Goal: Information Seeking & Learning: Learn about a topic

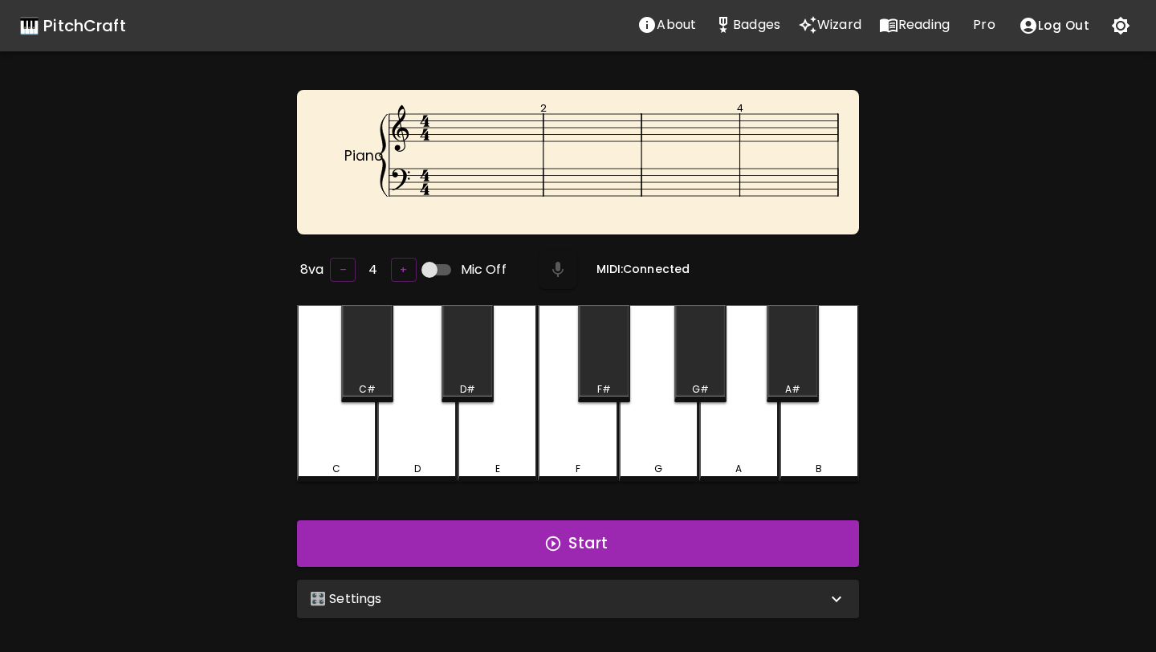
click at [840, 29] on p "Wizard" at bounding box center [839, 24] width 44 height 19
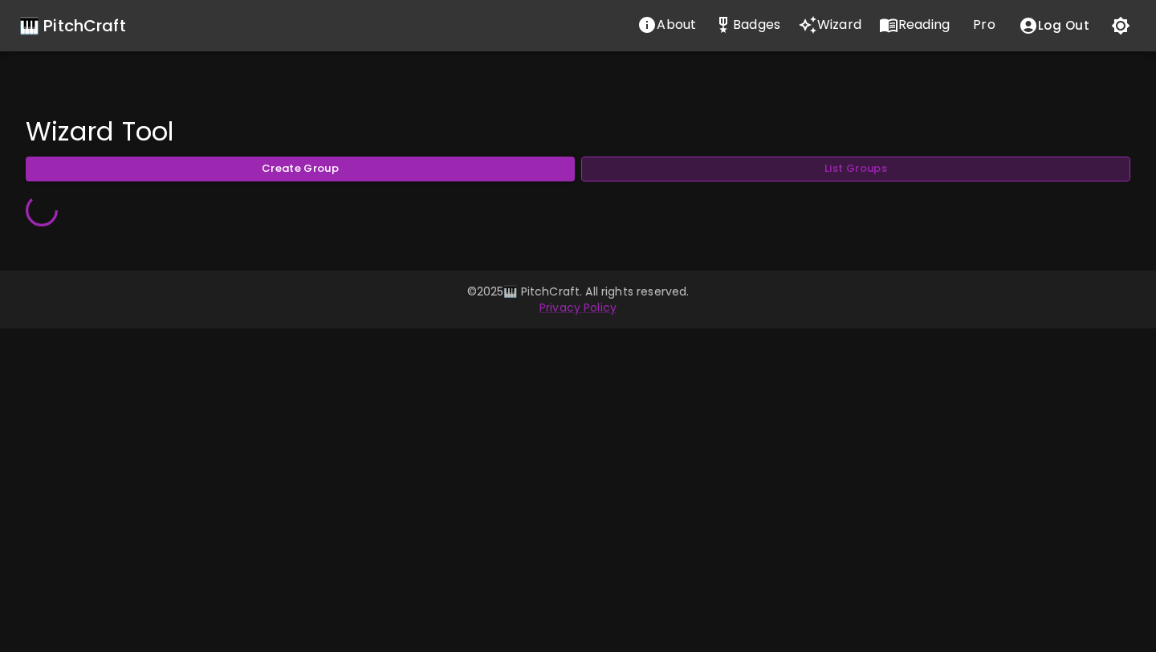
click at [744, 166] on button "List Groups" at bounding box center [855, 169] width 549 height 25
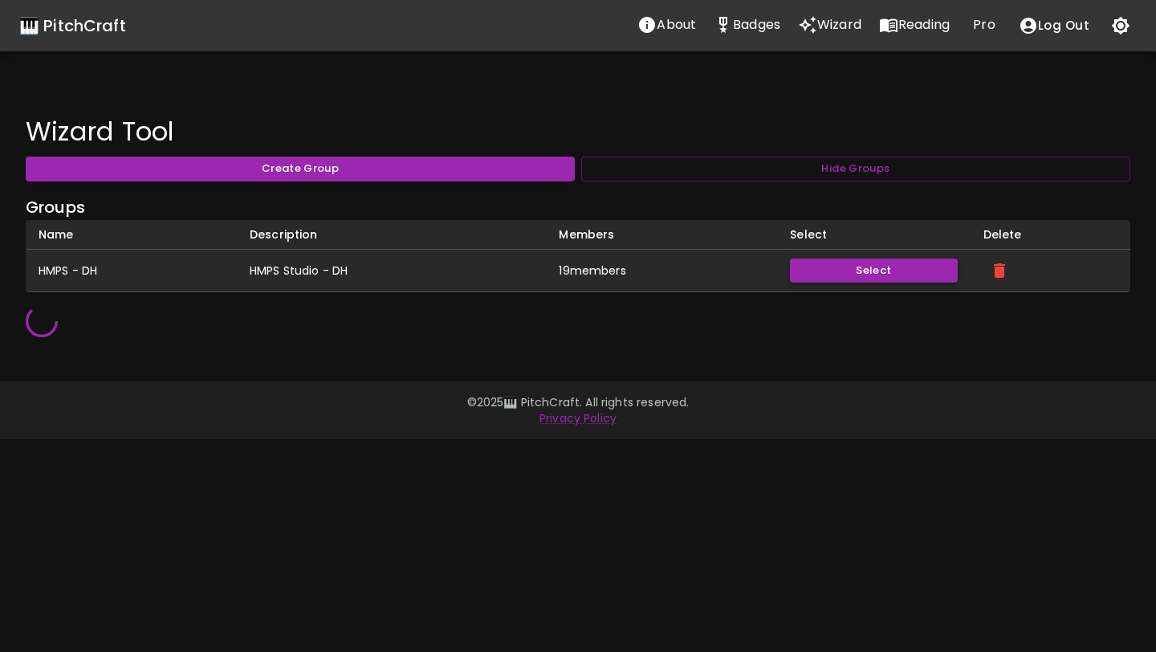
click at [877, 275] on button "Select" at bounding box center [873, 270] width 167 height 25
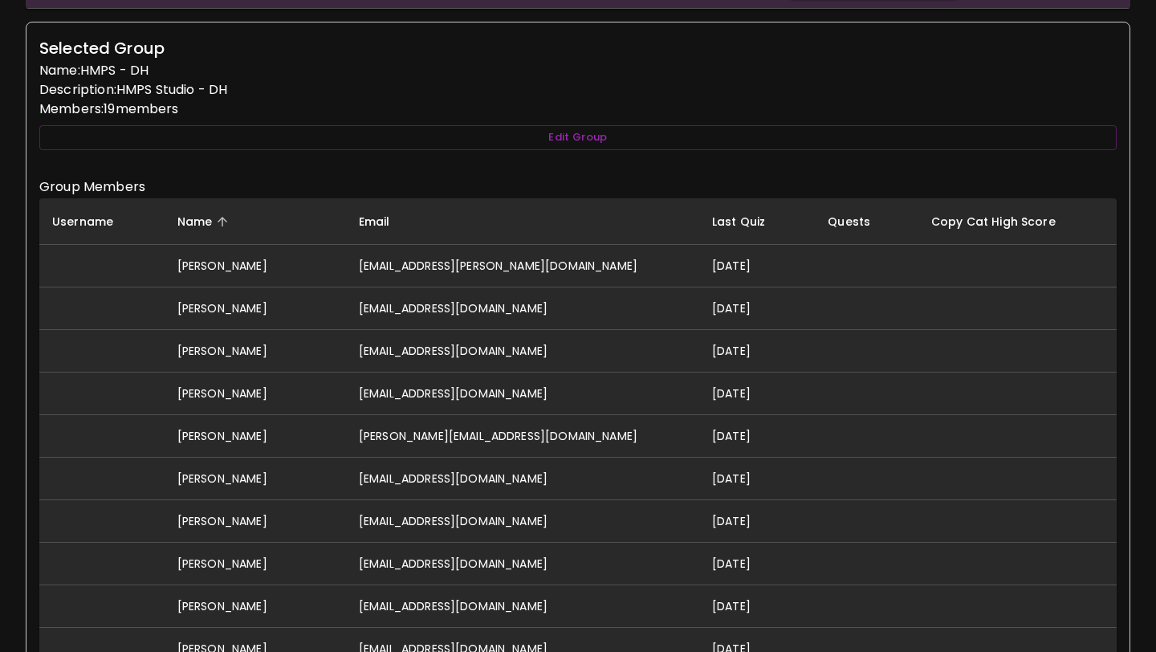
scroll to position [295, 0]
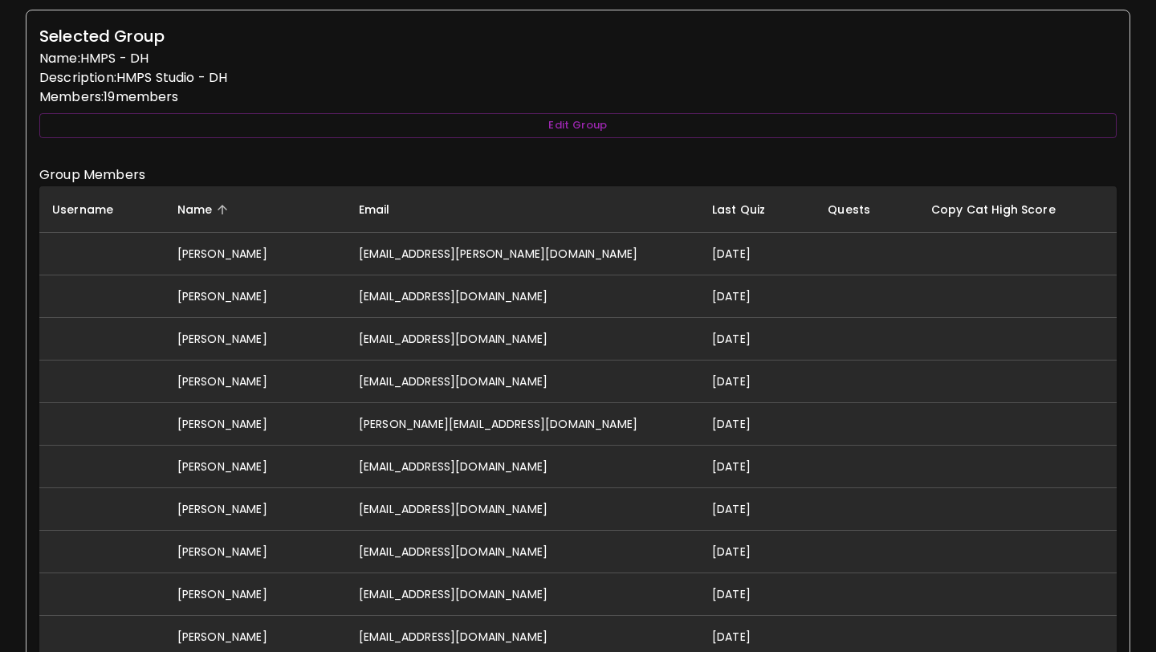
click at [709, 218] on th "Last Quiz" at bounding box center [757, 209] width 116 height 47
click at [712, 210] on span "Last Quiz" at bounding box center [749, 209] width 74 height 19
click at [502, 298] on td "arhanjhaveri@gmail.com" at bounding box center [522, 296] width 353 height 43
click at [419, 296] on td "arhanjhaveri@gmail.com" at bounding box center [522, 296] width 353 height 43
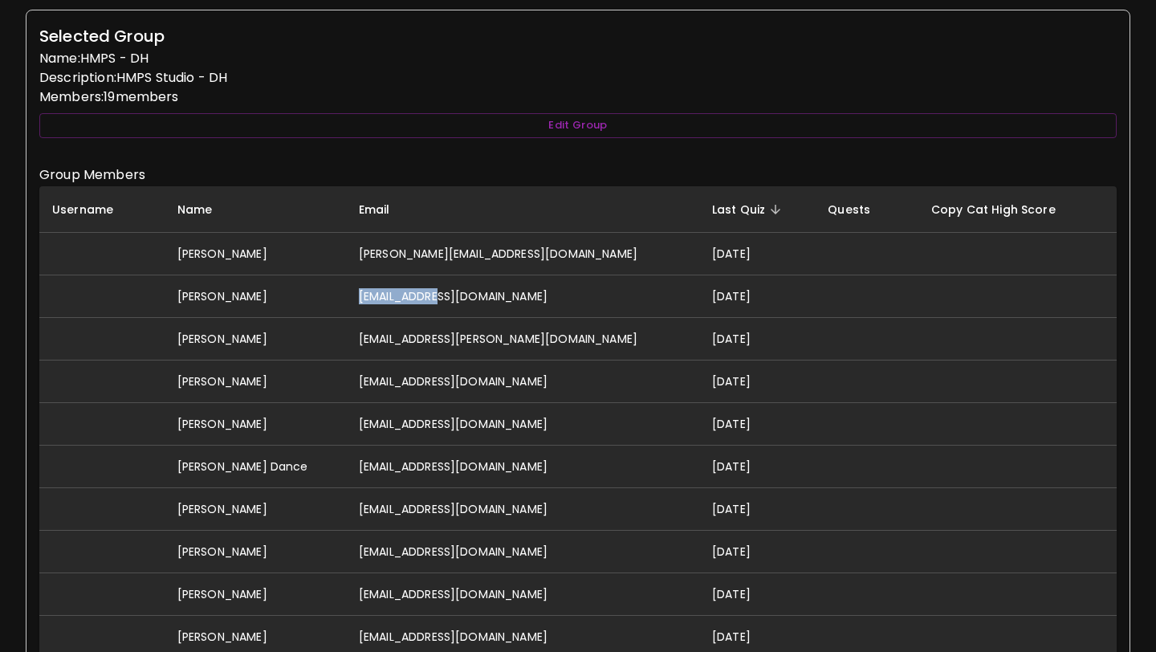
click at [419, 296] on td "arhanjhaveri@gmail.com" at bounding box center [522, 296] width 353 height 43
click at [259, 296] on td "Arhan Jhaveri" at bounding box center [255, 296] width 181 height 43
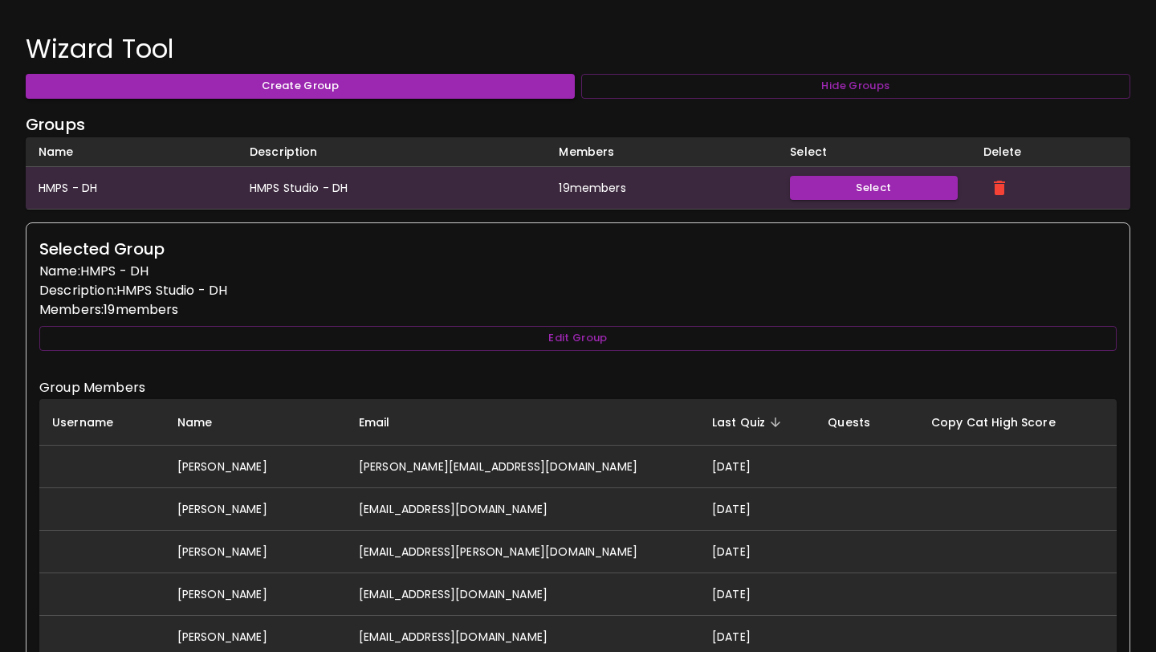
scroll to position [0, 0]
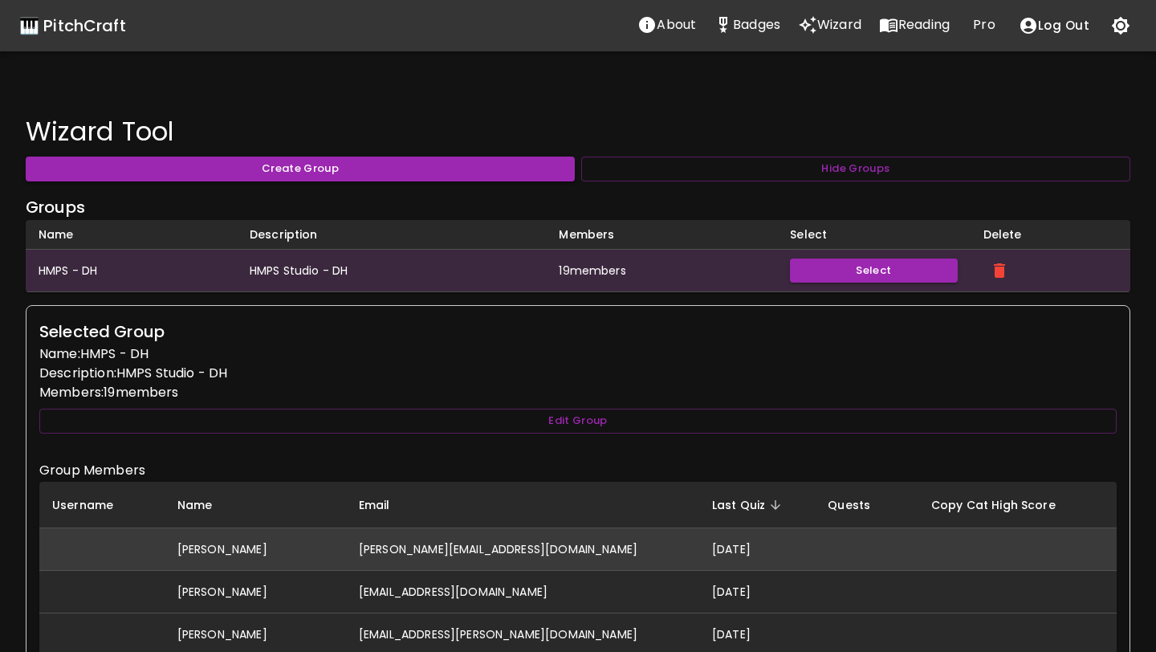
click at [456, 546] on td "david@hallmusicproductions.com" at bounding box center [522, 548] width 353 height 43
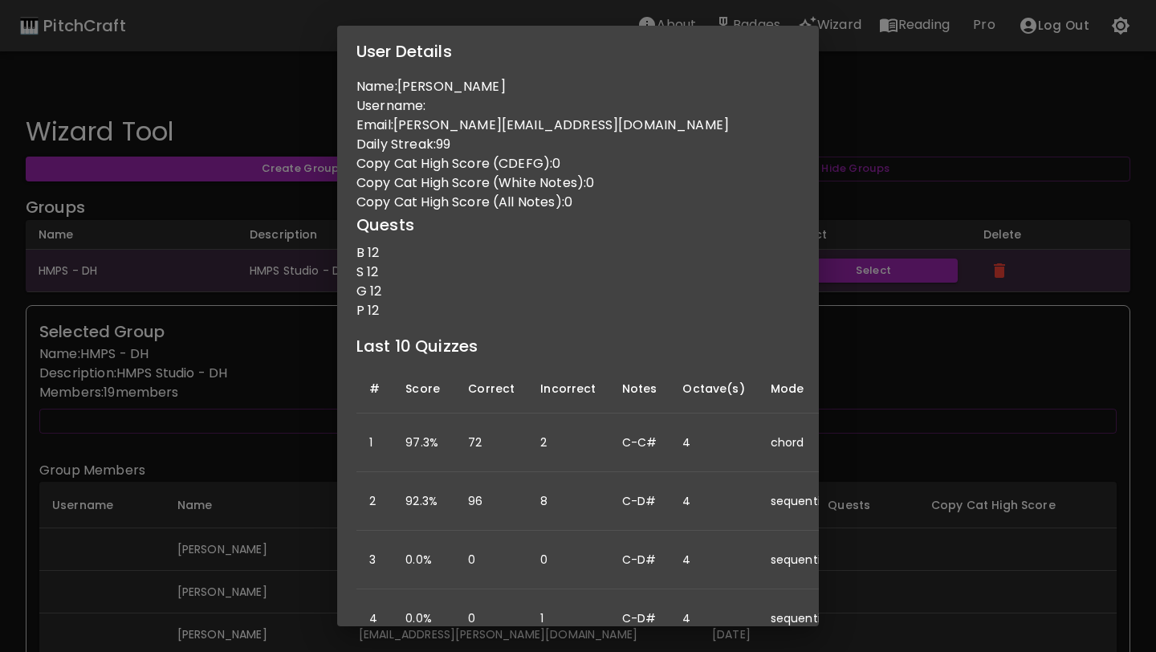
click at [266, 463] on div "User Details Name: David Hall Username: Email: david@hallmusicproductions.com D…" at bounding box center [578, 326] width 1156 height 652
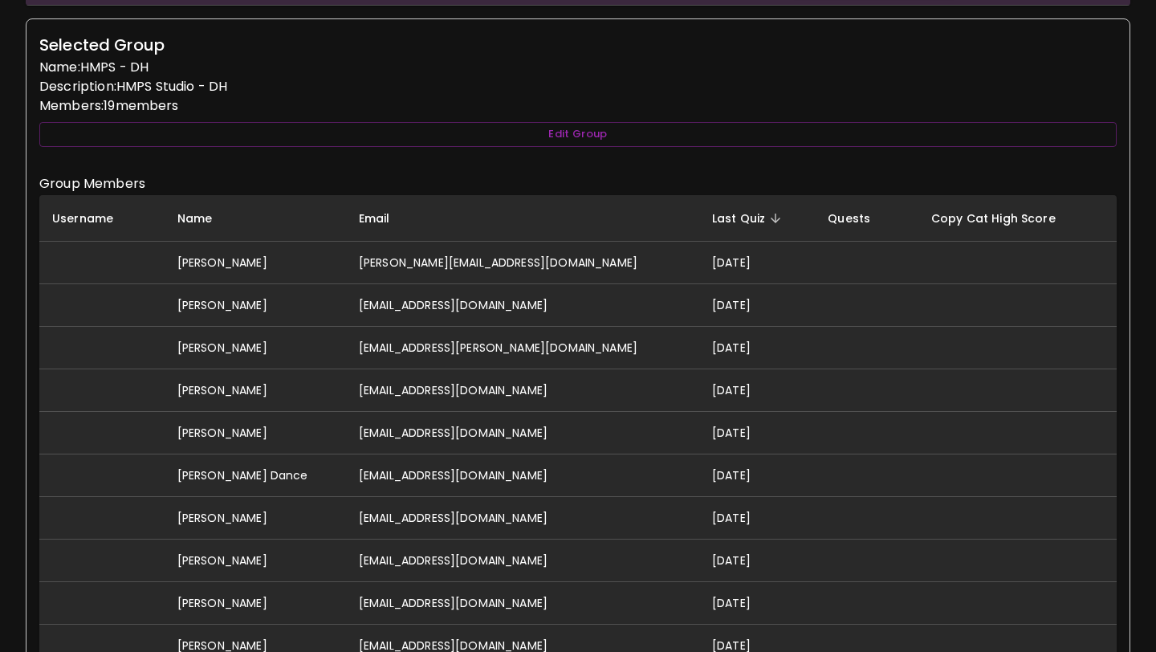
scroll to position [331, 0]
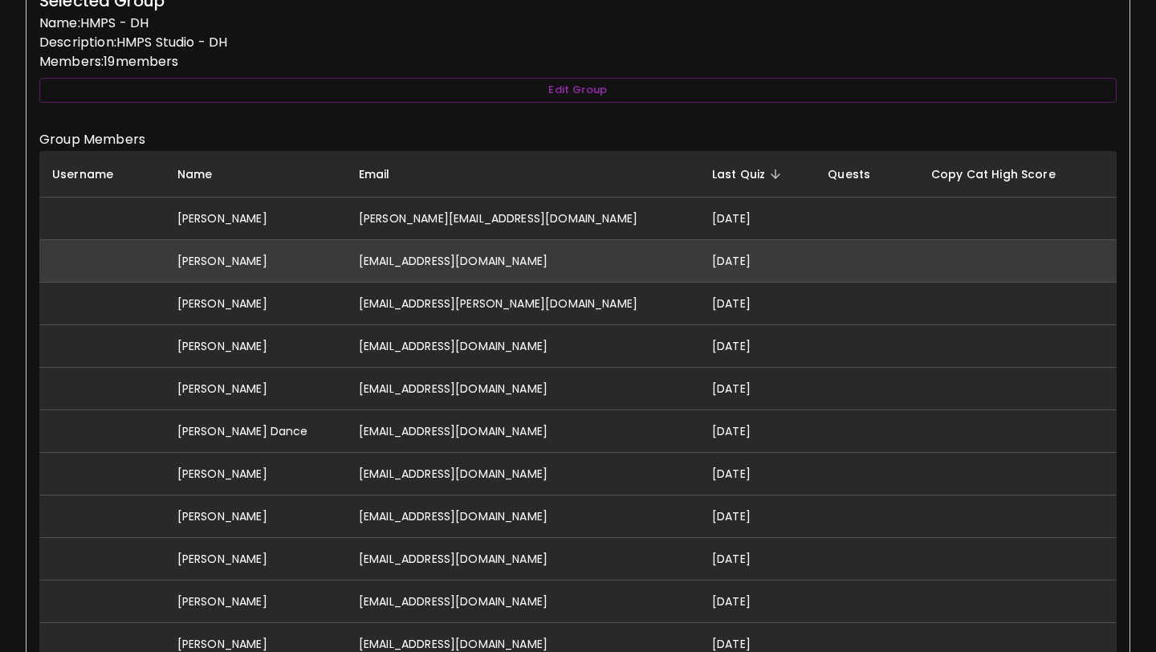
click at [493, 263] on td "arhanjhaveri@gmail.com" at bounding box center [522, 260] width 353 height 43
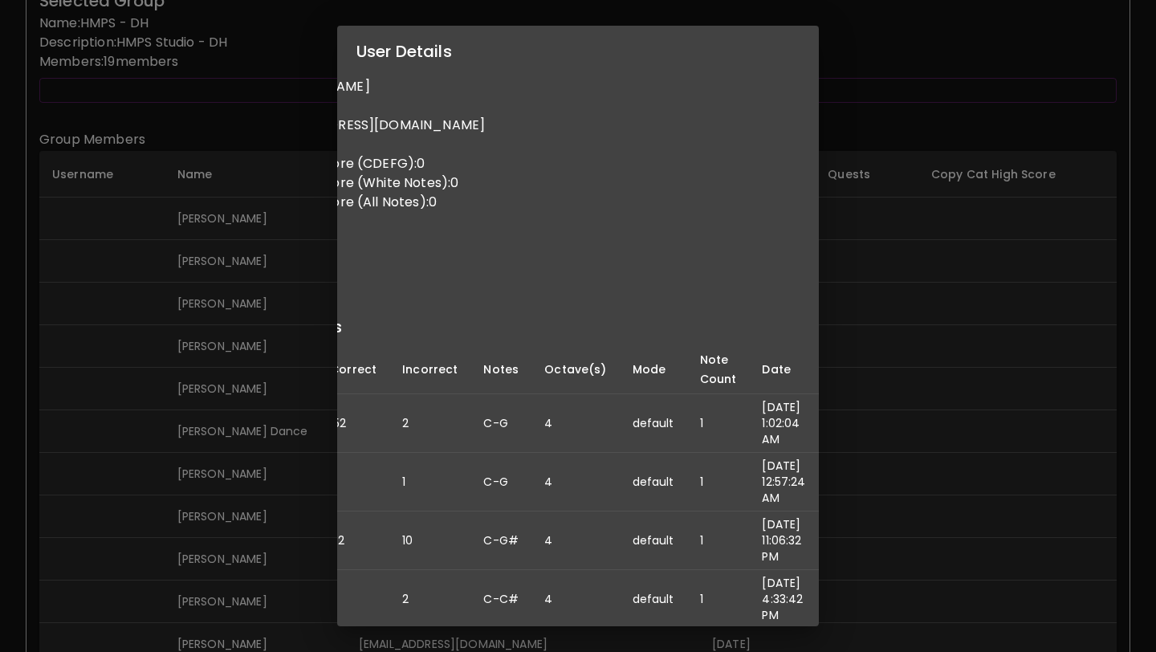
scroll to position [0, 0]
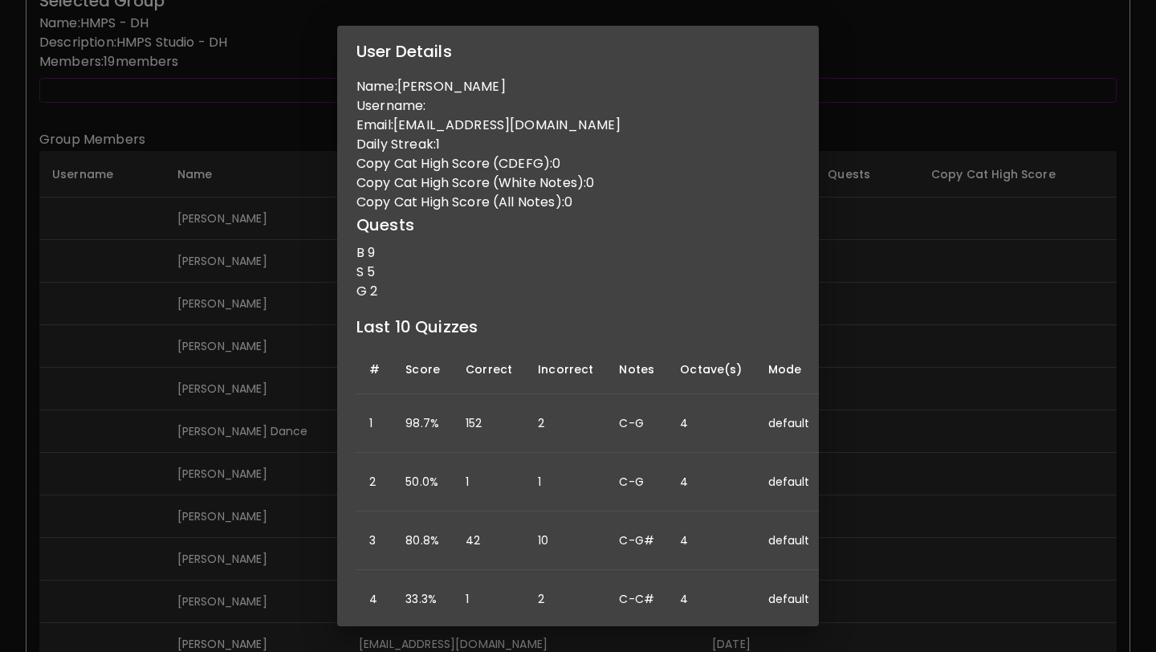
click at [915, 268] on div "User Details Name: Arhan Jhaveri Username: Email: arhanjhaveri@gmail.com Daily …" at bounding box center [578, 326] width 1156 height 652
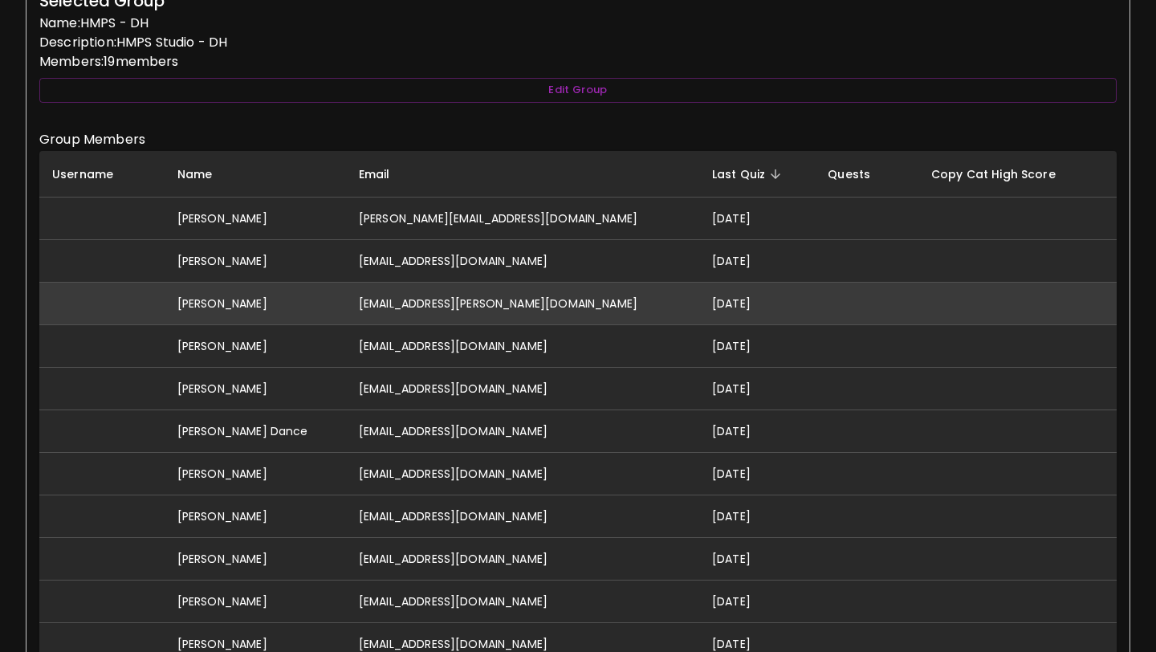
click at [547, 297] on td "abigail.r.hinchcliffe@gmail.com" at bounding box center [522, 304] width 353 height 43
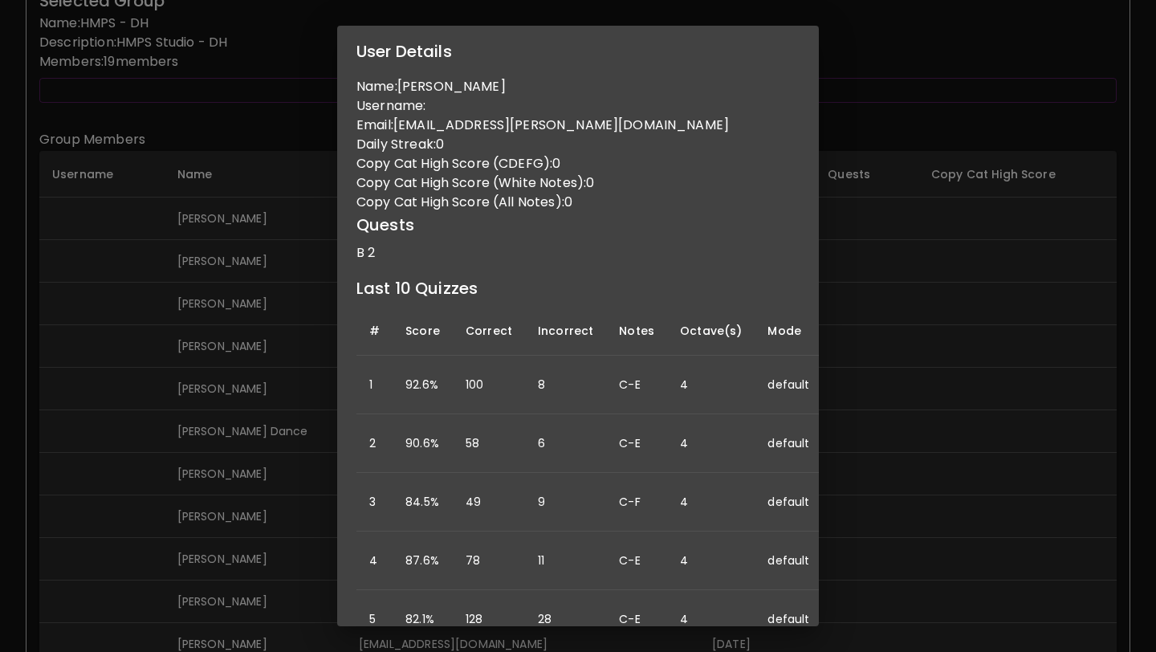
click at [867, 337] on div "User Details Name: Abigail Hinchcliffe Username: Email: abigail.r.hinchcliffe@g…" at bounding box center [578, 326] width 1156 height 652
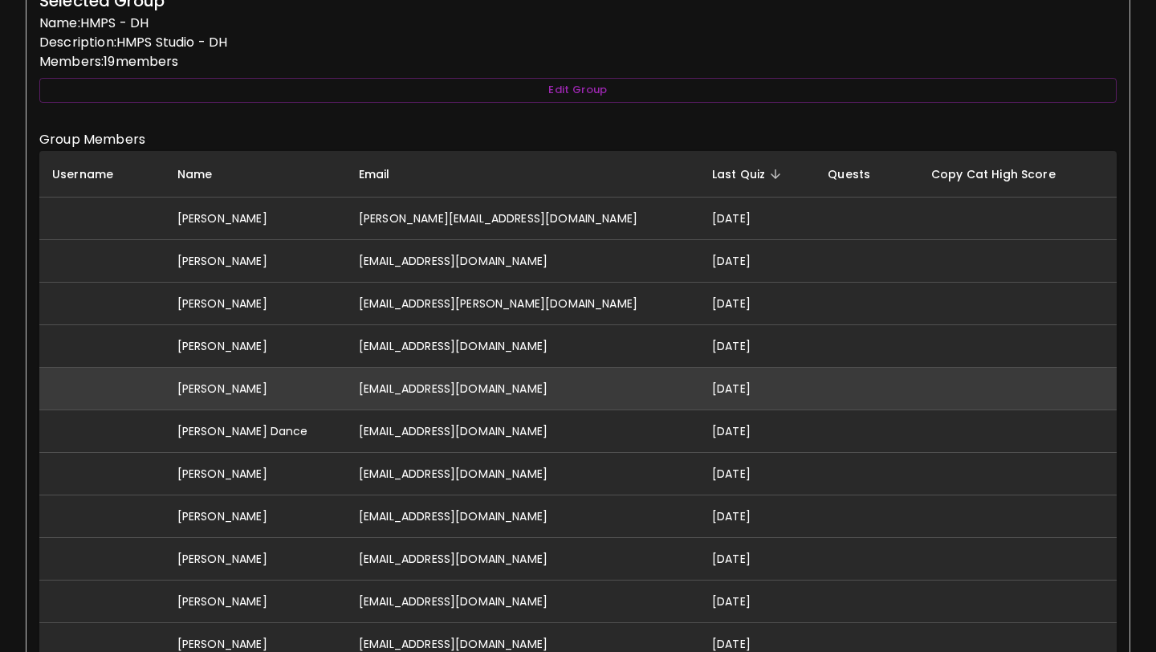
click at [736, 379] on td "2025-09-20" at bounding box center [757, 389] width 116 height 43
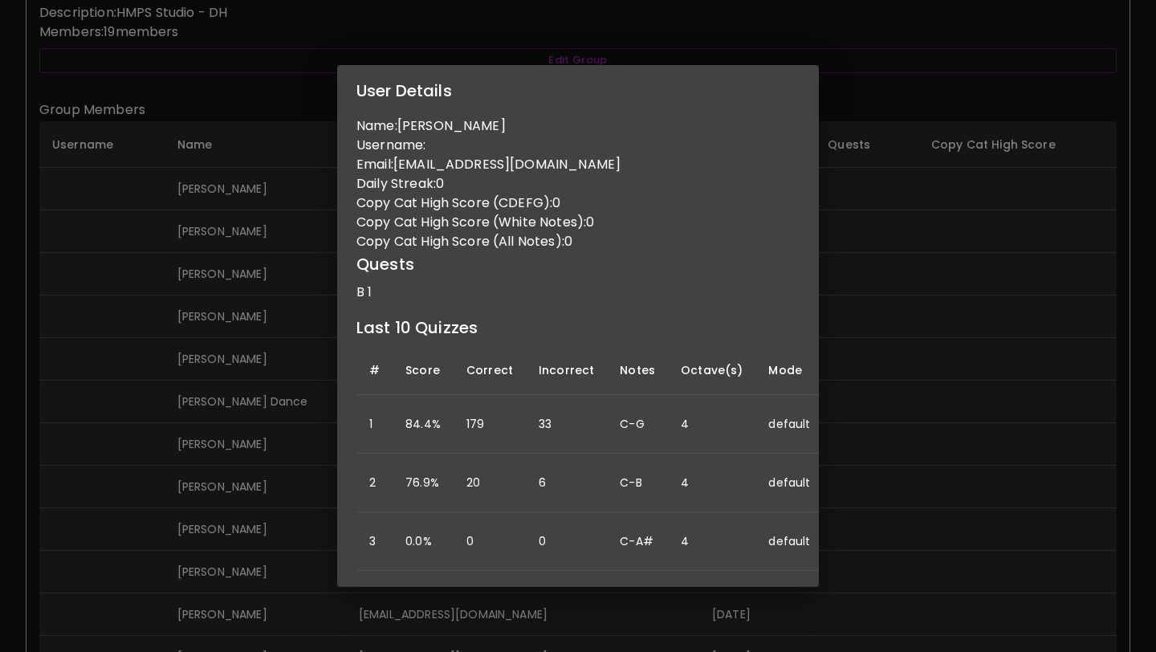
click at [901, 439] on div "User Details Name: Bernie Belmonti Username: Email: berniebelmonti@gmail.com Da…" at bounding box center [578, 326] width 1156 height 652
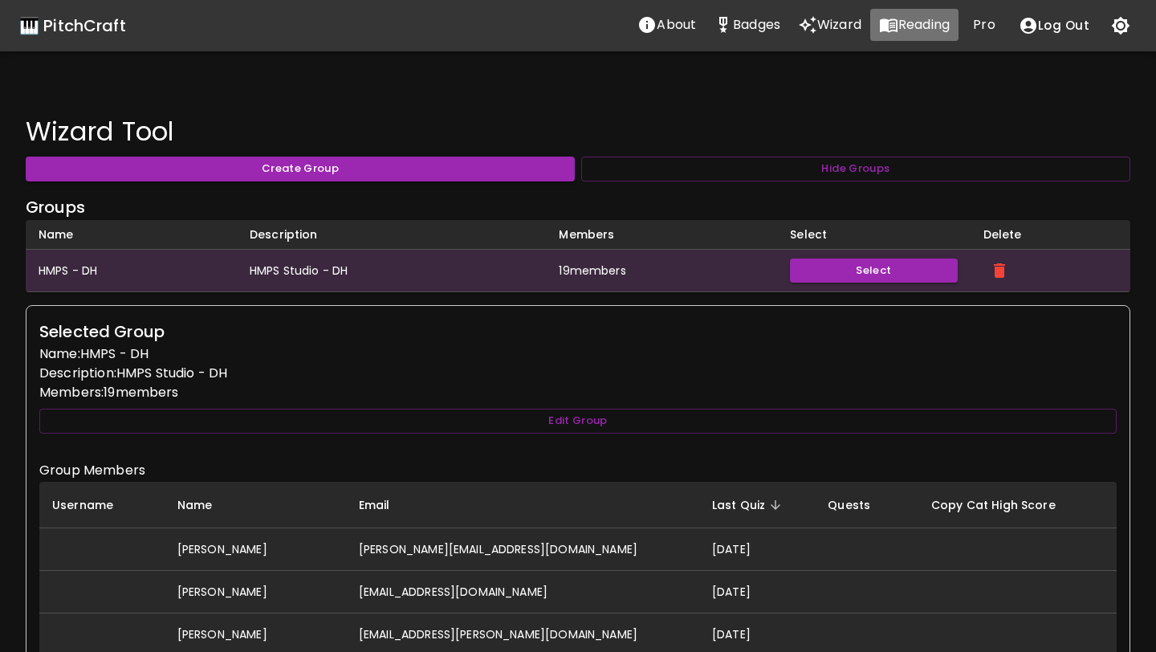
click at [901, 27] on p "Reading" at bounding box center [923, 24] width 51 height 19
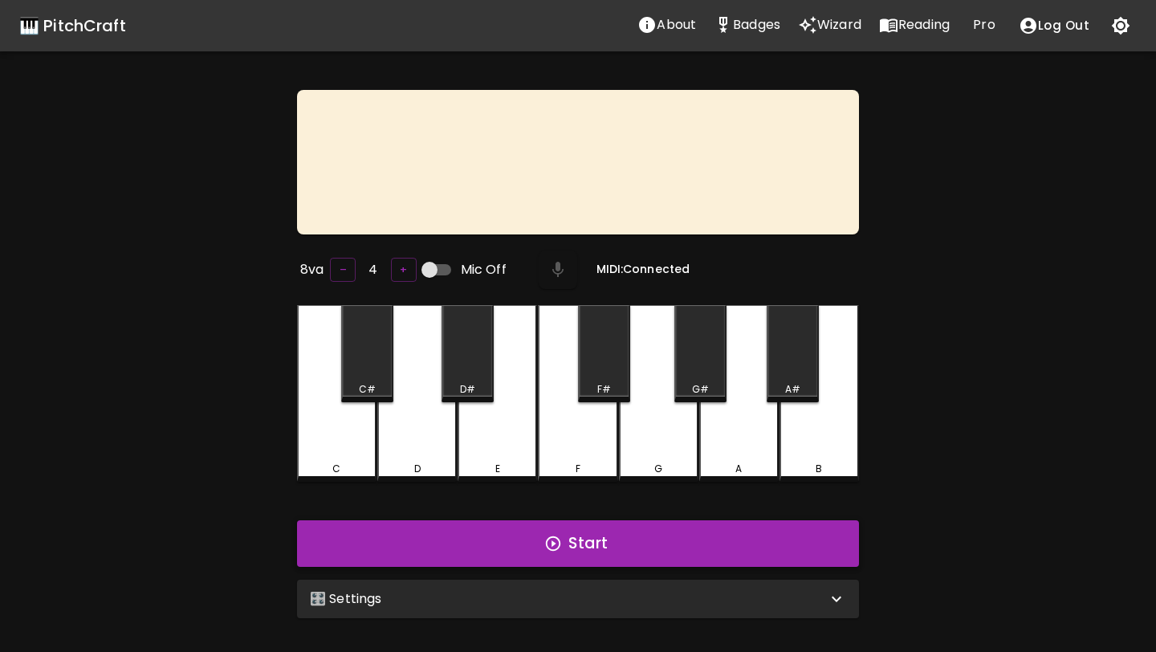
scroll to position [161, 0]
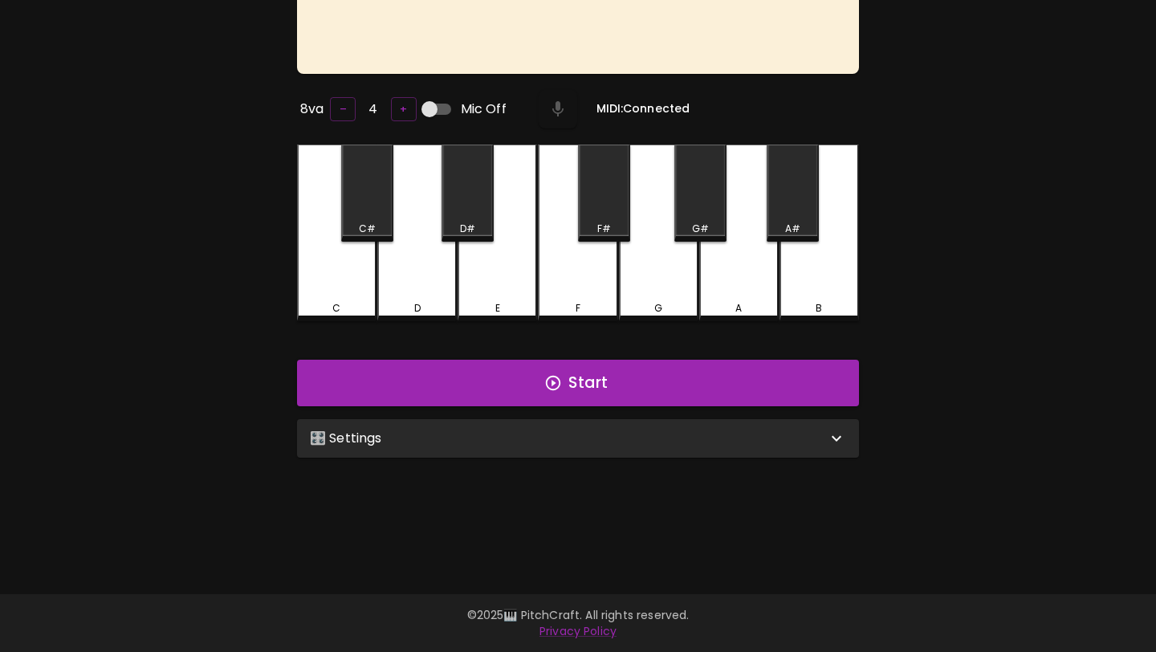
click at [551, 438] on div "🎛️ Settings" at bounding box center [568, 438] width 517 height 19
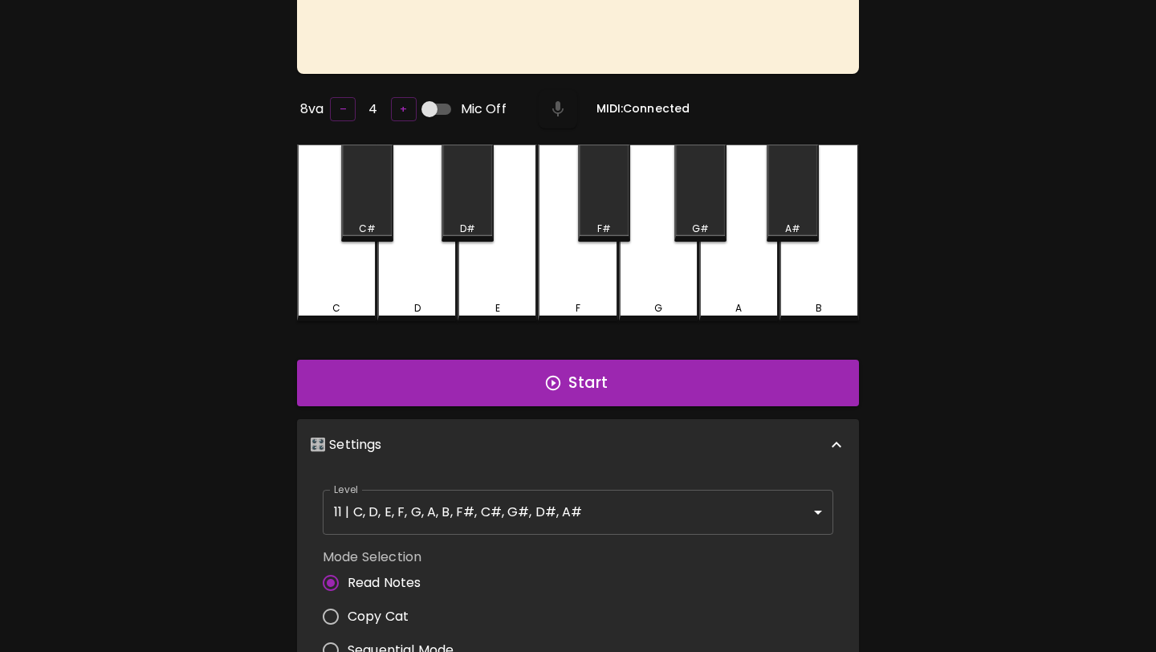
click at [527, 508] on body "🎹 PitchCraft About Badges Wizard Reading Pro Log Out 8va – 4 + Mic Off MIDI: Co…" at bounding box center [578, 418] width 1156 height 1158
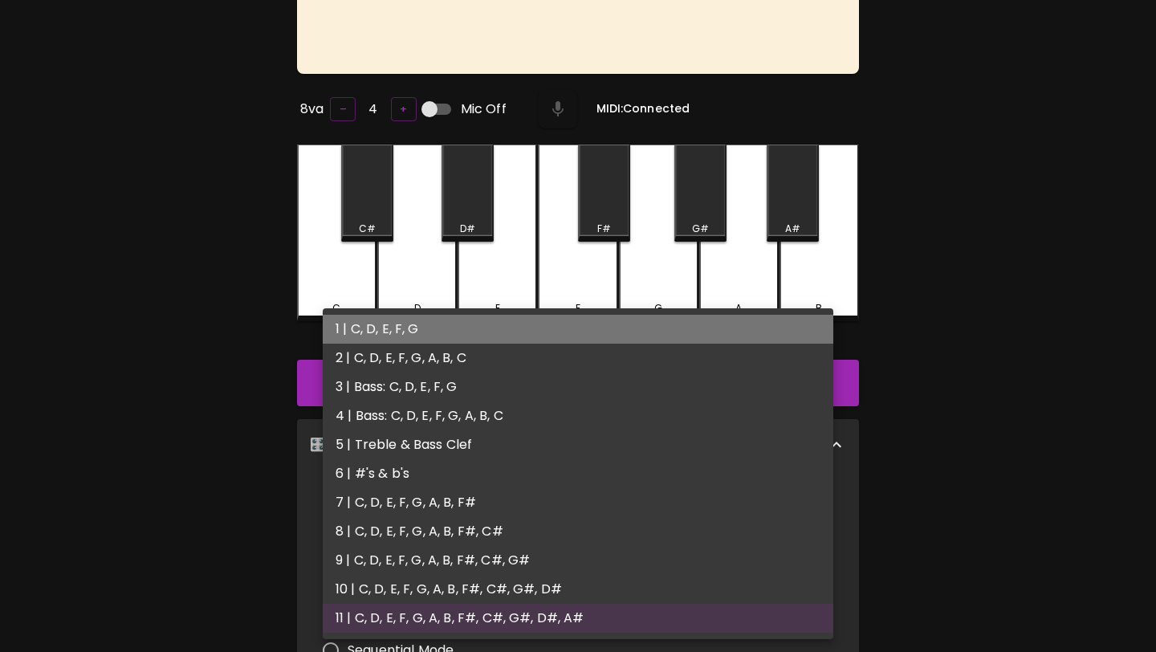
click at [543, 335] on li "1 | C, D, E, F, G" at bounding box center [578, 329] width 511 height 29
type input "1"
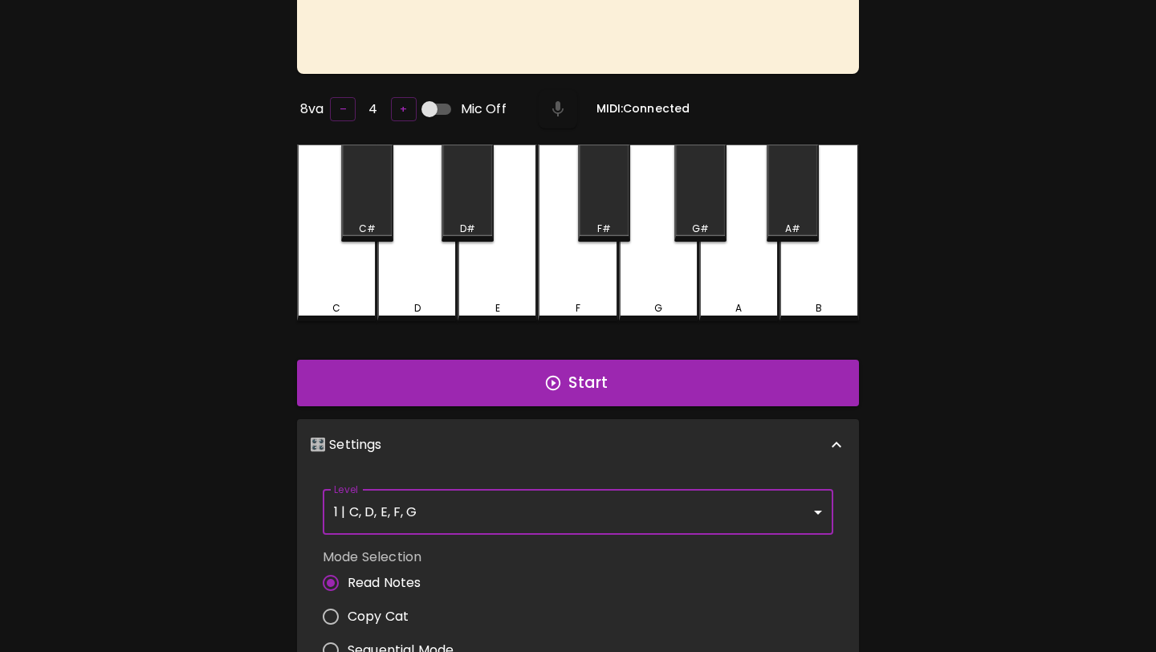
scroll to position [121, 0]
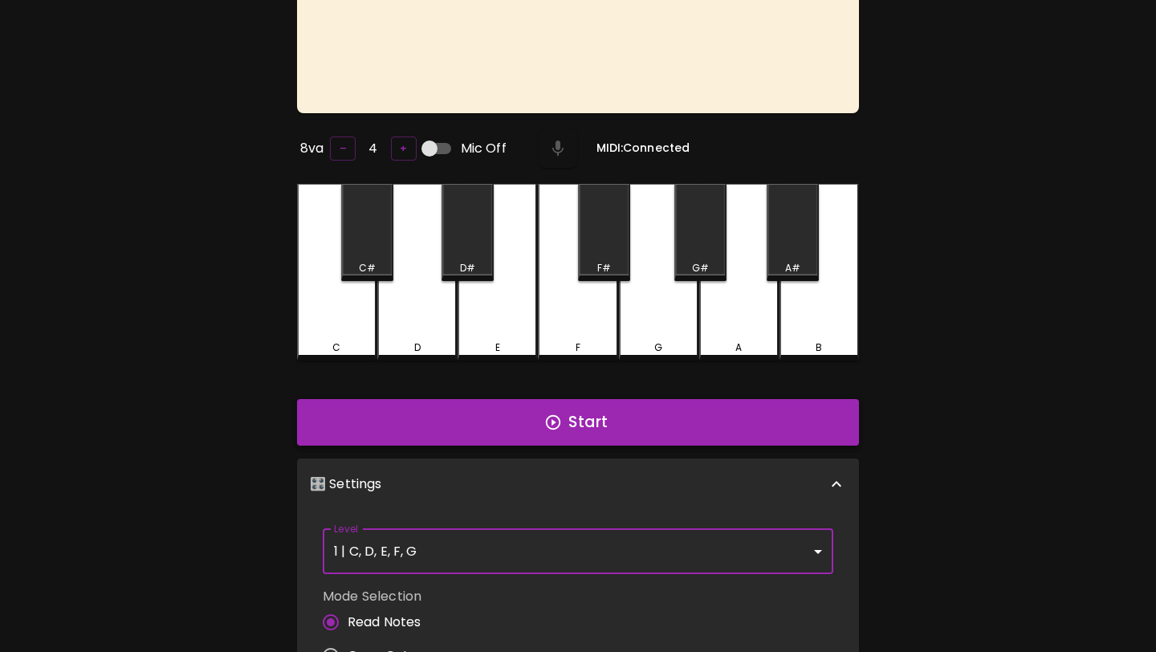
click at [539, 423] on button "Start" at bounding box center [578, 422] width 562 height 47
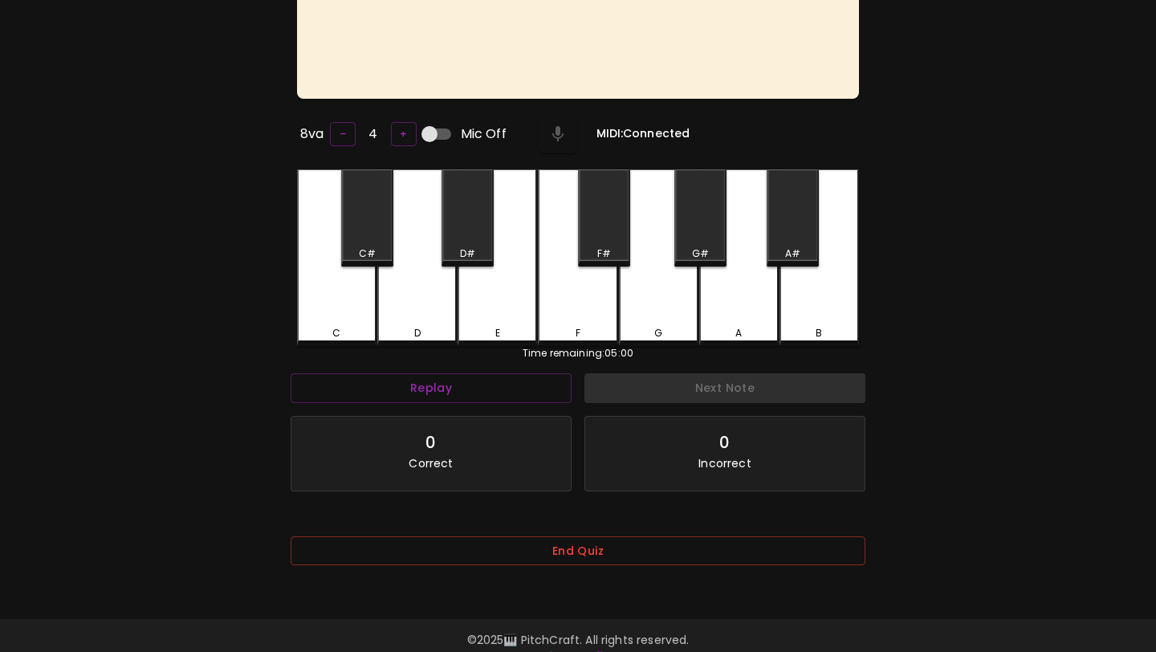
scroll to position [161, 0]
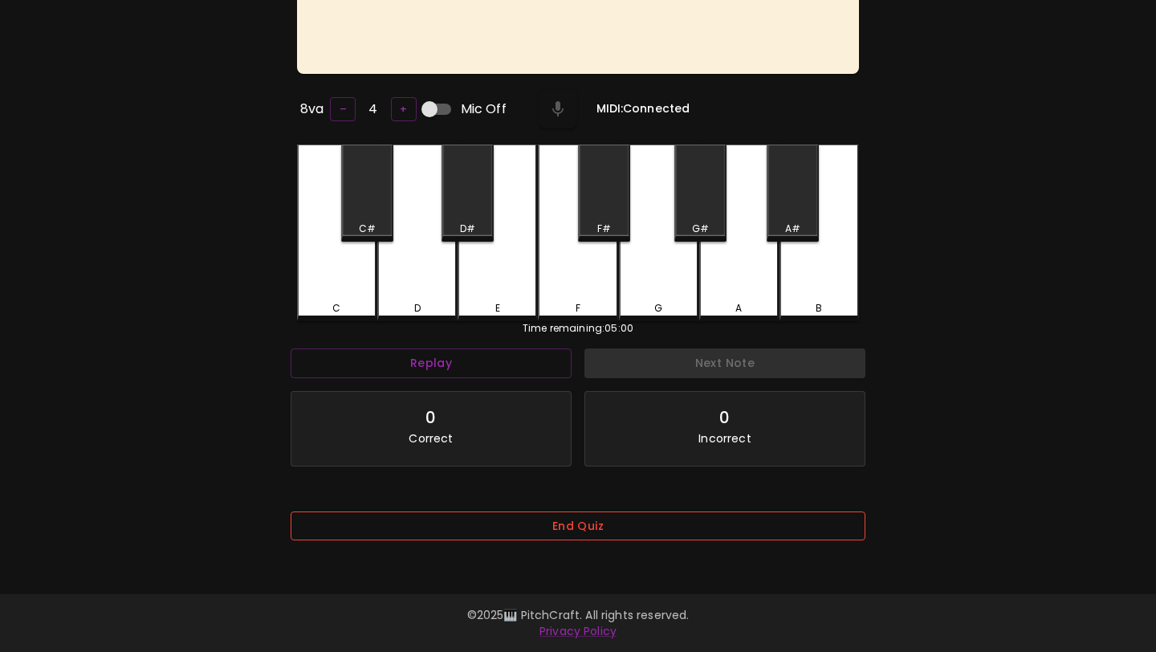
click at [531, 538] on button "End Quiz" at bounding box center [578, 526] width 575 height 30
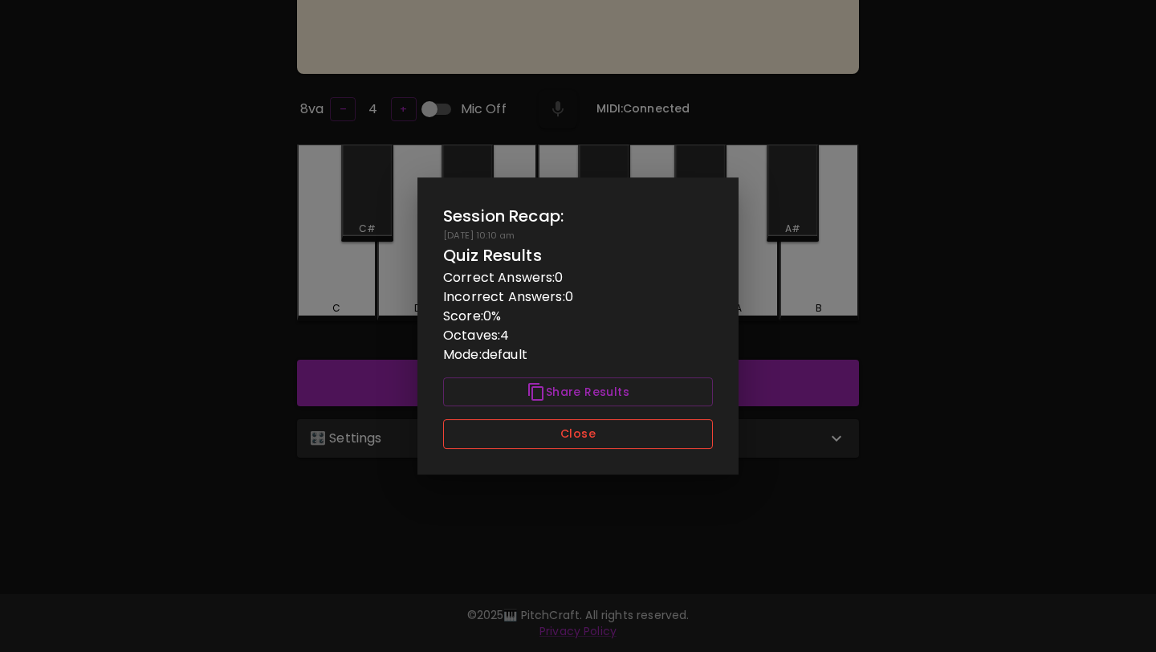
click at [571, 436] on button "Close" at bounding box center [578, 434] width 270 height 30
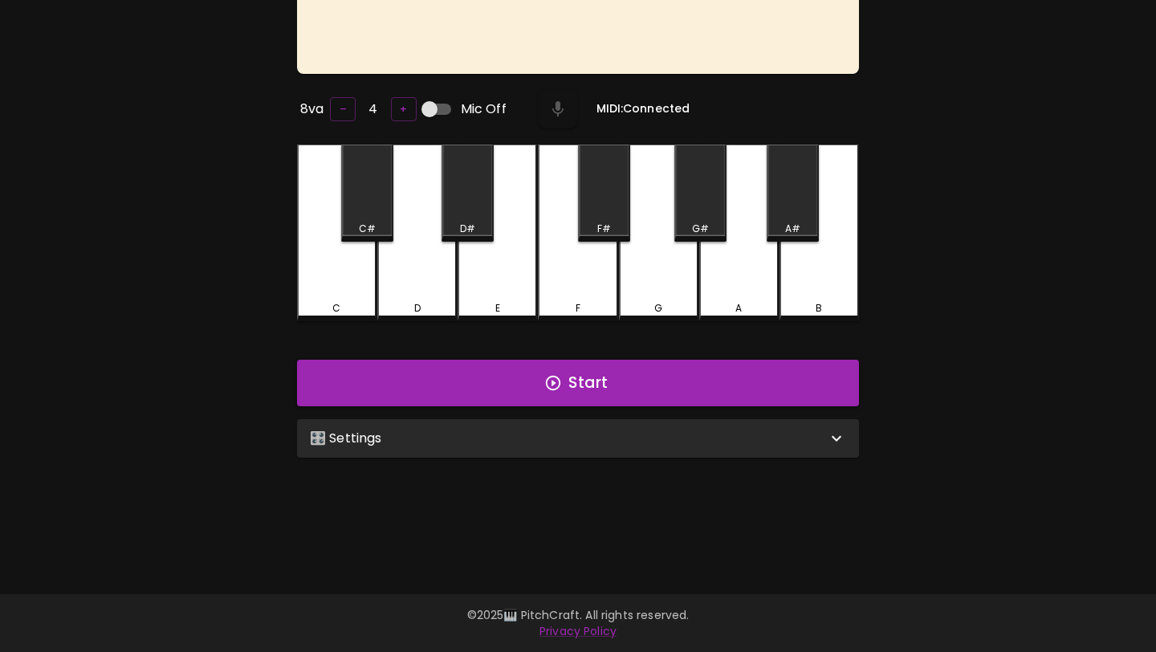
click at [570, 445] on div "🎛️ Settings" at bounding box center [578, 438] width 562 height 39
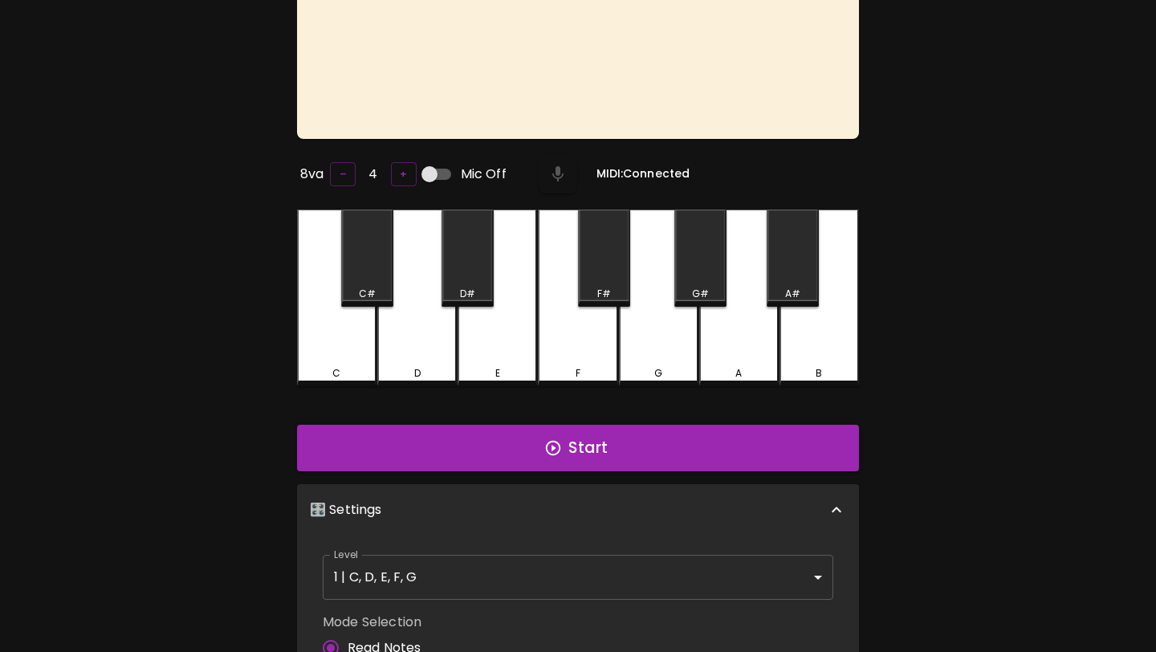
scroll to position [35, 0]
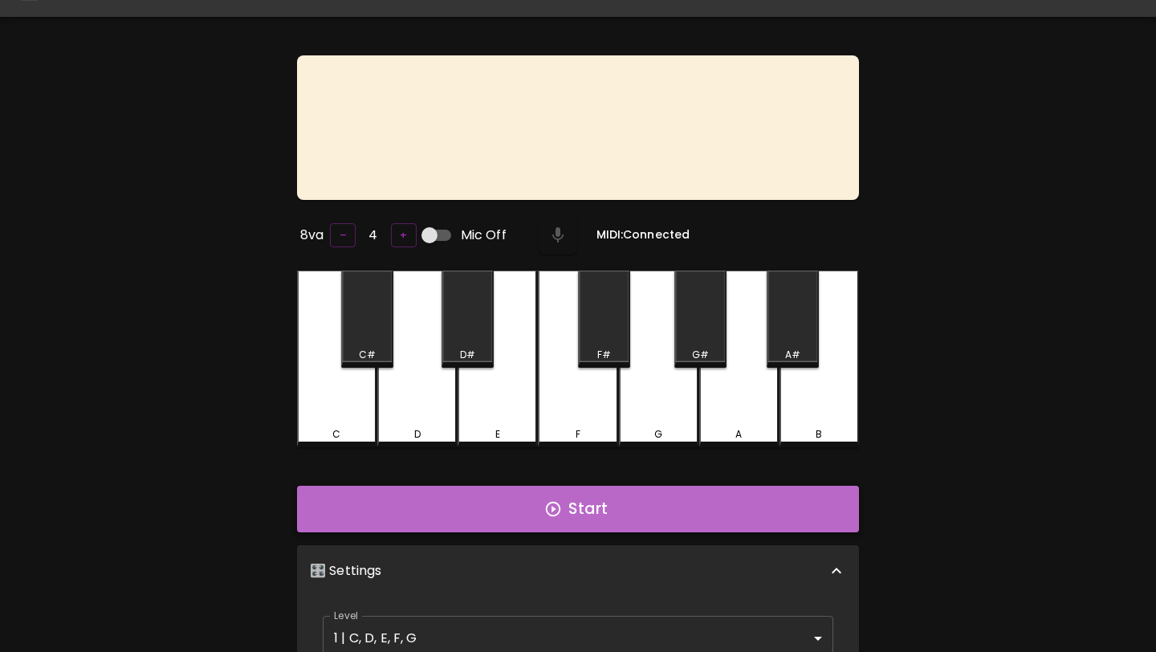
click at [561, 500] on icon "button" at bounding box center [553, 509] width 18 height 18
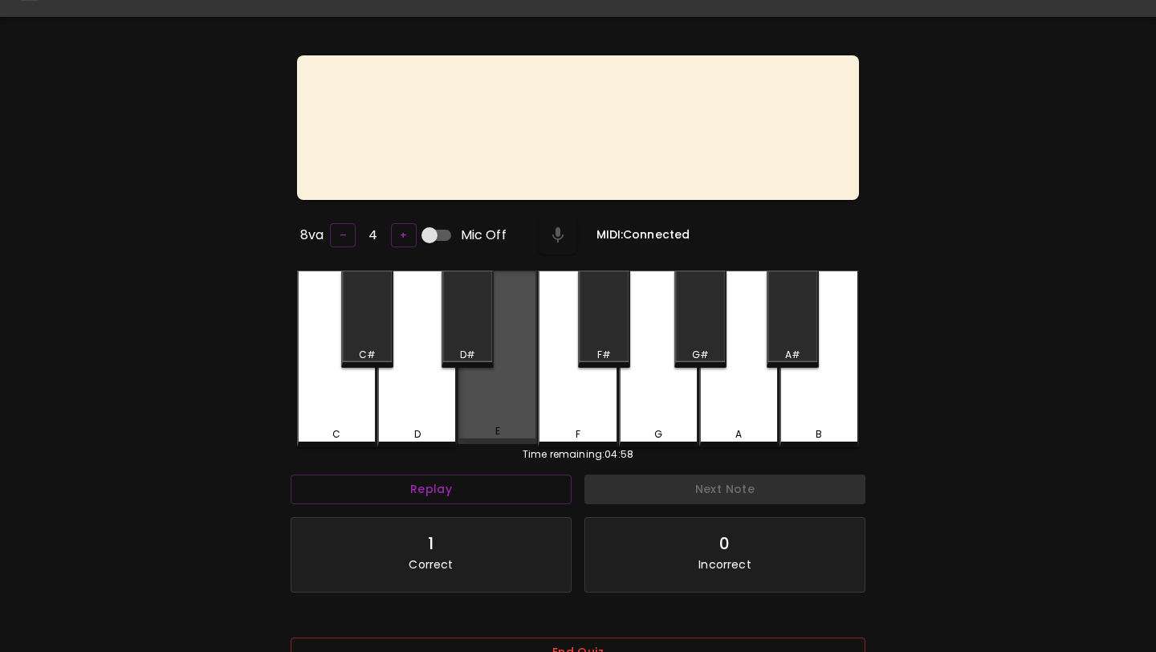
click at [494, 422] on div "E" at bounding box center [497, 357] width 79 height 173
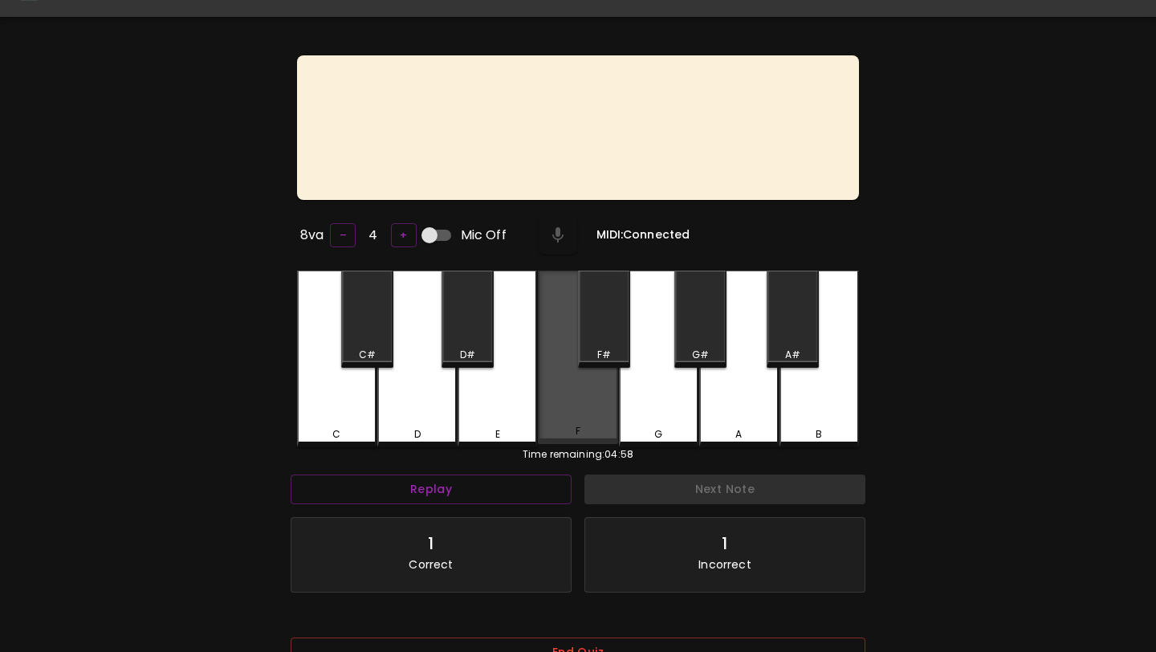
click at [550, 422] on div "F" at bounding box center [577, 357] width 79 height 173
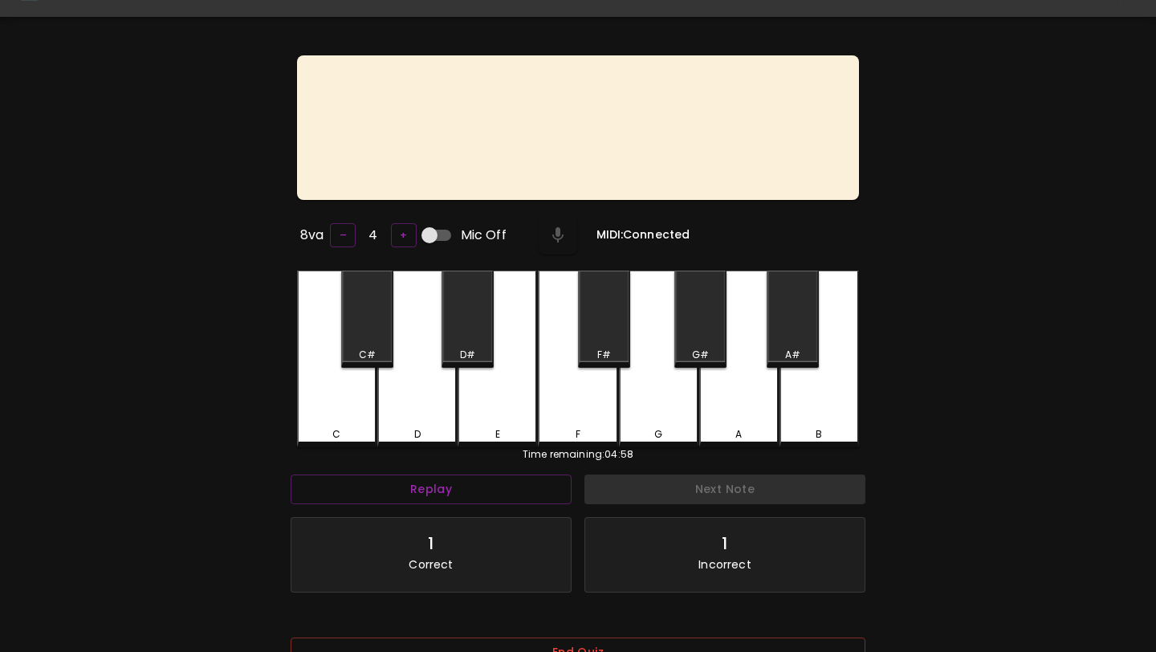
click at [624, 420] on div "G" at bounding box center [658, 359] width 79 height 177
click at [490, 487] on button "Replay" at bounding box center [431, 489] width 281 height 30
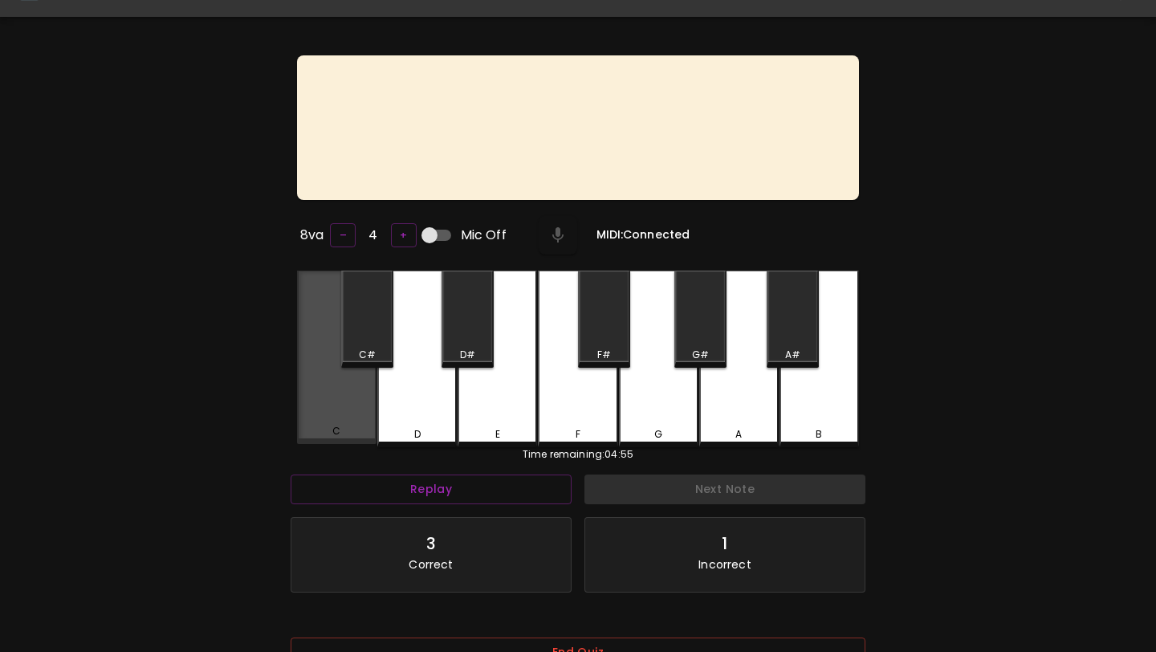
click at [313, 403] on div "C" at bounding box center [336, 357] width 79 height 173
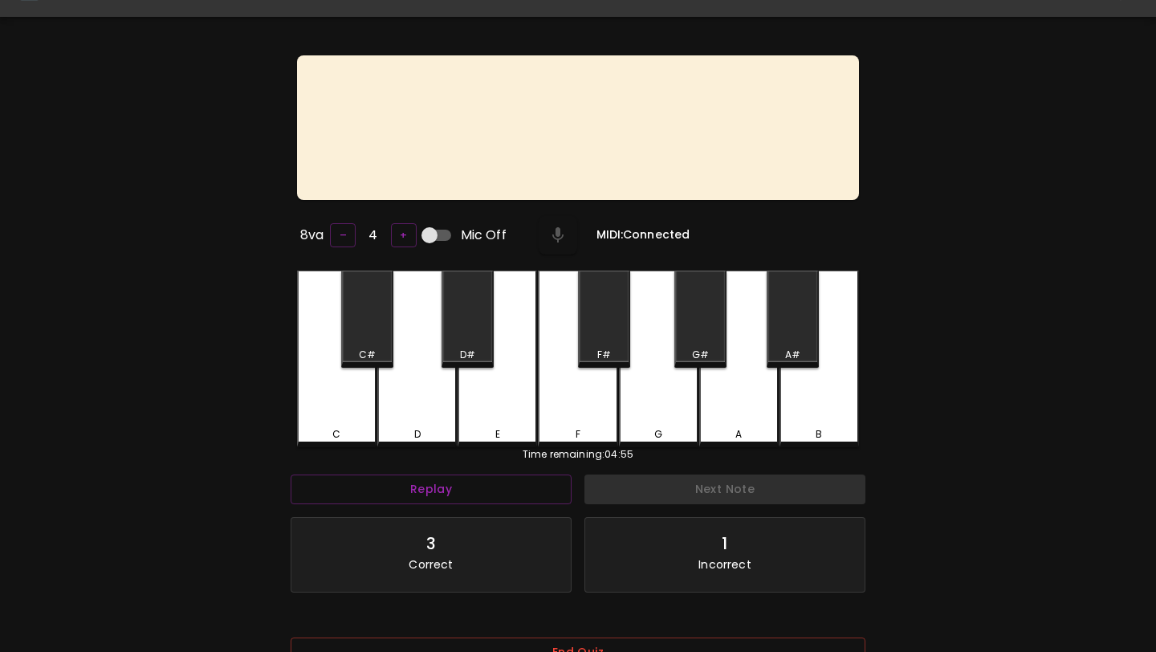
click at [399, 504] on div "Replay" at bounding box center [431, 489] width 294 height 43
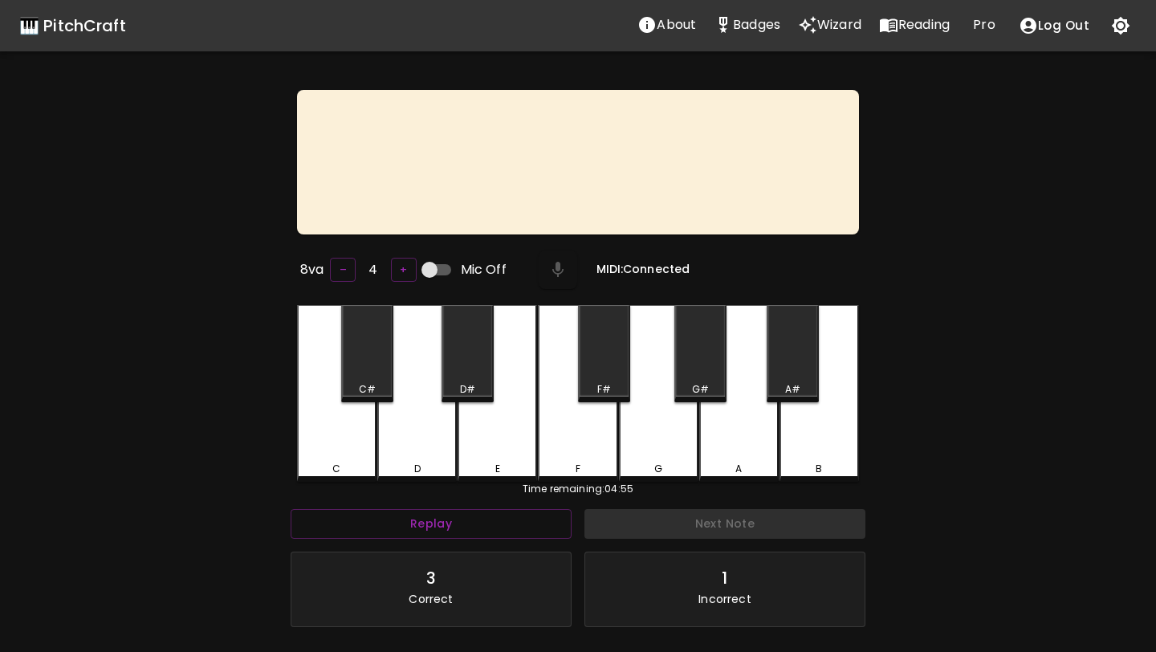
click at [556, 144] on div at bounding box center [578, 170] width 562 height 161
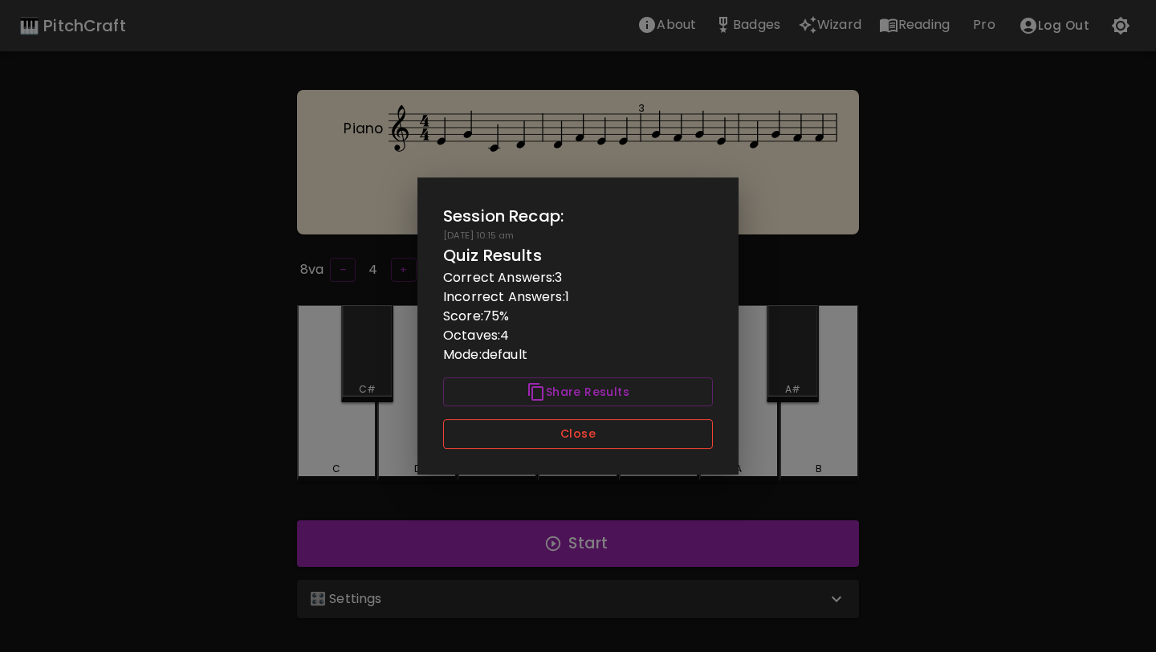
click at [625, 434] on button "Close" at bounding box center [578, 434] width 270 height 30
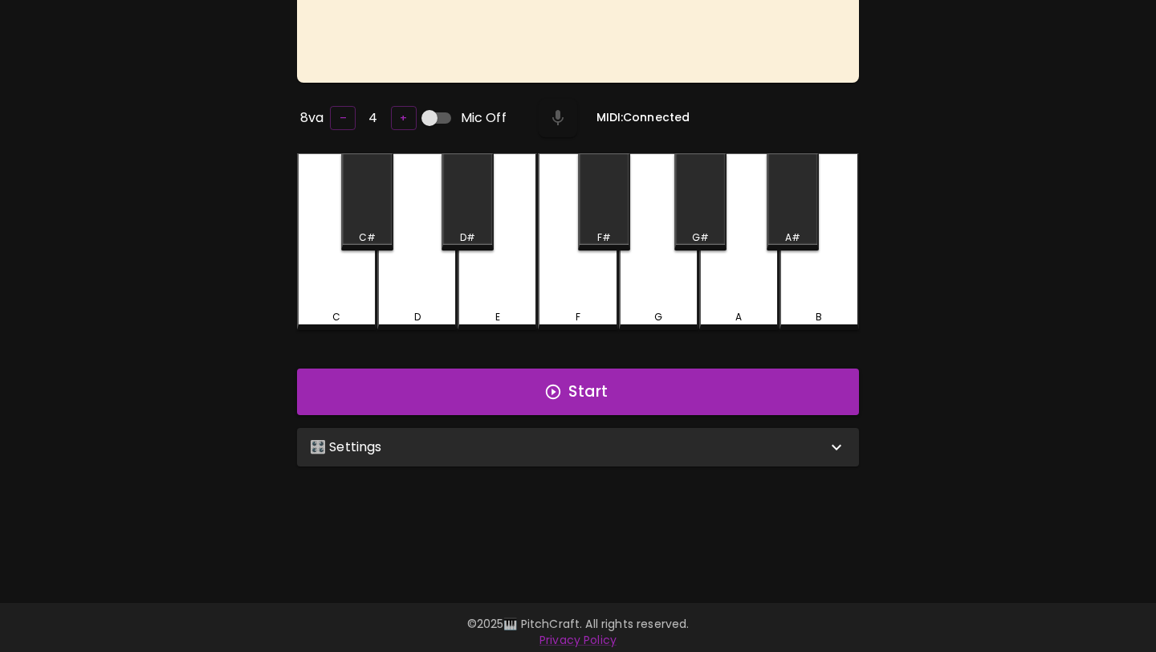
scroll to position [161, 0]
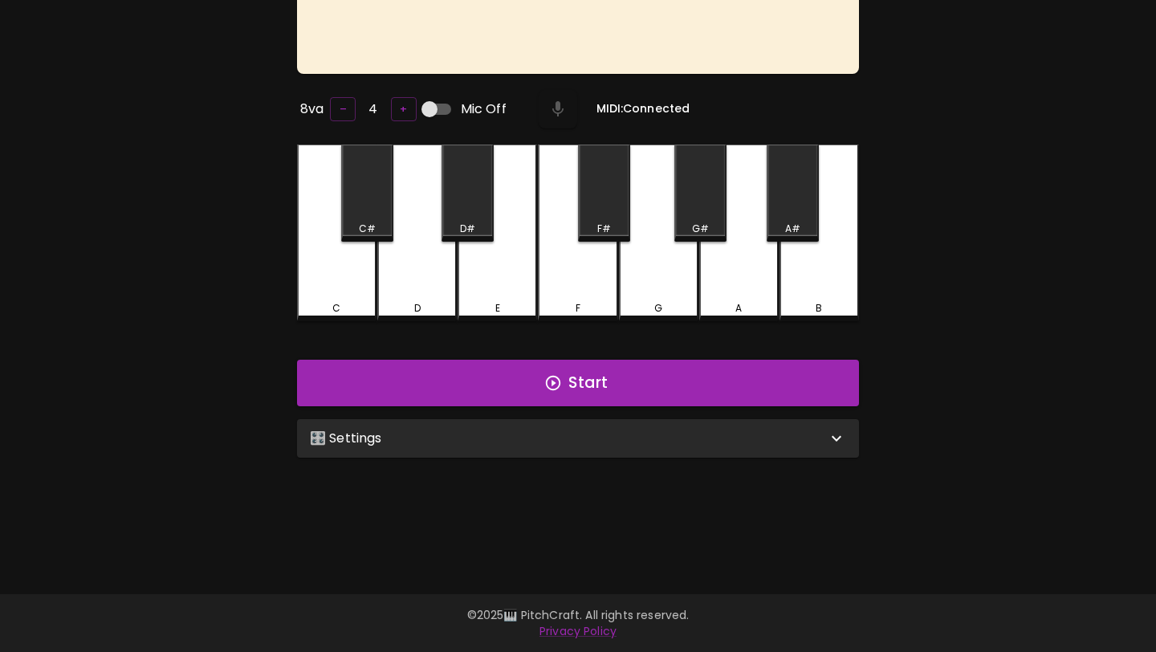
click at [565, 419] on div "🎛️ Settings" at bounding box center [578, 438] width 562 height 39
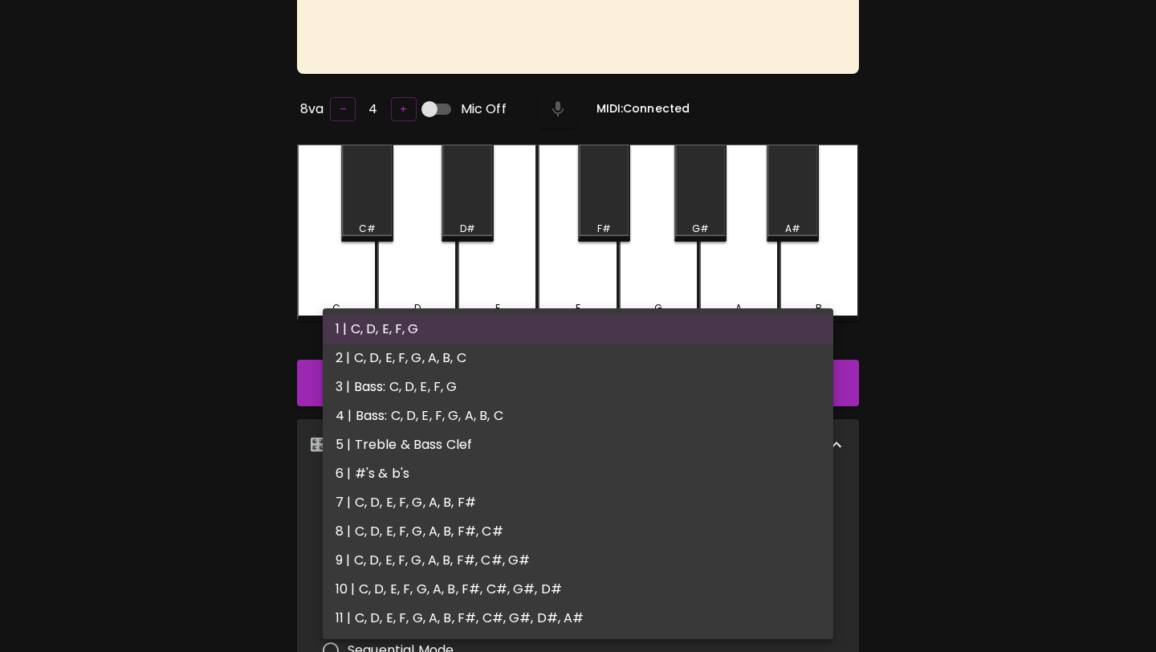
click at [549, 509] on body "🎹 PitchCraft About Badges Wizard Reading Pro Log Out Piano 3 8va – 4 + Mic Off …" at bounding box center [578, 418] width 1156 height 1158
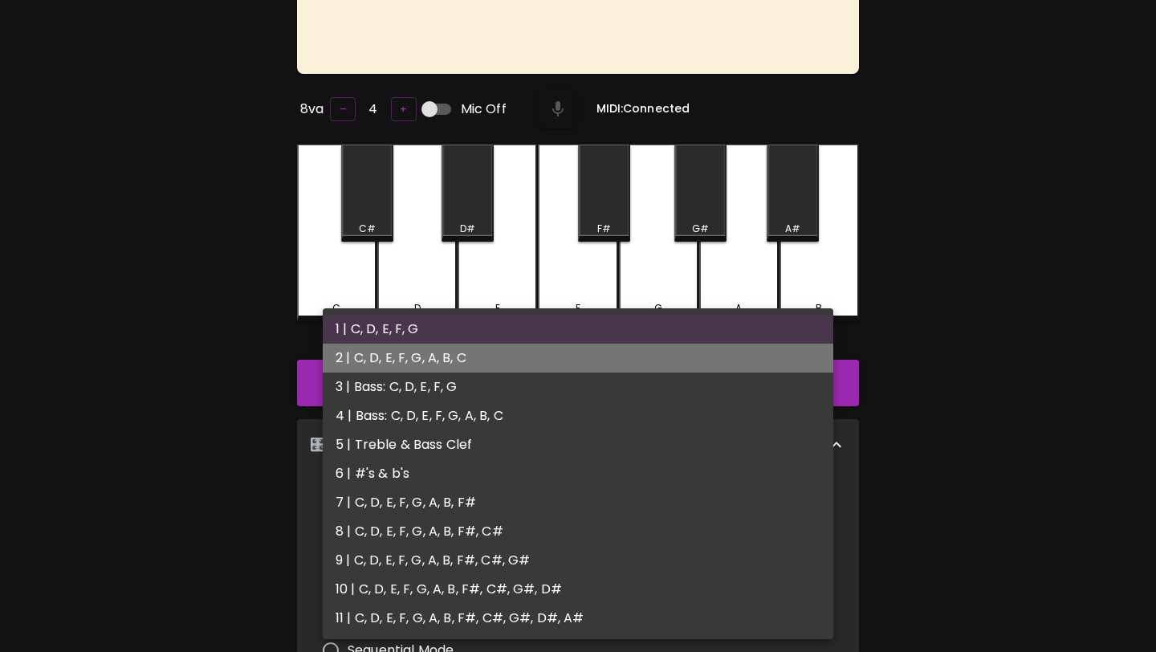
click at [537, 348] on li "2 | C, D, E, F, G, A, B, C" at bounding box center [578, 358] width 511 height 29
type input "3"
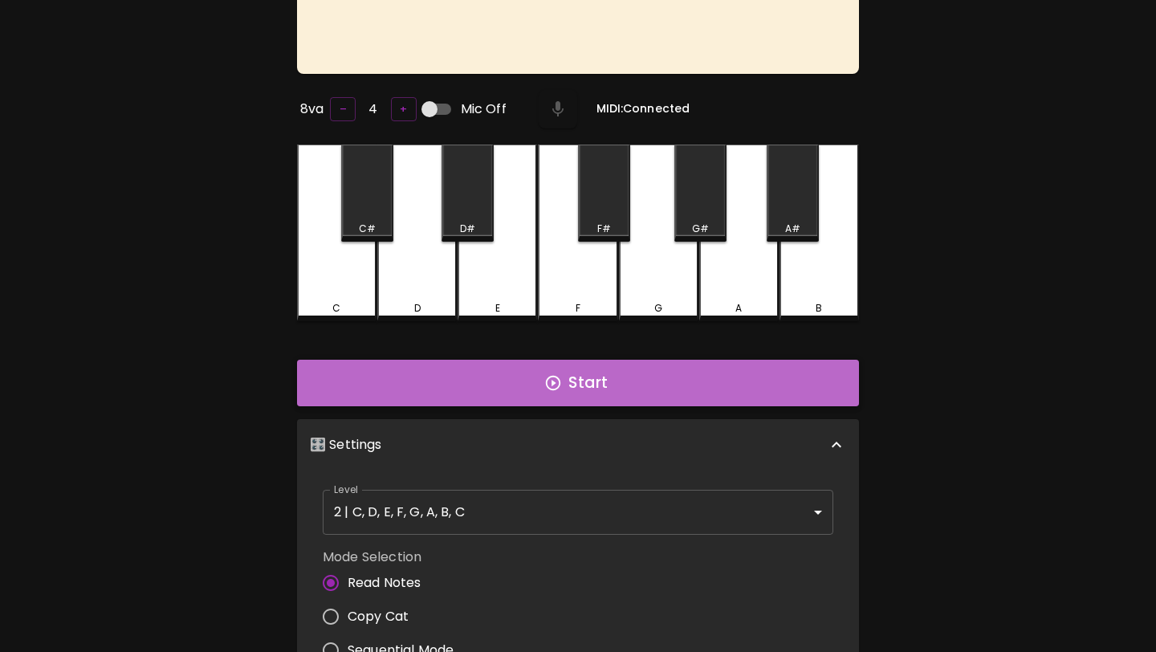
click at [537, 392] on button "Start" at bounding box center [578, 383] width 562 height 47
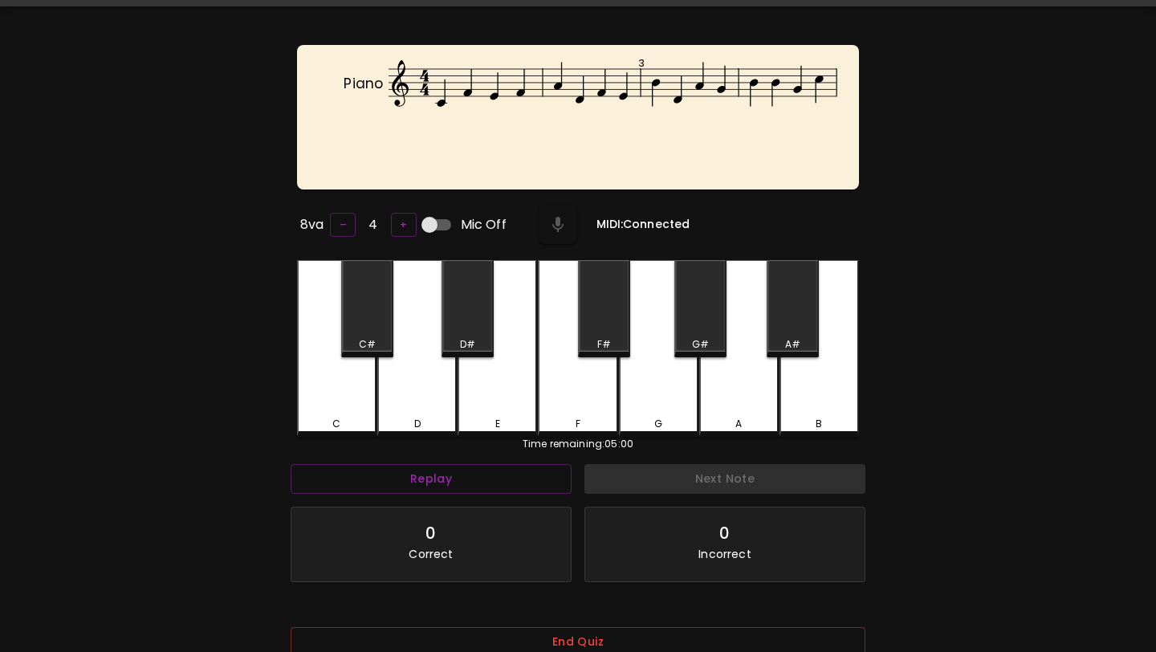
scroll to position [0, 0]
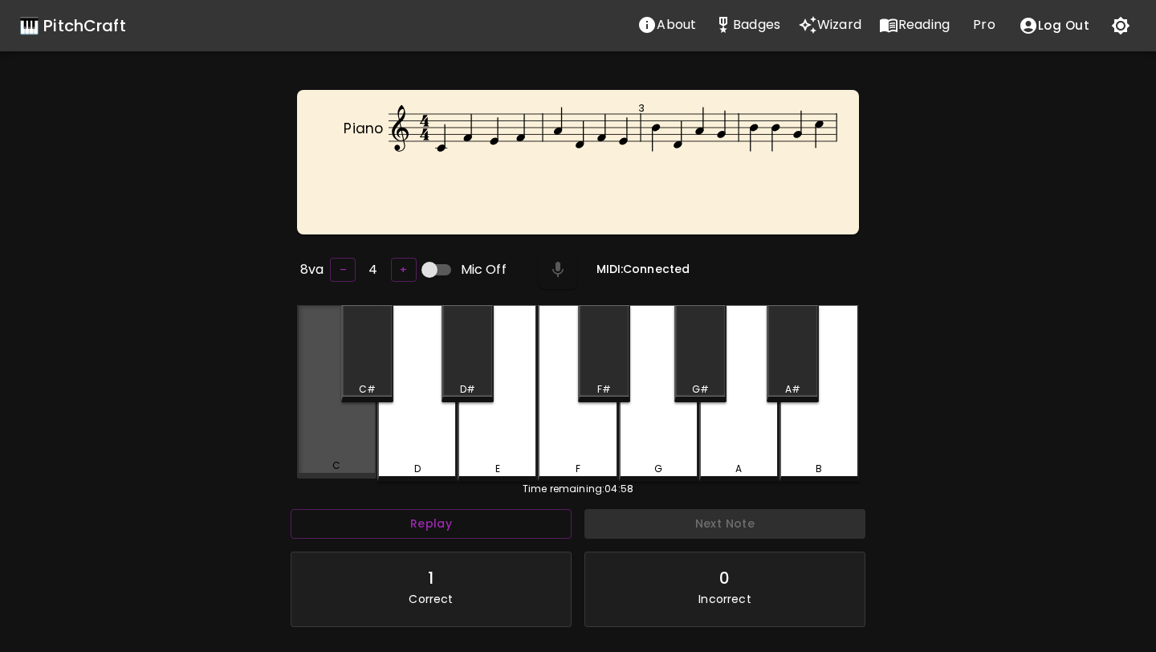
click at [353, 413] on div "C" at bounding box center [336, 391] width 79 height 173
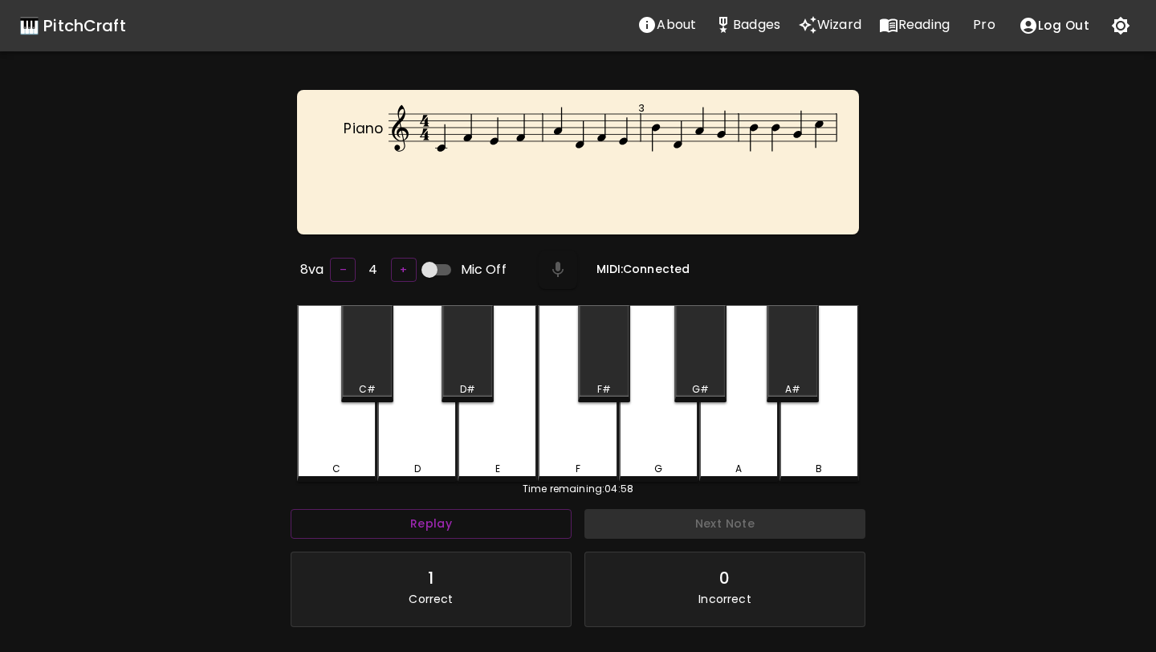
click at [572, 408] on div "F" at bounding box center [577, 393] width 79 height 177
click at [515, 405] on div "E" at bounding box center [497, 393] width 79 height 177
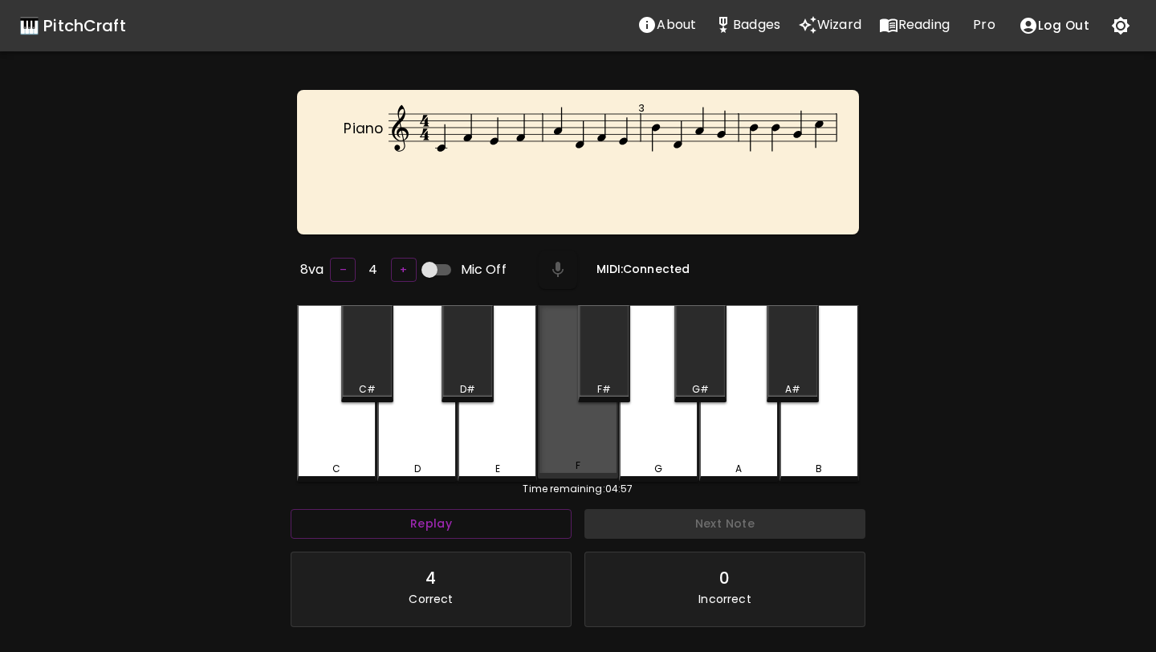
click at [568, 415] on div "F" at bounding box center [577, 391] width 79 height 173
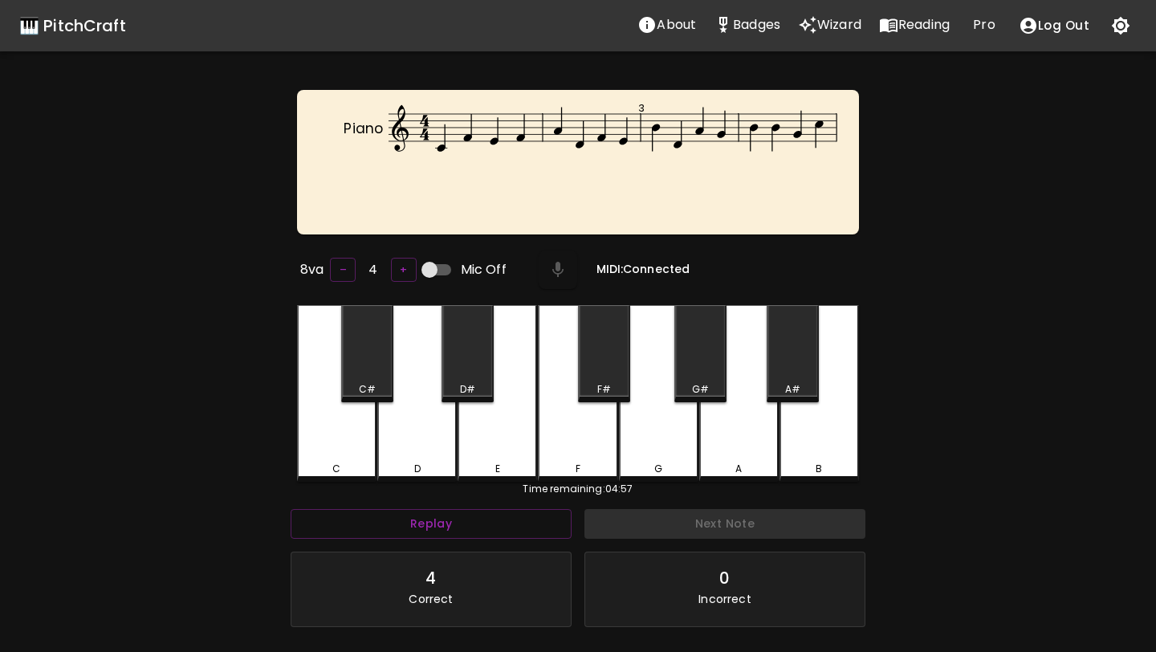
click at [728, 439] on div "A" at bounding box center [738, 393] width 79 height 177
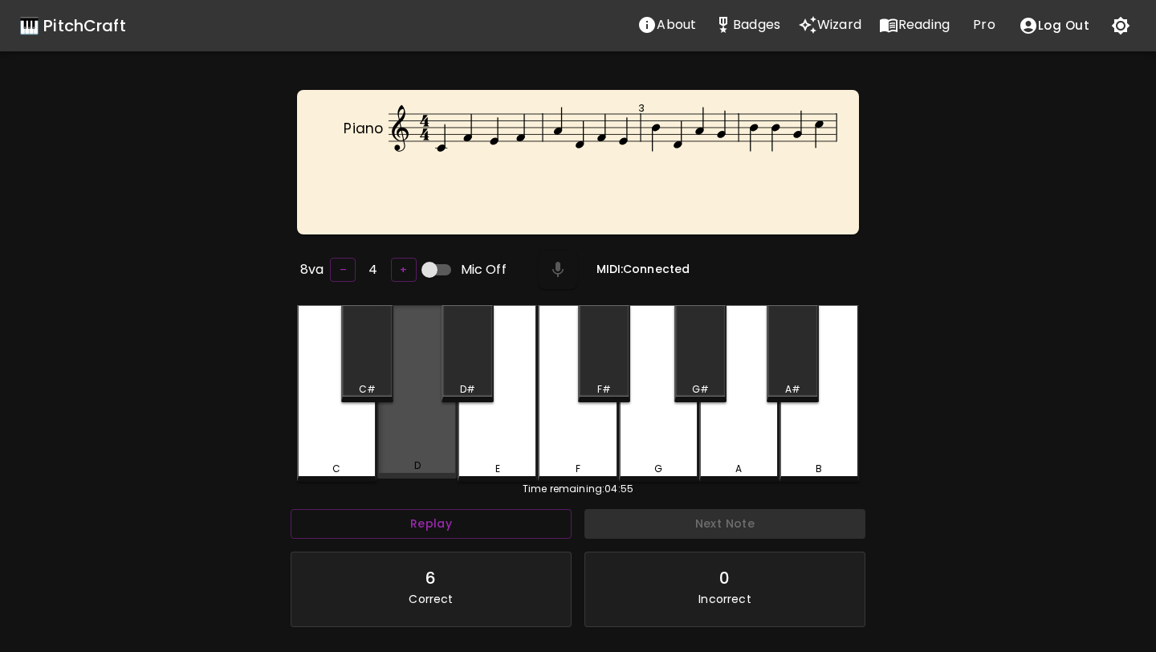
click at [393, 462] on div "D" at bounding box center [417, 465] width 76 height 14
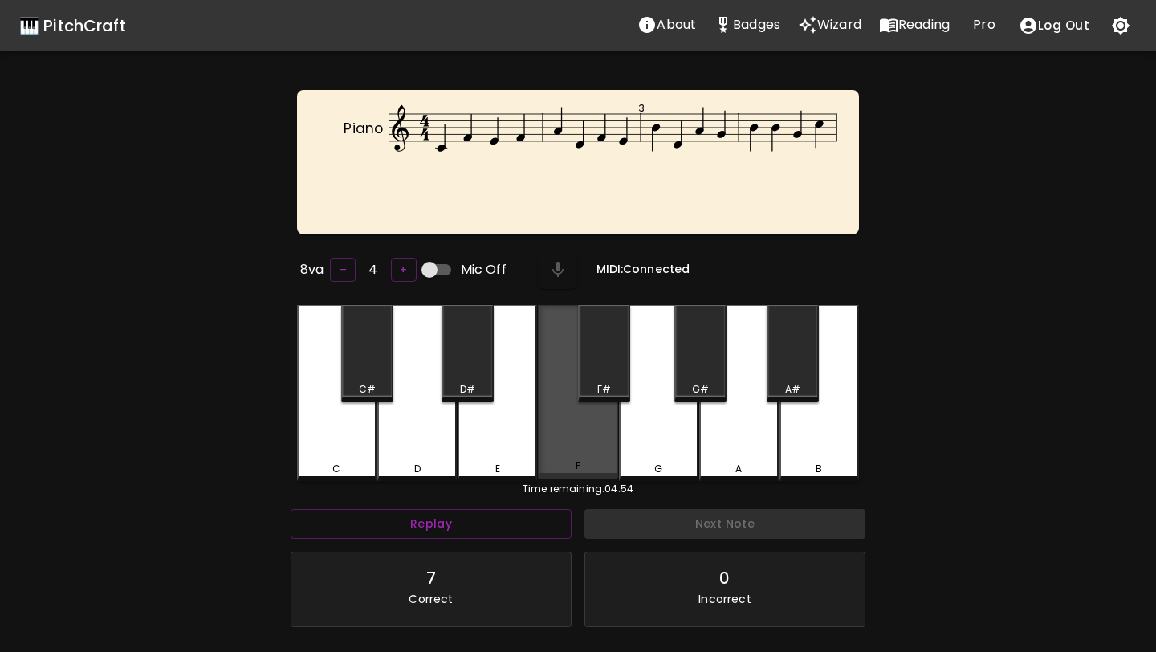
click at [547, 425] on div "F" at bounding box center [577, 391] width 79 height 173
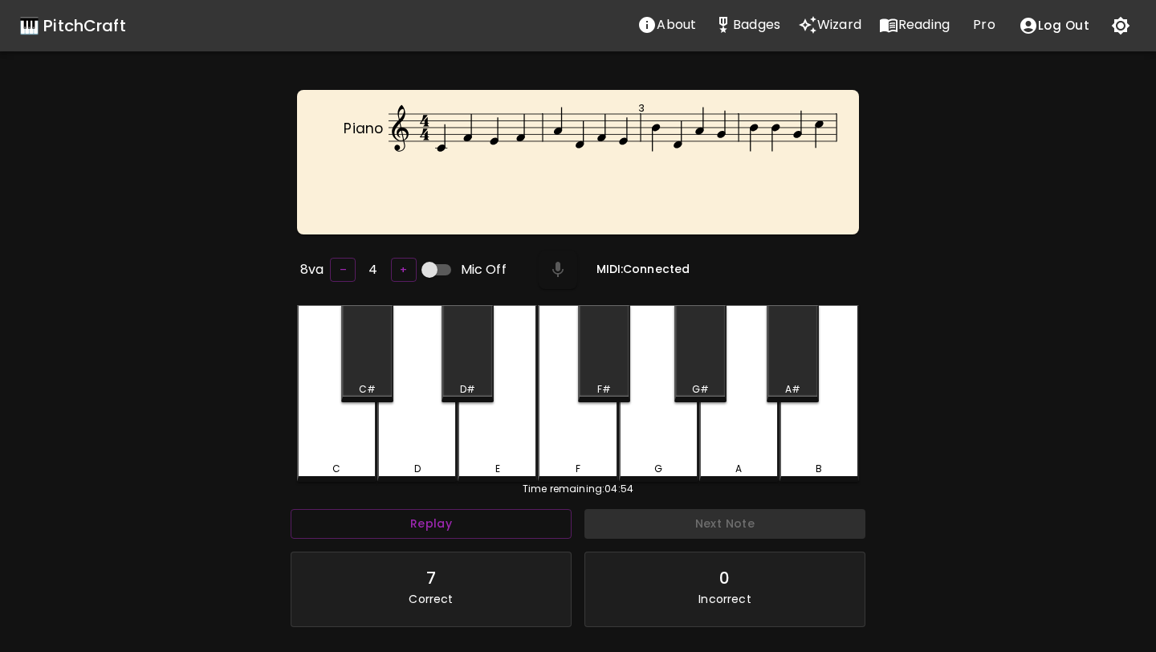
click at [489, 417] on div "E" at bounding box center [497, 393] width 79 height 177
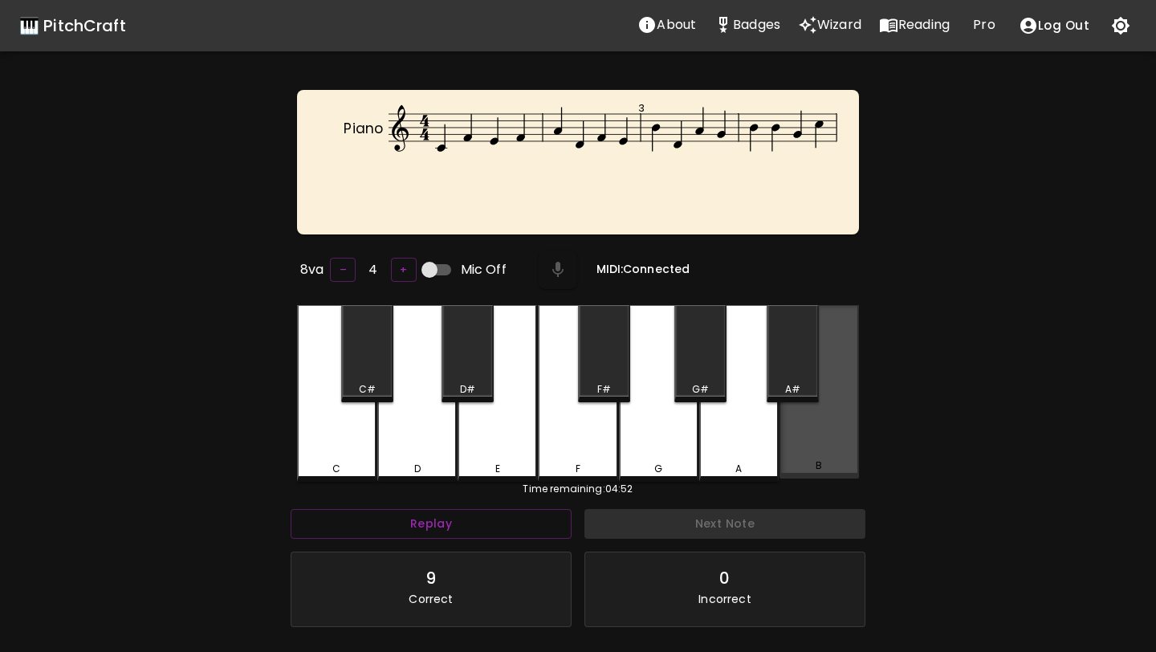
click at [808, 417] on div "B" at bounding box center [818, 391] width 79 height 173
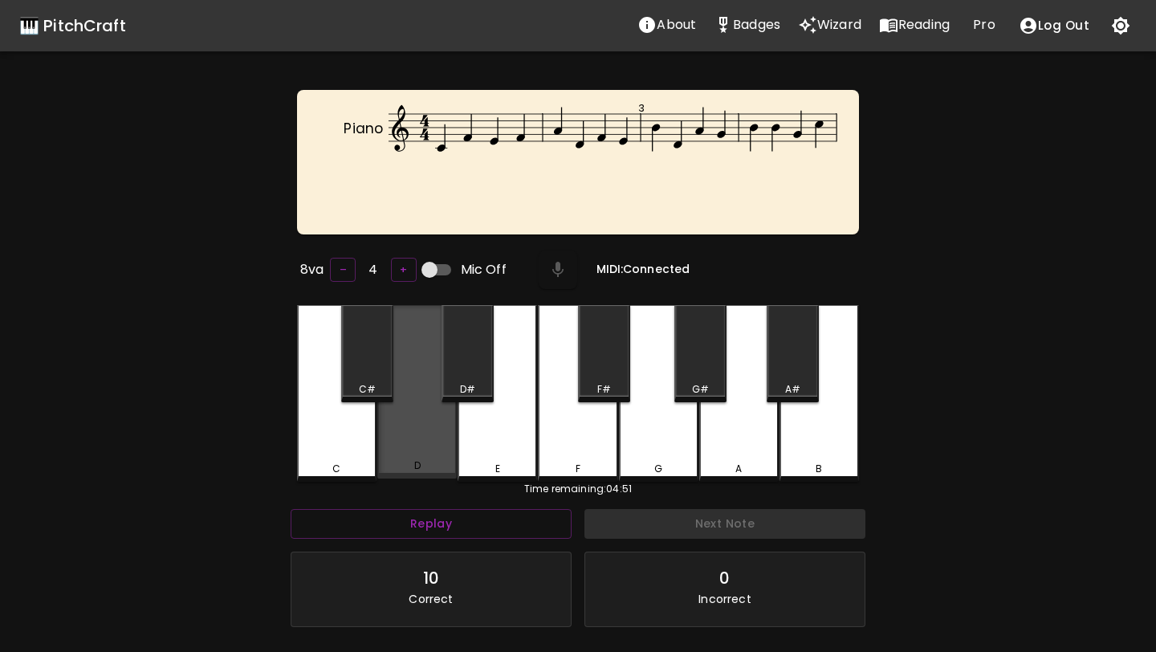
drag, startPoint x: 428, startPoint y: 418, endPoint x: 615, endPoint y: 424, distance: 187.1
click at [430, 418] on div "D" at bounding box center [416, 391] width 79 height 173
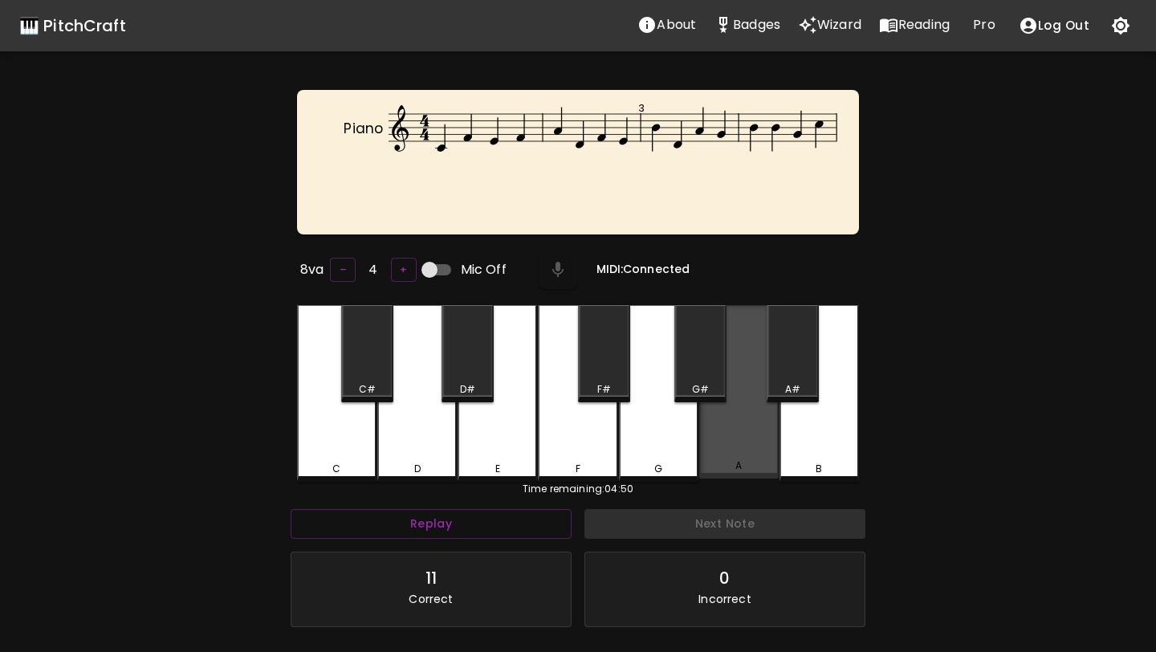
click at [718, 430] on div "A" at bounding box center [738, 391] width 79 height 173
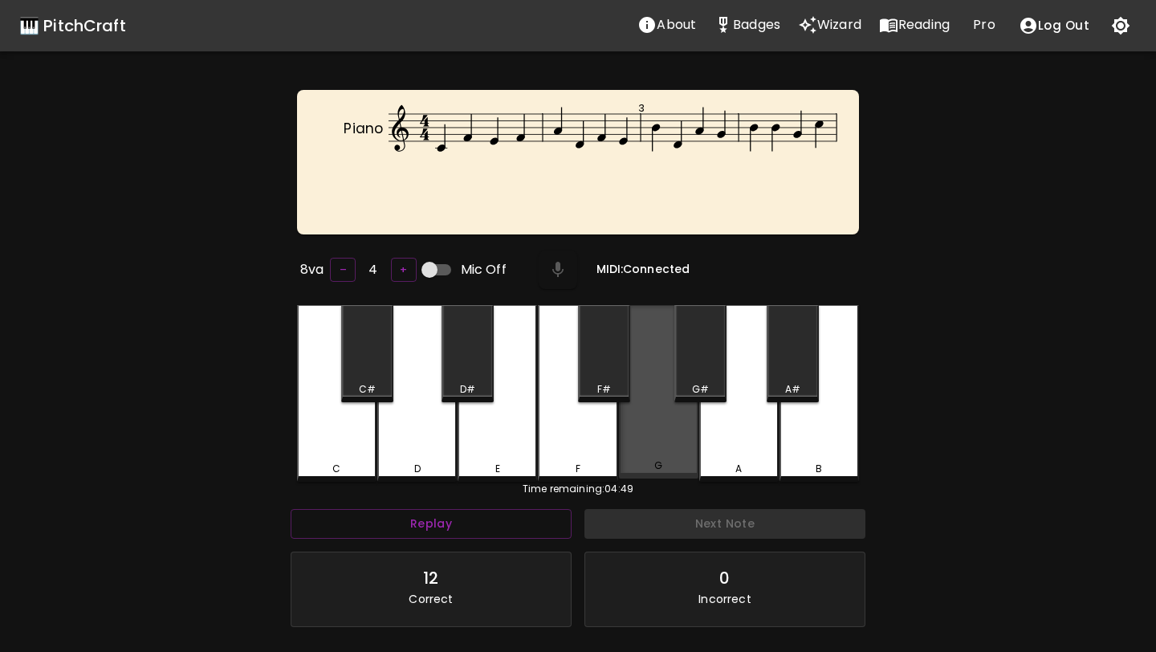
drag, startPoint x: 677, startPoint y: 437, endPoint x: 748, endPoint y: 437, distance: 71.4
click at [677, 437] on div "G" at bounding box center [658, 391] width 79 height 173
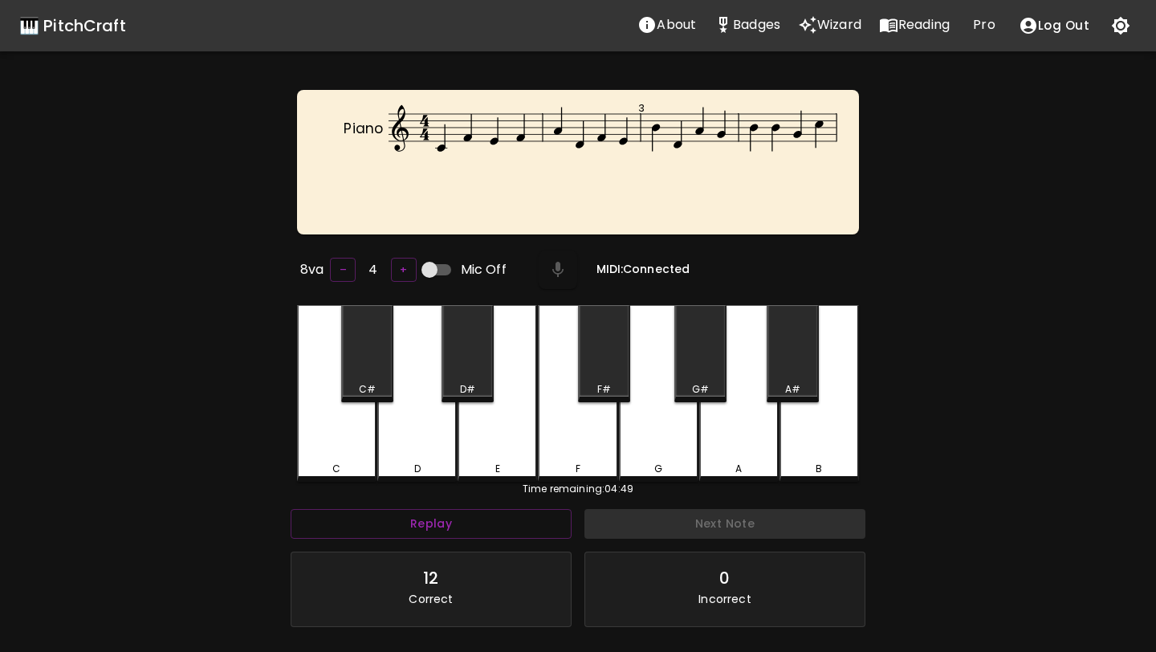
click at [795, 423] on div "B" at bounding box center [818, 393] width 79 height 177
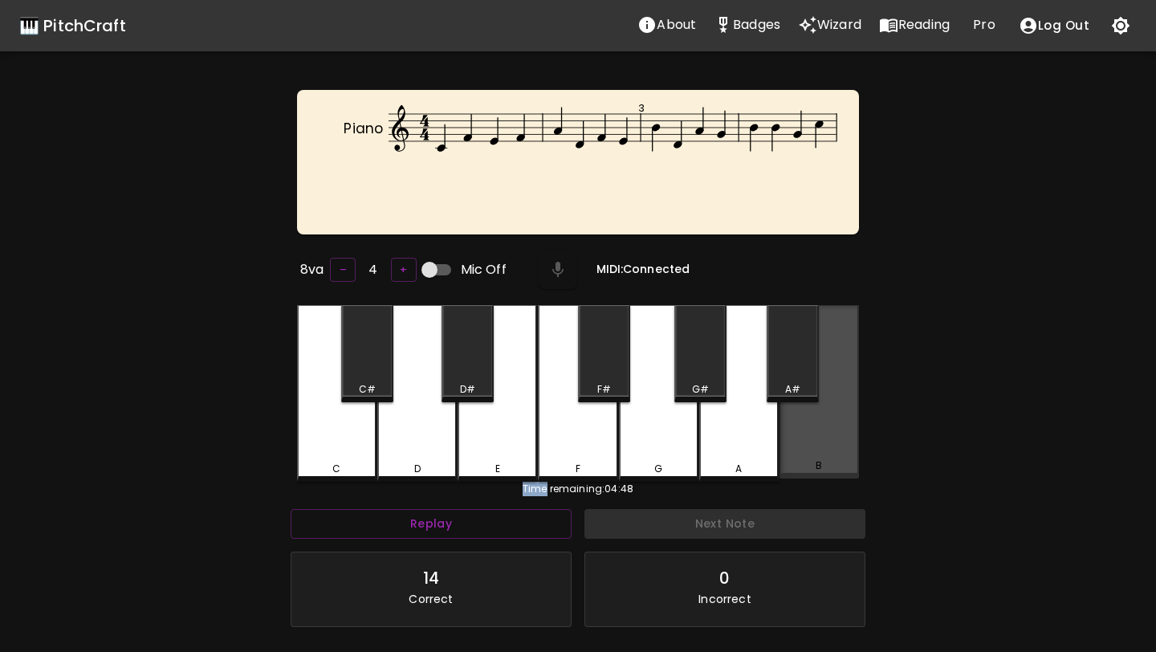
click at [795, 423] on div "B" at bounding box center [818, 391] width 79 height 173
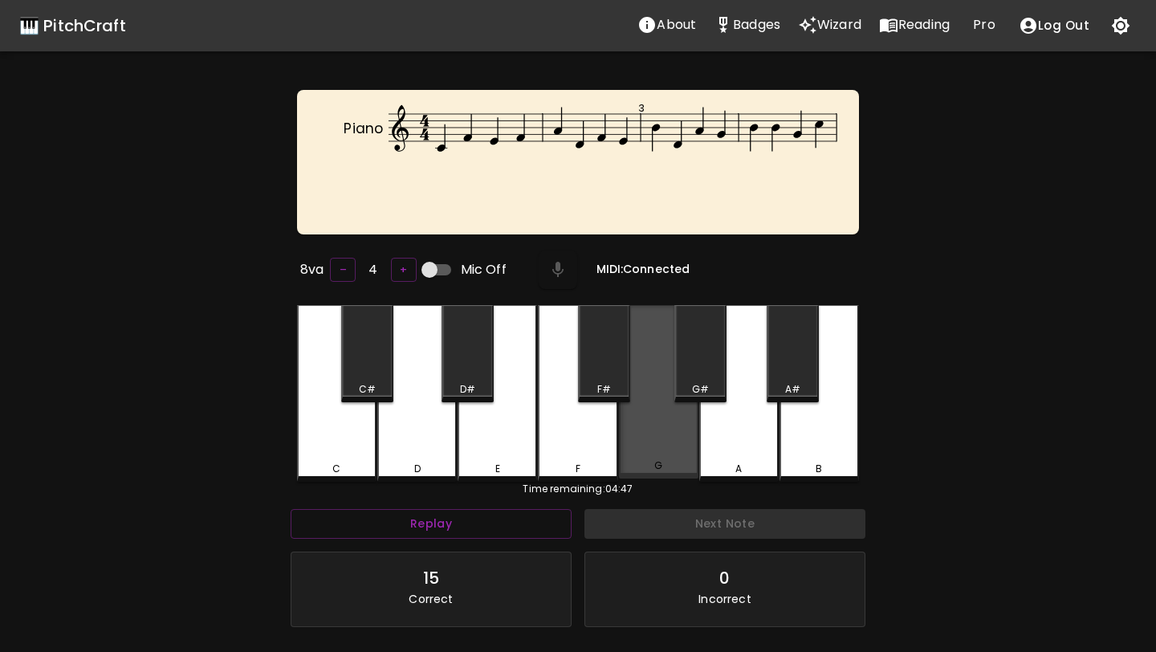
click at [672, 428] on div "G" at bounding box center [658, 391] width 79 height 173
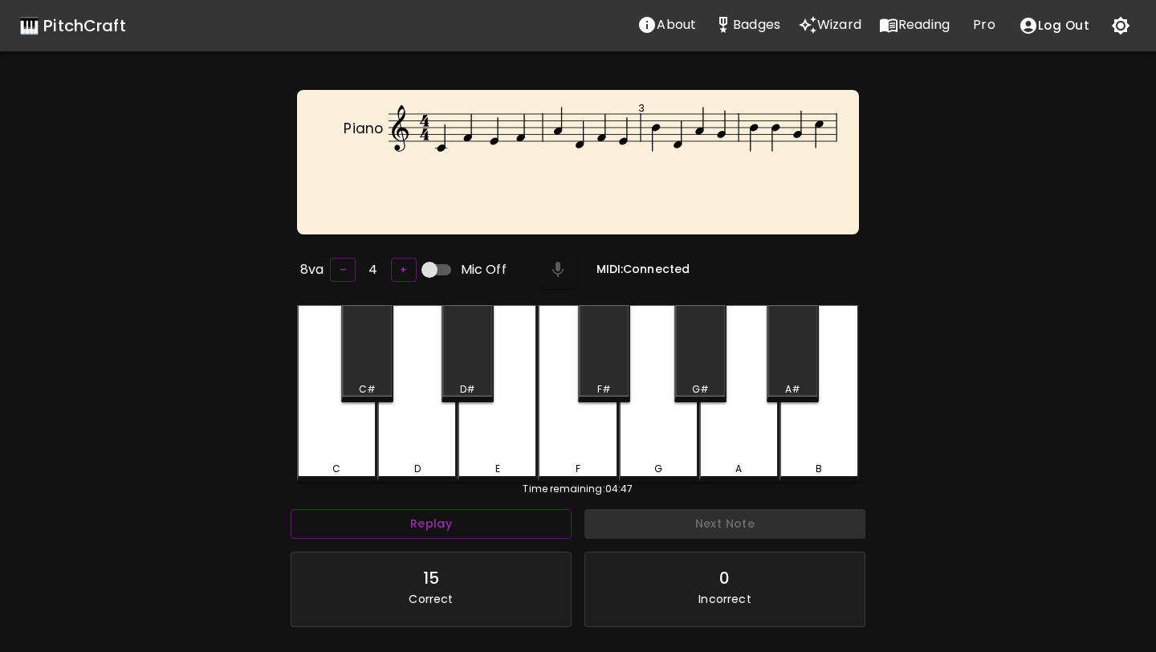
click at [355, 422] on div "C" at bounding box center [336, 393] width 79 height 177
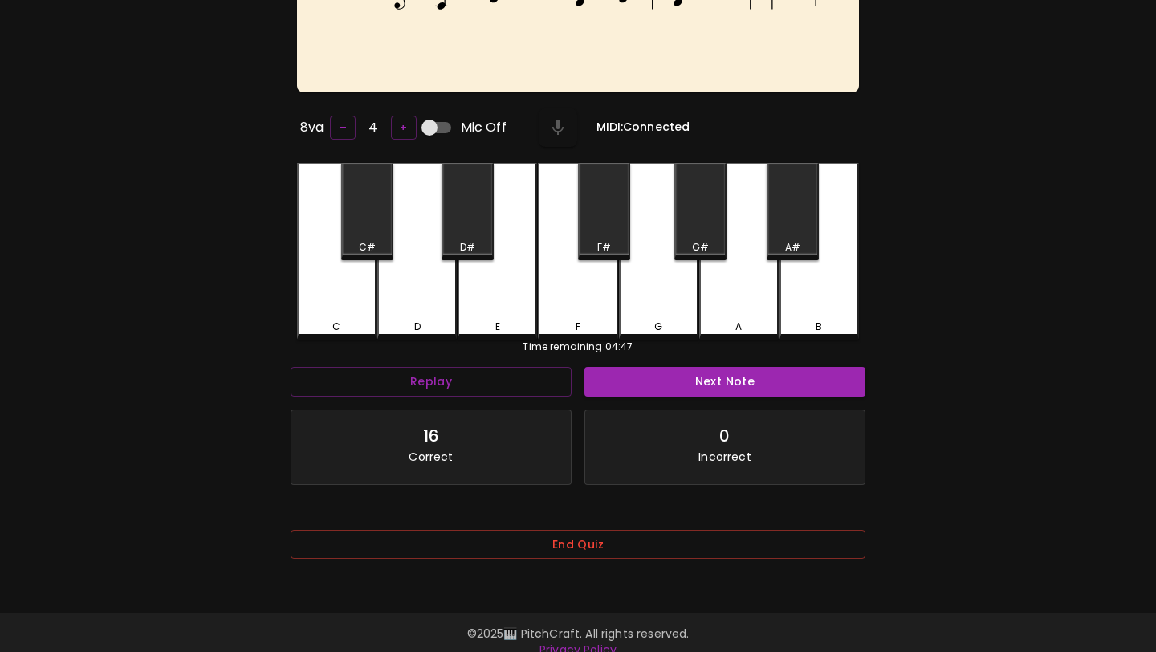
scroll to position [161, 0]
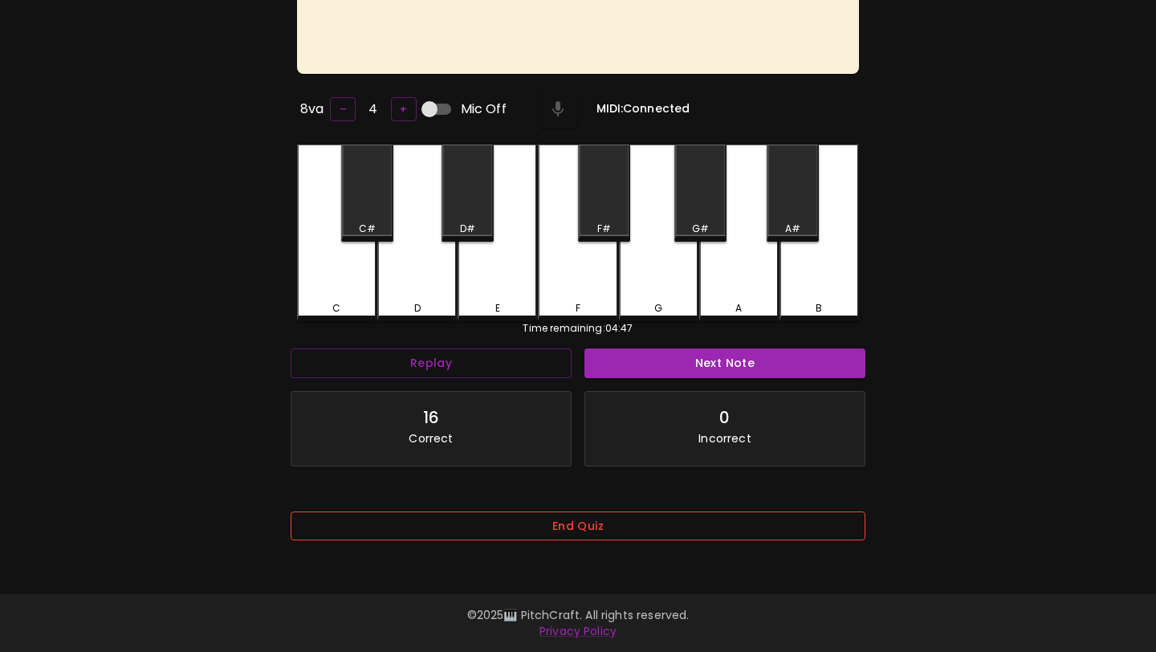
click at [496, 521] on button "End Quiz" at bounding box center [578, 526] width 575 height 30
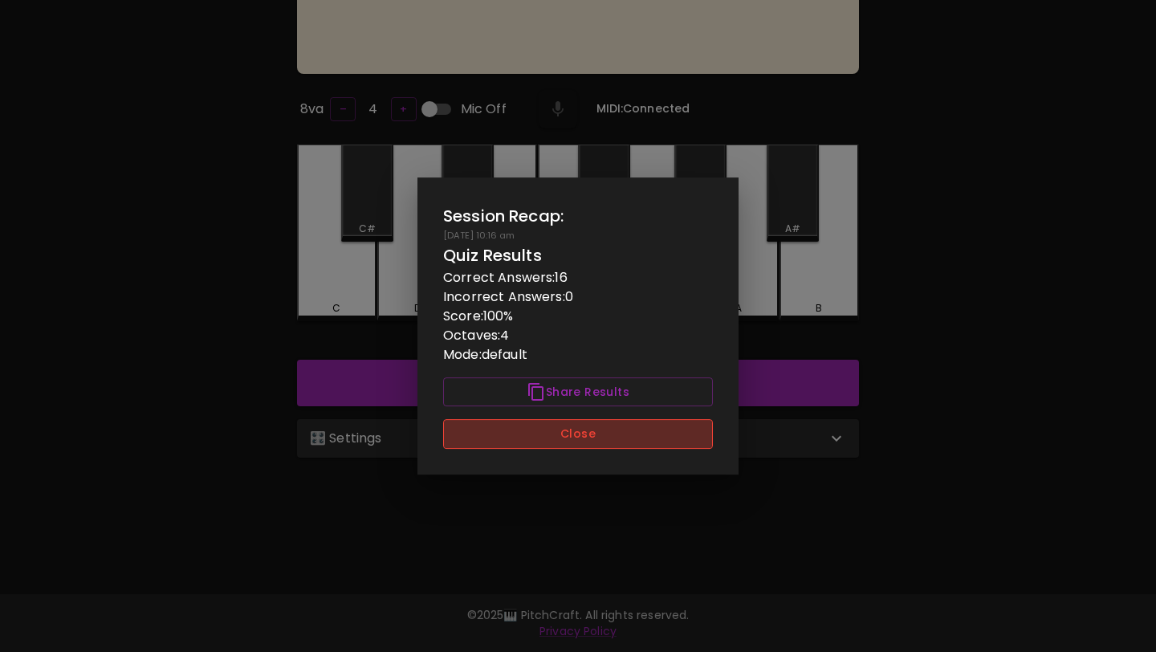
click at [526, 434] on button "Close" at bounding box center [578, 434] width 270 height 30
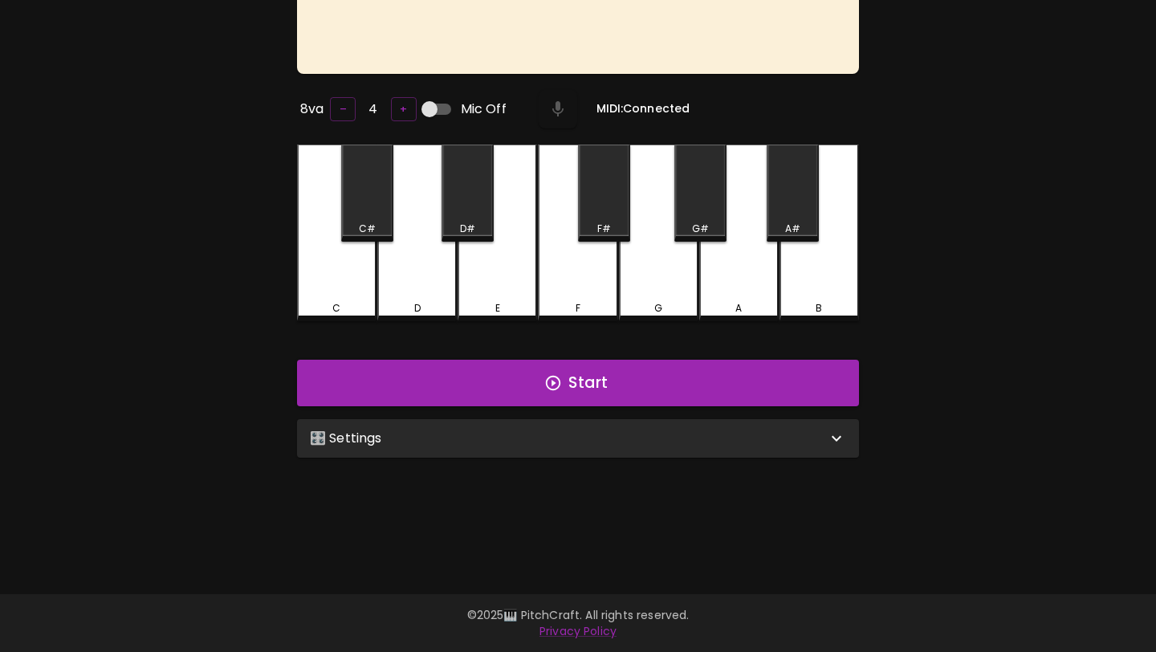
click at [526, 434] on div "🎛️ Settings" at bounding box center [568, 438] width 517 height 19
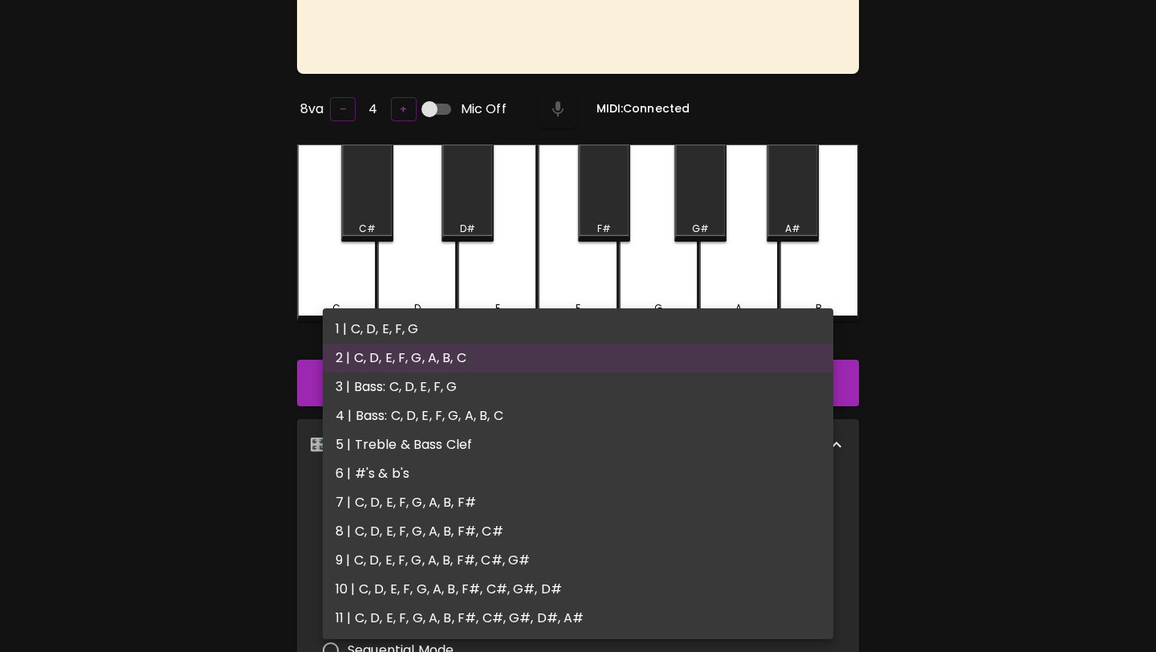
click at [511, 526] on body "🎹 PitchCraft About Badges Wizard Reading Pro Log Out Piano 3 8va – 4 + Mic Off …" at bounding box center [578, 418] width 1156 height 1158
click at [500, 379] on li "3 | Bass: C, D, E, F, G" at bounding box center [578, 386] width 511 height 29
type input "5"
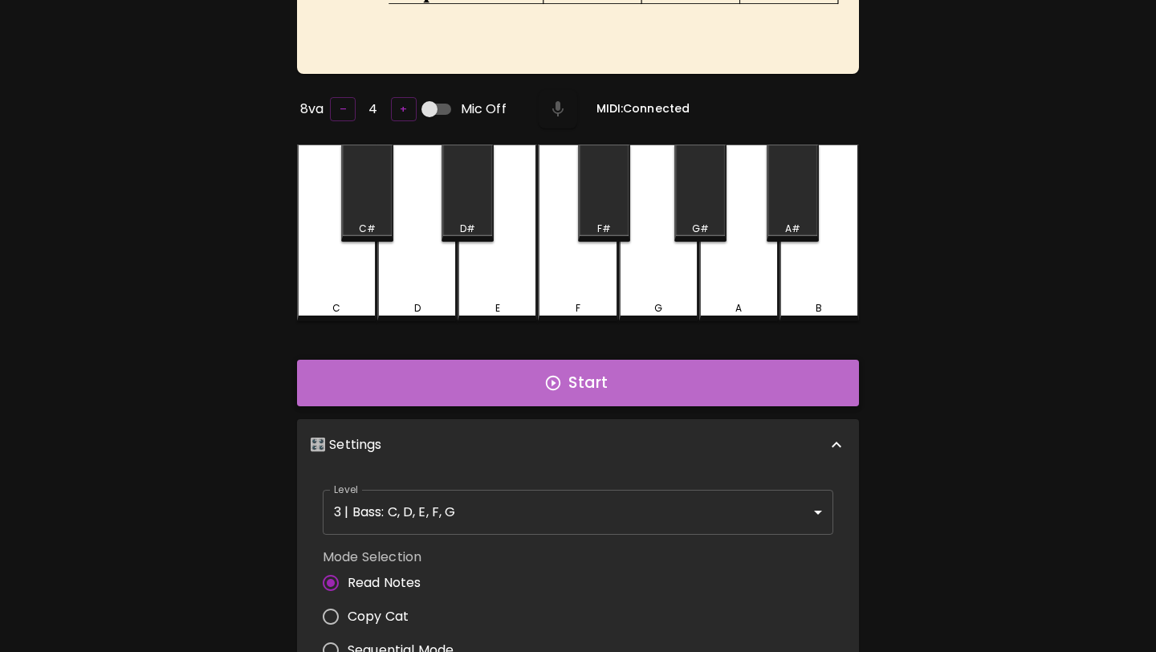
click at [500, 379] on button "Start" at bounding box center [578, 383] width 562 height 47
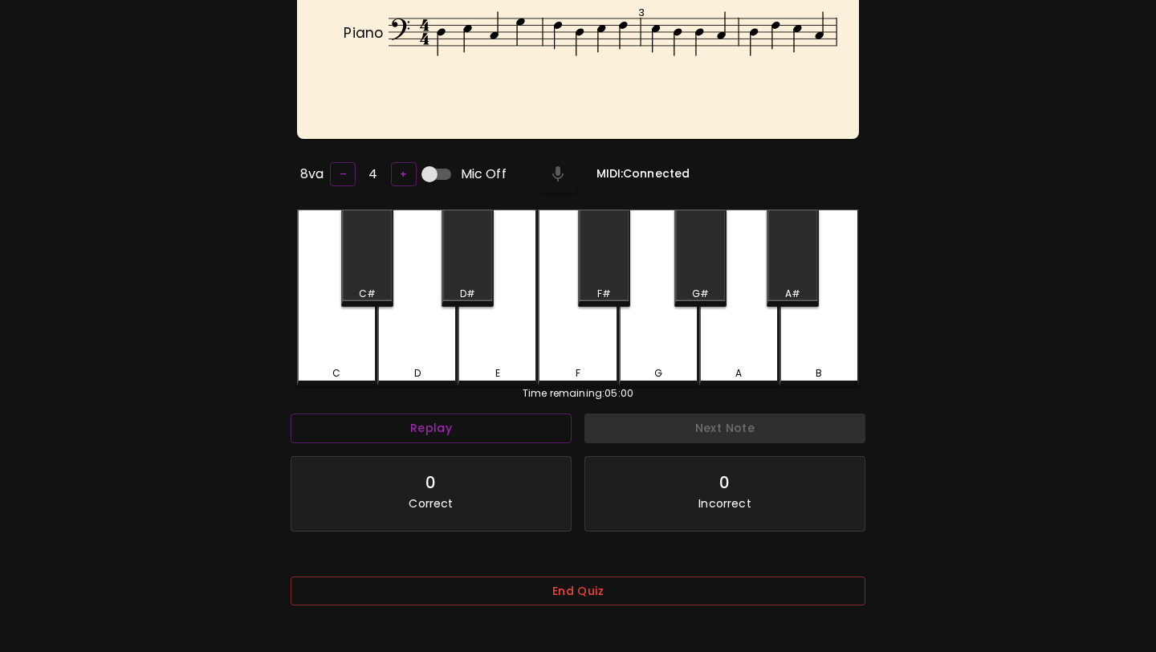
scroll to position [0, 0]
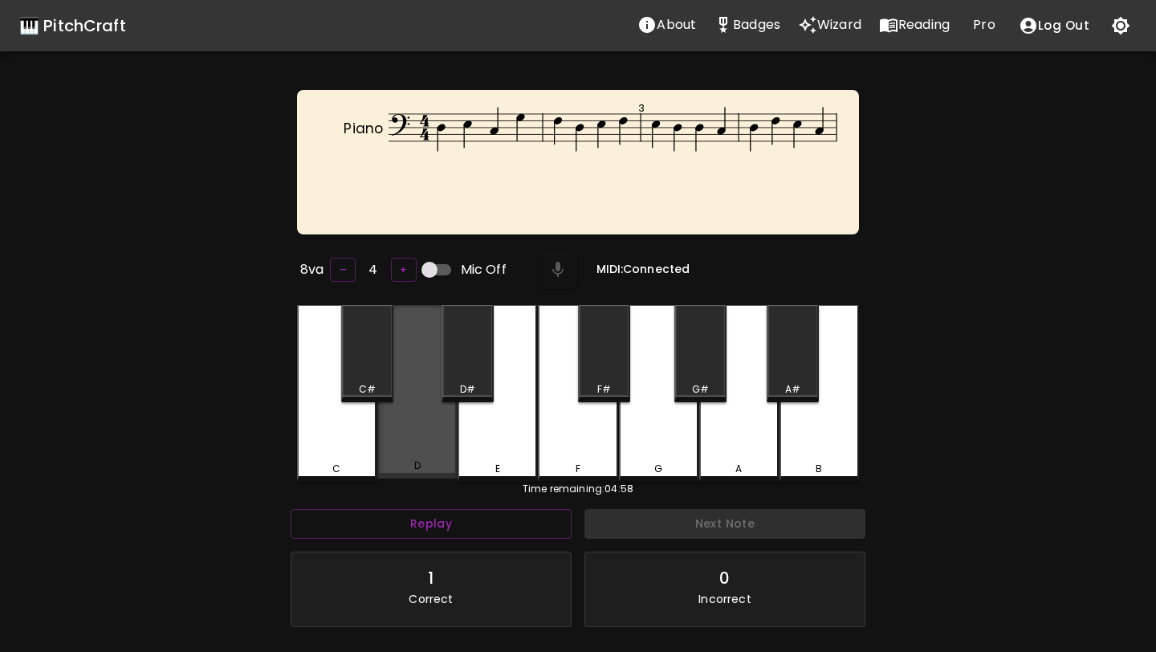
click at [418, 405] on div "D" at bounding box center [416, 391] width 79 height 173
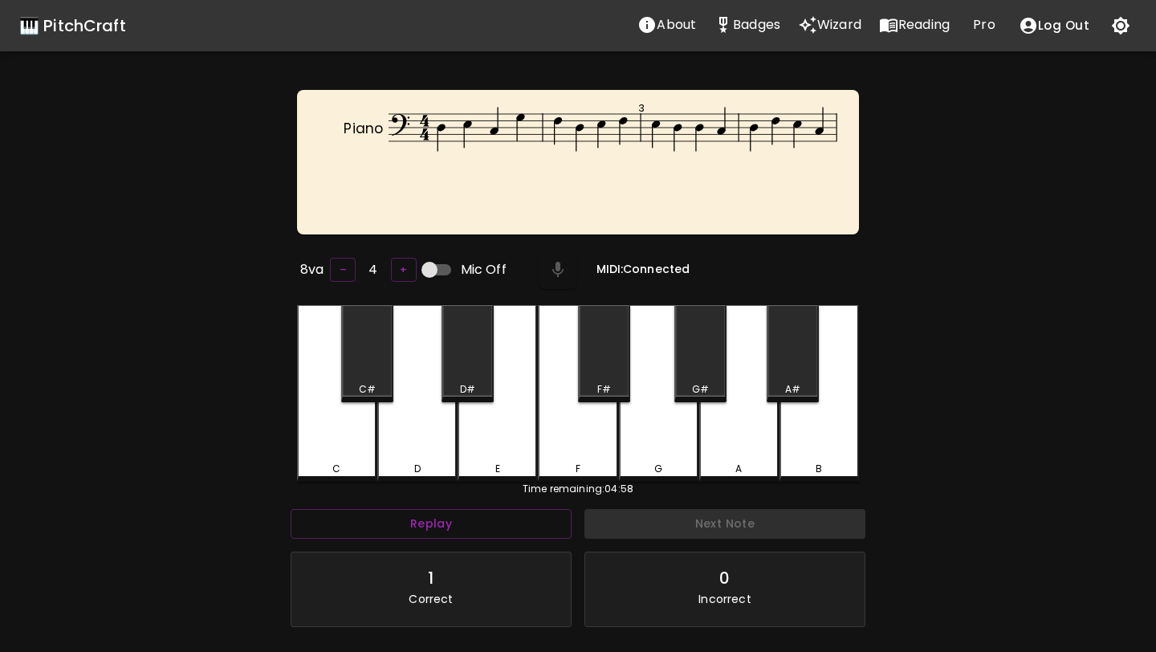
click at [473, 405] on div "E" at bounding box center [497, 393] width 79 height 177
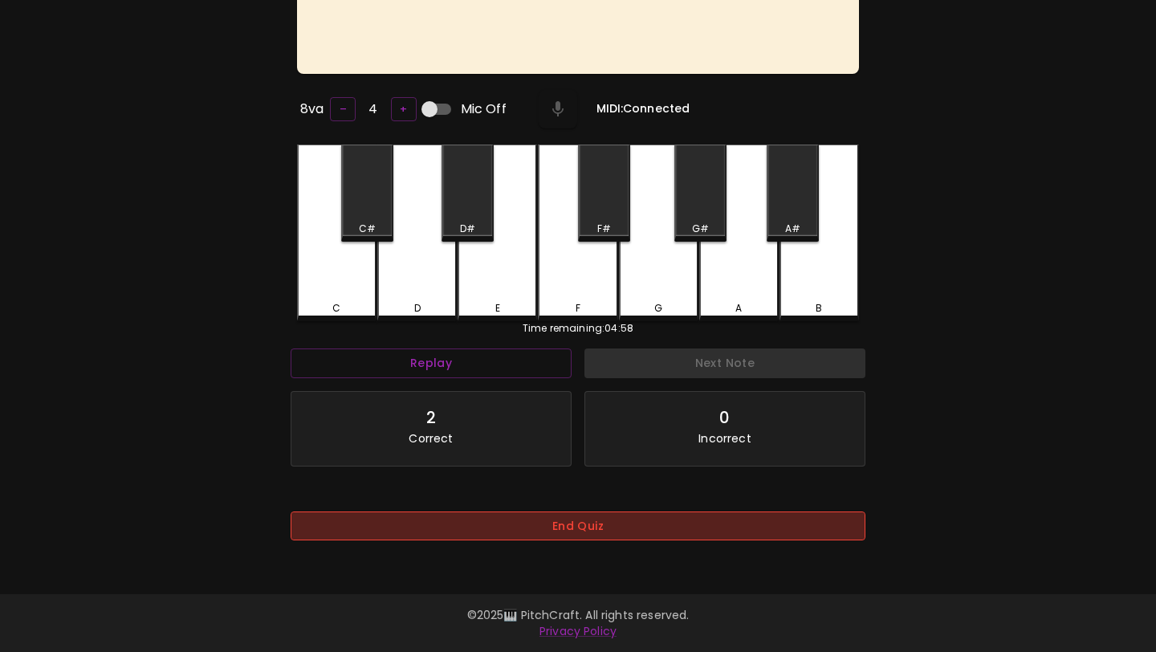
click at [537, 522] on button "End Quiz" at bounding box center [578, 526] width 575 height 30
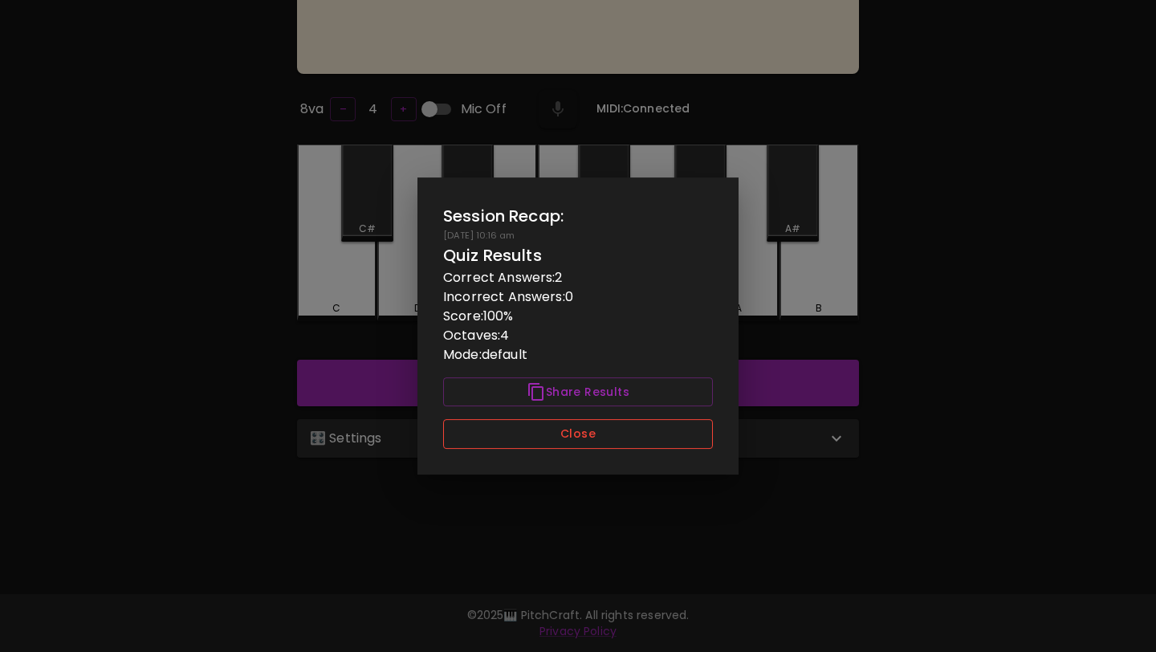
click at [589, 430] on button "Close" at bounding box center [578, 434] width 270 height 30
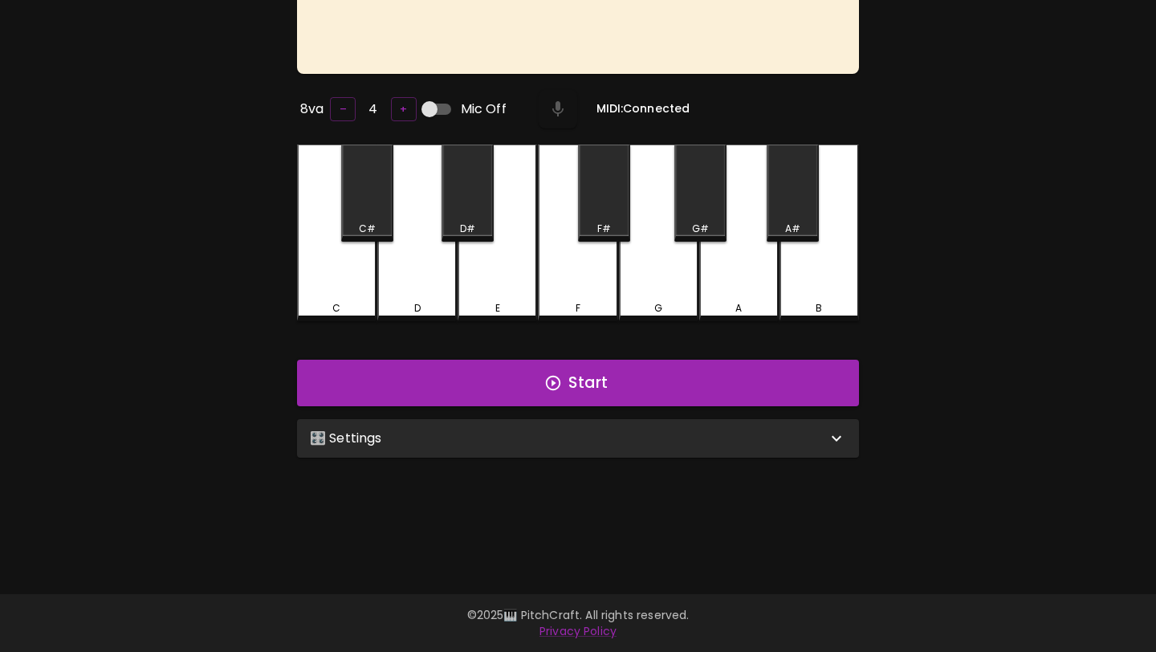
click at [589, 430] on div "🎛️ Settings" at bounding box center [568, 438] width 517 height 19
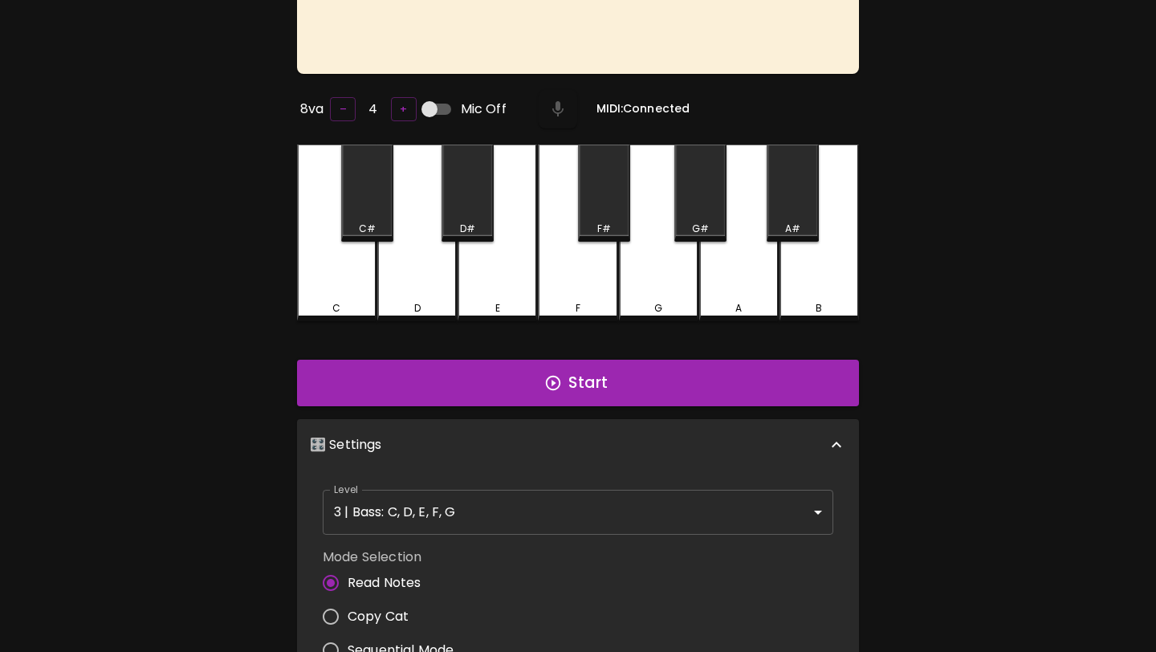
scroll to position [6, 0]
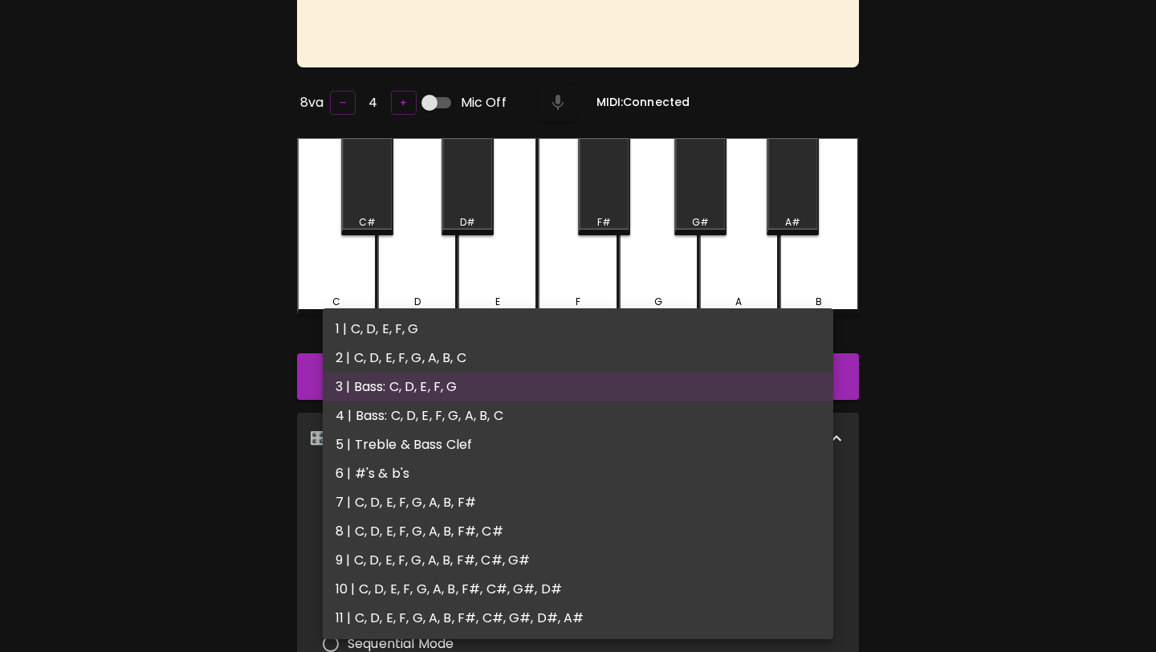
click at [568, 500] on body "🎹 PitchCraft About Badges Wizard Reading Pro Log Out Piano 3 8va – 4 + Mic Off …" at bounding box center [578, 418] width 1156 height 1158
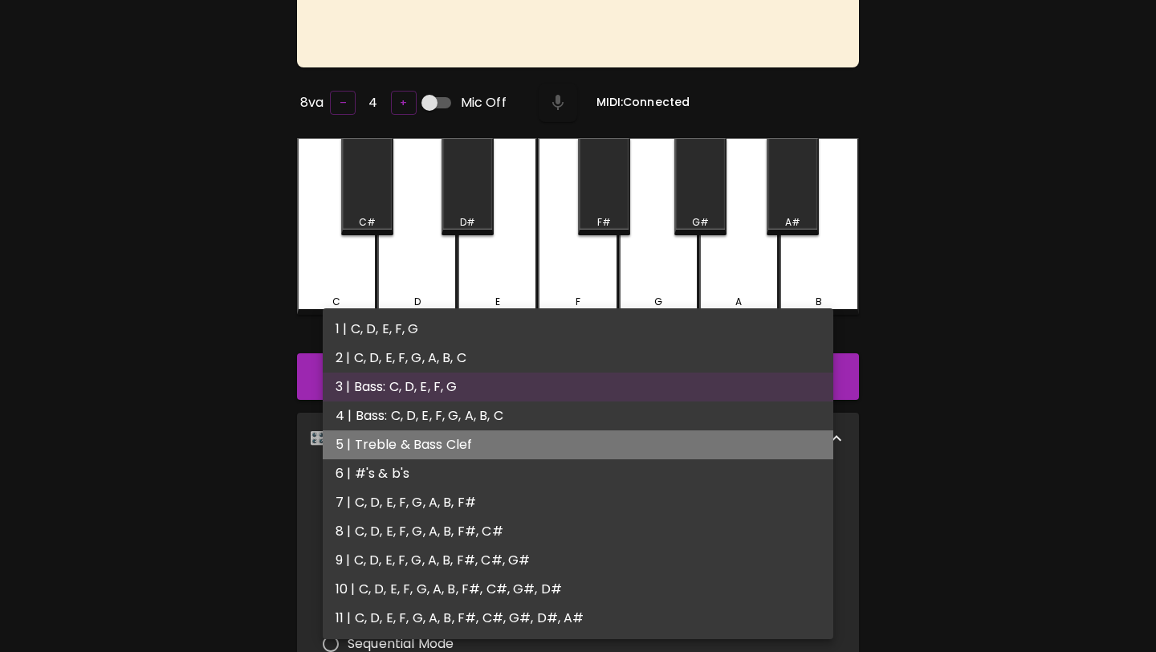
click at [561, 441] on li "5 | Treble & Bass Clef" at bounding box center [578, 444] width 511 height 29
type input "9"
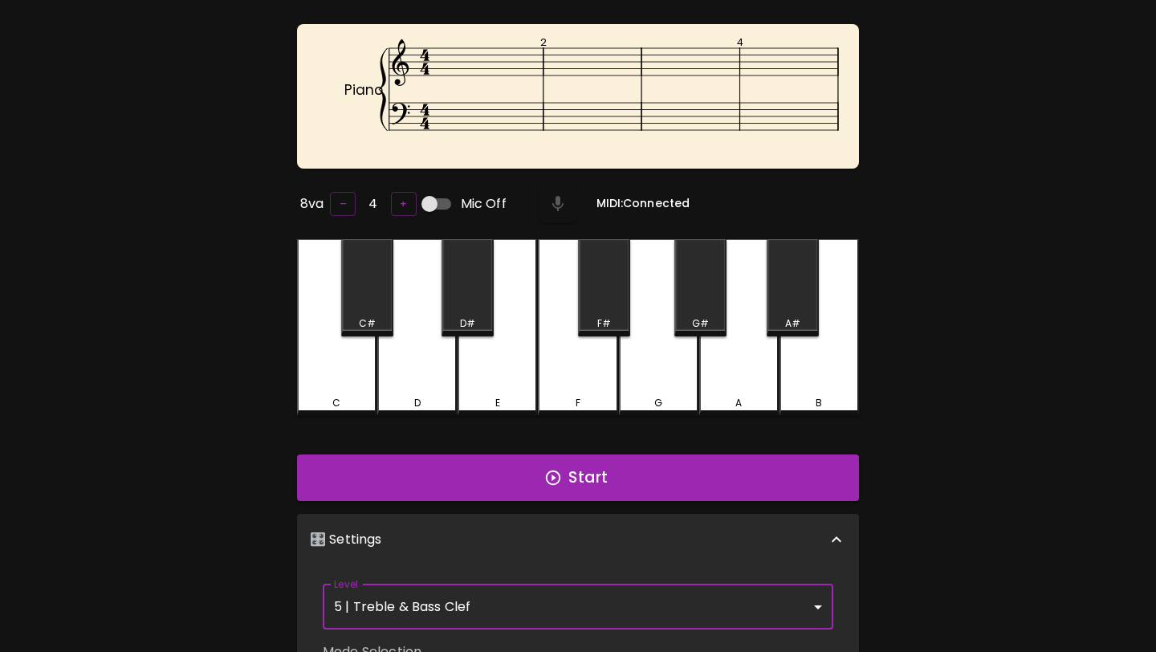
scroll to position [35, 0]
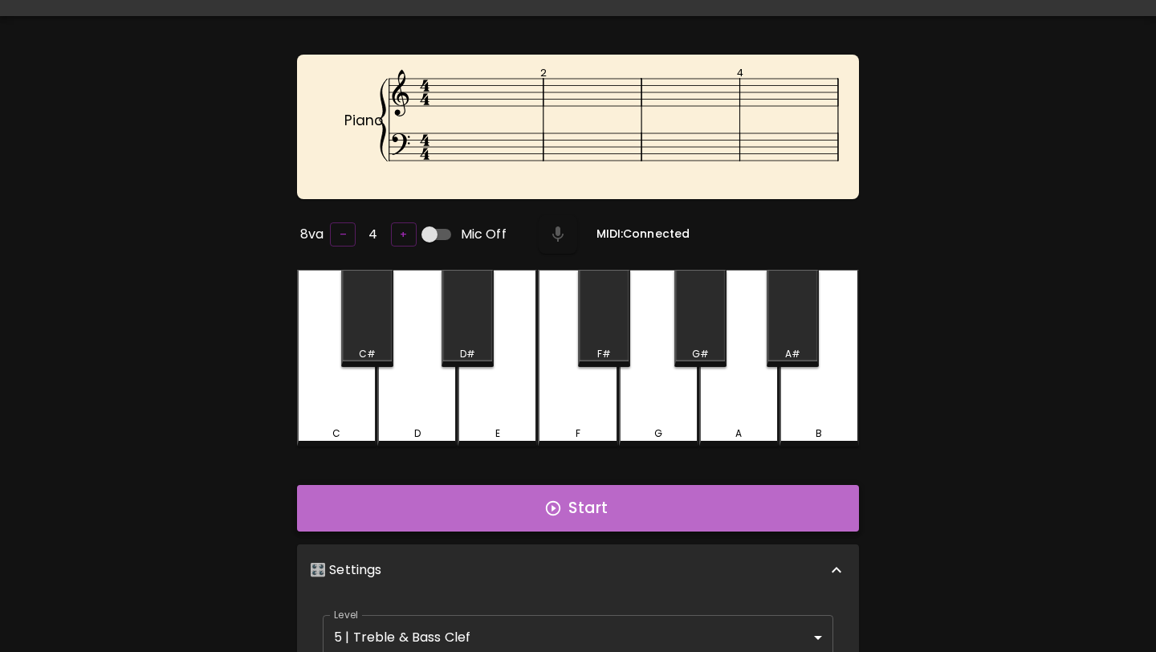
click at [556, 488] on button "Start" at bounding box center [578, 508] width 562 height 47
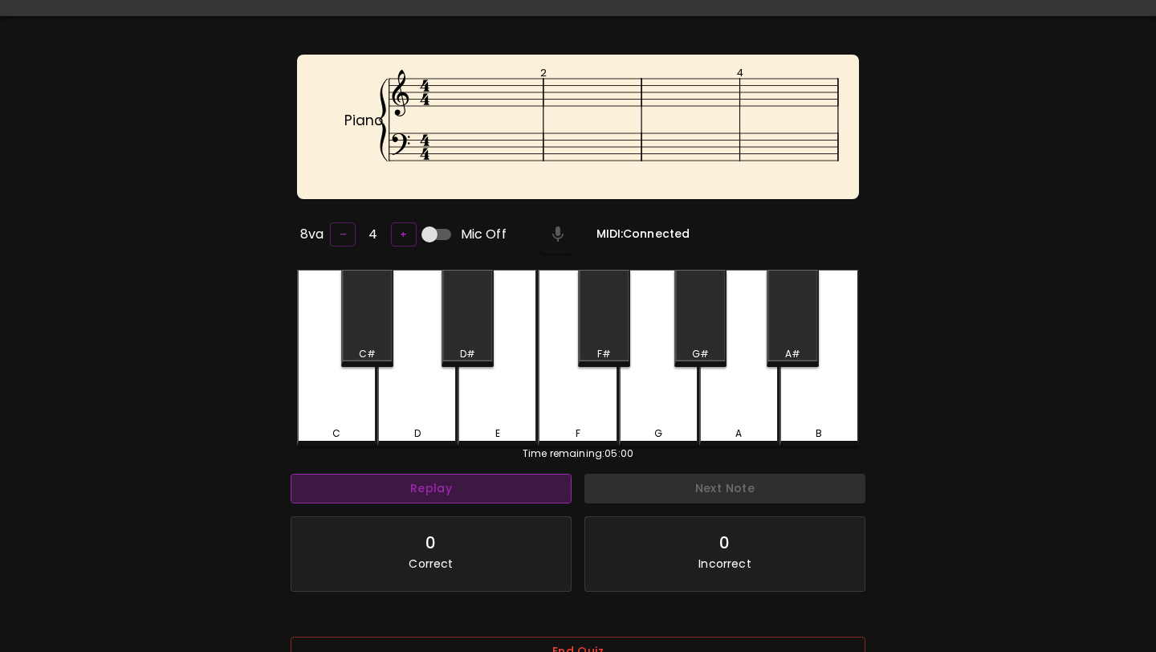
click at [504, 475] on button "Replay" at bounding box center [431, 489] width 281 height 30
click at [336, 411] on div "C" at bounding box center [336, 358] width 79 height 177
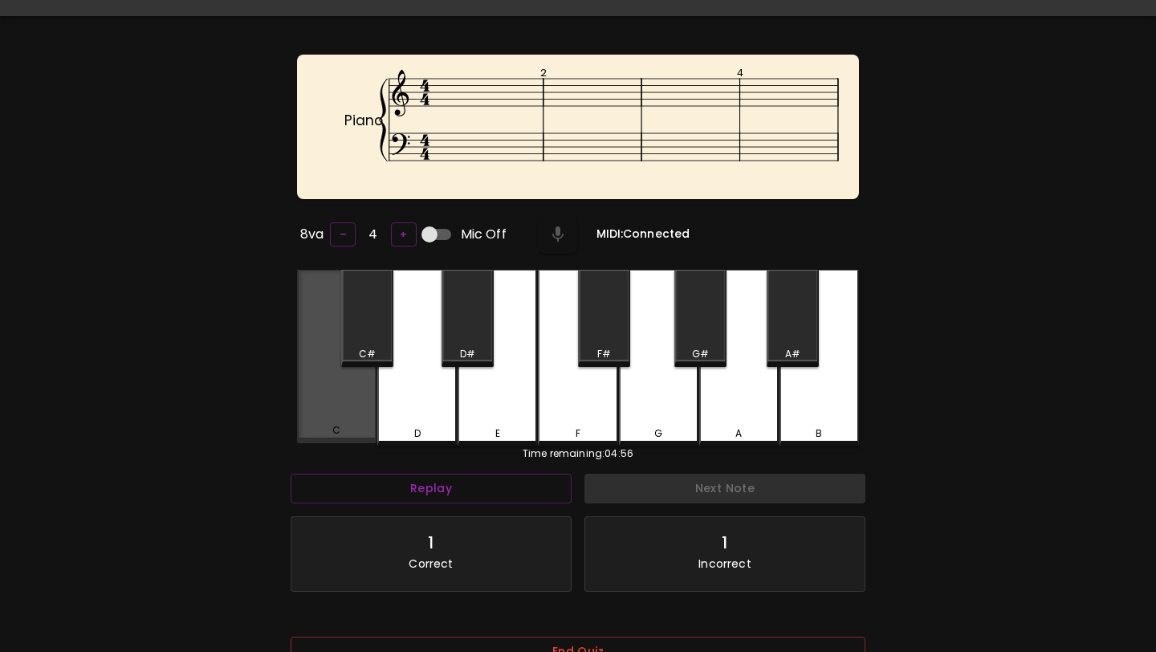
click at [336, 411] on div "C" at bounding box center [336, 356] width 79 height 173
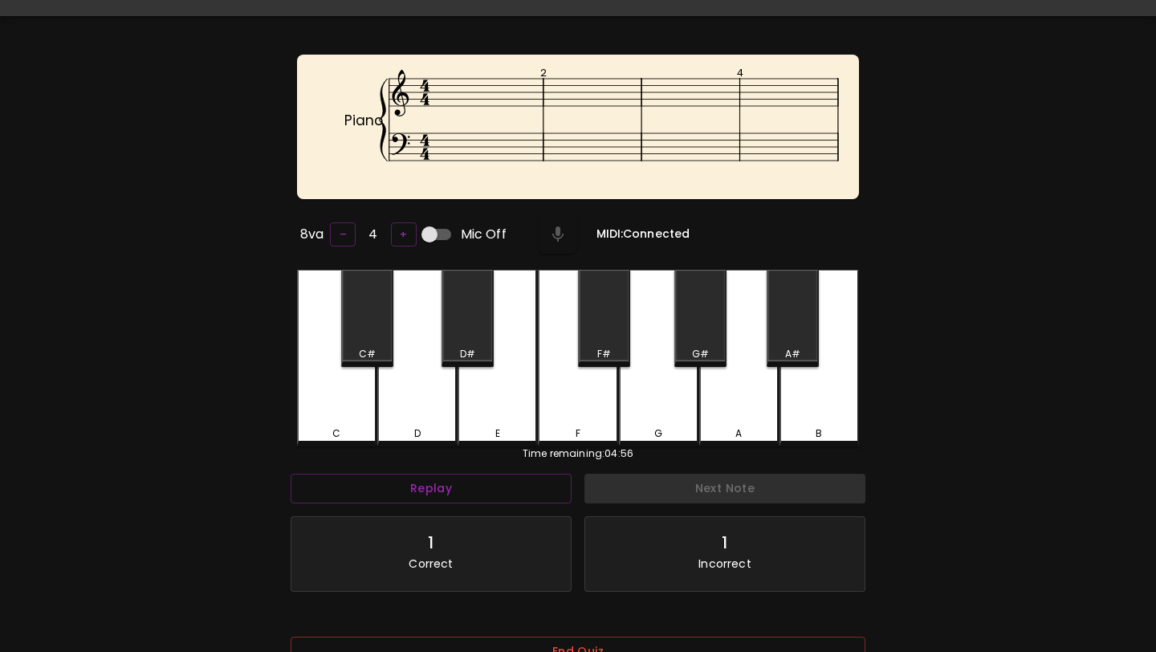
click at [487, 401] on div "E" at bounding box center [497, 358] width 79 height 177
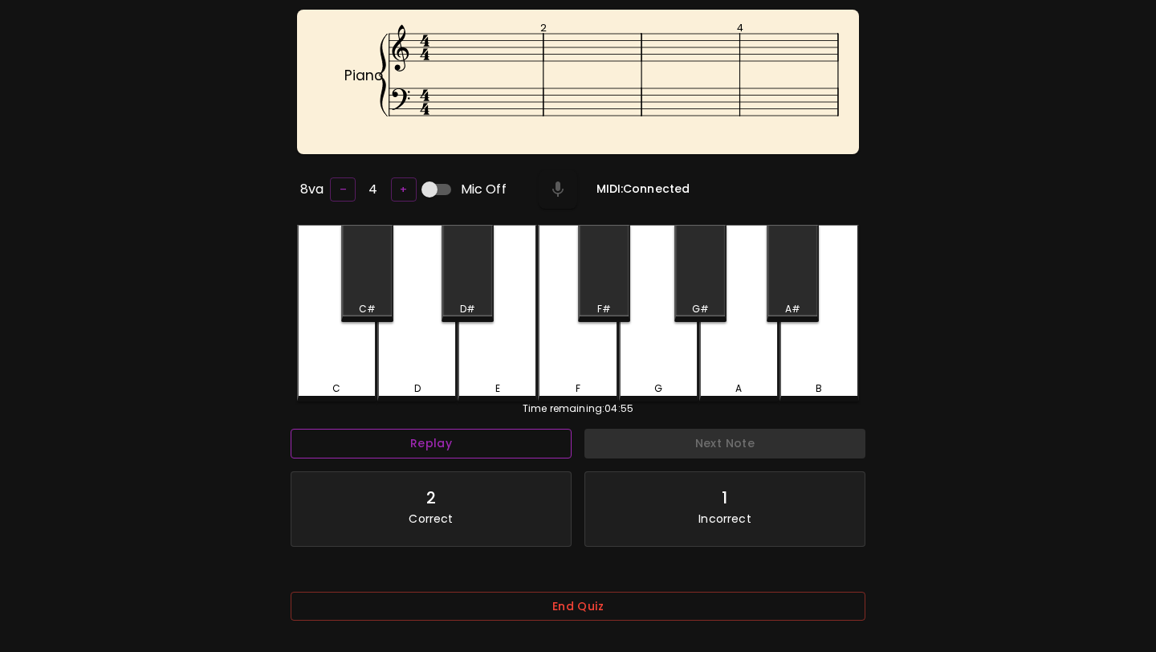
scroll to position [161, 0]
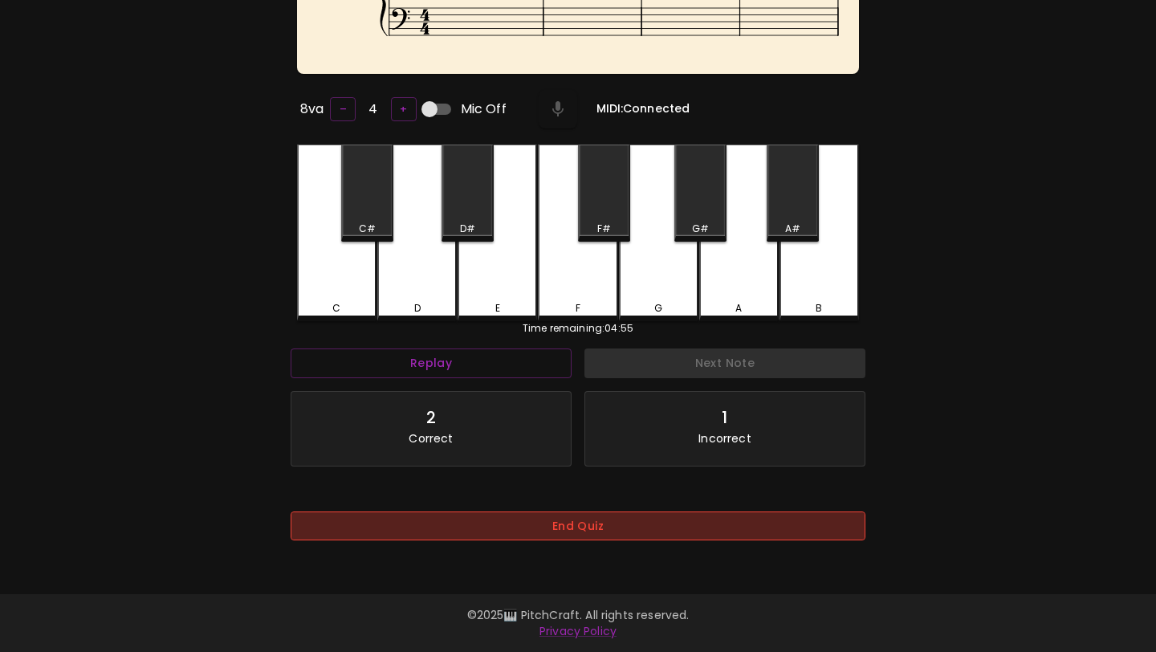
click at [543, 541] on button "End Quiz" at bounding box center [578, 526] width 575 height 30
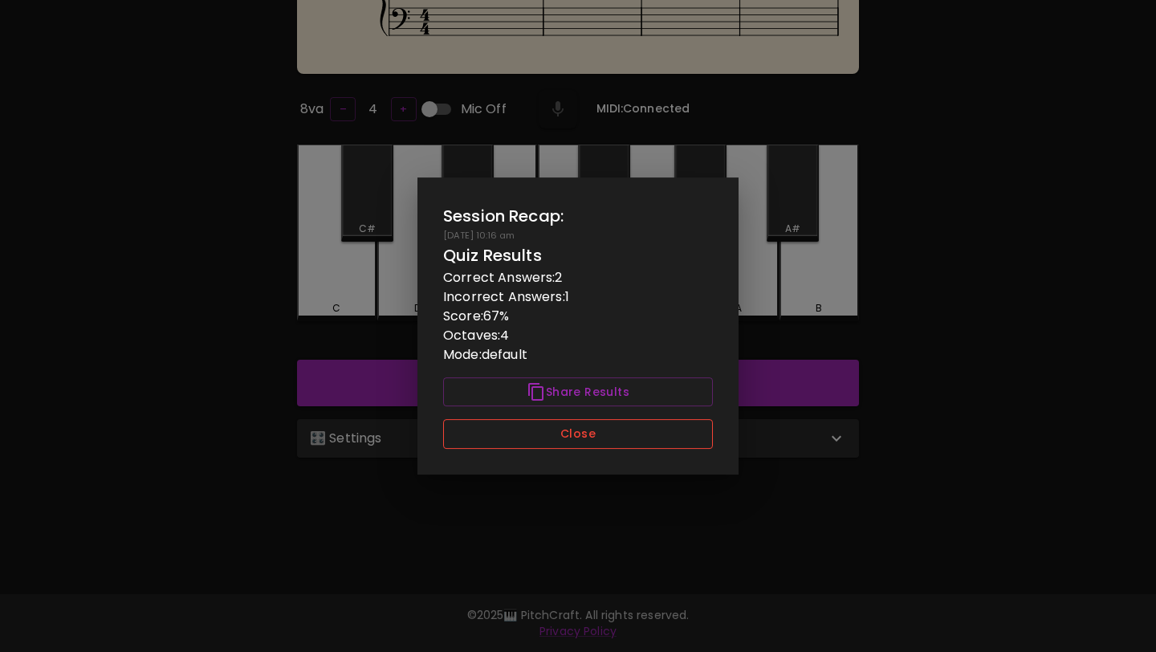
click at [603, 432] on button "Close" at bounding box center [578, 434] width 270 height 30
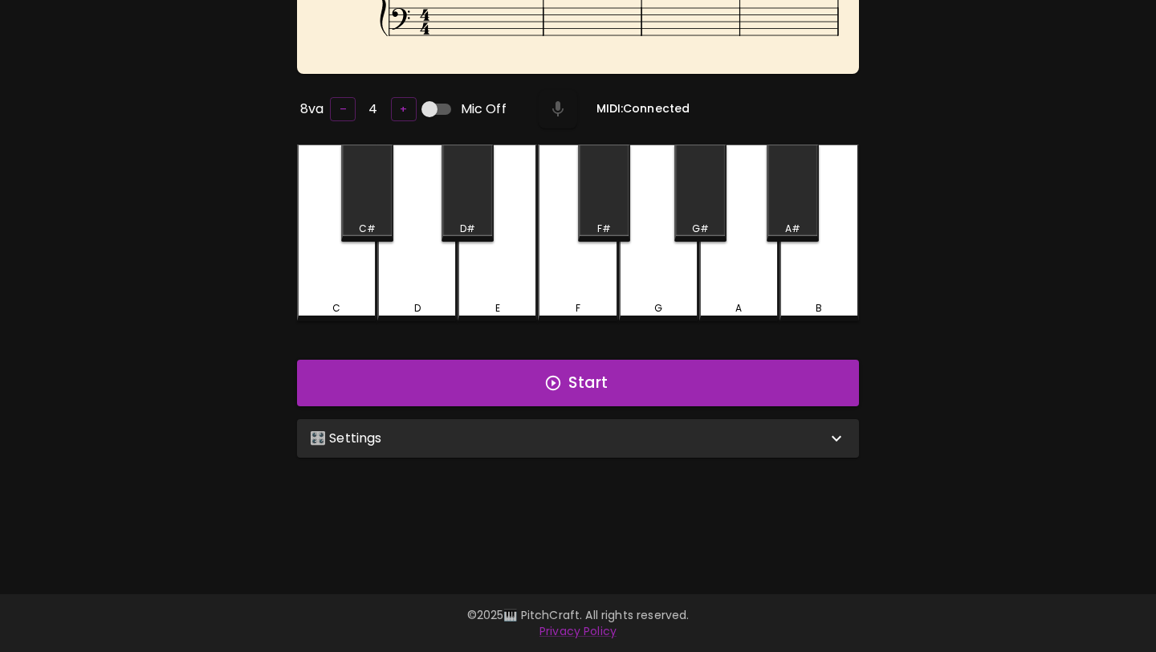
scroll to position [49, 0]
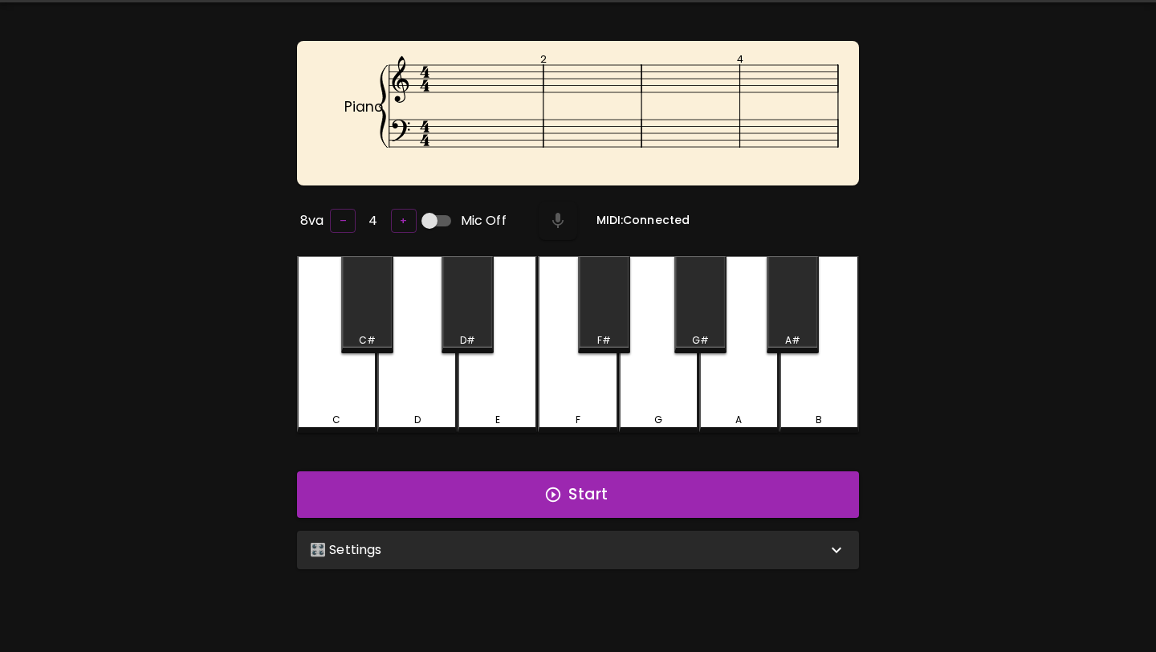
click at [576, 535] on div "🎛️ Settings" at bounding box center [578, 550] width 562 height 39
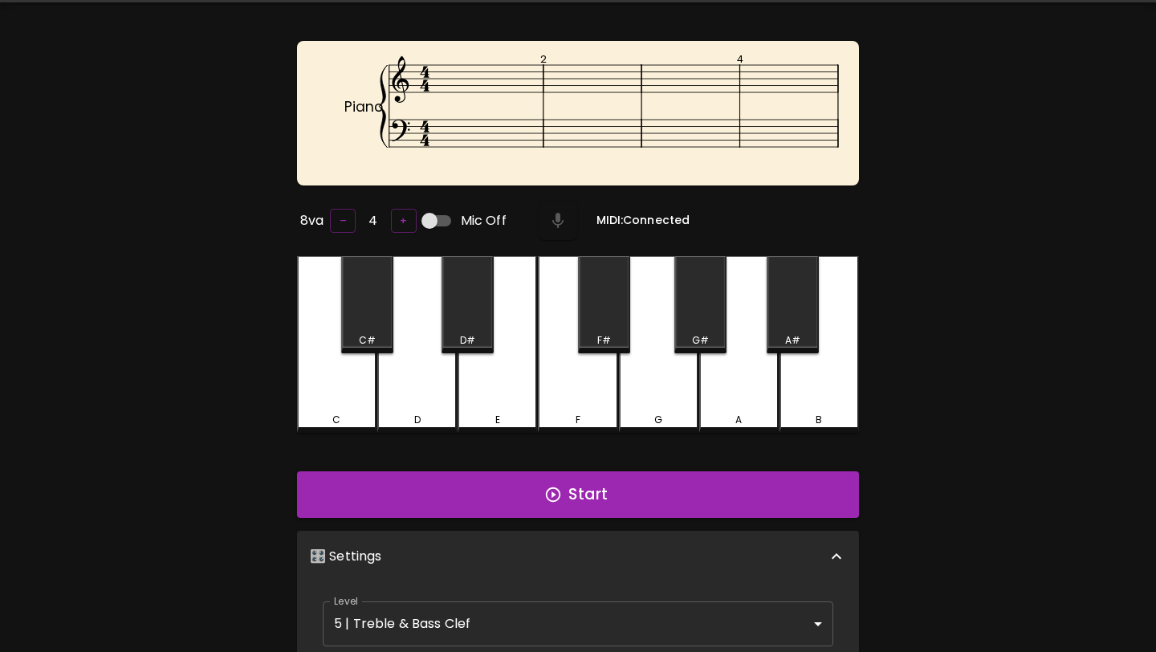
click at [556, 603] on body "🎹 PitchCraft About Badges Wizard Reading Pro Log Out Piano 2 4 8va – 4 + Mic Of…" at bounding box center [578, 530] width 1156 height 1158
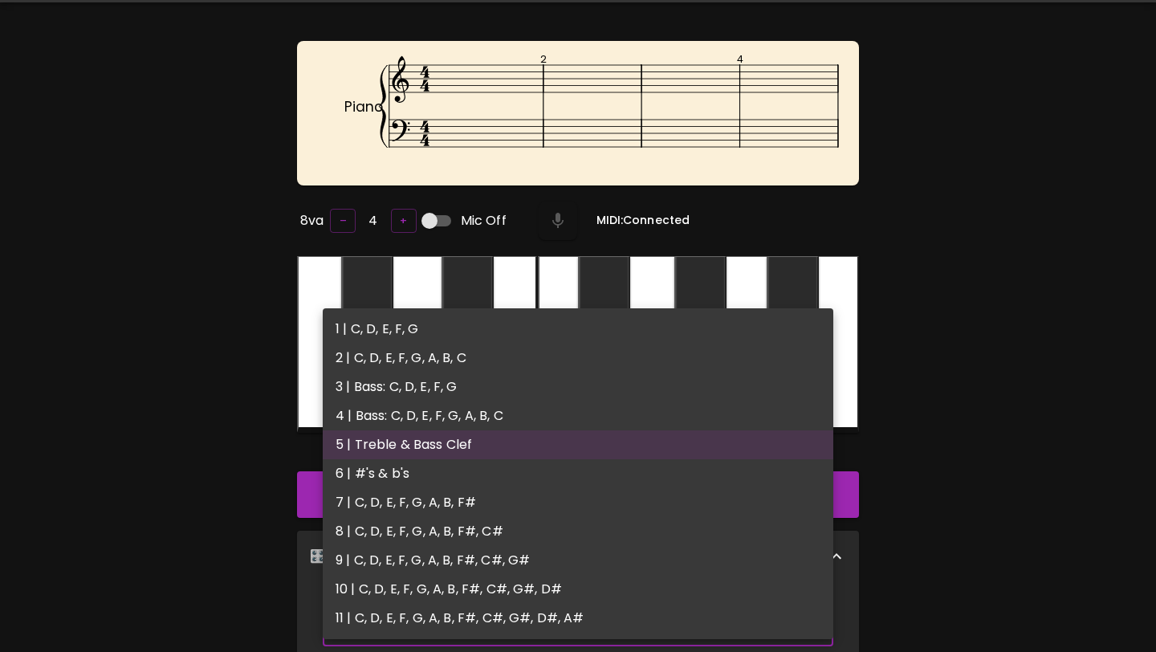
click at [593, 330] on li "1 | C, D, E, F, G" at bounding box center [578, 329] width 511 height 29
type input "1"
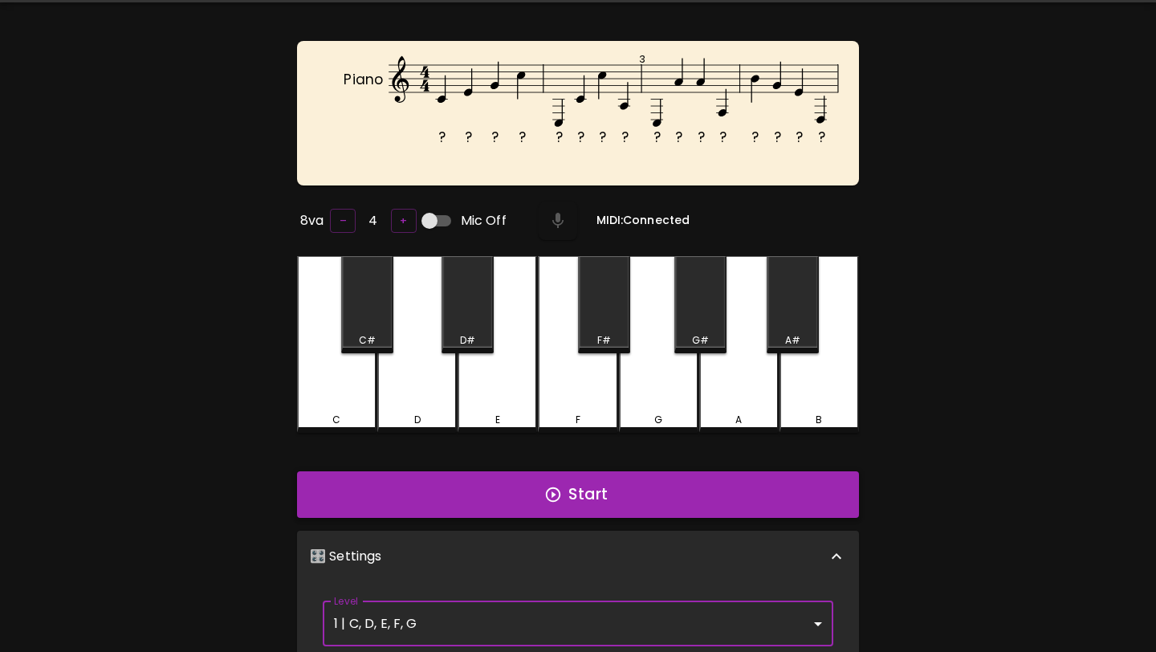
click at [555, 487] on icon "button" at bounding box center [553, 495] width 18 height 18
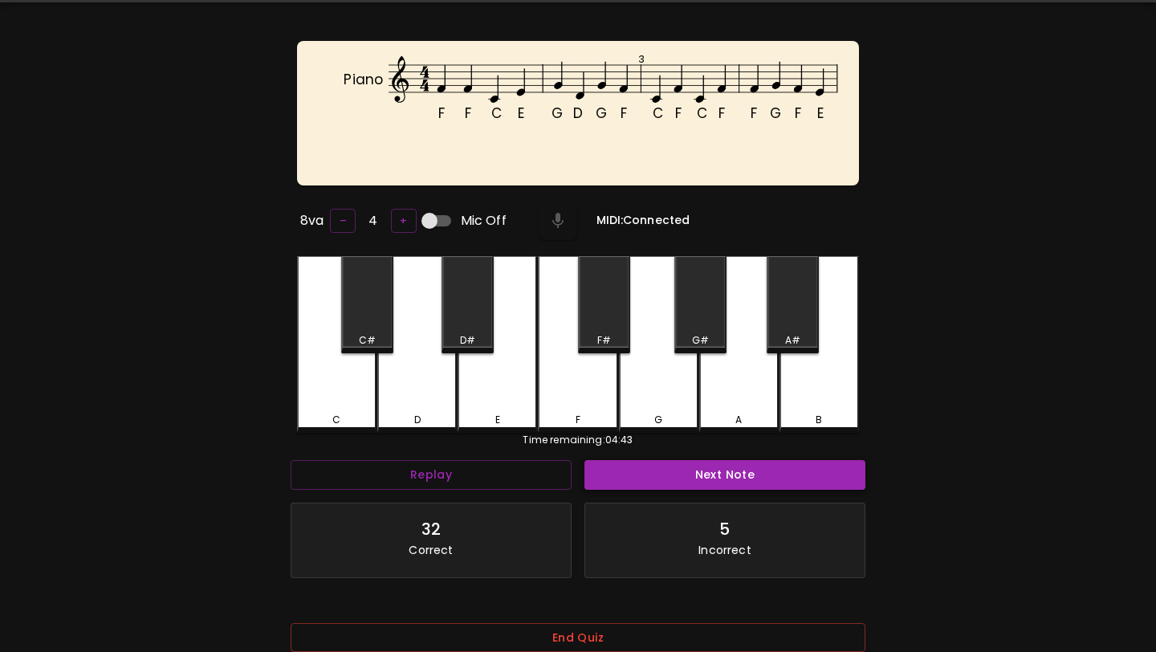
click at [593, 473] on button "Next Note" at bounding box center [724, 475] width 281 height 30
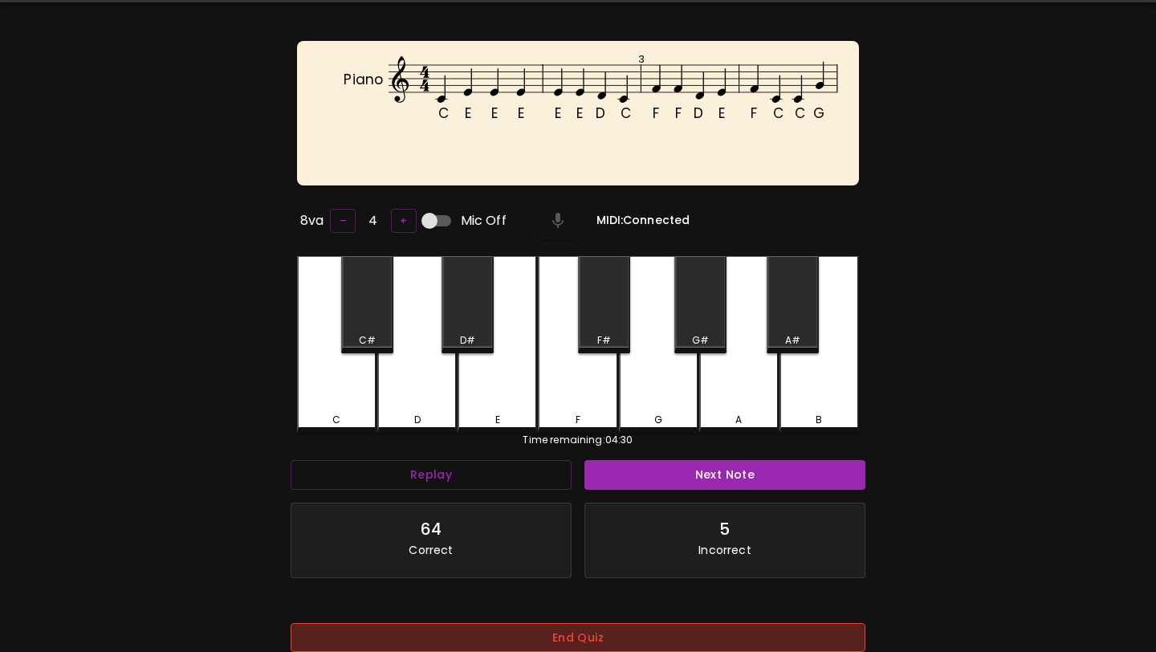
click at [576, 634] on button "End Quiz" at bounding box center [578, 638] width 575 height 30
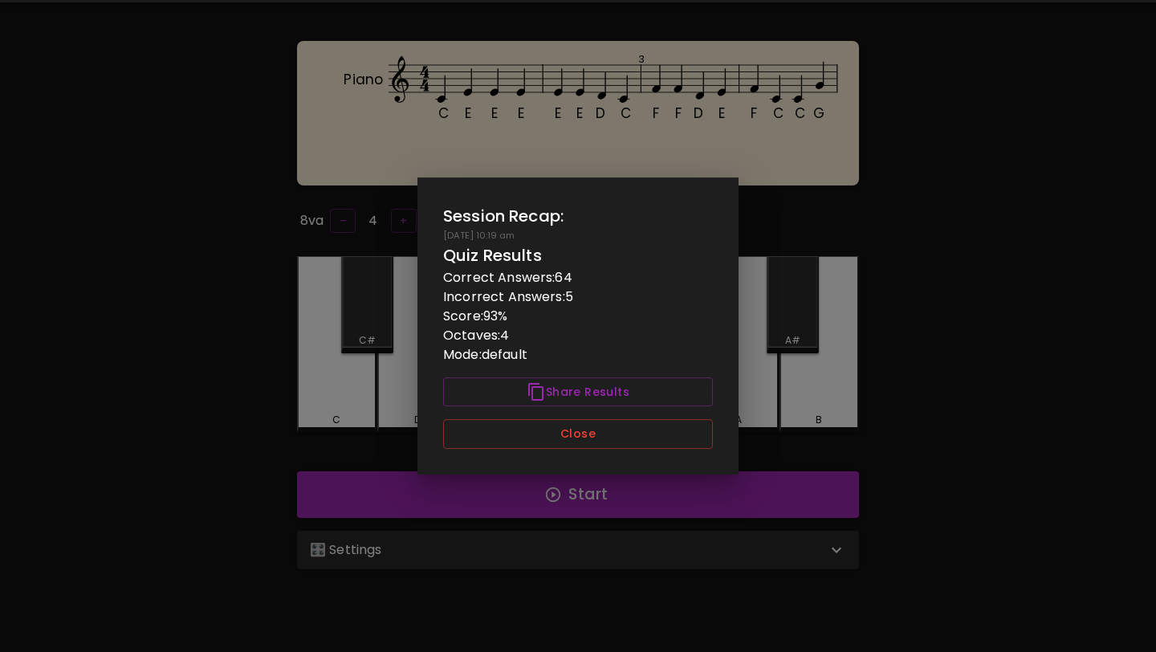
click at [611, 414] on div "Session Recap: 09/21/2025 - 10:19 am Quiz Results Correct Answers: 64 Incorrect…" at bounding box center [577, 325] width 321 height 297
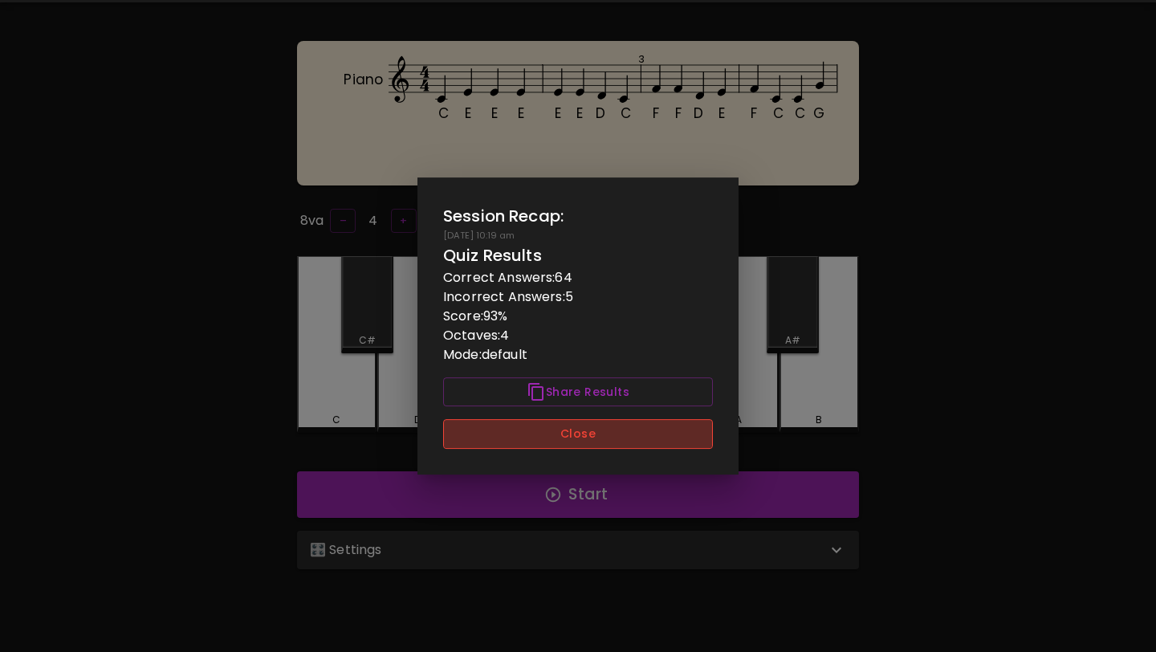
click at [609, 429] on button "Close" at bounding box center [578, 434] width 270 height 30
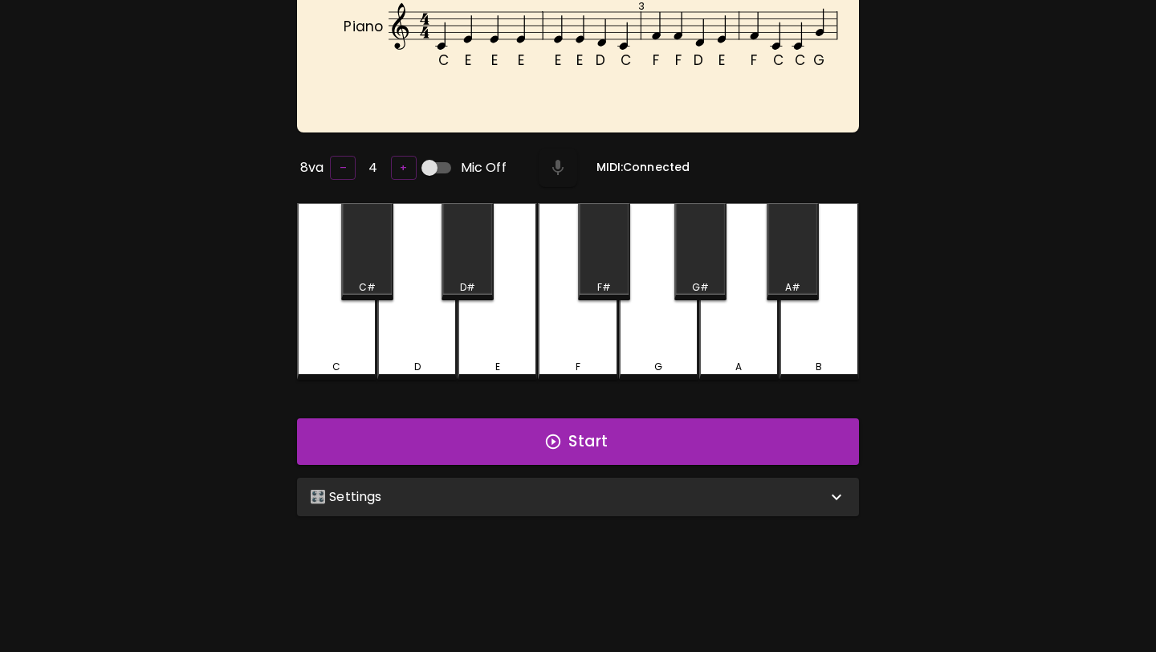
scroll to position [104, 0]
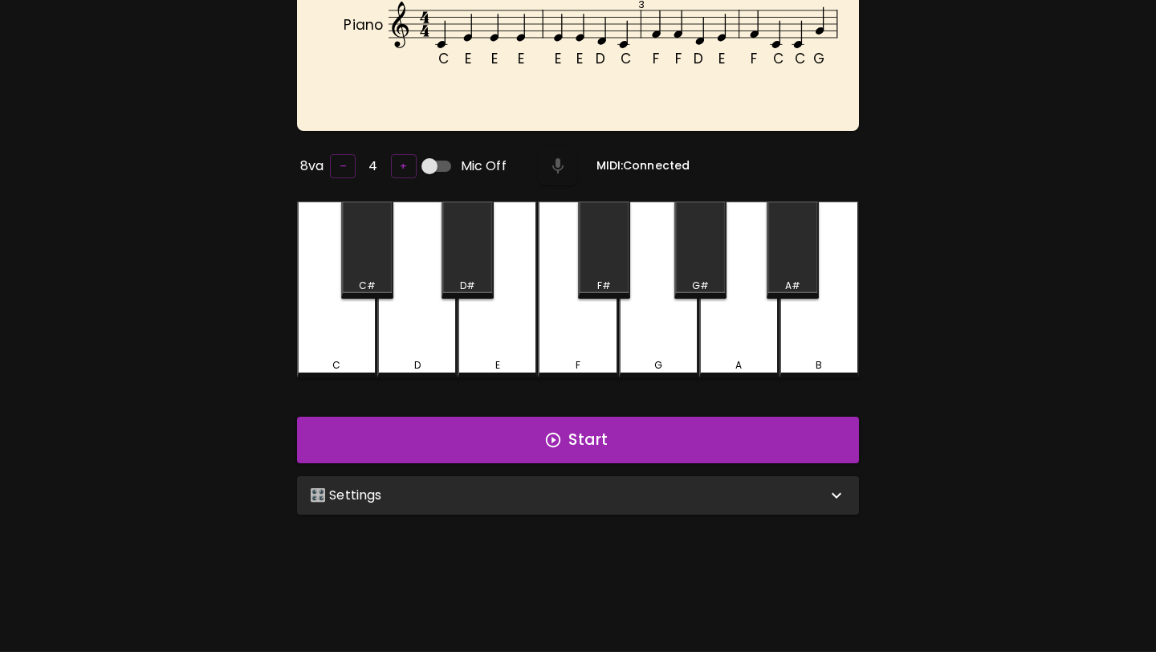
click at [578, 512] on div "🎛️ Settings Level 1 | C, D, E, F, G 1 Level Mode Selection Read Notes Copy Cat …" at bounding box center [578, 495] width 575 height 51
click at [588, 487] on div "🎛️ Settings" at bounding box center [568, 495] width 517 height 19
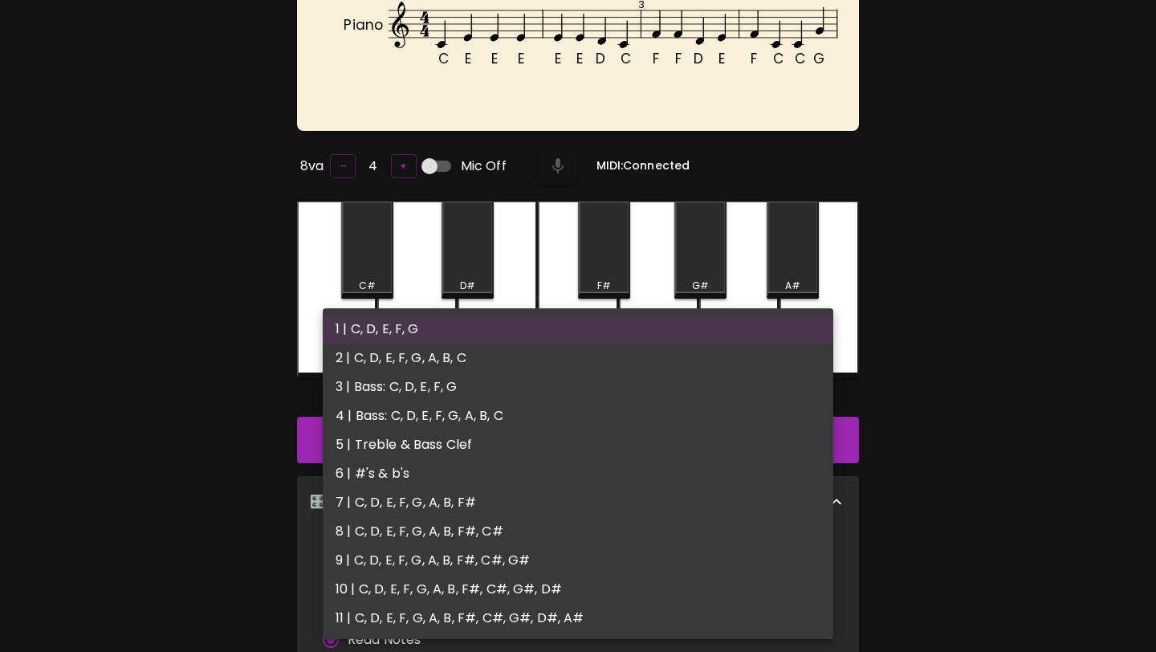
click at [540, 551] on body "🎹 PitchCraft About Badges Wizard Reading Pro Log Out C E E E E E D C F F D E F …" at bounding box center [578, 475] width 1156 height 1158
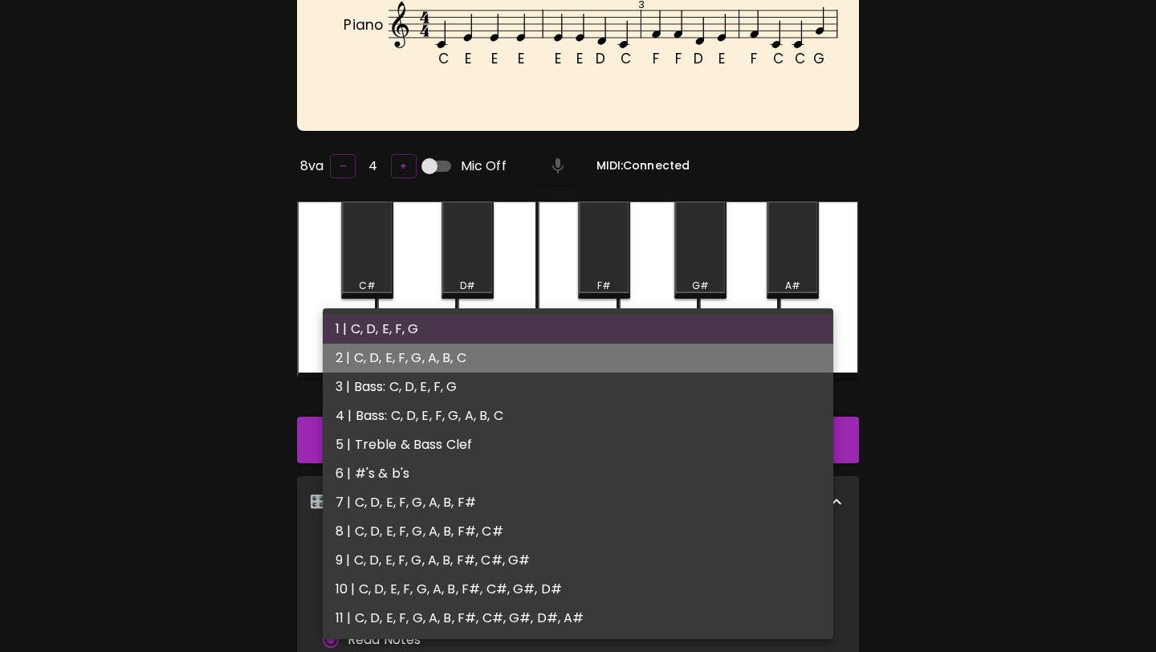
click at [551, 352] on li "2 | C, D, E, F, G, A, B, C" at bounding box center [578, 358] width 511 height 29
type input "3"
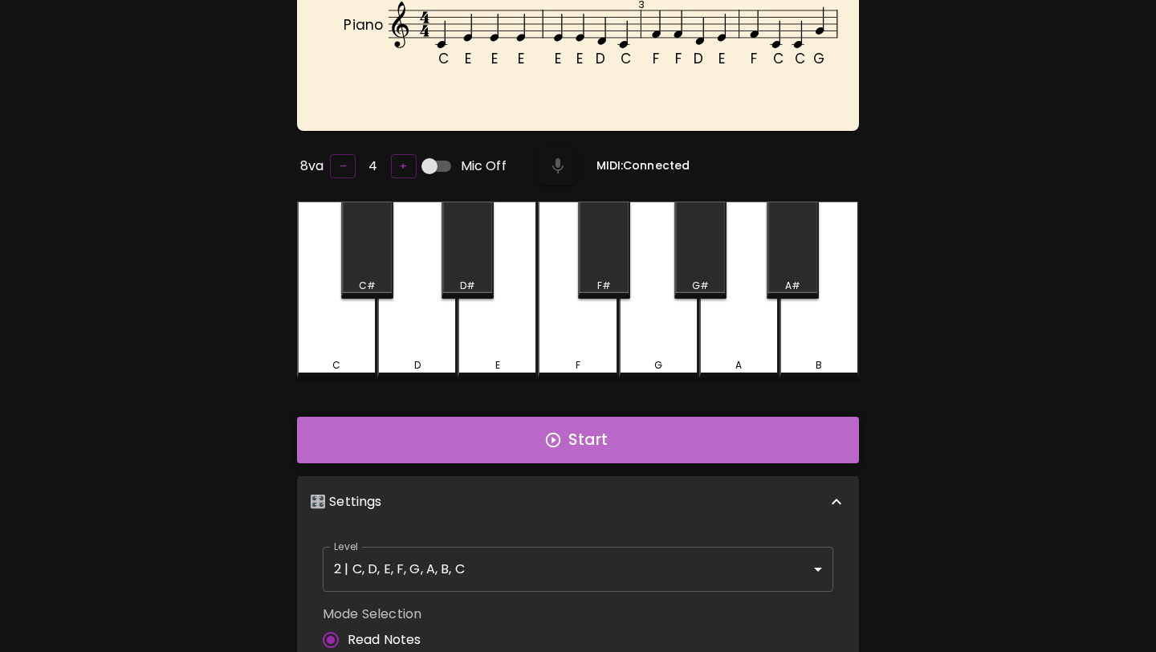
click at [555, 449] on button "Start" at bounding box center [578, 440] width 562 height 47
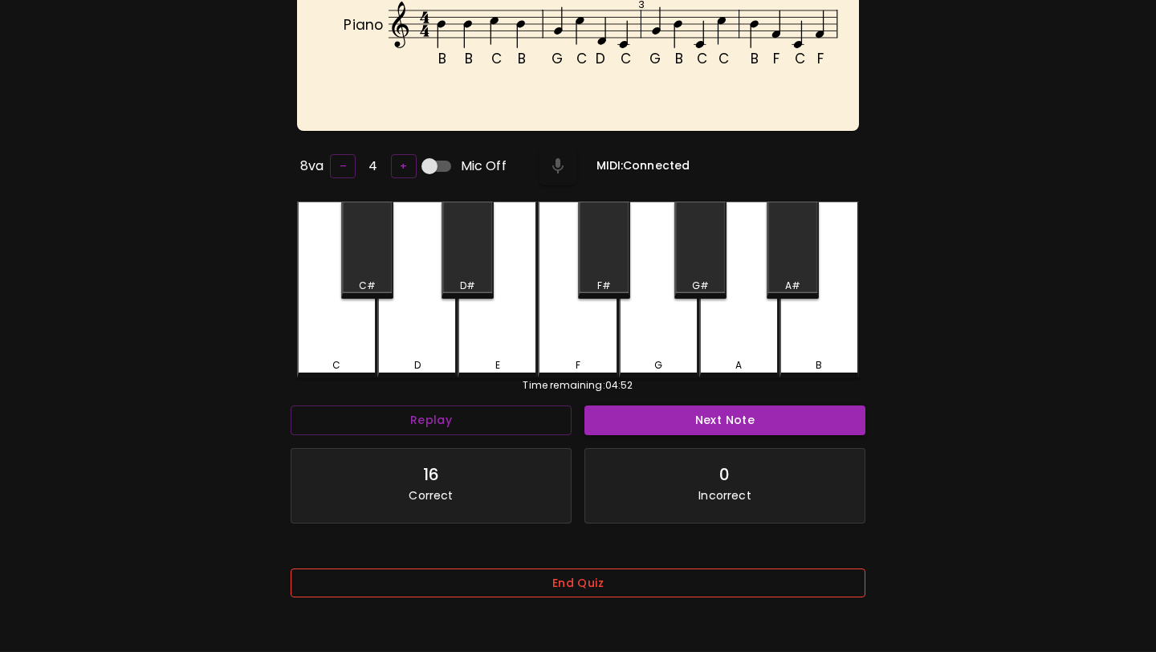
click at [575, 580] on button "End Quiz" at bounding box center [578, 583] width 575 height 30
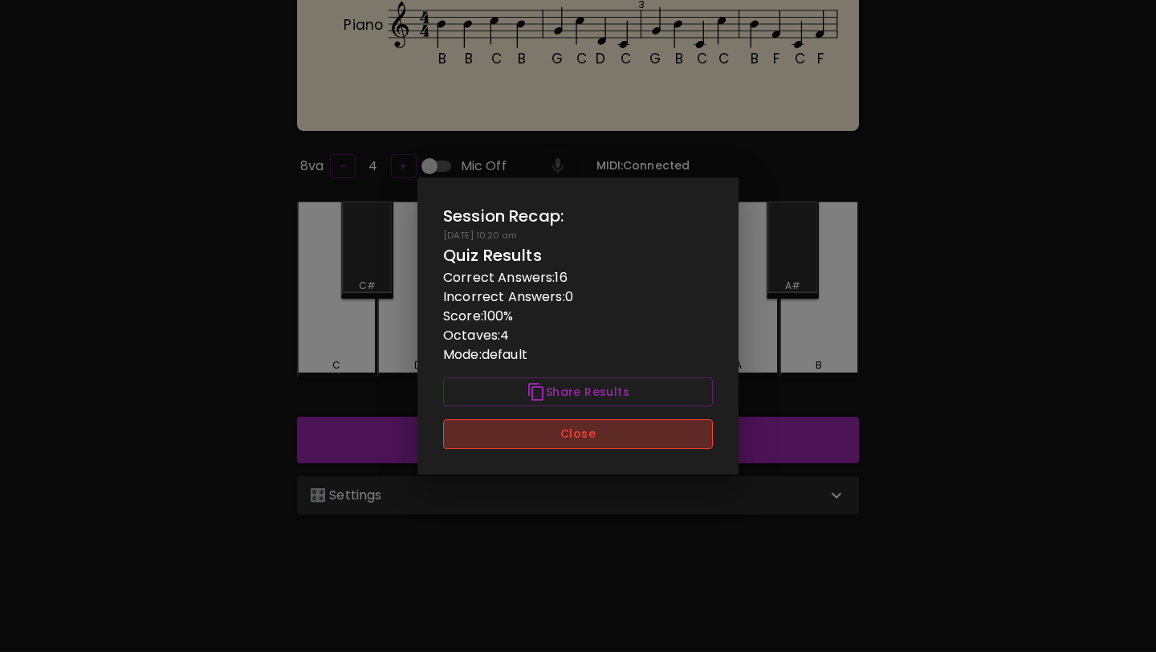
click at [573, 433] on button "Close" at bounding box center [578, 434] width 270 height 30
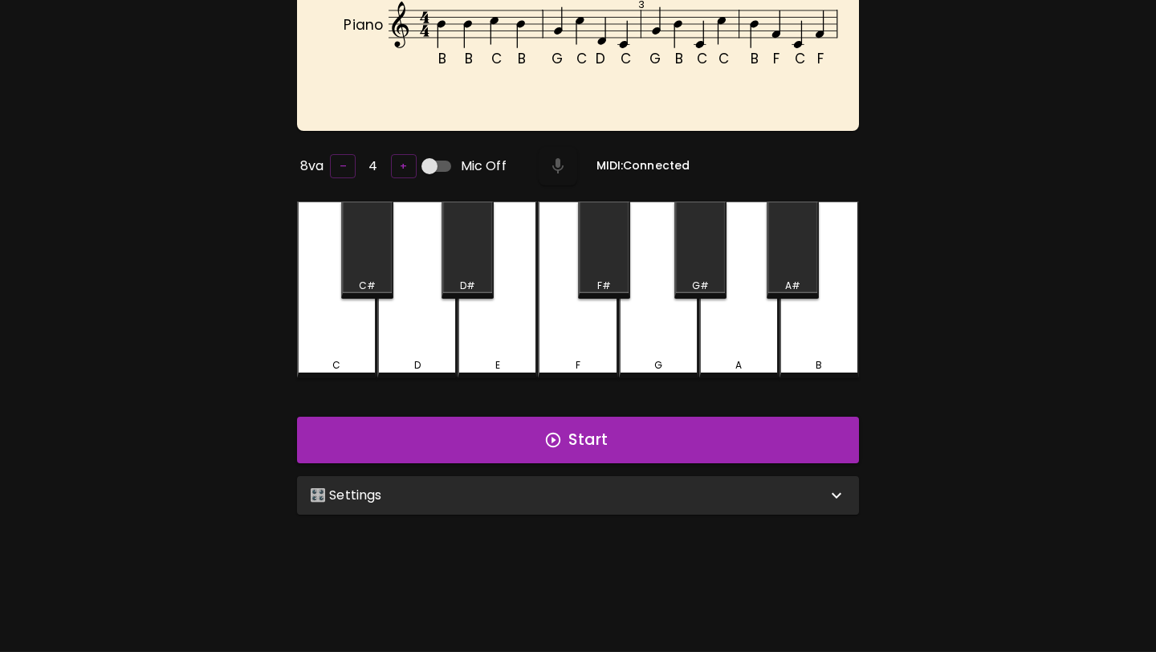
click at [564, 476] on div "🎛️ Settings" at bounding box center [578, 495] width 562 height 39
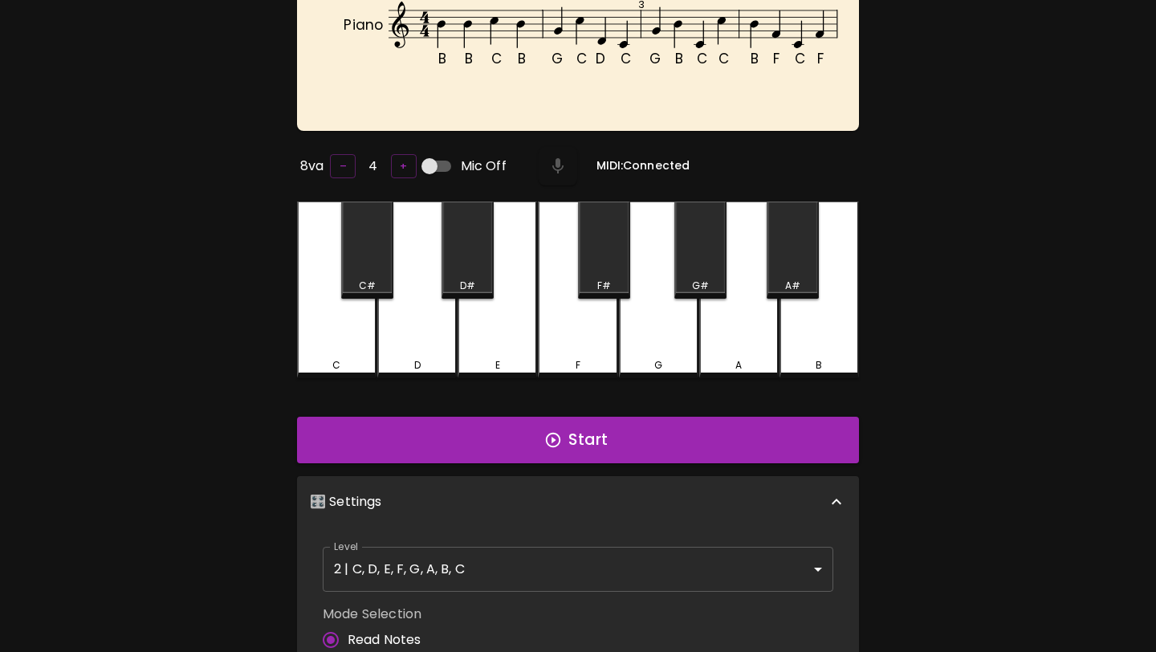
click at [502, 571] on body "🎹 PitchCraft About Badges Wizard Reading Pro Log Out B B C B G C D C G B C C B …" at bounding box center [578, 475] width 1156 height 1158
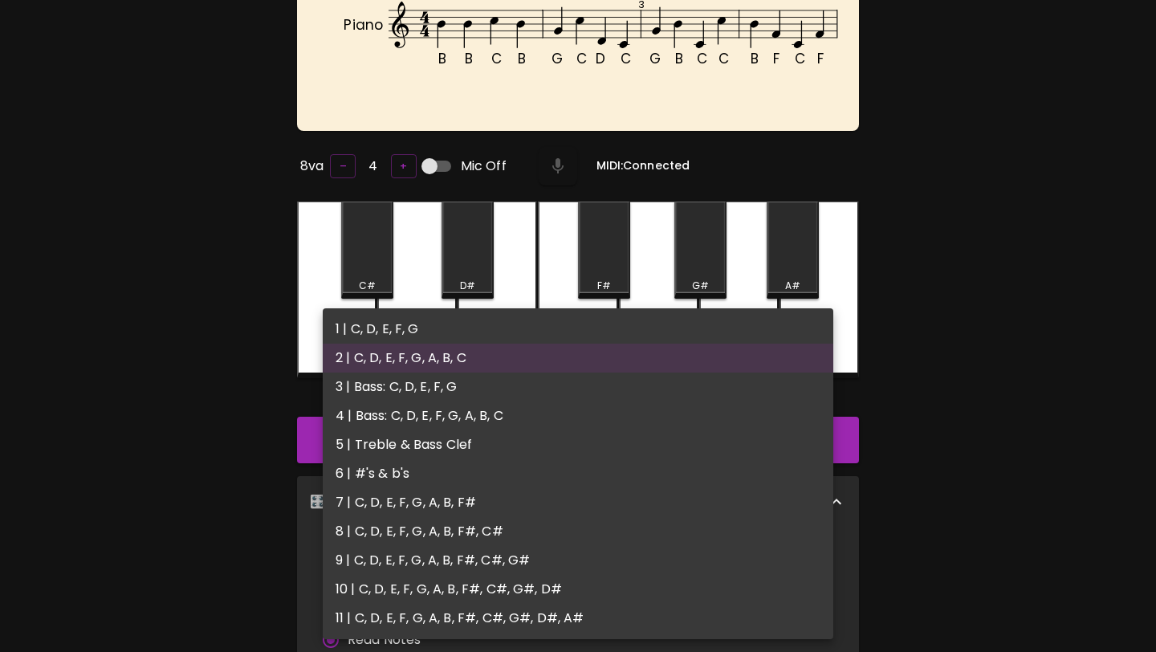
click at [498, 395] on li "3 | Bass: C, D, E, F, G" at bounding box center [578, 386] width 511 height 29
type input "5"
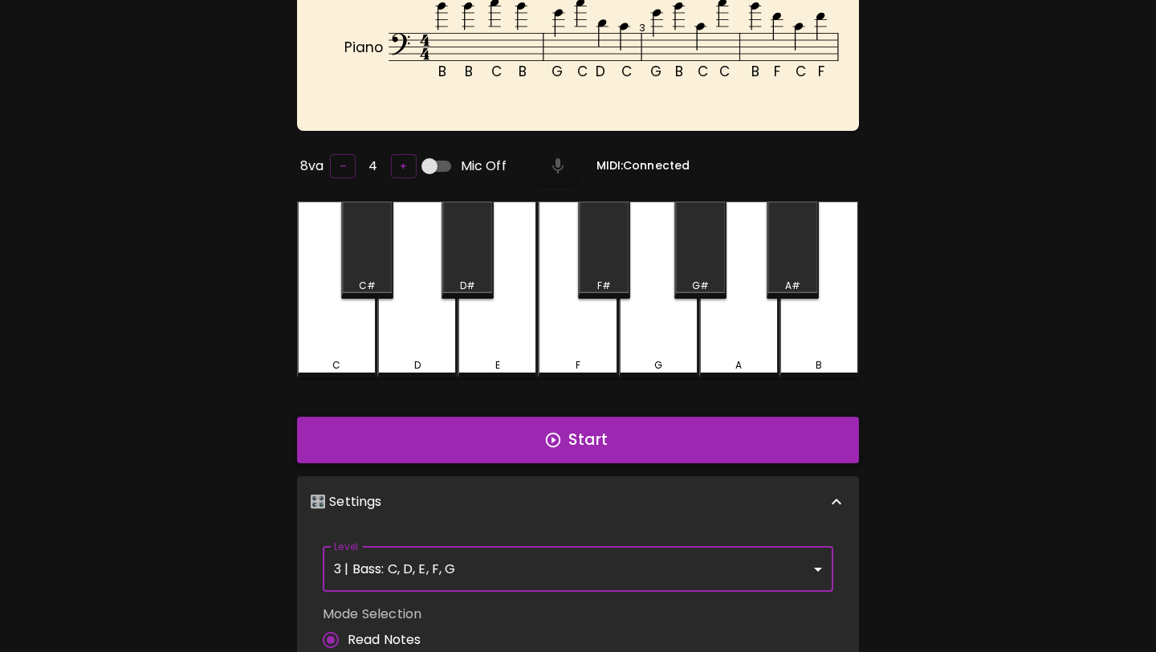
click at [597, 438] on button "Start" at bounding box center [578, 440] width 562 height 47
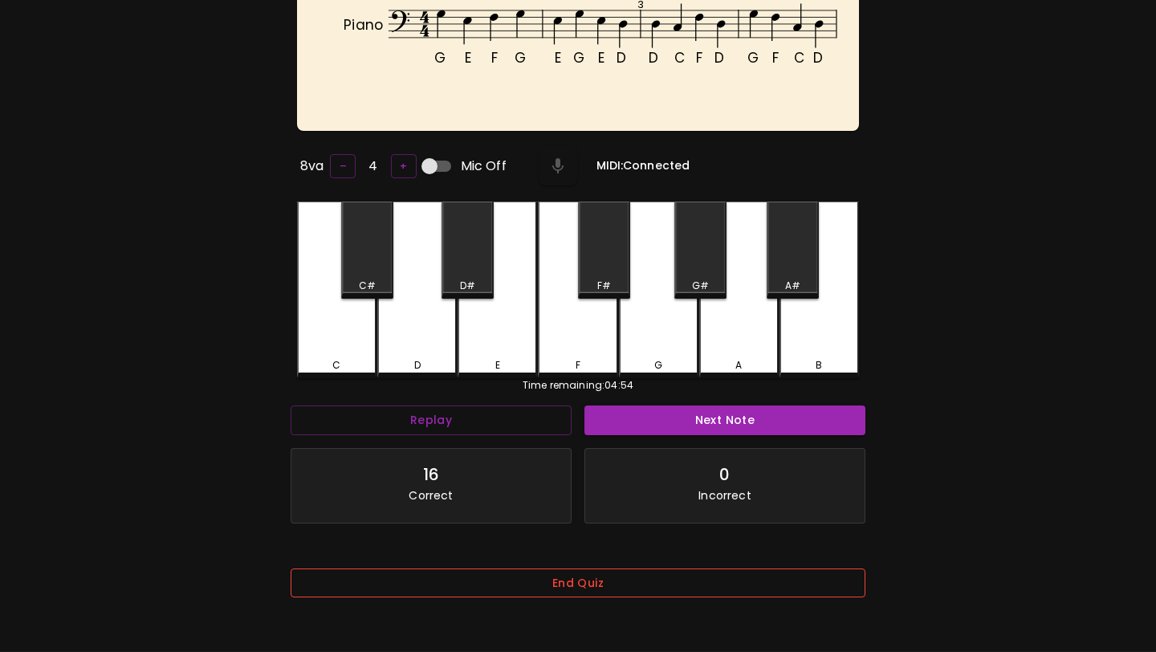
click at [545, 578] on button "End Quiz" at bounding box center [578, 583] width 575 height 30
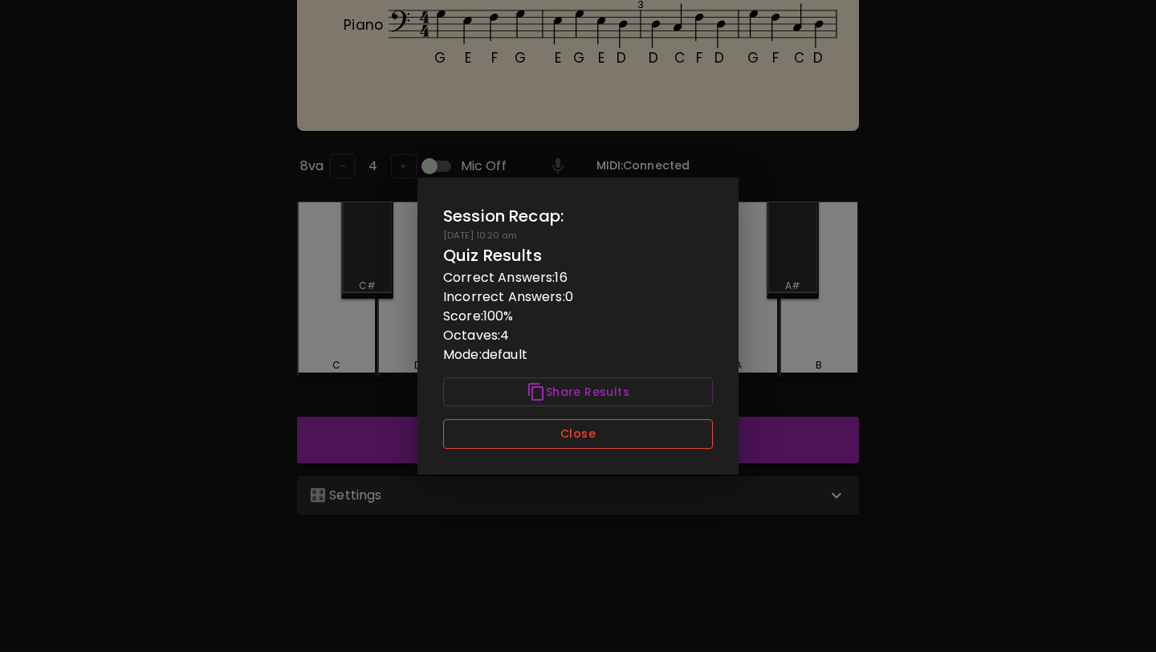
click at [568, 424] on button "Close" at bounding box center [578, 434] width 270 height 30
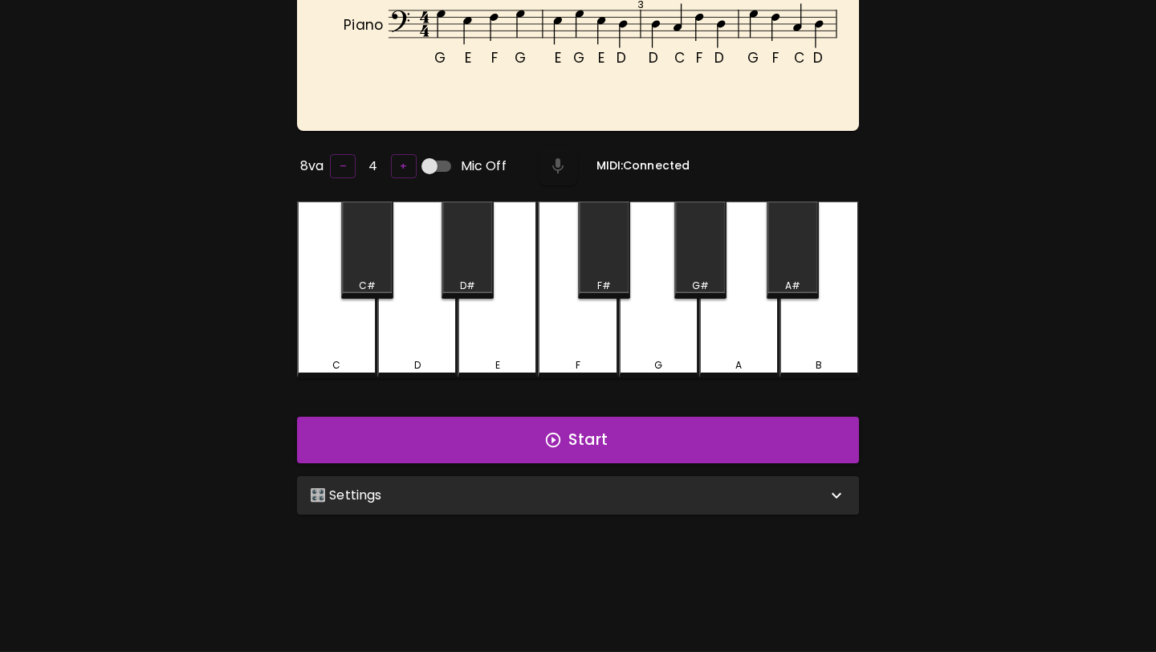
click at [558, 478] on div "🎛️ Settings" at bounding box center [578, 495] width 562 height 39
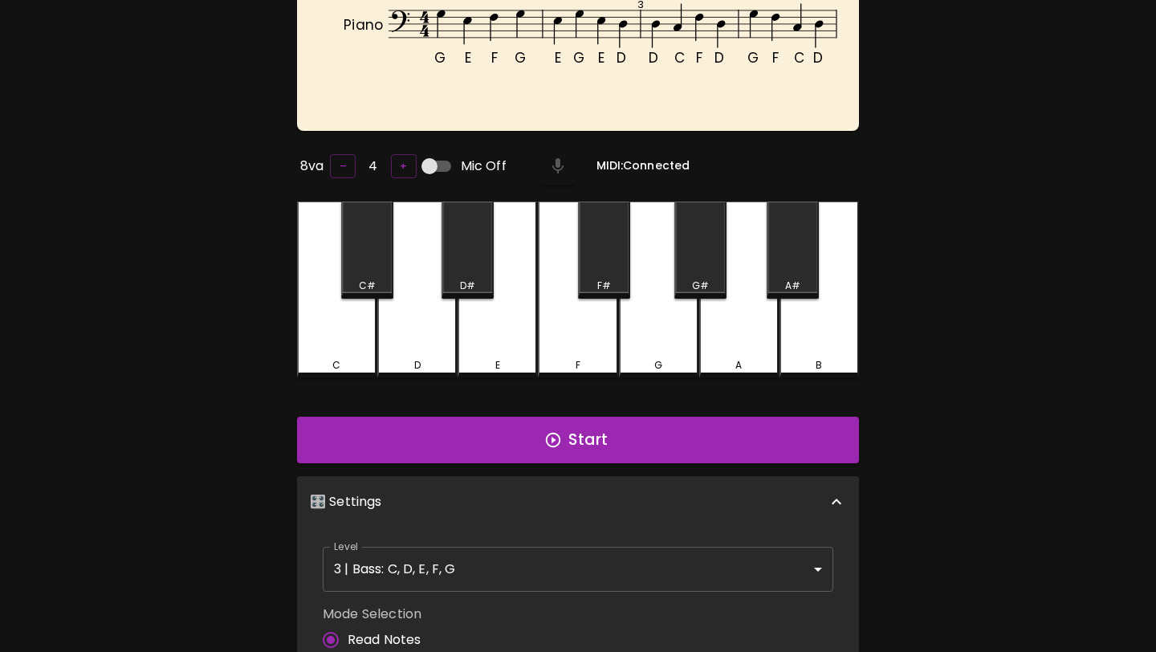
click at [530, 540] on div "Level 3 | Bass: C, D, E, F, G 5 Level" at bounding box center [577, 569] width 523 height 58
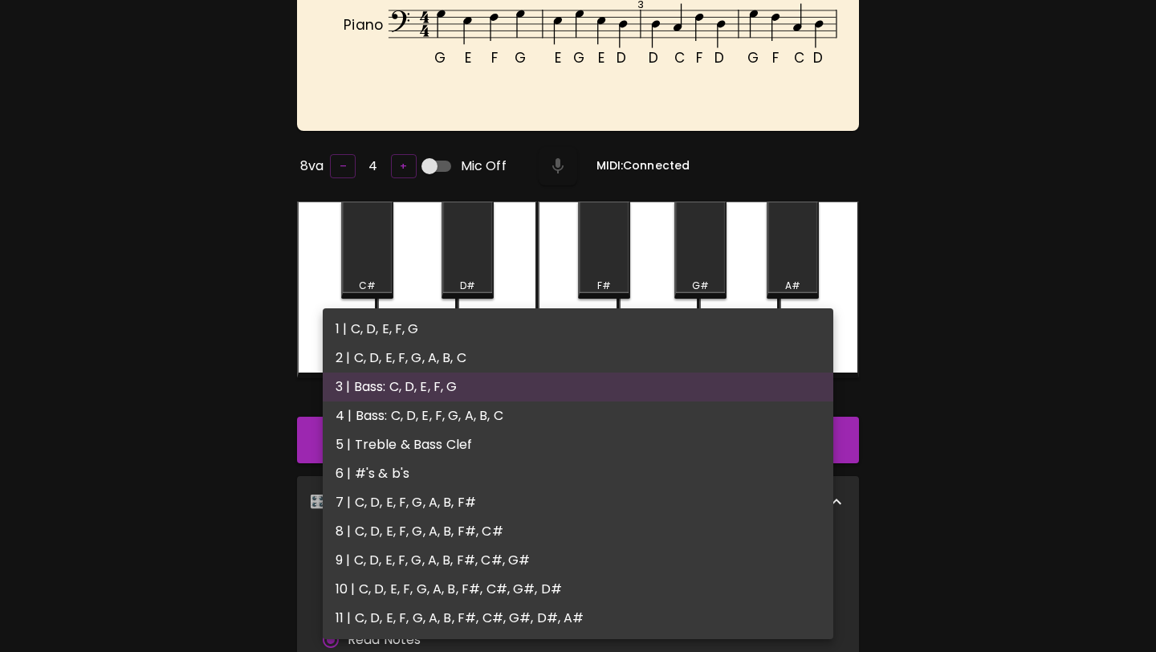
click at [517, 567] on body "🎹 PitchCraft About Badges Wizard Reading Pro Log Out G E F G E G E D D C F D G …" at bounding box center [578, 475] width 1156 height 1158
click at [510, 437] on li "5 | Treble & Bass Clef" at bounding box center [578, 444] width 511 height 29
type input "9"
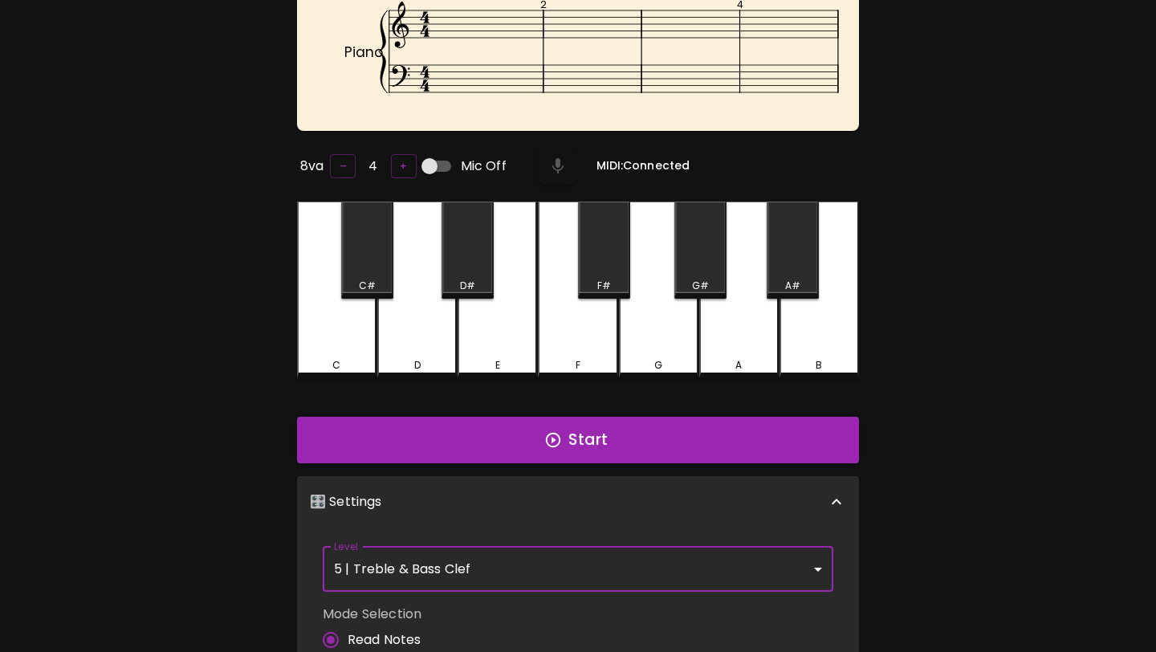
scroll to position [76, 0]
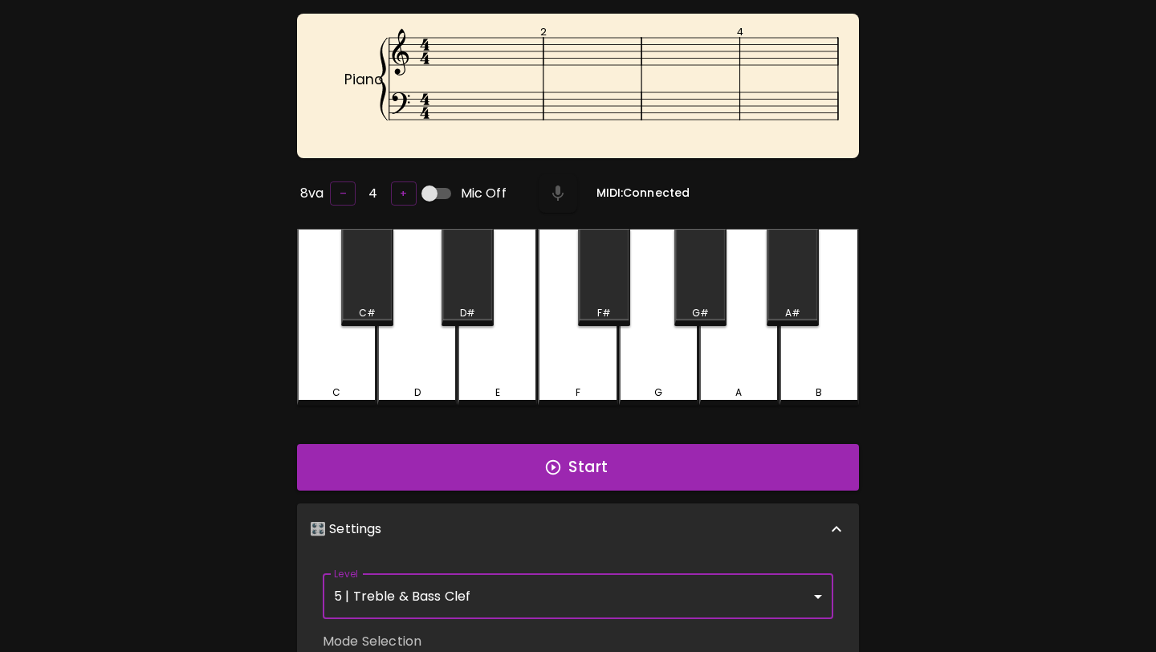
click at [519, 466] on button "Start" at bounding box center [578, 467] width 562 height 47
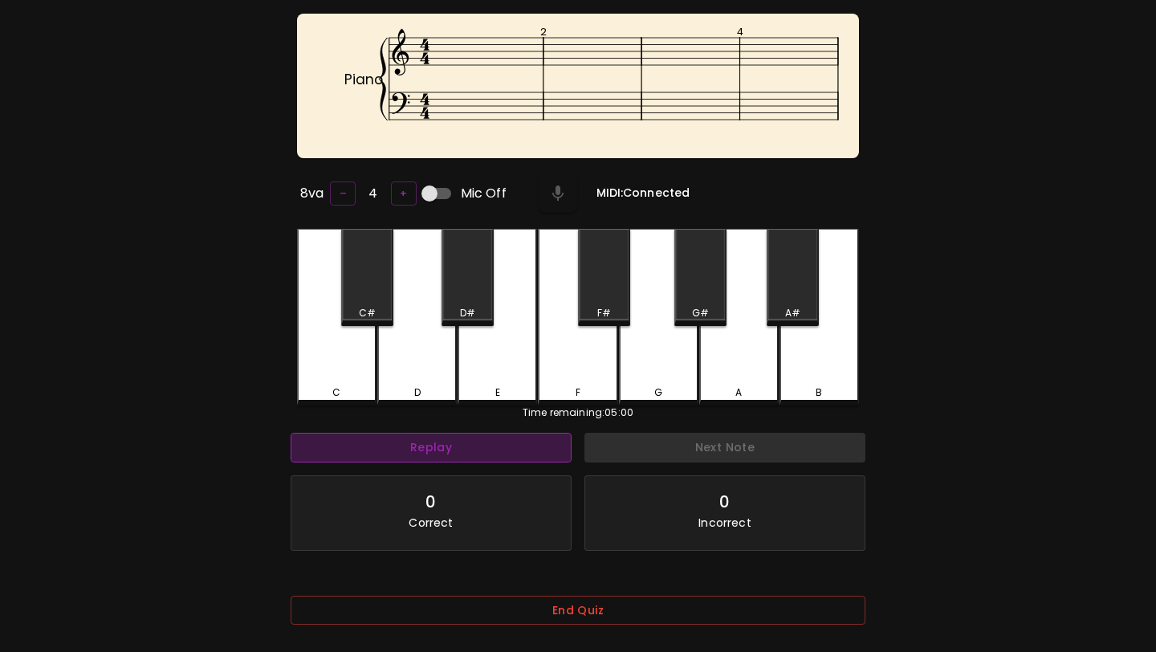
click at [506, 437] on button "Replay" at bounding box center [431, 448] width 281 height 30
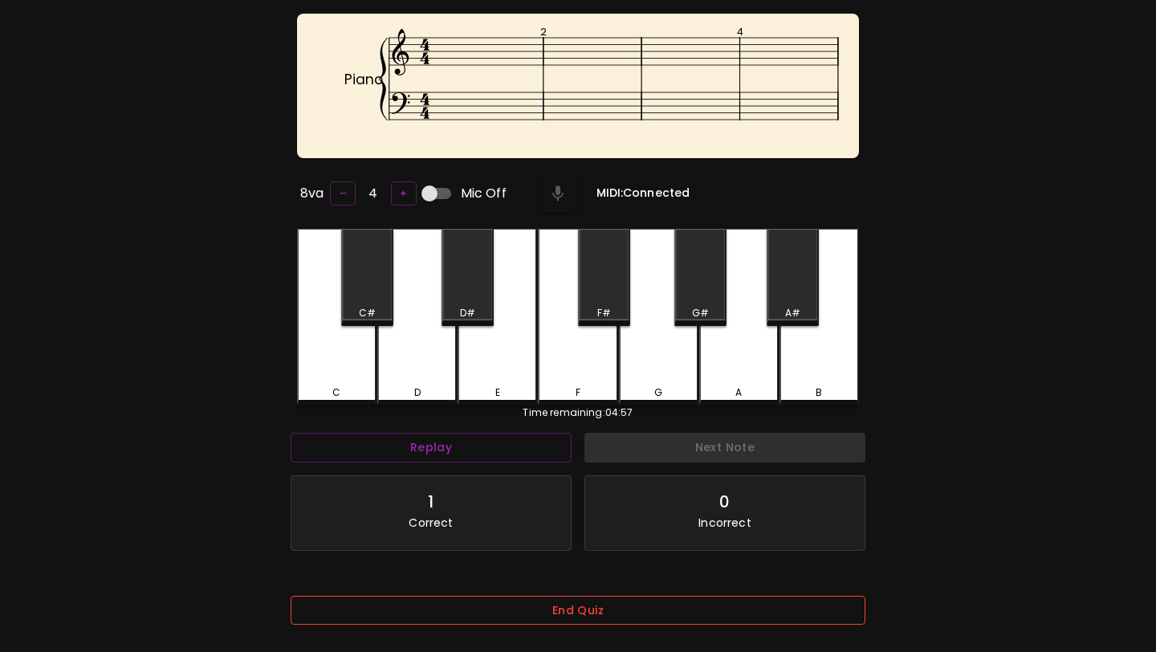
click at [532, 604] on button "End Quiz" at bounding box center [578, 611] width 575 height 30
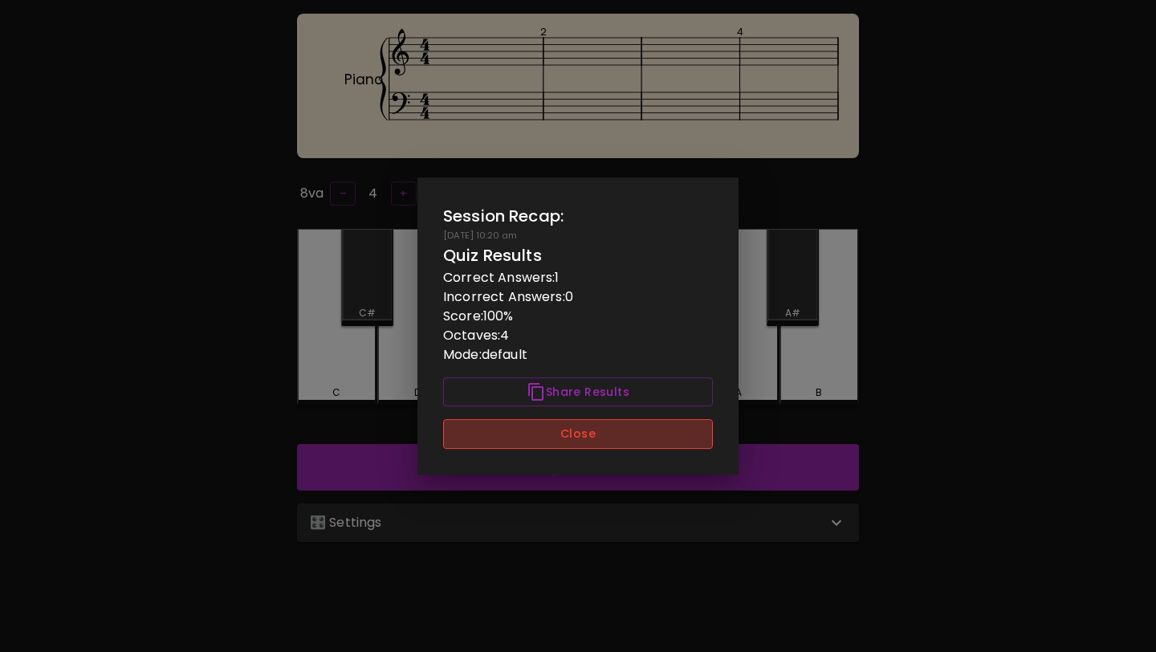
click at [573, 441] on button "Close" at bounding box center [578, 434] width 270 height 30
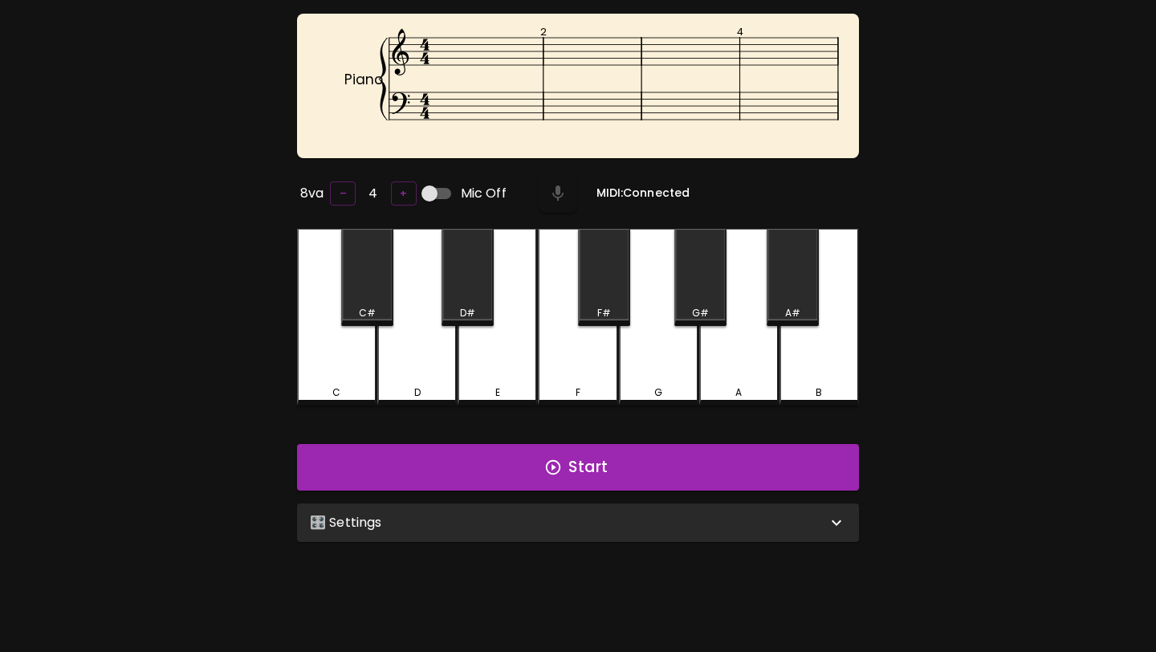
click at [783, 535] on div "🎛️ Settings" at bounding box center [578, 522] width 562 height 39
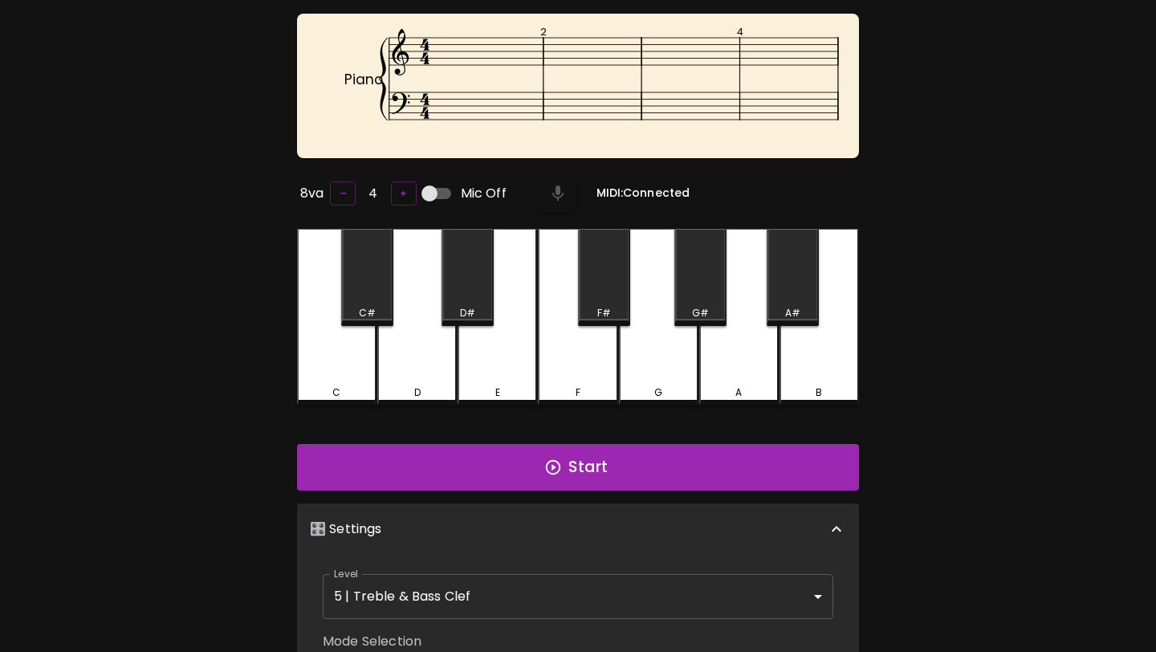
click at [621, 580] on body "🎹 PitchCraft About Badges Wizard Reading Pro Log Out Piano 2 4 8va – 4 + Mic Of…" at bounding box center [578, 503] width 1156 height 1158
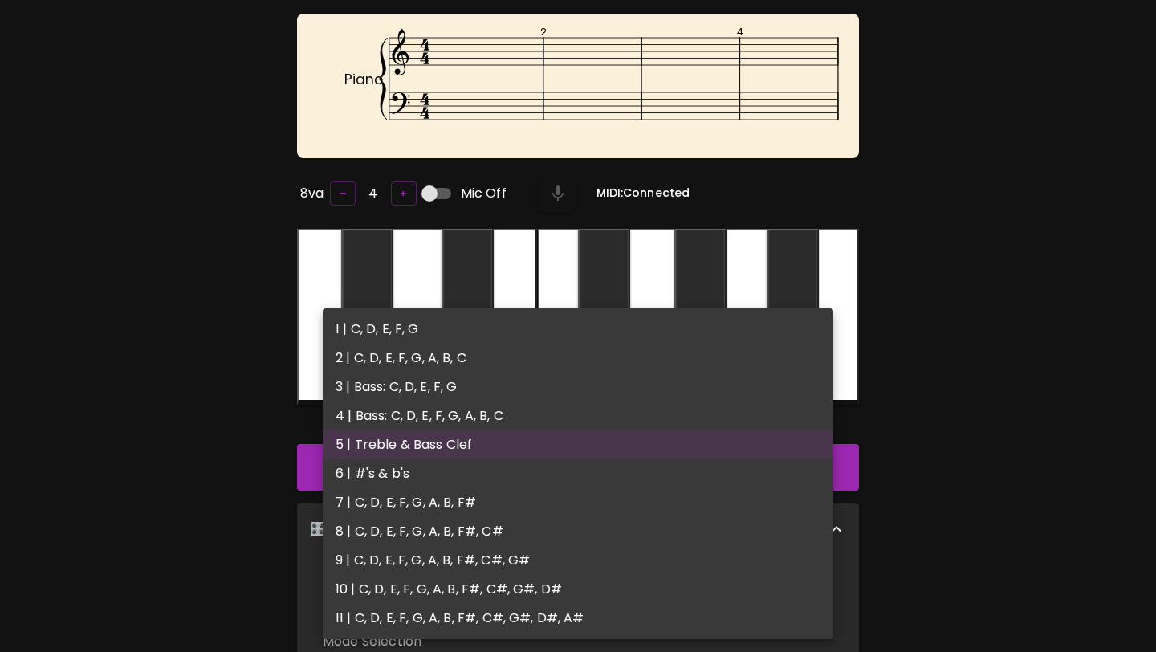
click at [633, 474] on li "6 | #'s & b's" at bounding box center [578, 473] width 511 height 29
type input "11"
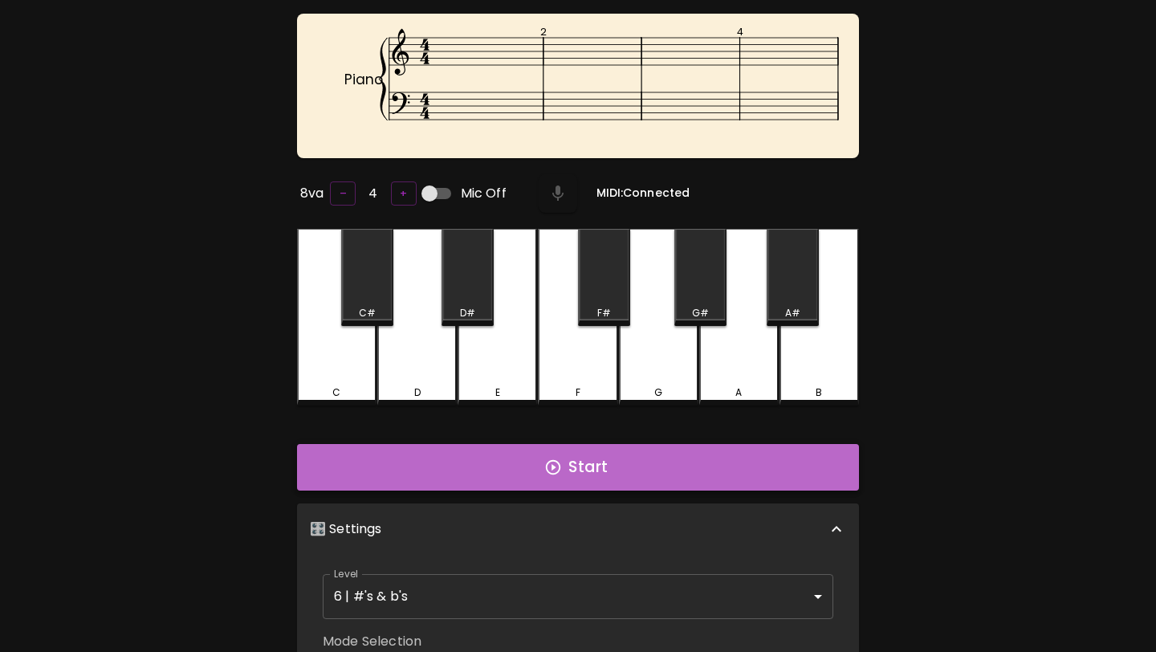
click at [637, 467] on button "Start" at bounding box center [578, 467] width 562 height 47
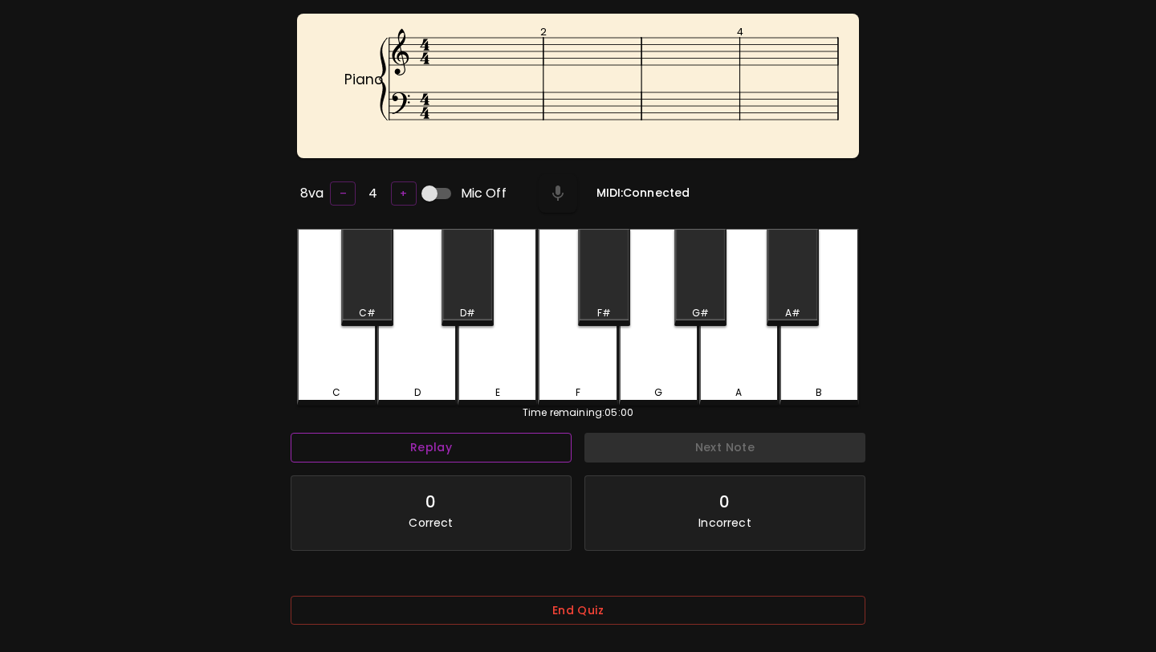
click at [523, 450] on button "Replay" at bounding box center [431, 448] width 281 height 30
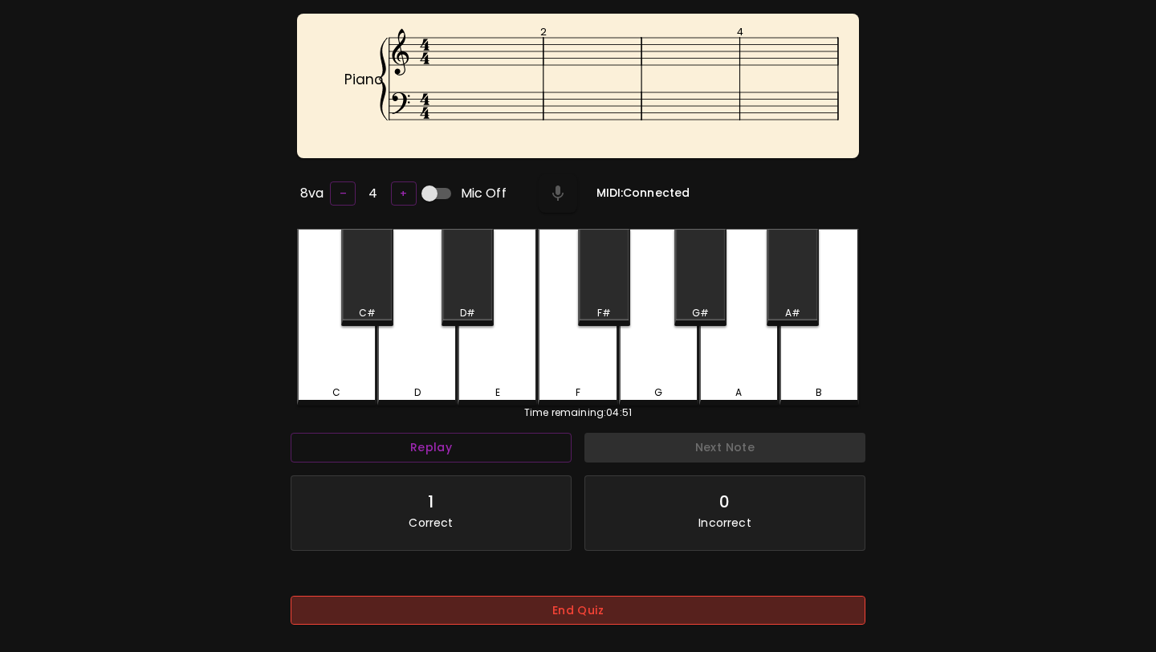
click at [593, 607] on button "End Quiz" at bounding box center [578, 611] width 575 height 30
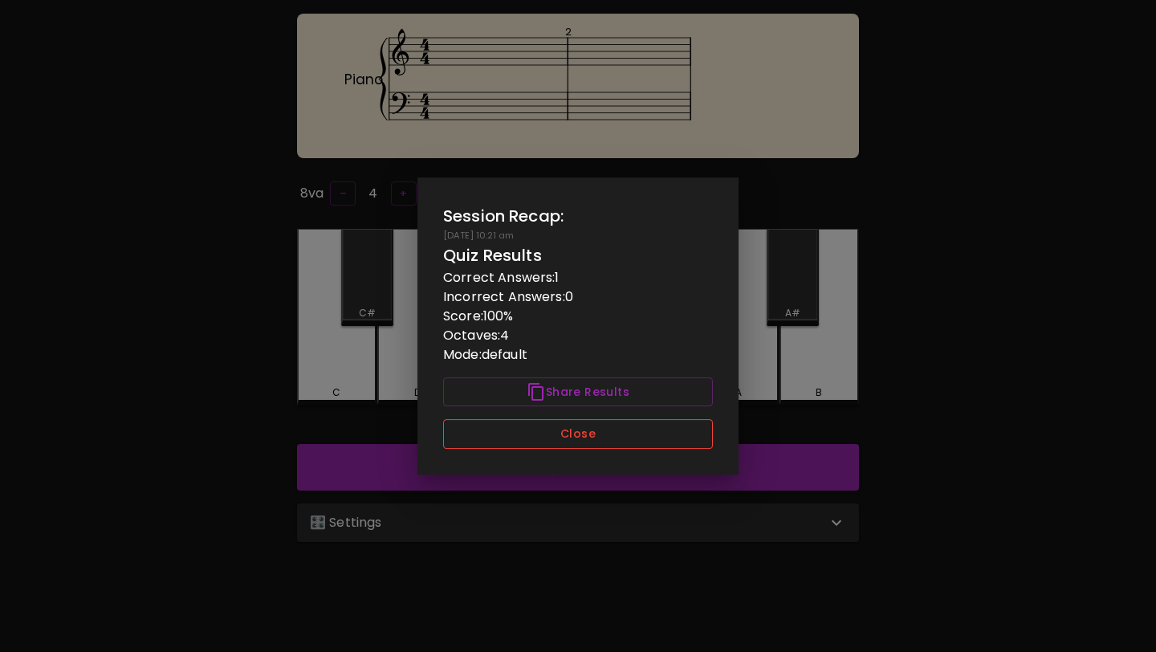
click at [637, 440] on button "Close" at bounding box center [578, 434] width 270 height 30
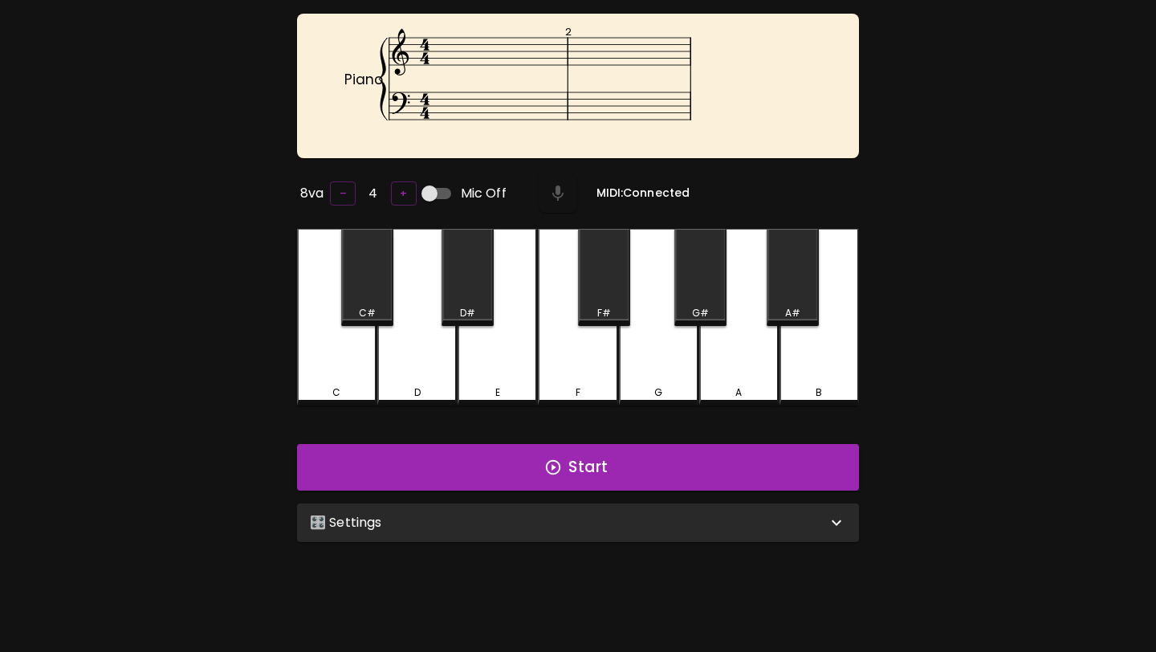
click at [616, 531] on div "🎛️ Settings" at bounding box center [578, 522] width 562 height 39
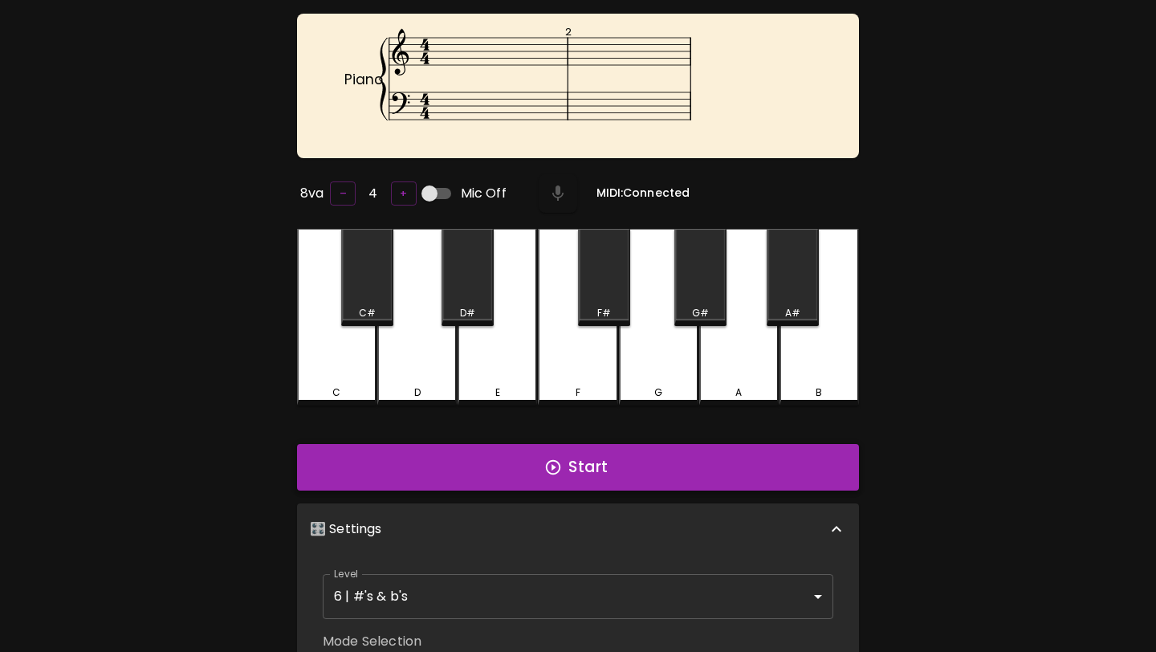
click at [609, 480] on button "Start" at bounding box center [578, 467] width 562 height 47
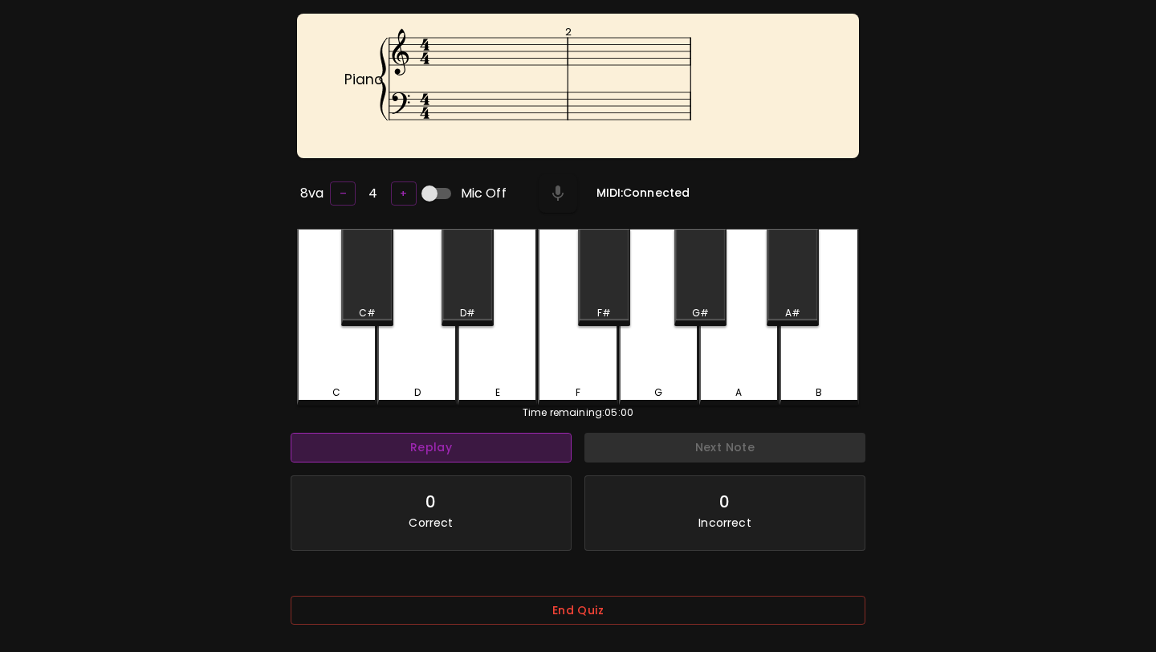
click at [533, 442] on button "Replay" at bounding box center [431, 448] width 281 height 30
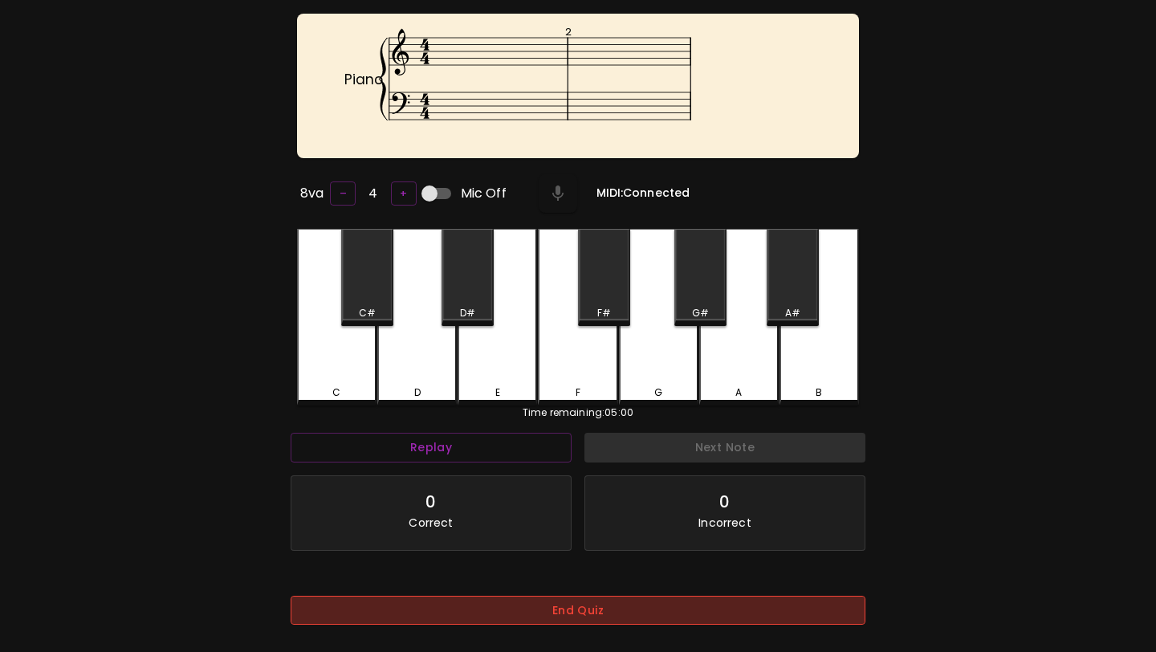
click at [546, 614] on button "End Quiz" at bounding box center [578, 611] width 575 height 30
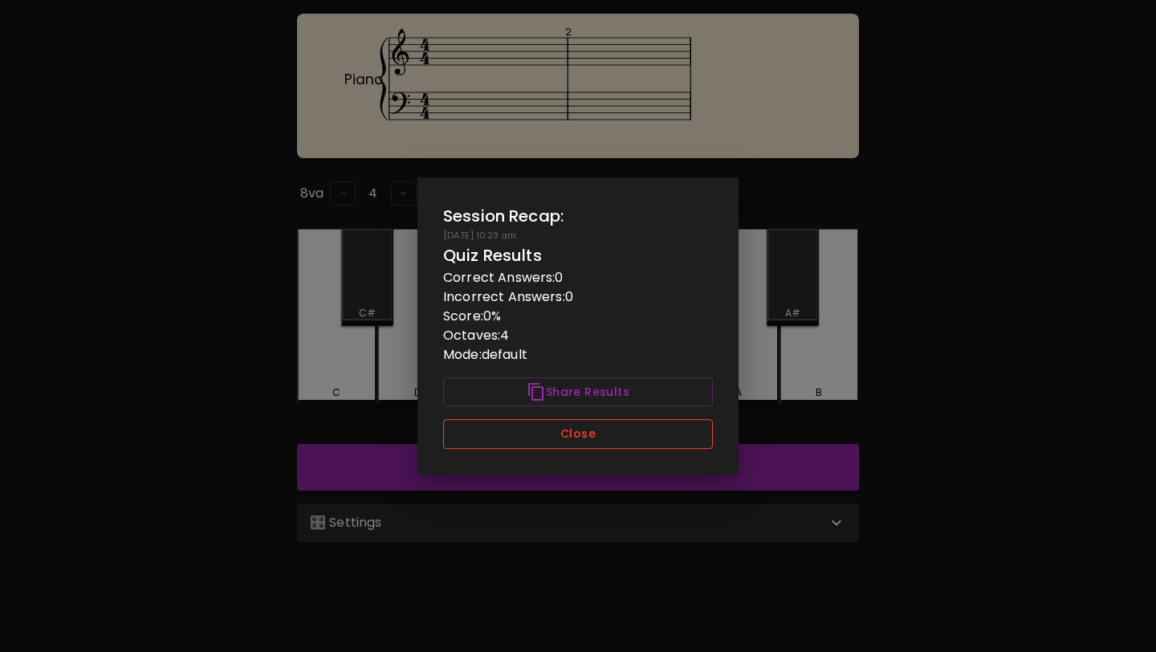
click at [567, 432] on button "Close" at bounding box center [578, 434] width 270 height 30
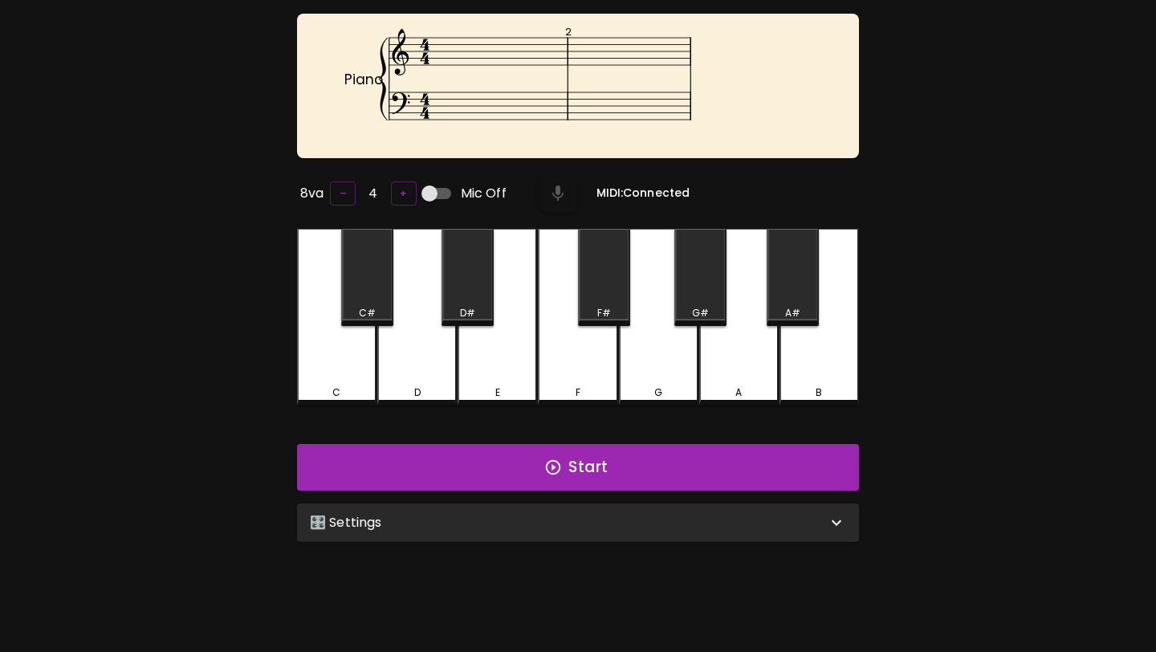
click at [543, 518] on div "🎛️ Settings" at bounding box center [568, 522] width 517 height 19
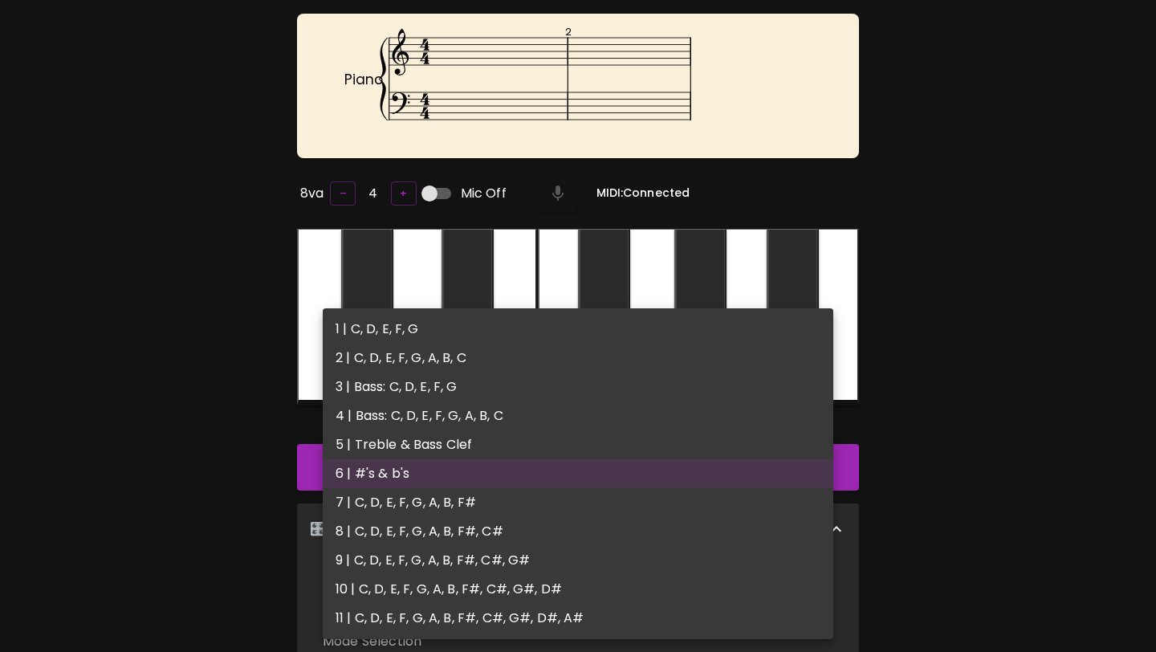
click at [519, 586] on body "🎹 PitchCraft About Badges Wizard Reading Pro Log Out Piano 2 8va – 4 + Mic Off …" at bounding box center [578, 503] width 1156 height 1158
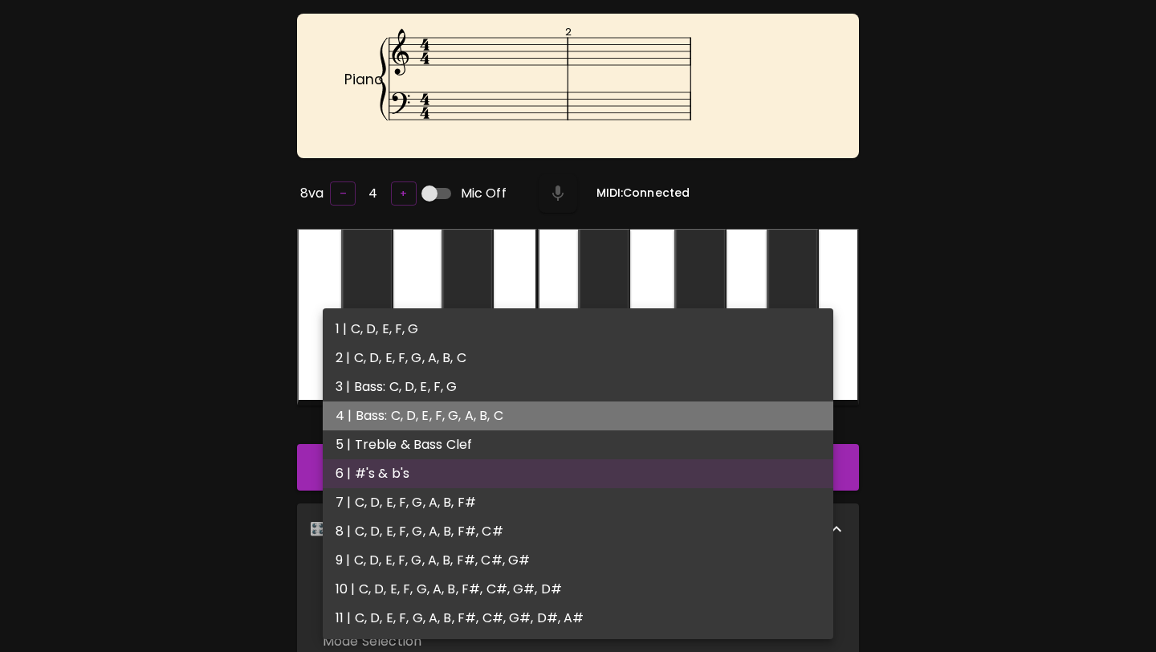
click at [536, 421] on li "4 | Bass: C, D, E, F, G, A, B, C" at bounding box center [578, 415] width 511 height 29
type input "7"
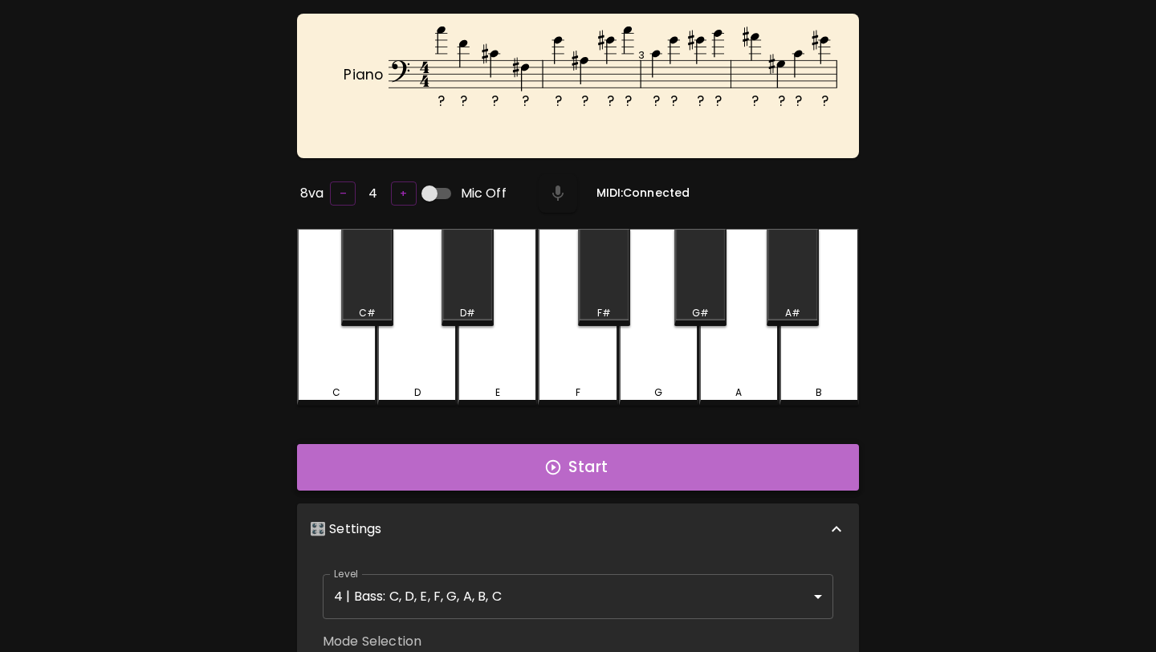
click at [520, 463] on button "Start" at bounding box center [578, 467] width 562 height 47
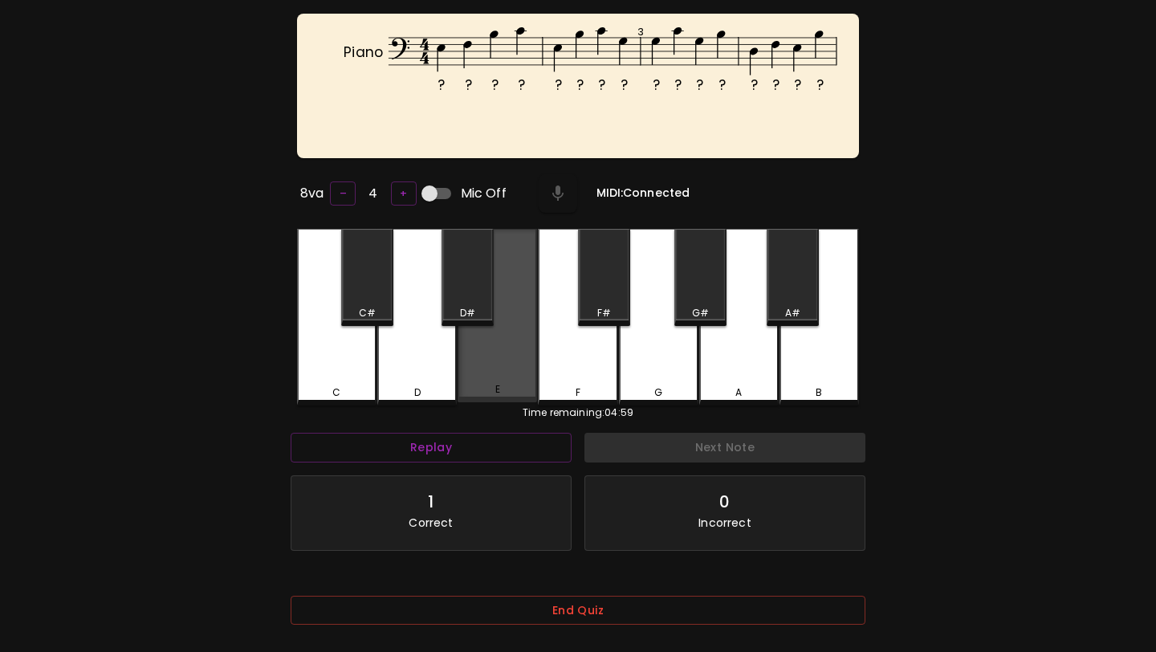
click at [483, 370] on div "E" at bounding box center [497, 315] width 79 height 173
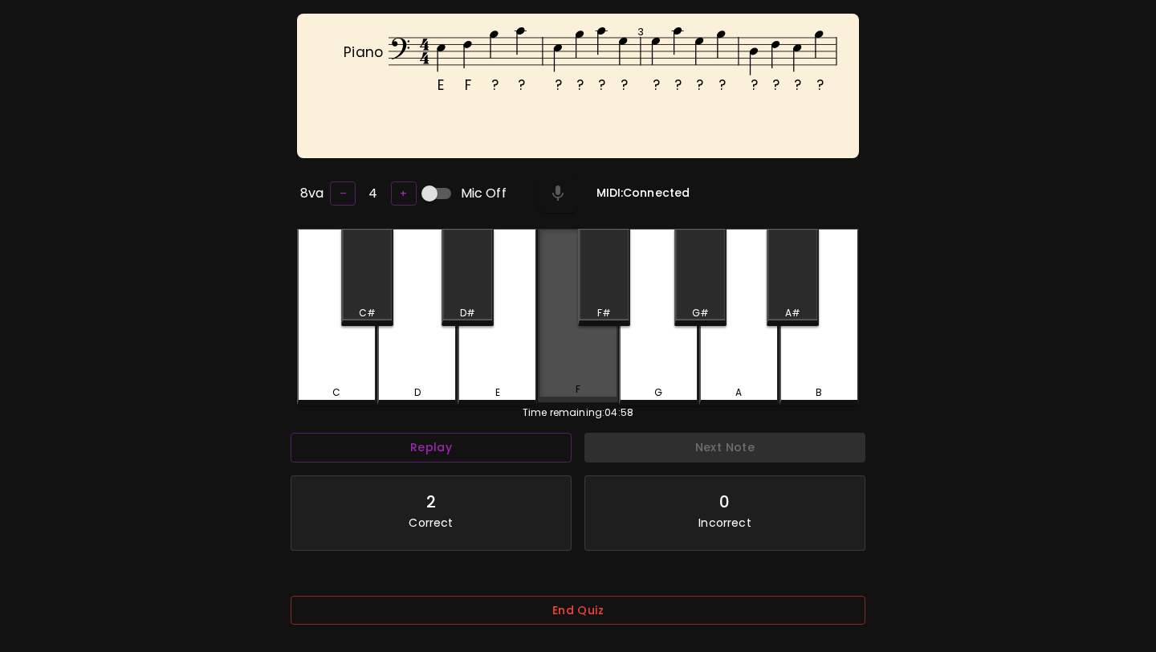
click at [544, 370] on div "F" at bounding box center [577, 315] width 79 height 173
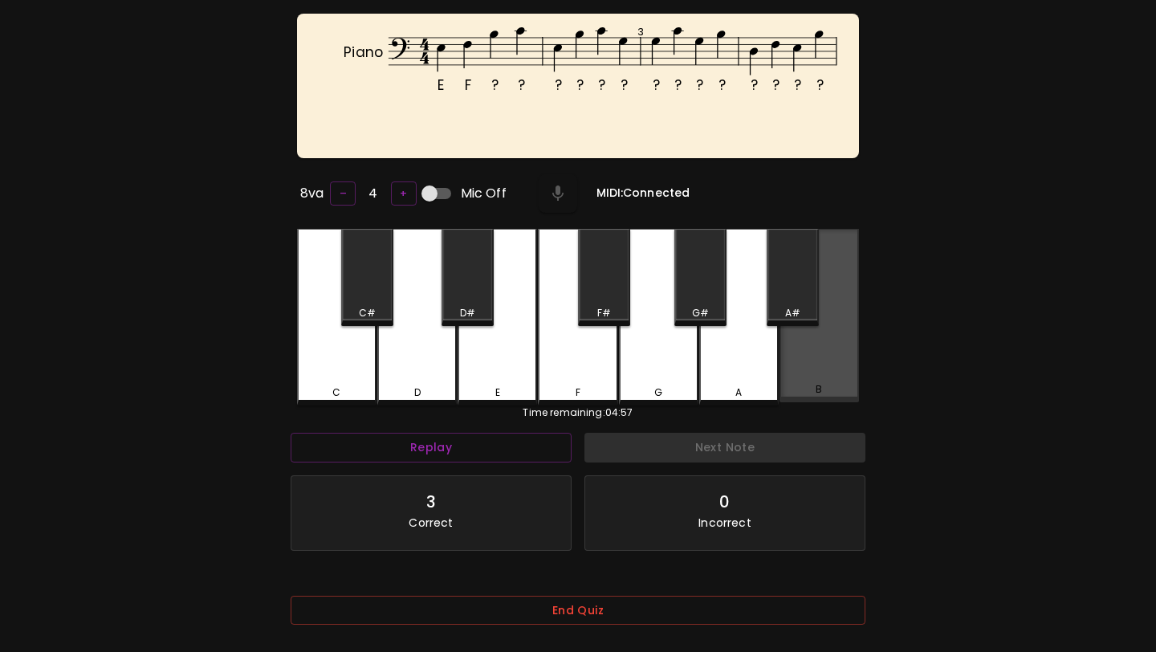
click at [787, 355] on div "B" at bounding box center [818, 315] width 79 height 173
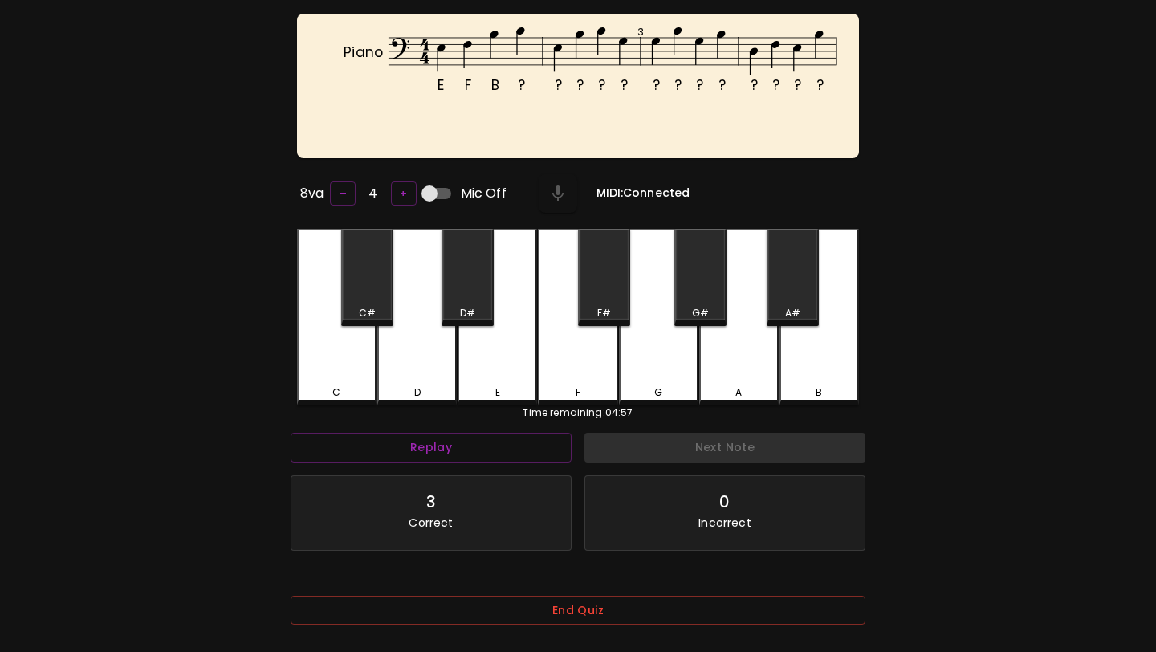
click at [323, 378] on div "C" at bounding box center [336, 317] width 79 height 177
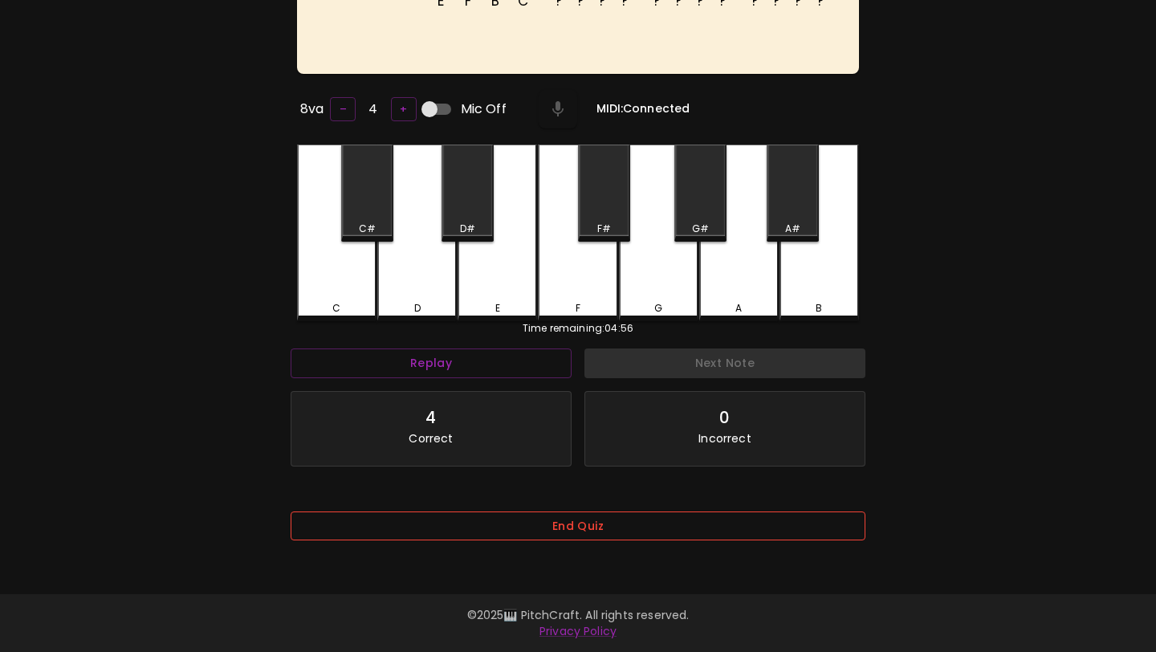
click at [440, 524] on button "End Quiz" at bounding box center [578, 526] width 575 height 30
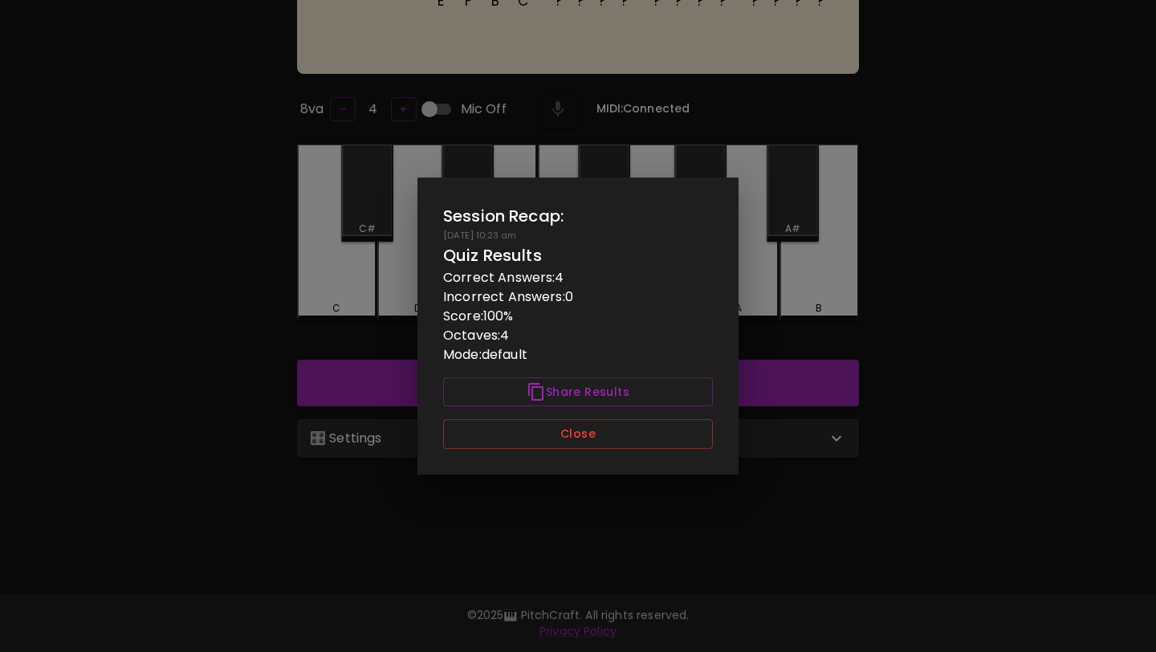
click at [518, 454] on div "Session Recap: 09/21/2025 - 10:23 am Quiz Results Correct Answers: 4 Incorrect …" at bounding box center [577, 325] width 321 height 297
click at [518, 451] on div "Session Recap: 09/21/2025 - 10:23 am Quiz Results Correct Answers: 4 Incorrect …" at bounding box center [577, 325] width 321 height 297
click at [519, 444] on button "Close" at bounding box center [578, 434] width 270 height 30
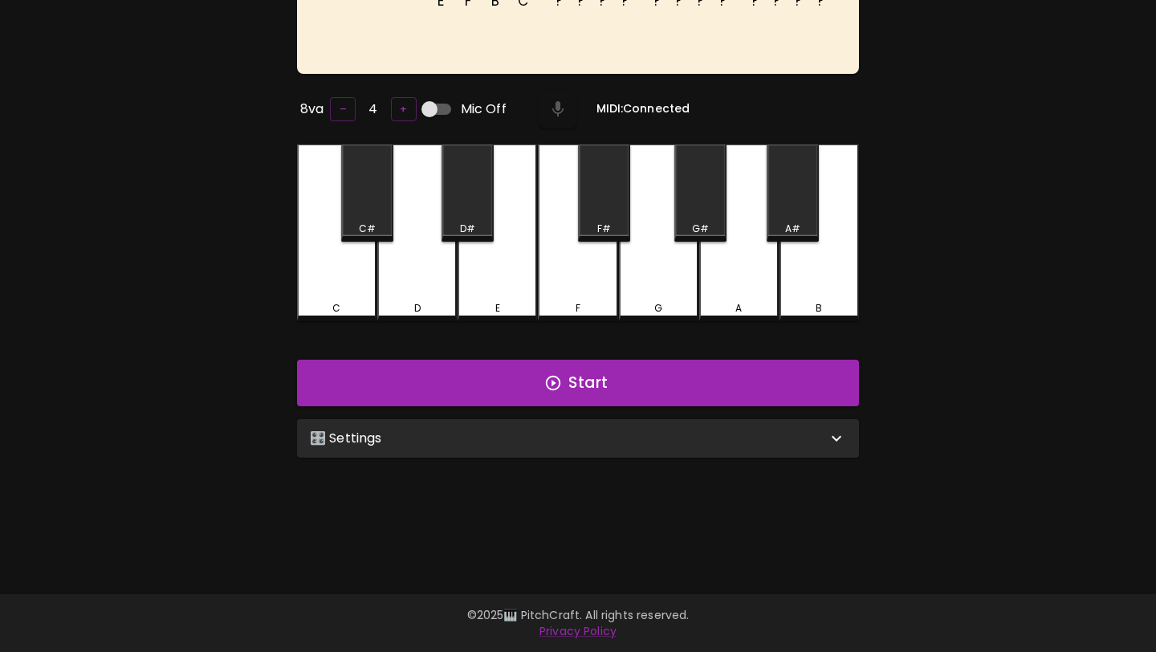
click at [511, 466] on div "E F B C ? ? ? ? ? ? ? ? ? ? ? ? Piano 3 8va – 4 + Mic Off MIDI: Connected C C# …" at bounding box center [577, 255] width 963 height 652
click at [512, 451] on div "🎛️ Settings" at bounding box center [578, 438] width 562 height 39
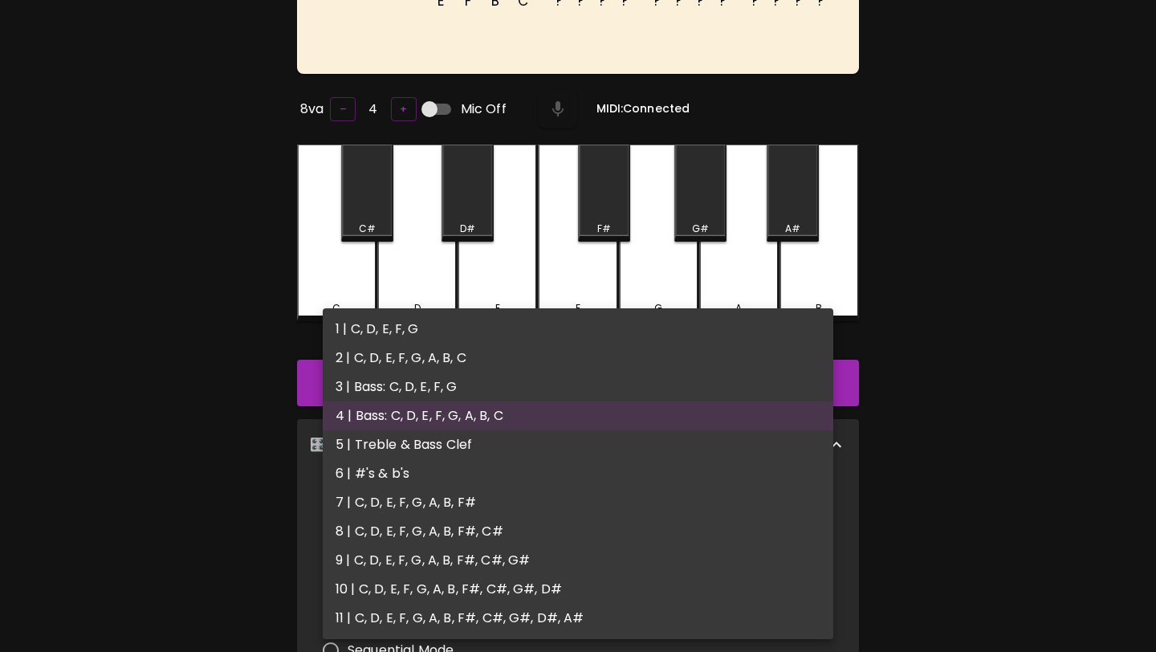
click at [498, 501] on body "🎹 PitchCraft About Badges Wizard Reading Pro Log Out E F B C ? ? ? ? ? ? ? ? ? …" at bounding box center [578, 418] width 1156 height 1158
click at [509, 445] on li "5 | Treble & Bass Clef" at bounding box center [578, 444] width 511 height 29
type input "9"
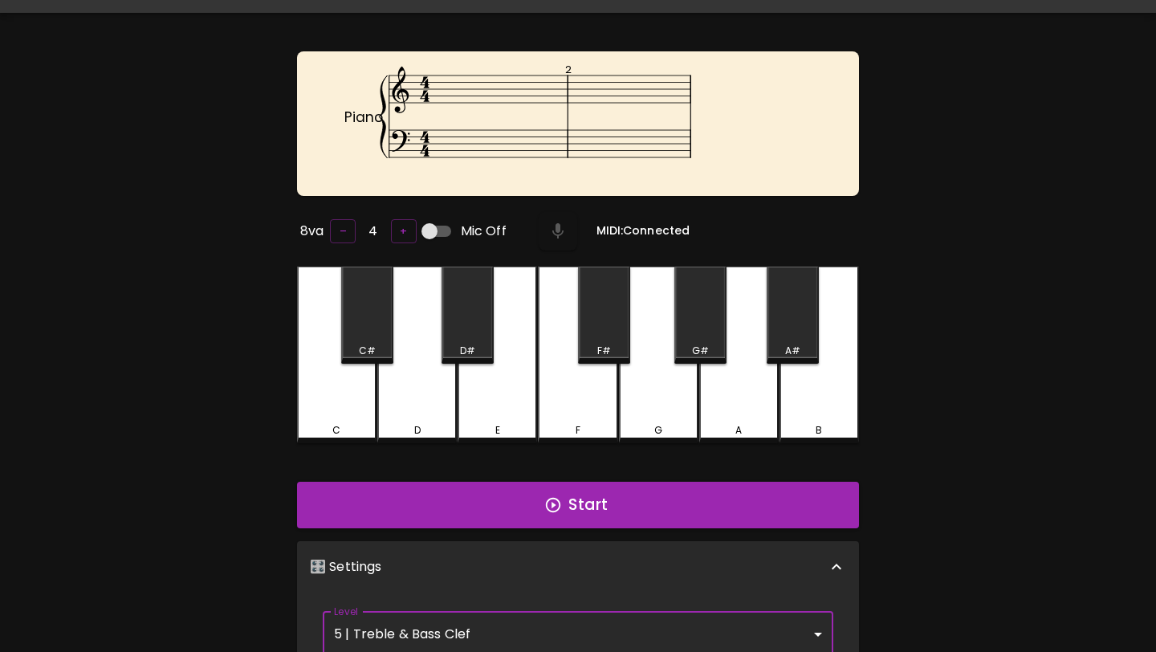
scroll to position [25, 0]
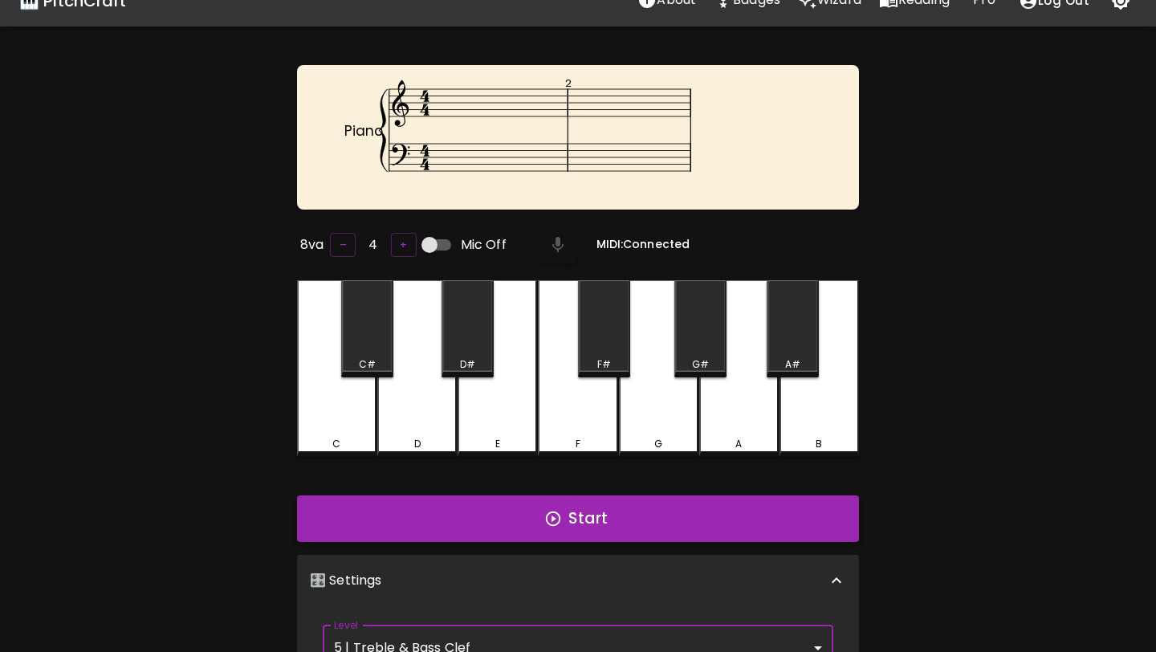
click at [511, 506] on button "Start" at bounding box center [578, 518] width 562 height 47
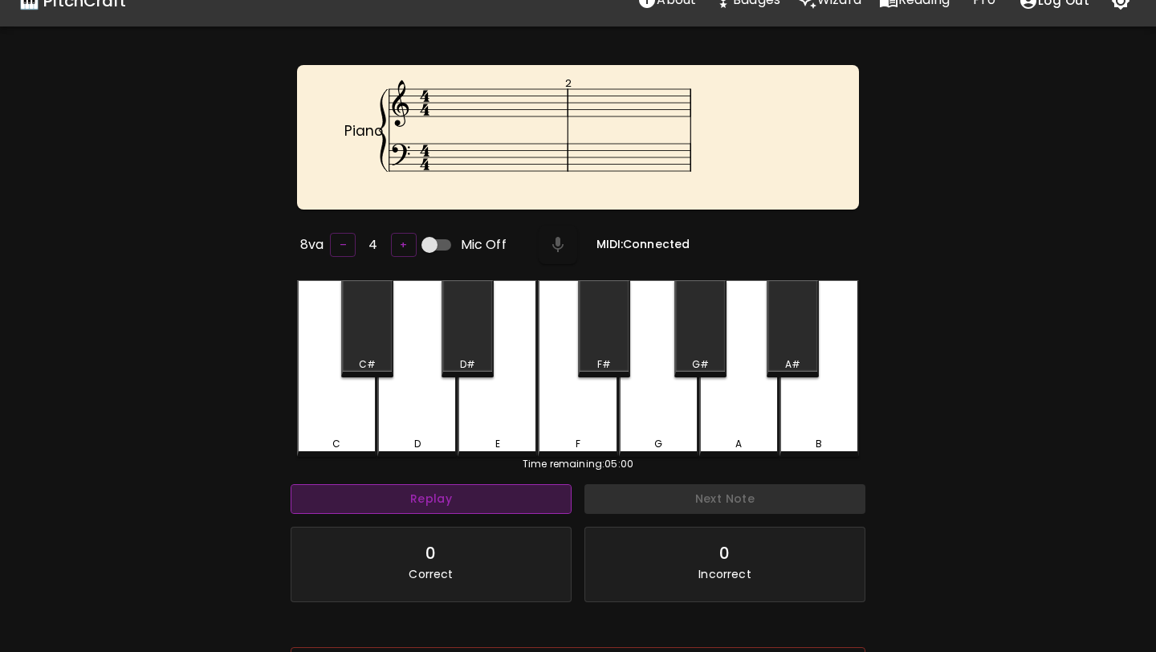
click at [508, 484] on button "Replay" at bounding box center [431, 499] width 281 height 30
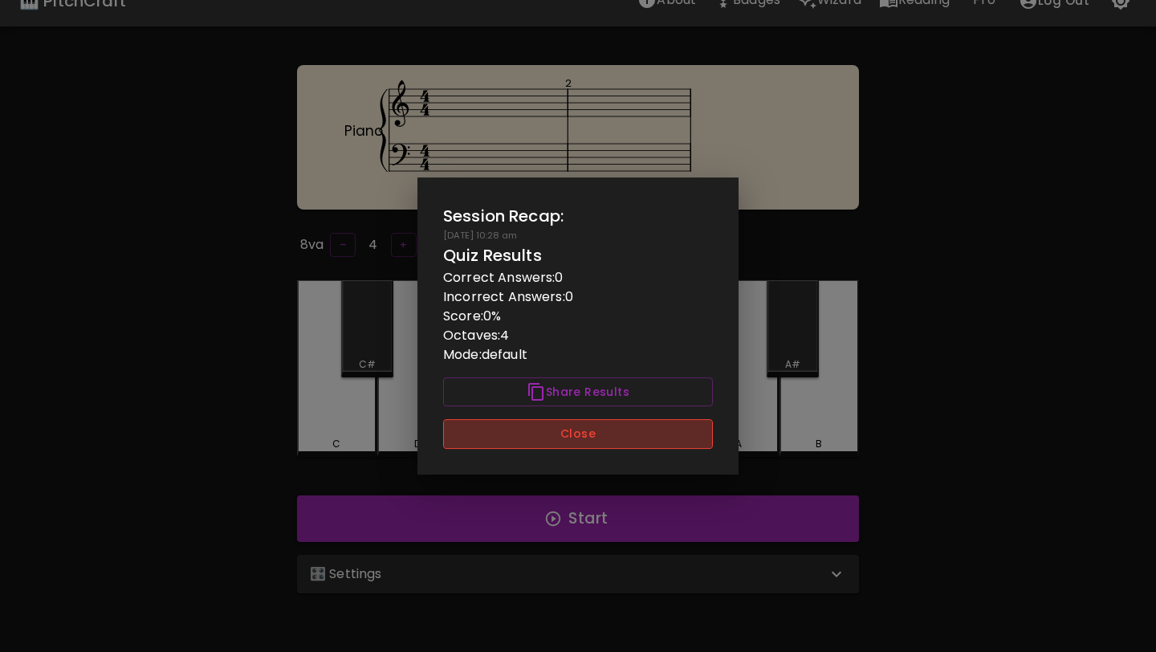
click at [649, 444] on button "Close" at bounding box center [578, 434] width 270 height 30
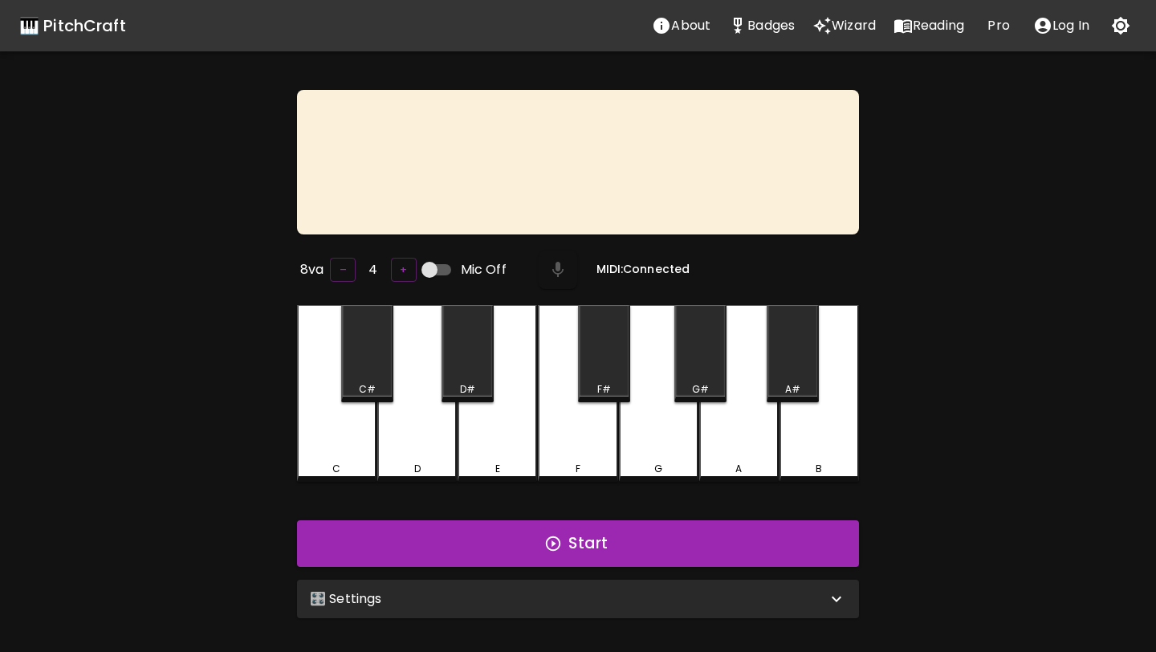
scroll to position [21, 0]
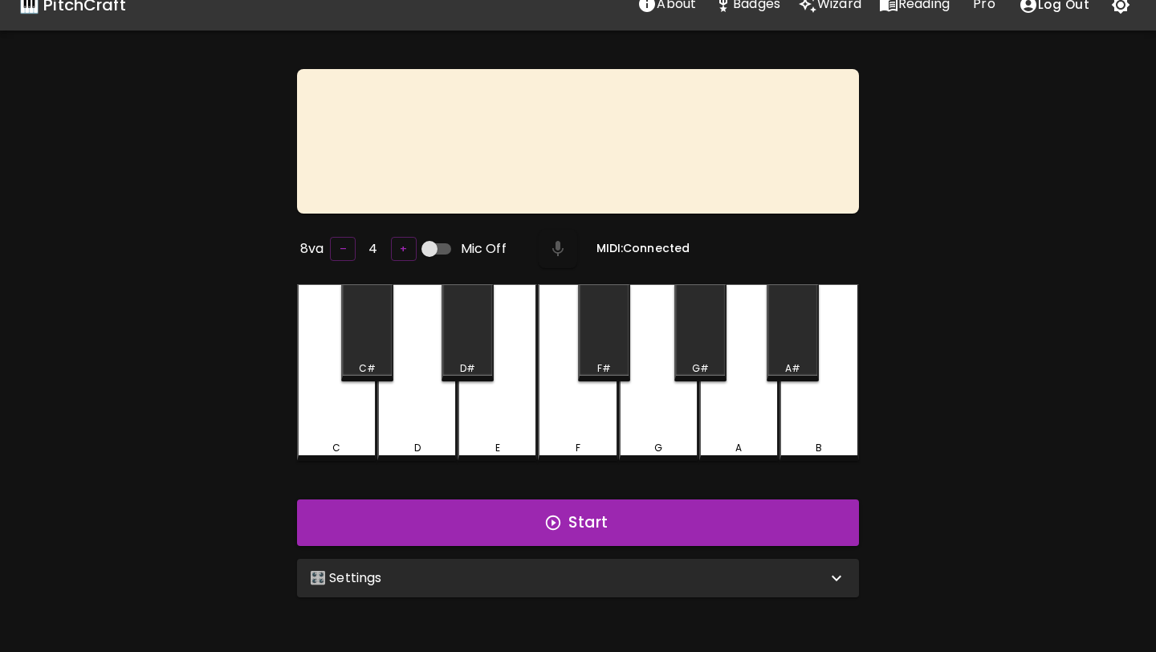
click at [556, 559] on div "🎛️ Settings" at bounding box center [578, 578] width 562 height 39
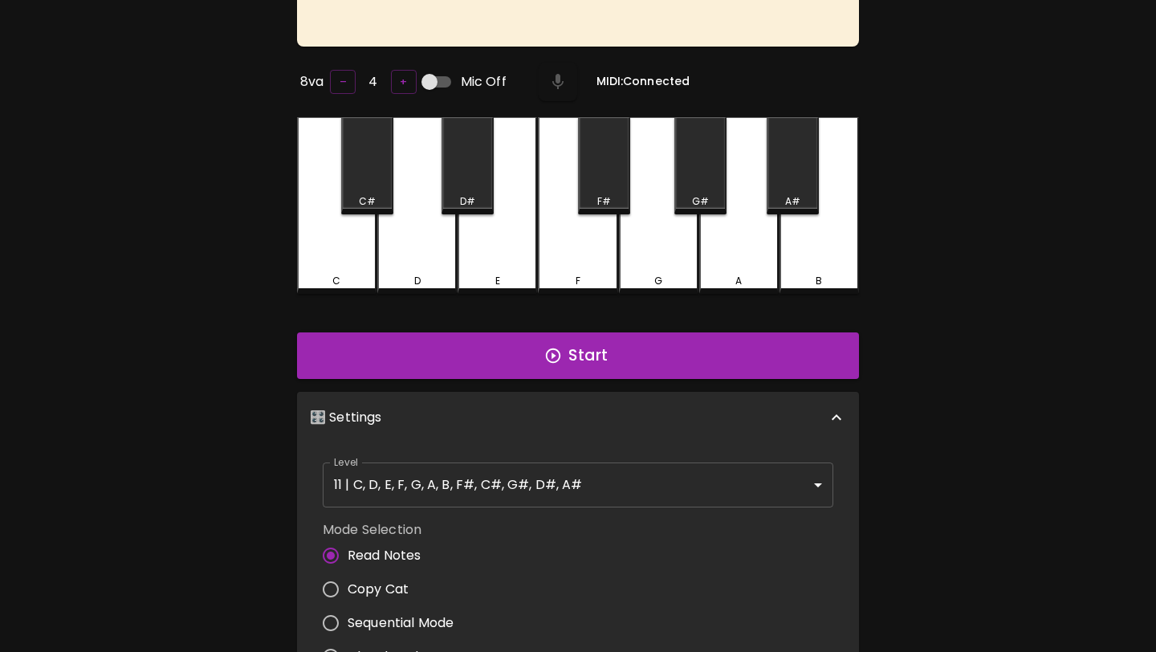
scroll to position [270, 0]
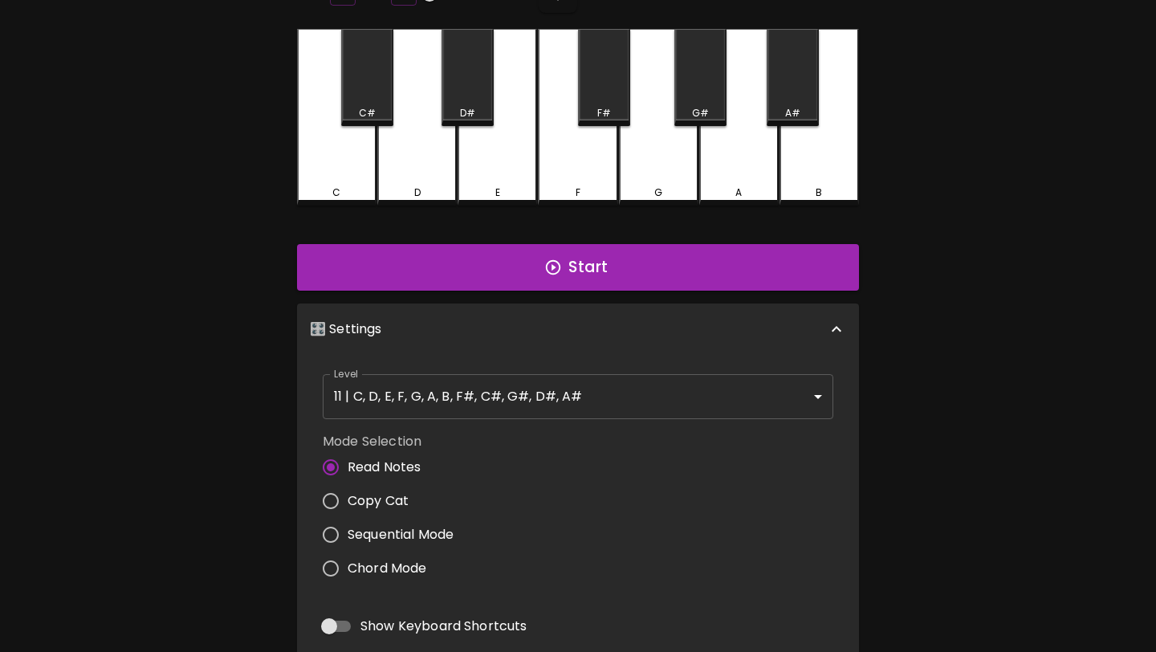
click at [592, 408] on body "🎹 PitchCraft About Badges Wizard Reading Pro Log Out 8va – 4 + Mic Off MIDI: Co…" at bounding box center [578, 309] width 1156 height 1158
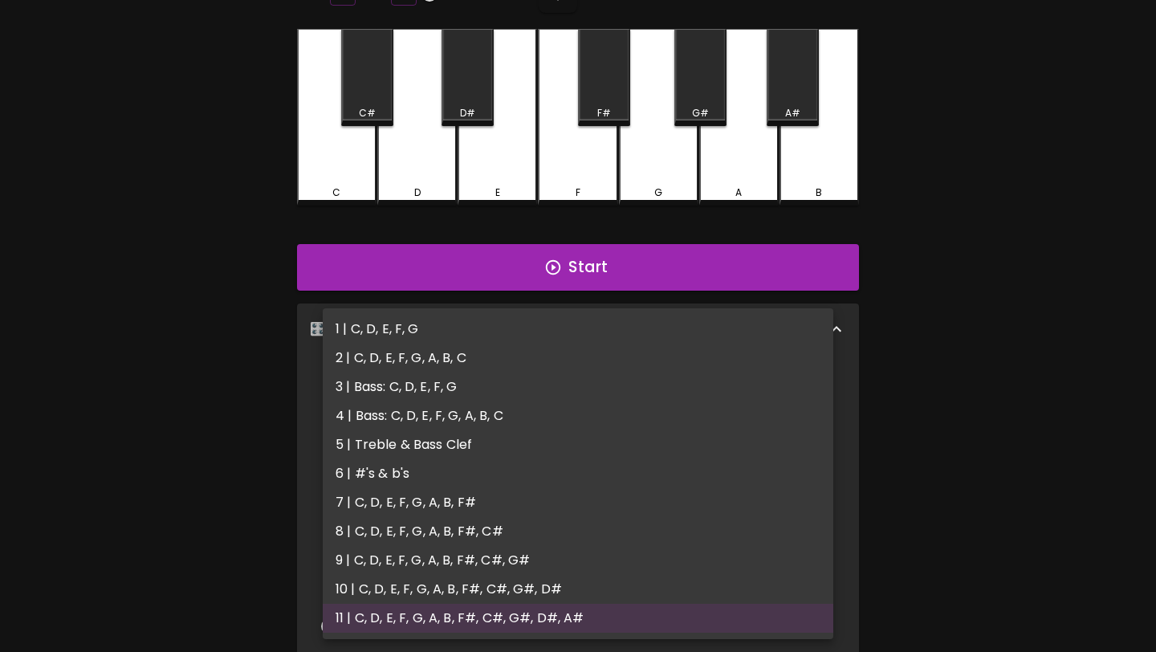
click at [575, 432] on li "5 | Treble & Bass Clef" at bounding box center [578, 444] width 511 height 29
type input "9"
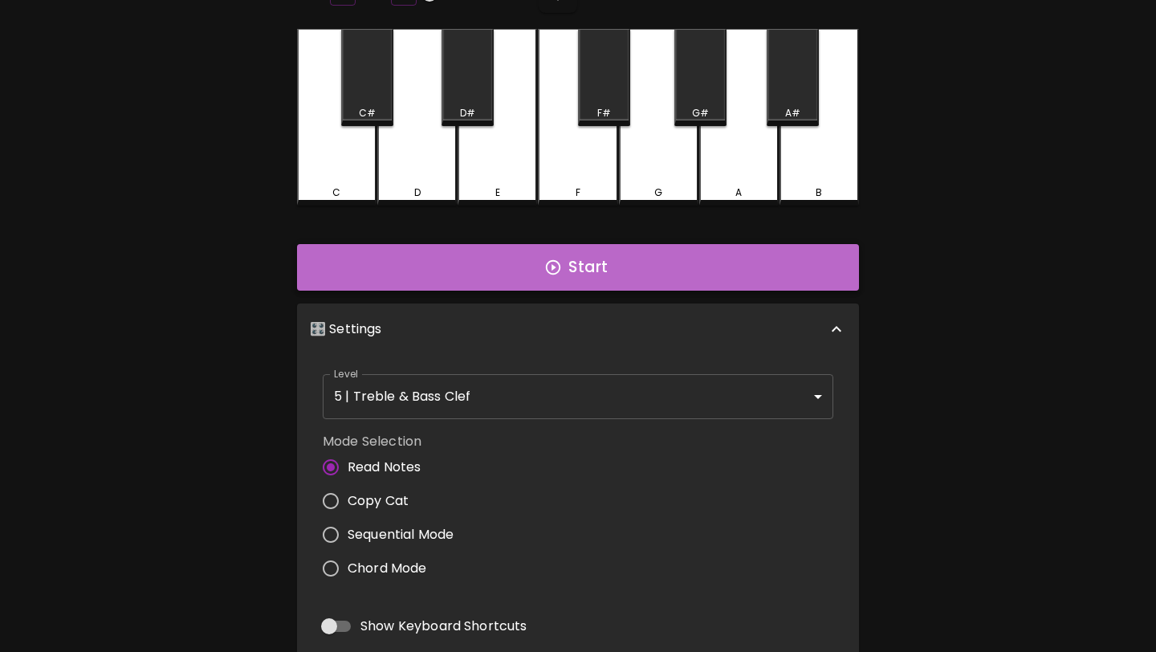
click at [676, 255] on button "Start" at bounding box center [578, 267] width 562 height 47
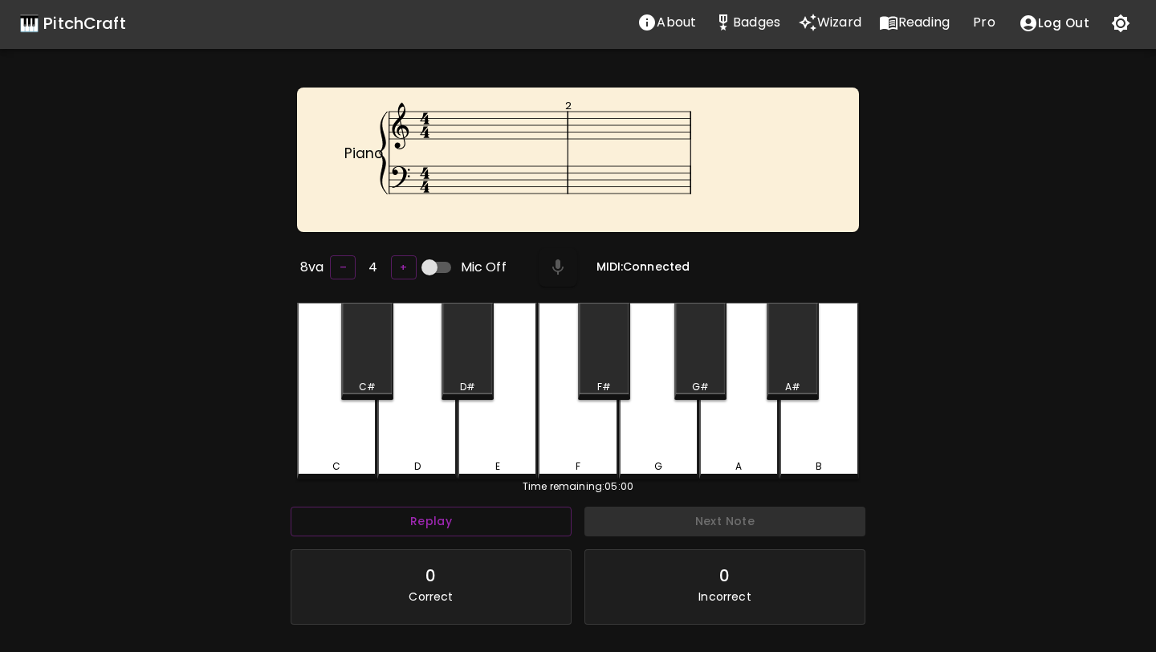
scroll to position [0, 0]
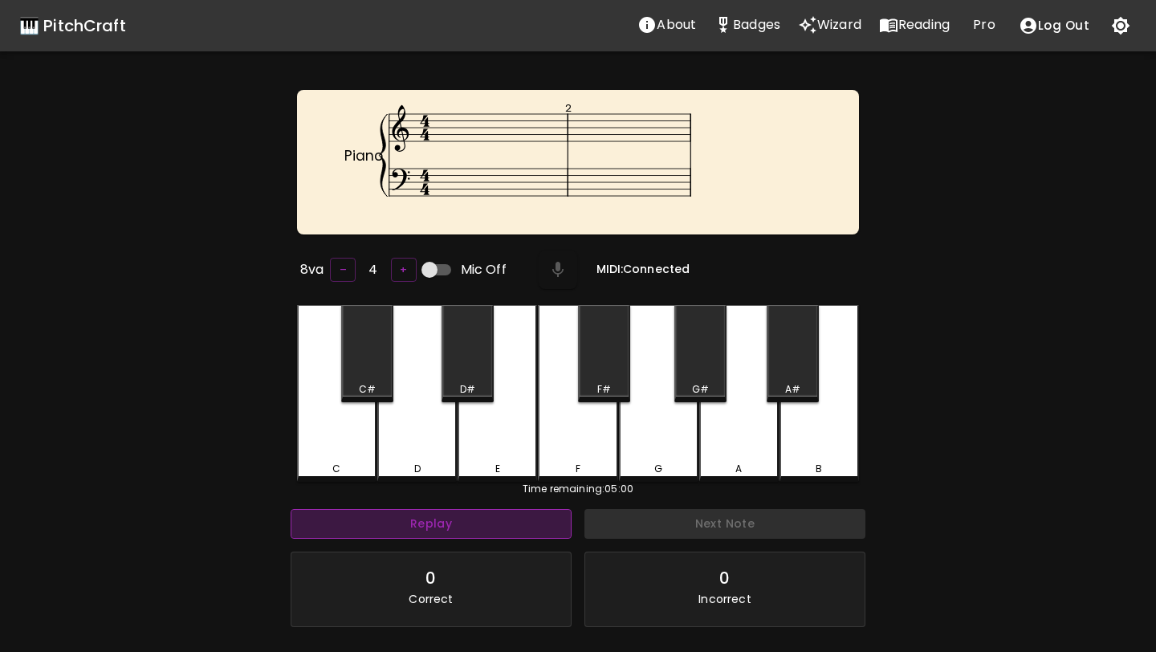
click at [447, 524] on button "Replay" at bounding box center [431, 524] width 281 height 30
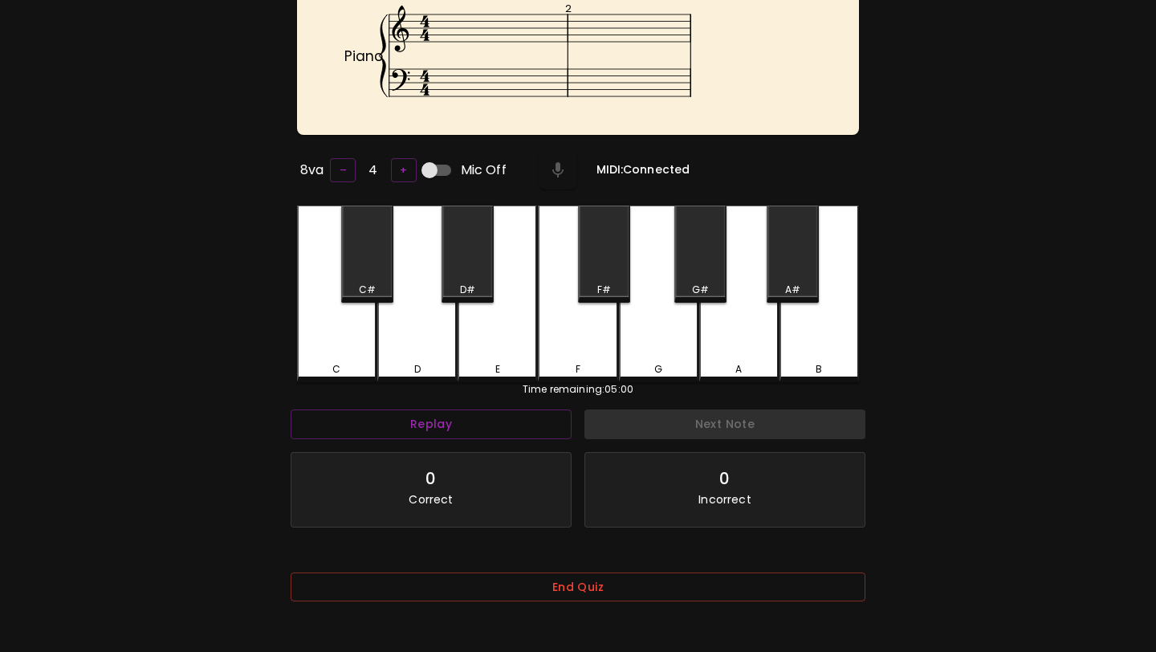
scroll to position [161, 0]
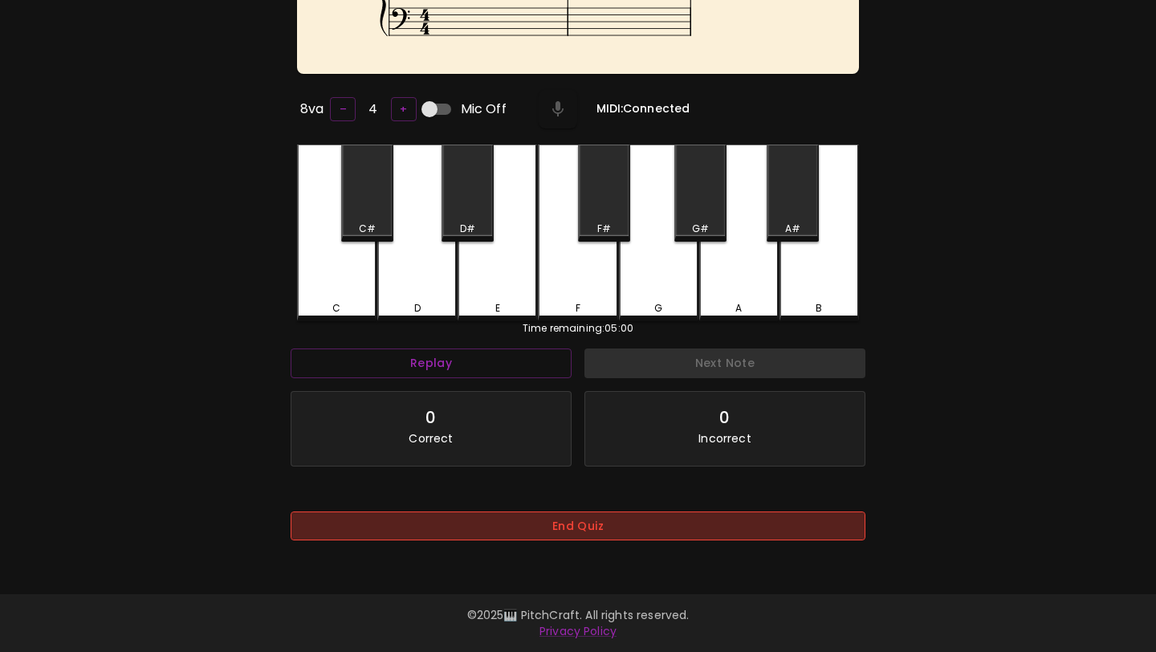
click at [537, 516] on button "End Quiz" at bounding box center [578, 526] width 575 height 30
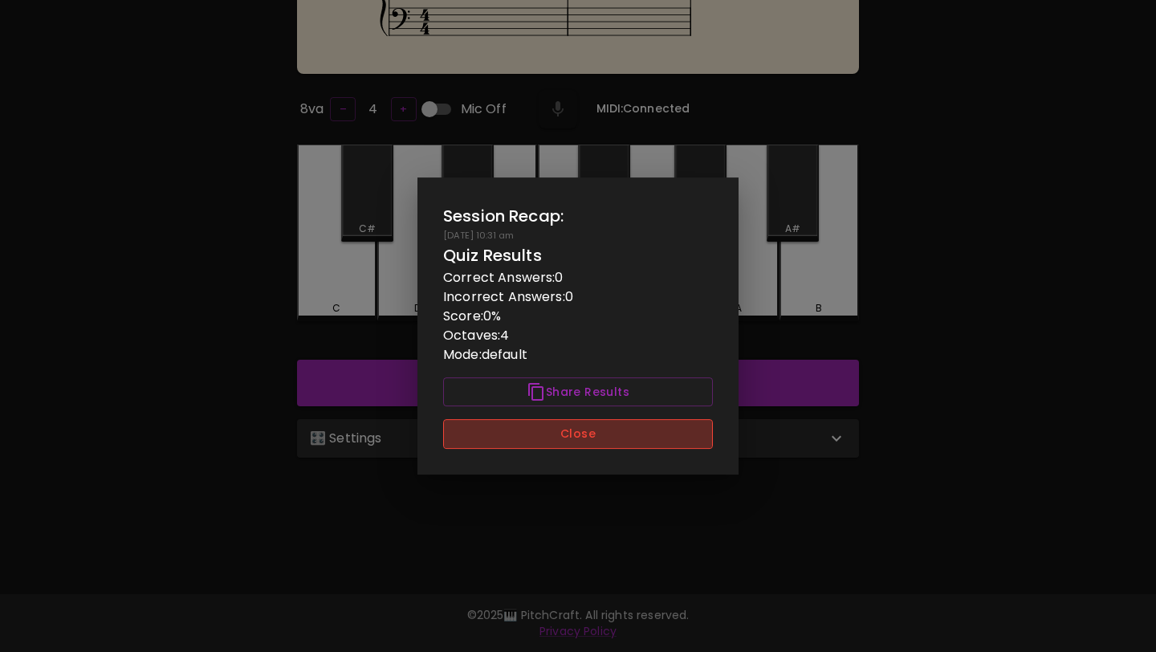
click at [566, 437] on button "Close" at bounding box center [578, 434] width 270 height 30
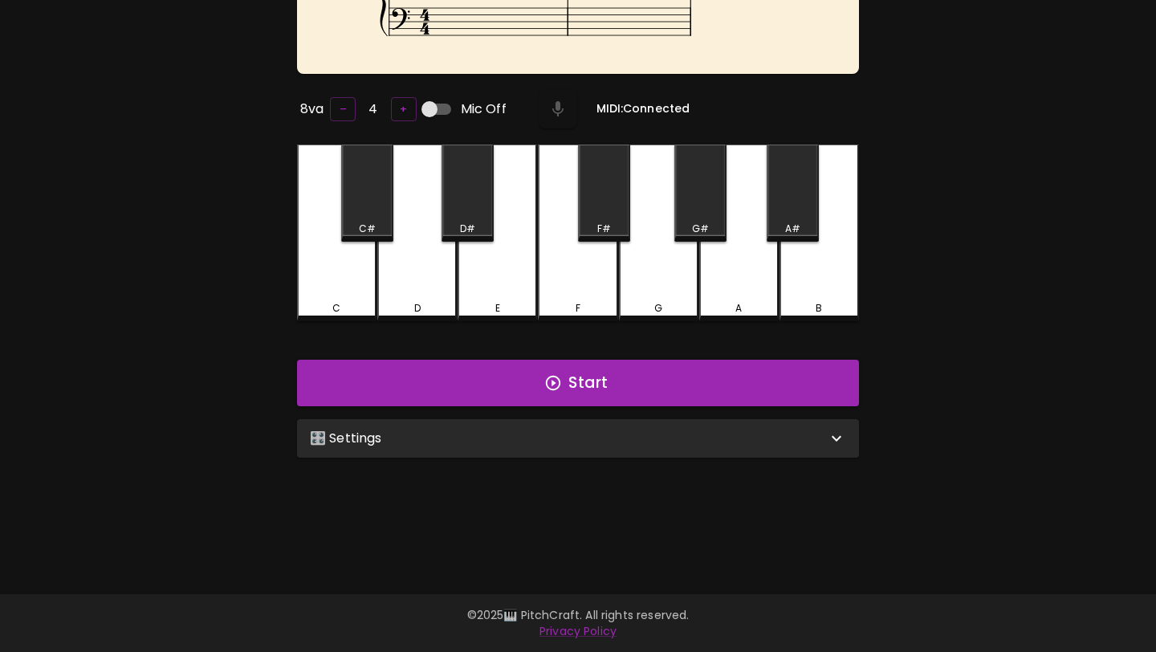
click at [566, 437] on div "🎛️ Settings" at bounding box center [568, 438] width 517 height 19
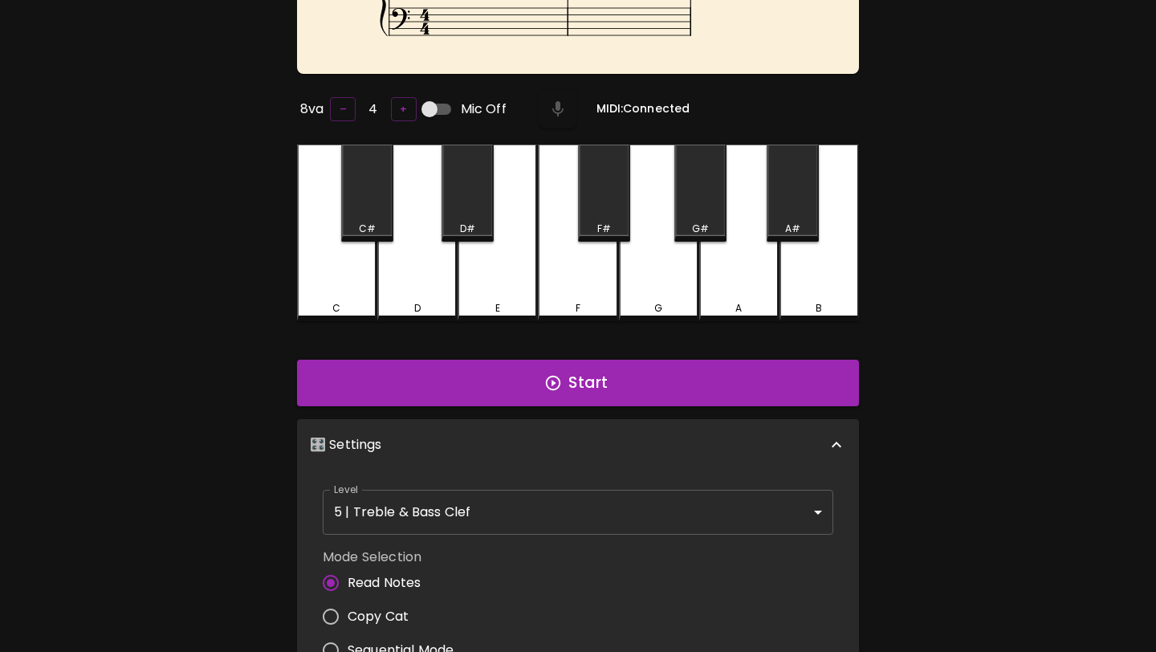
click at [551, 519] on body "🎹 PitchCraft About Badges Wizard Reading Pro Log Out Piano 2 8va – 4 + Mic Off …" at bounding box center [578, 418] width 1156 height 1158
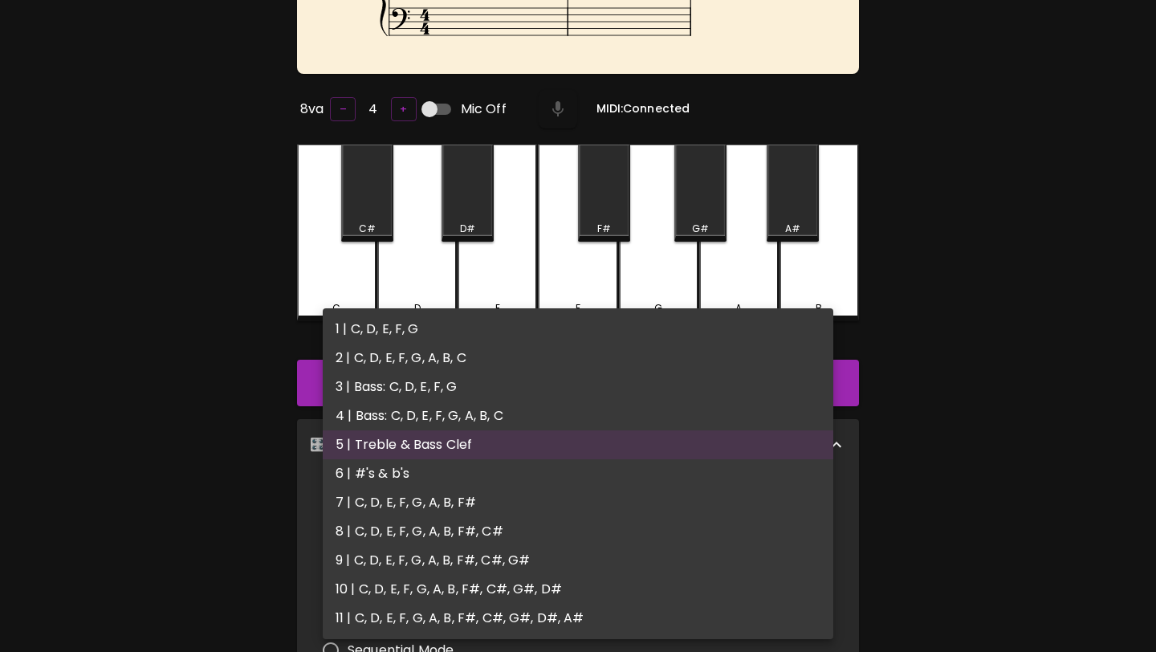
click at [555, 429] on li "4 | Bass: C, D, E, F, G, A, B, C" at bounding box center [578, 415] width 511 height 29
type input "7"
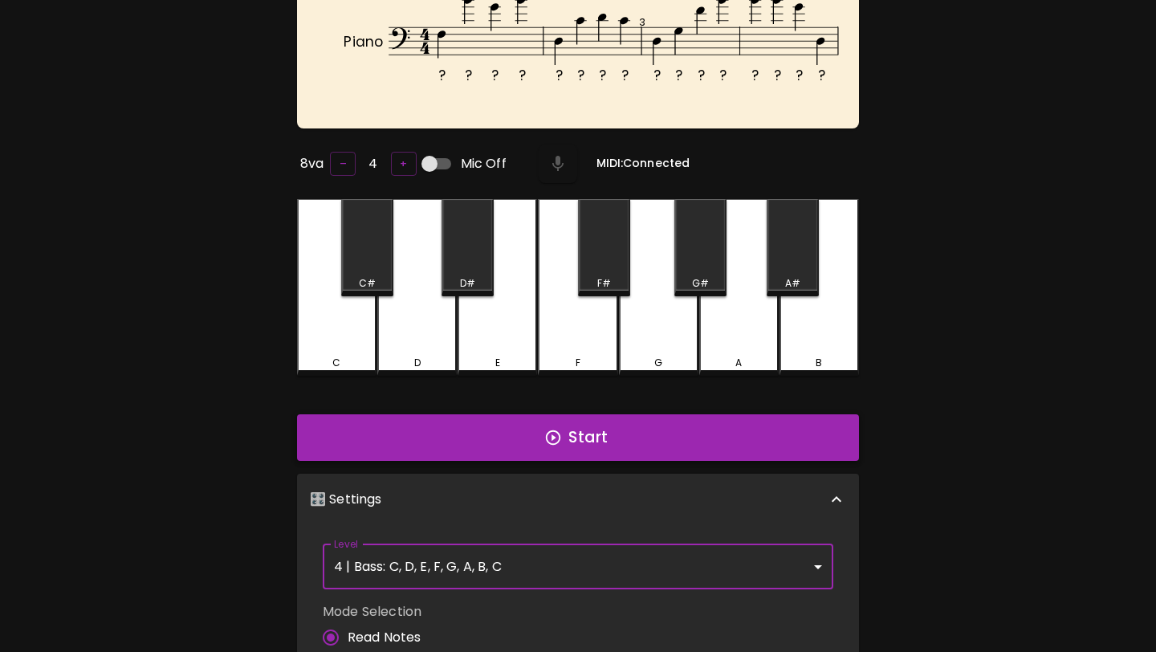
scroll to position [71, 0]
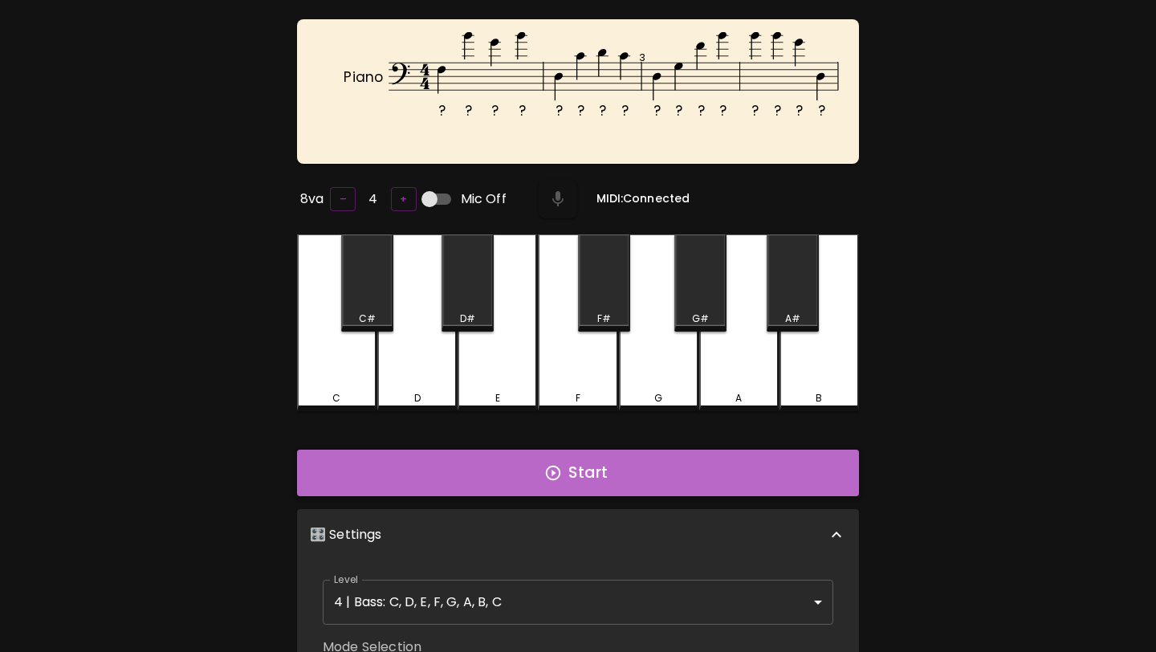
click at [581, 464] on button "Start" at bounding box center [578, 473] width 562 height 47
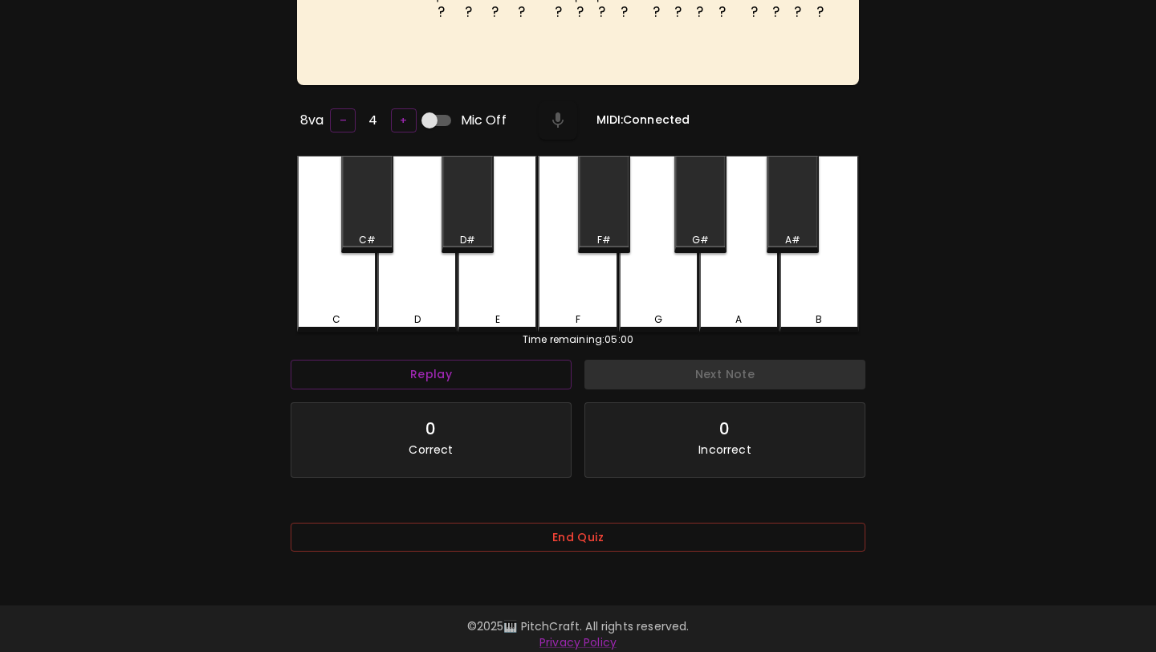
scroll to position [161, 0]
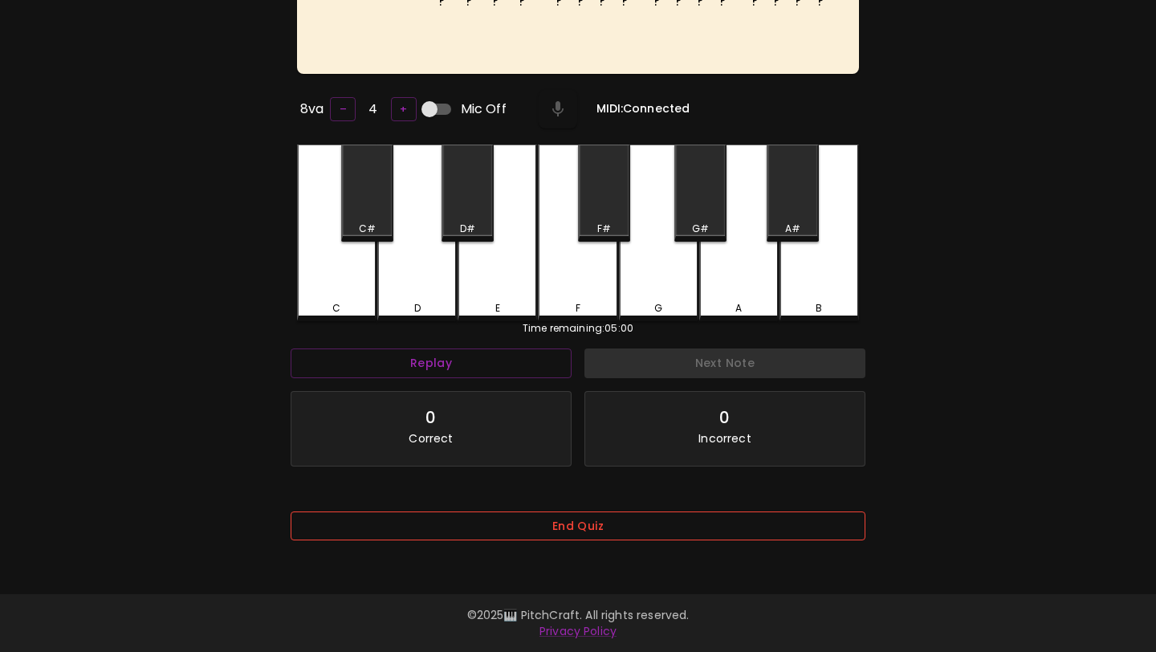
click at [559, 523] on button "End Quiz" at bounding box center [578, 526] width 575 height 30
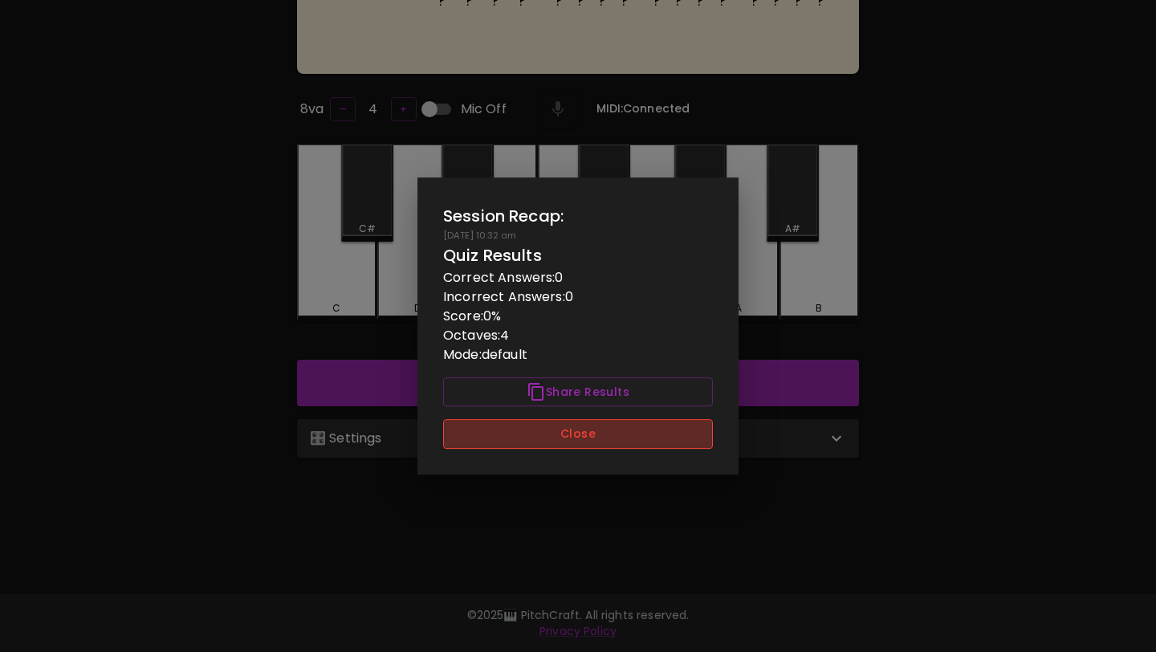
click at [573, 429] on button "Close" at bounding box center [578, 434] width 270 height 30
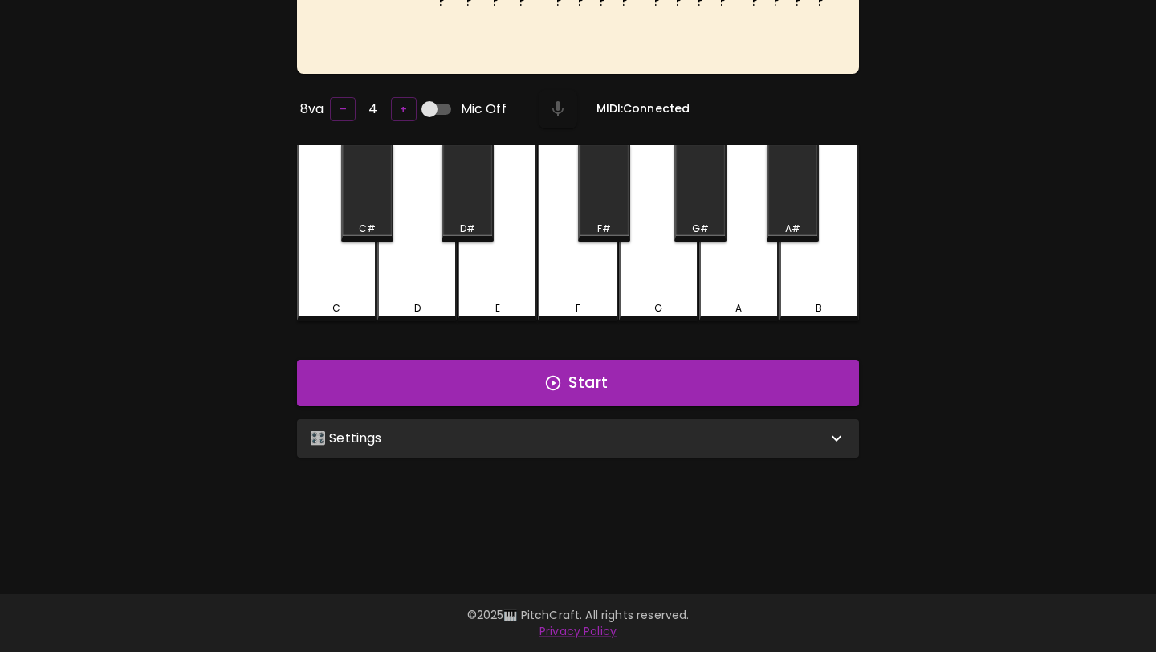
click at [573, 429] on div "🎛️ Settings" at bounding box center [568, 438] width 517 height 19
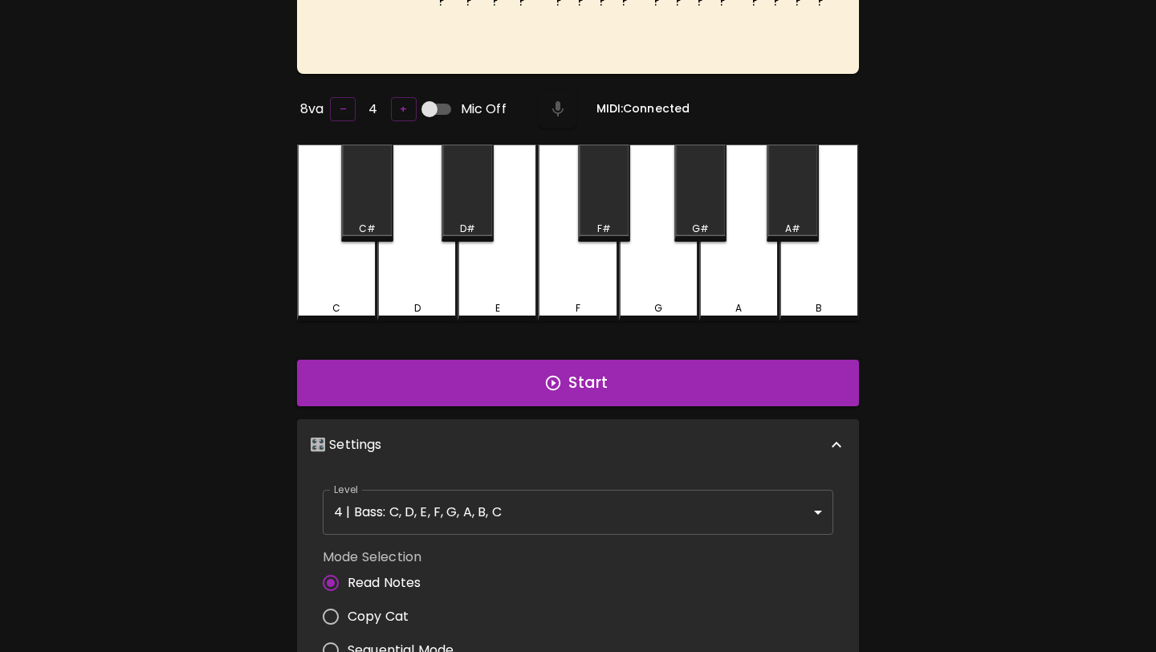
click at [532, 498] on body "🎹 PitchCraft About Badges Wizard Reading Pro Log Out ? ? ? ? ? ? ? ? ? ? ? ? ? …" at bounding box center [578, 418] width 1156 height 1158
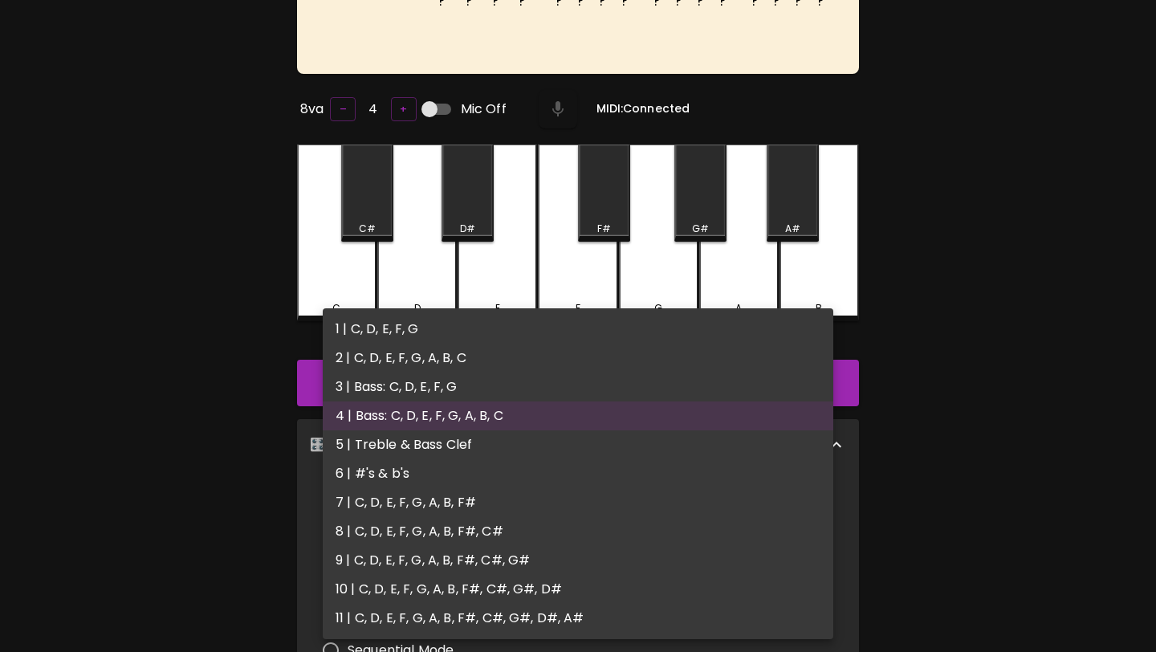
click at [521, 442] on li "5 | Treble & Bass Clef" at bounding box center [578, 444] width 511 height 29
type input "9"
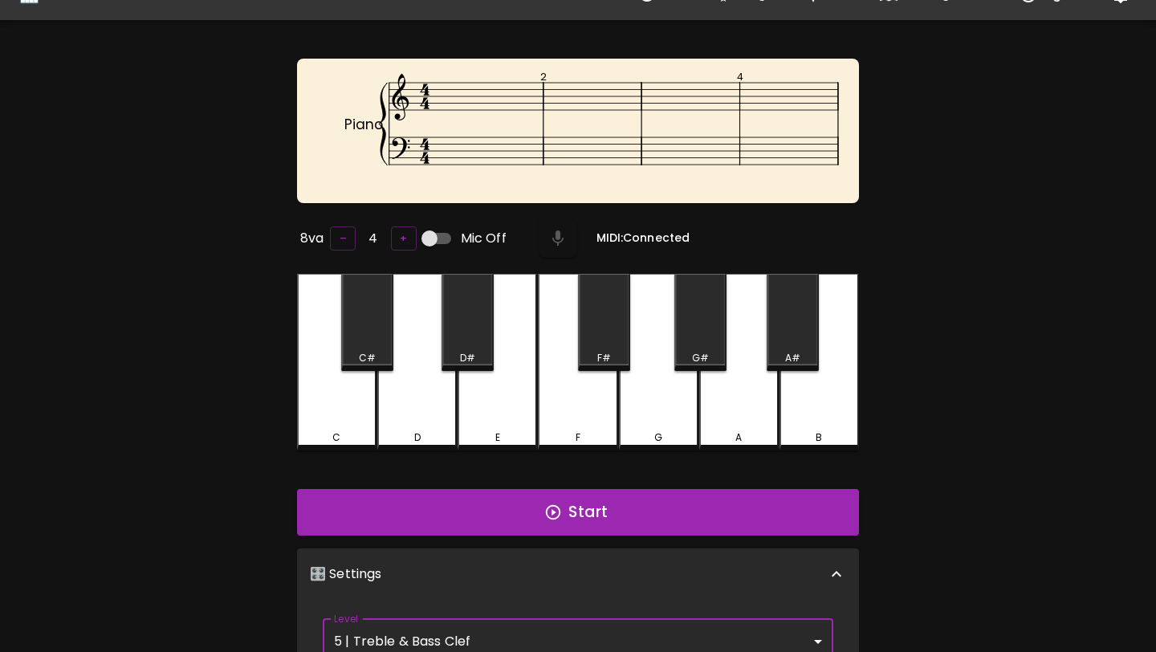
scroll to position [29, 0]
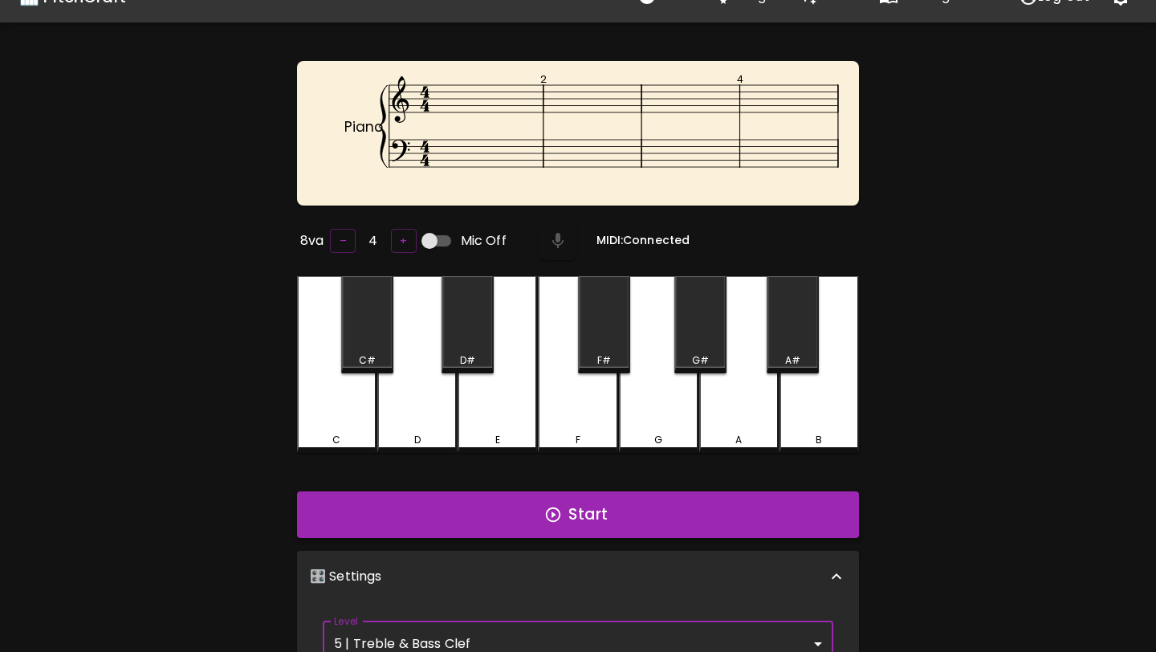
click at [631, 516] on button "Start" at bounding box center [578, 514] width 562 height 47
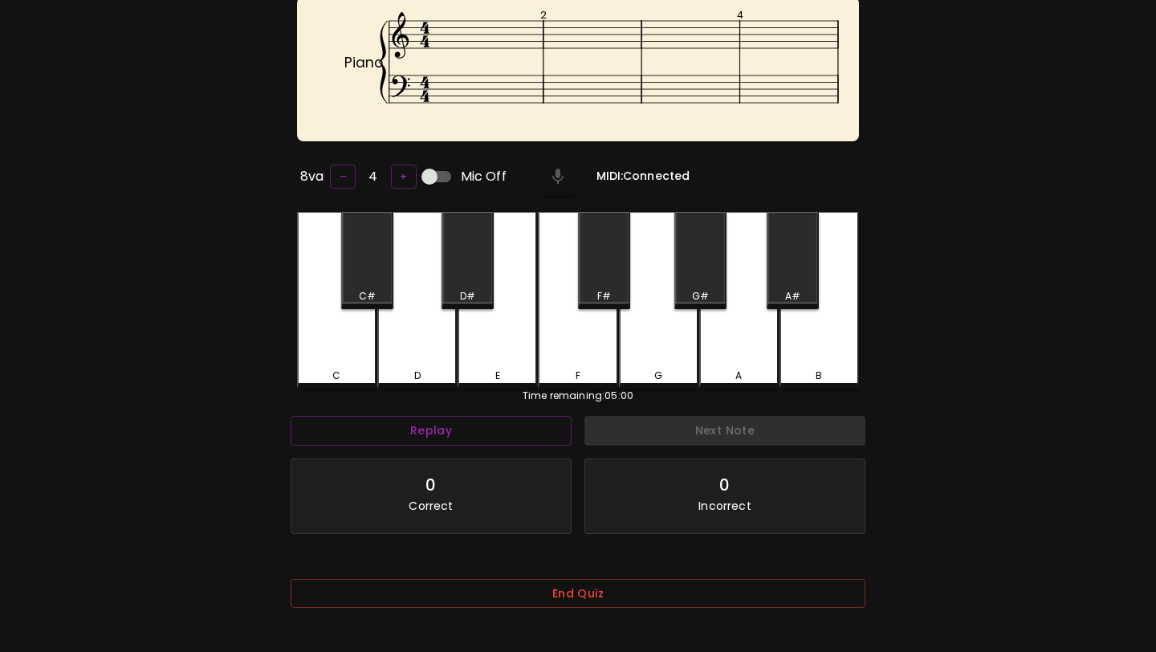
scroll to position [161, 0]
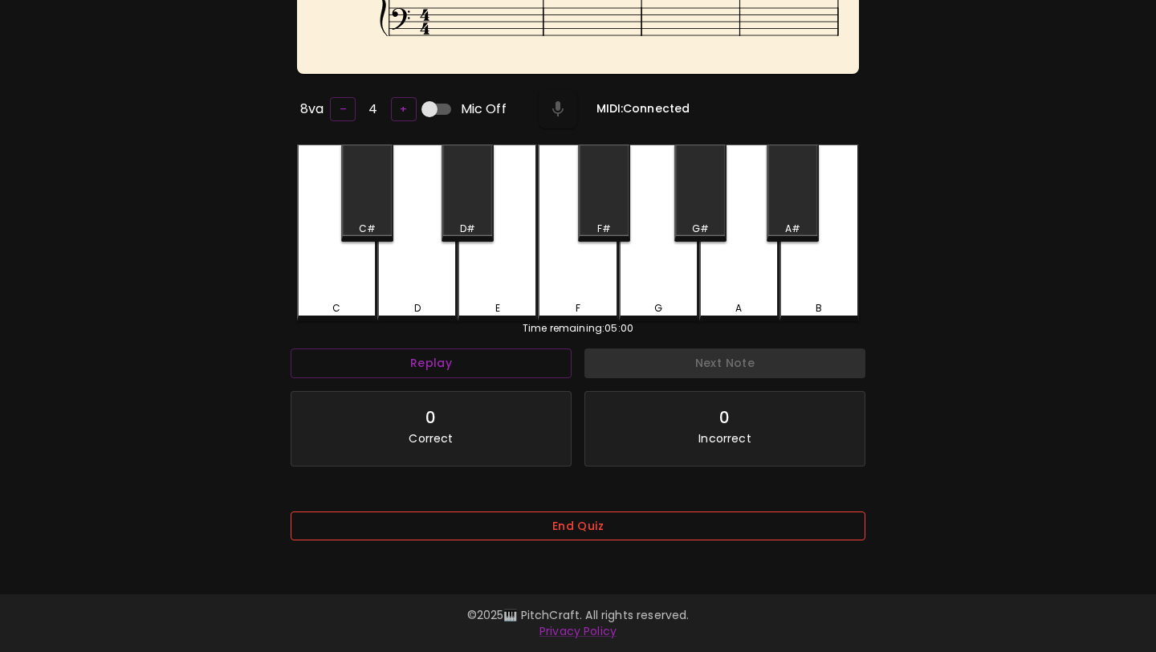
click at [616, 531] on button "End Quiz" at bounding box center [578, 526] width 575 height 30
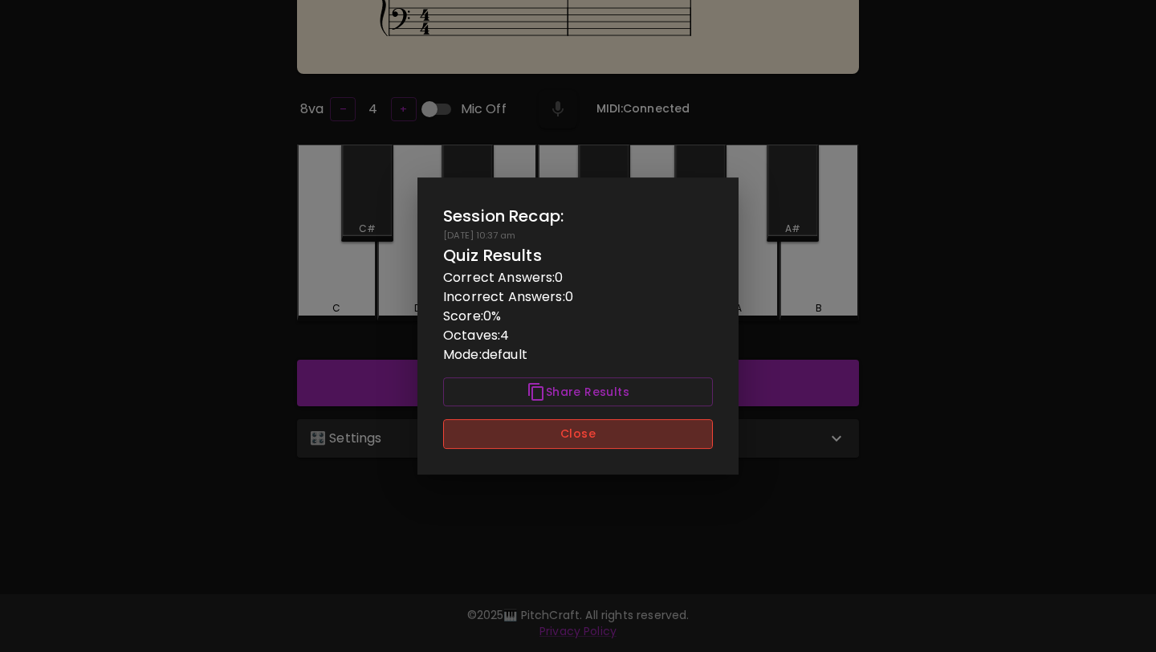
click at [656, 437] on button "Close" at bounding box center [578, 434] width 270 height 30
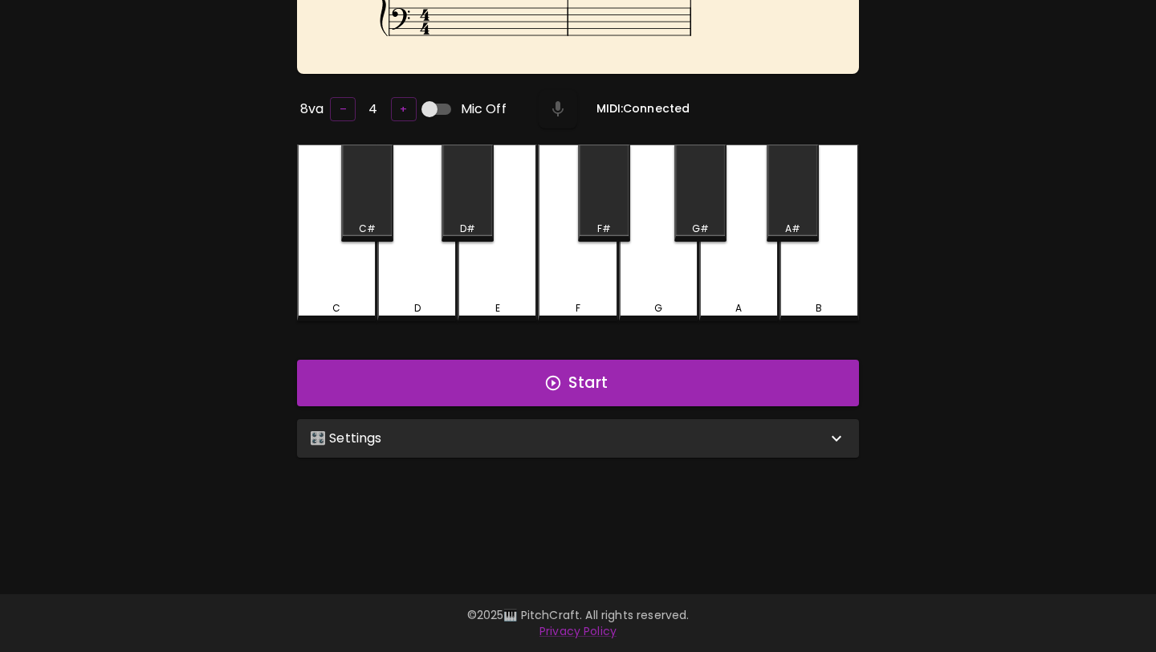
click at [656, 437] on div "🎛️ Settings" at bounding box center [568, 438] width 517 height 19
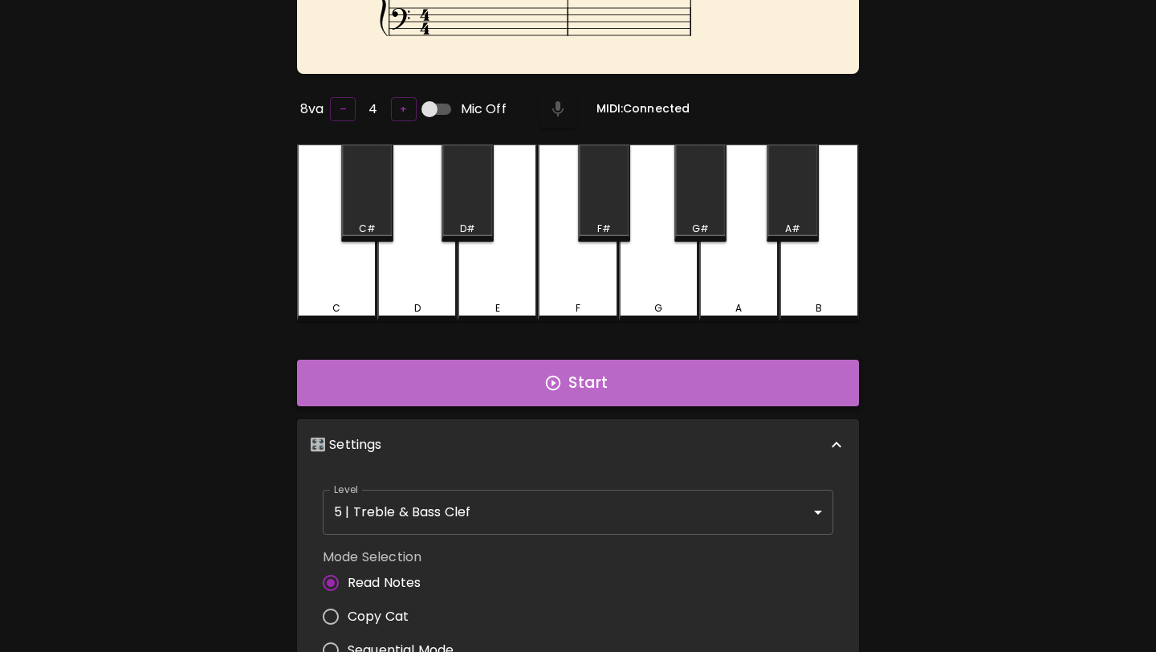
click at [525, 386] on button "Start" at bounding box center [578, 383] width 562 height 47
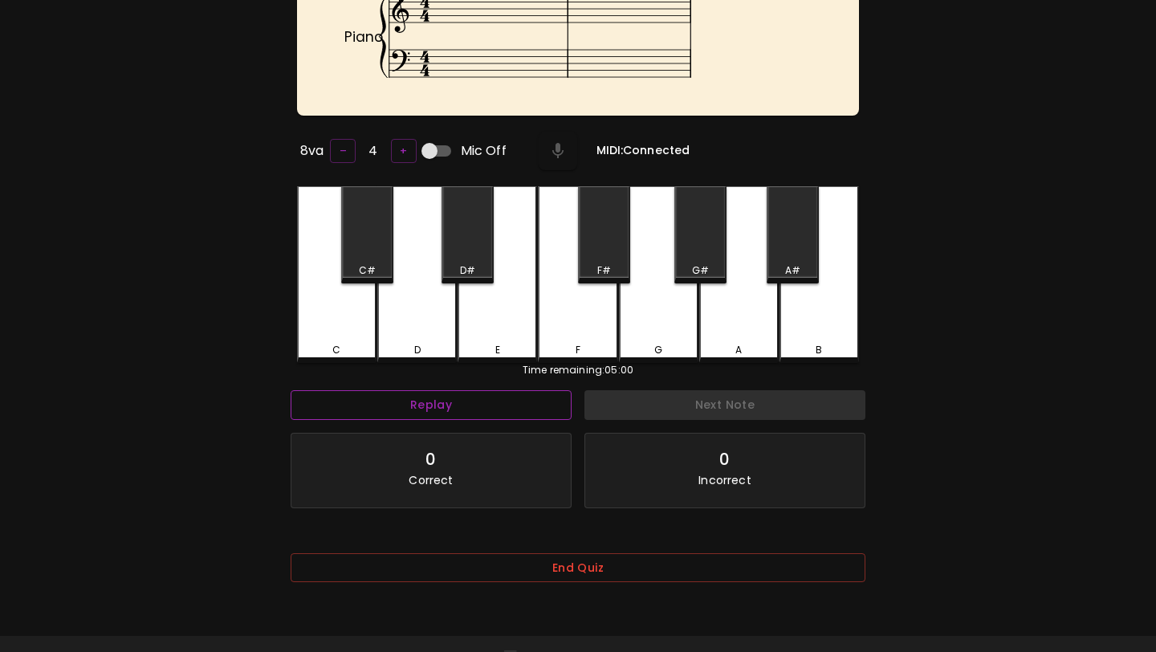
scroll to position [145, 0]
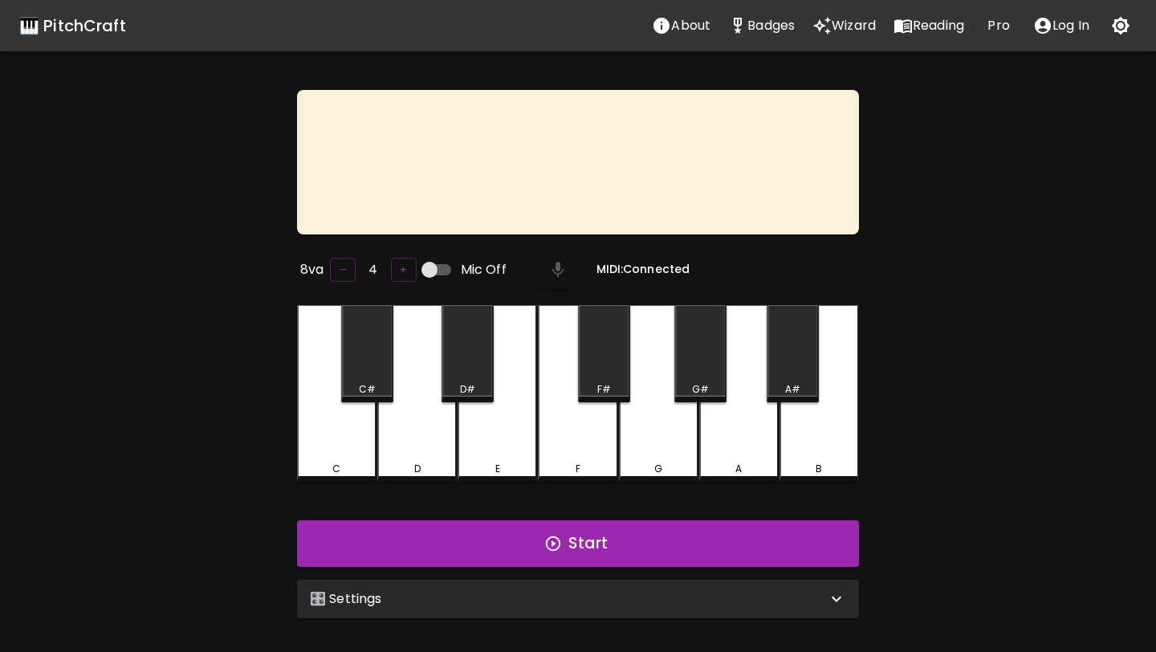
scroll to position [145, 0]
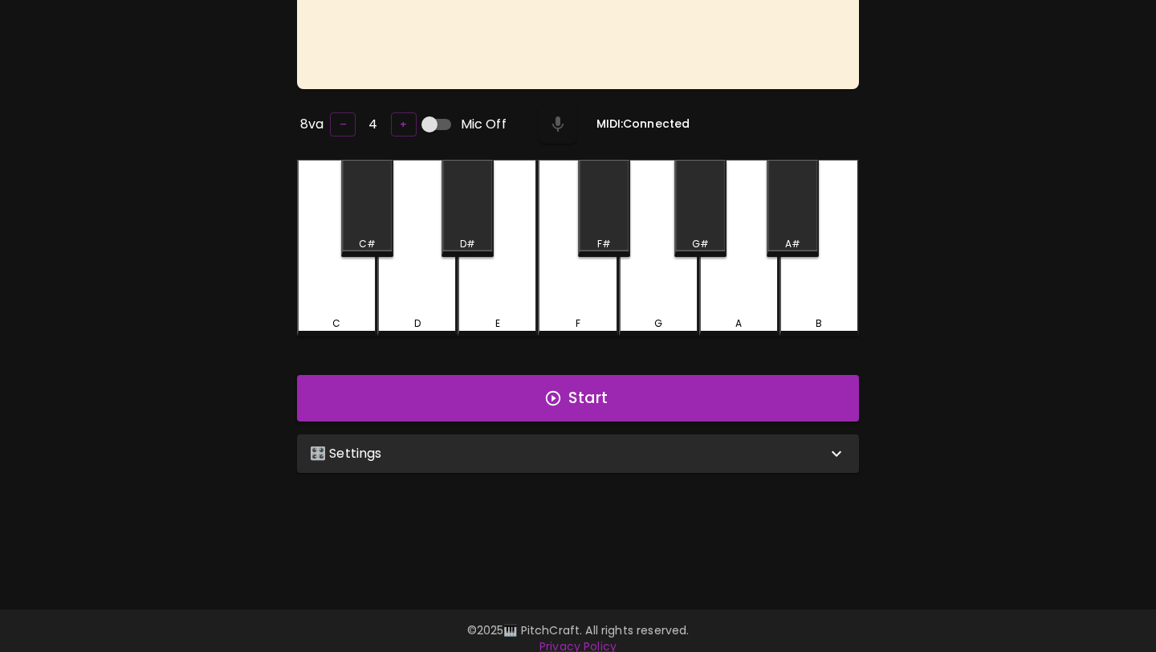
click at [519, 435] on div "🎛️ Settings" at bounding box center [578, 453] width 562 height 39
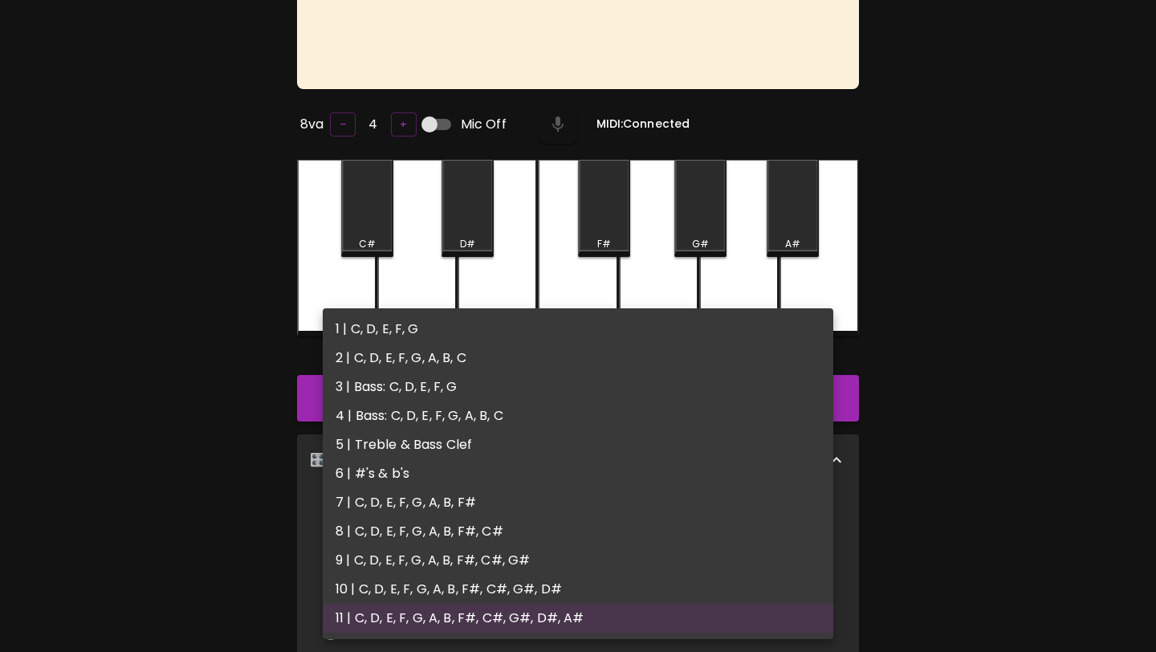
click at [509, 523] on body "🎹 PitchCraft About Badges Wizard Reading Pro Log Out 8va – 4 + Mic Off MIDI: Co…" at bounding box center [578, 434] width 1156 height 1158
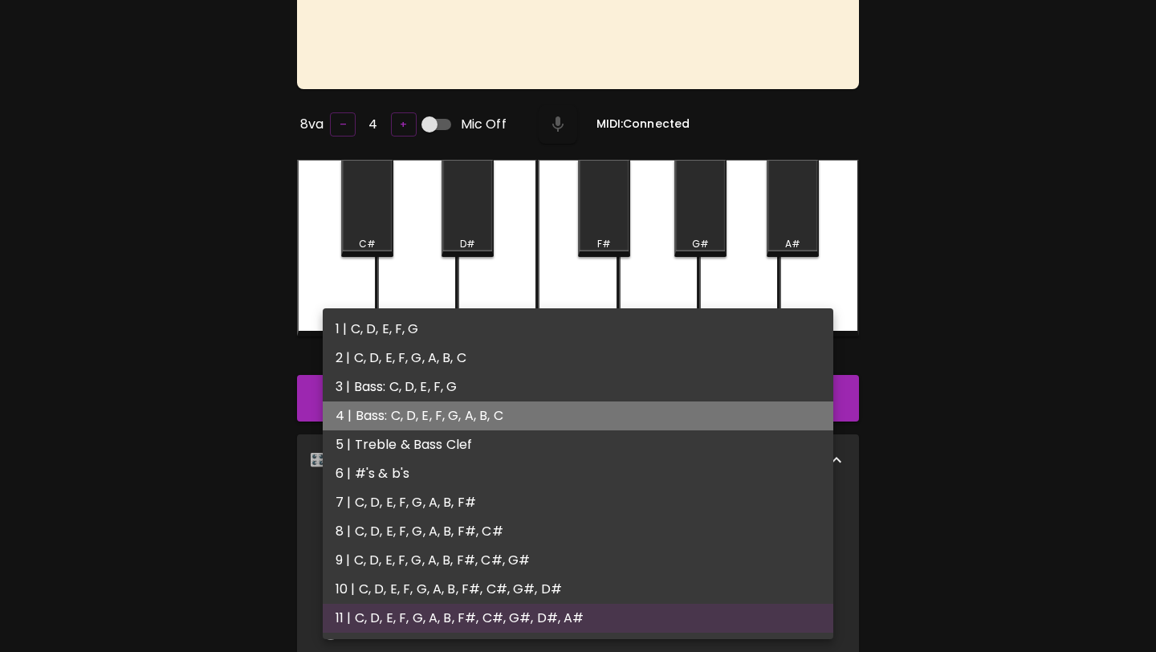
click at [509, 409] on li "4 | Bass: C, D, E, F, G, A, B, C" at bounding box center [578, 415] width 511 height 29
type input "7"
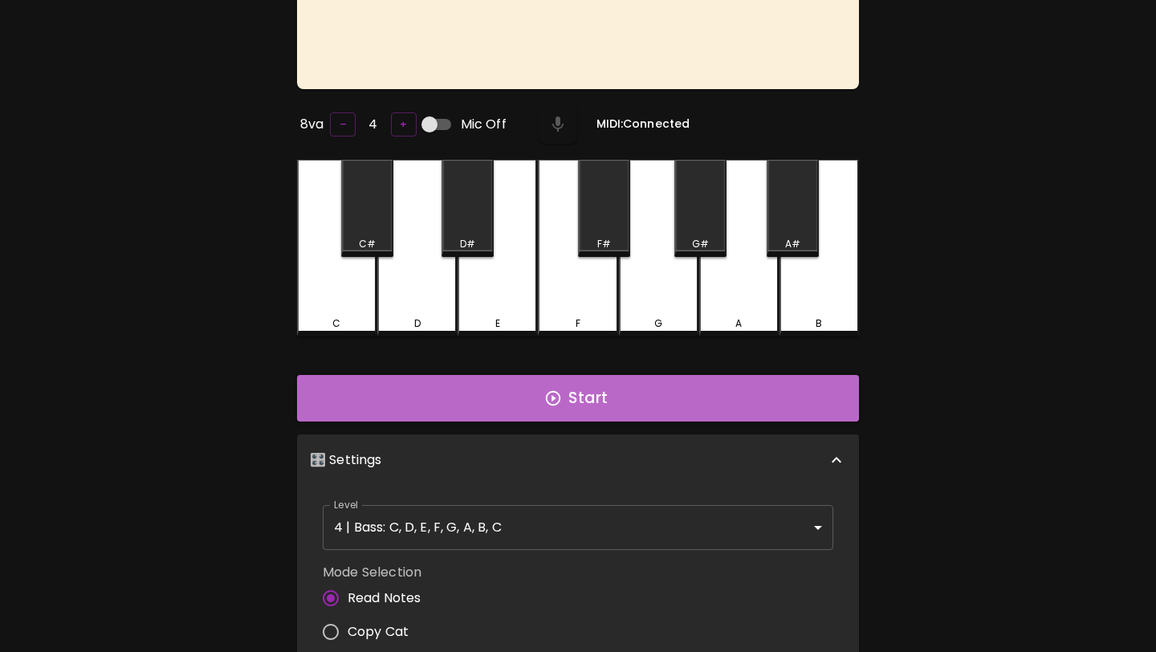
click at [509, 409] on button "Start" at bounding box center [578, 398] width 562 height 47
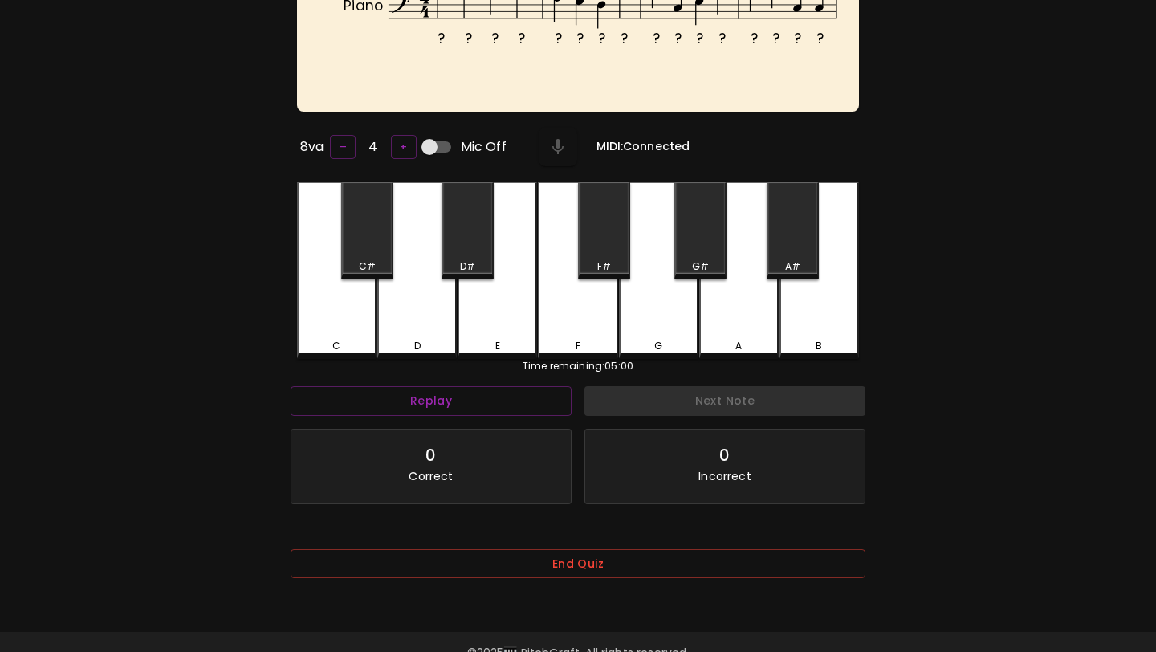
scroll to position [161, 0]
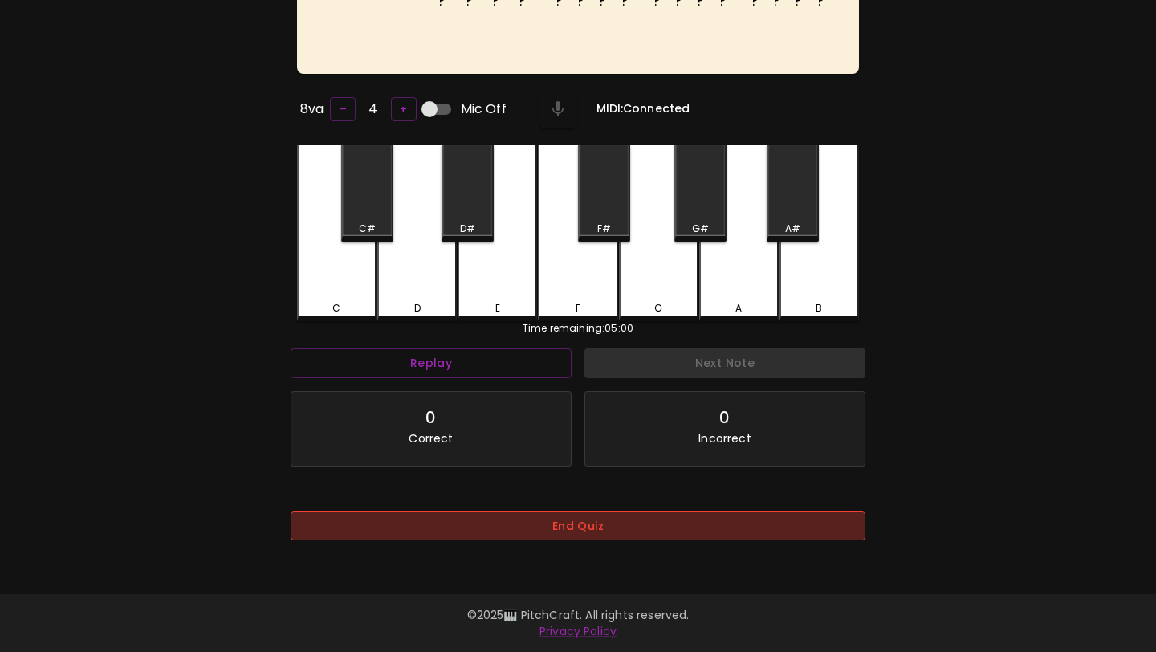
click at [527, 519] on button "End Quiz" at bounding box center [578, 526] width 575 height 30
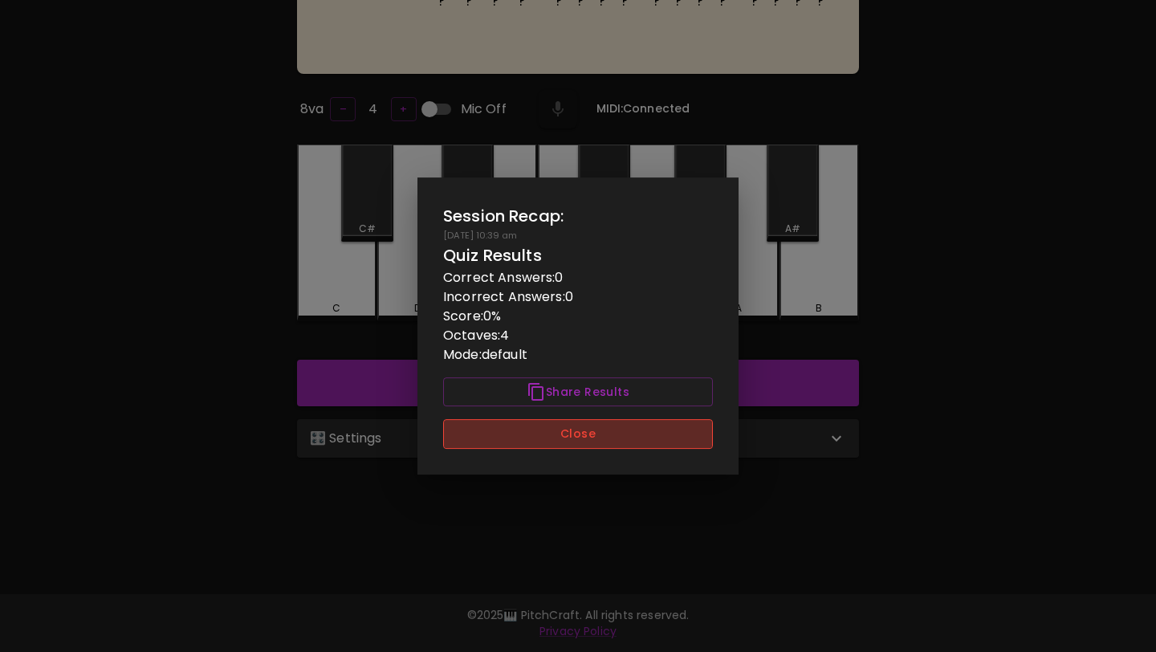
click at [565, 437] on button "Close" at bounding box center [578, 434] width 270 height 30
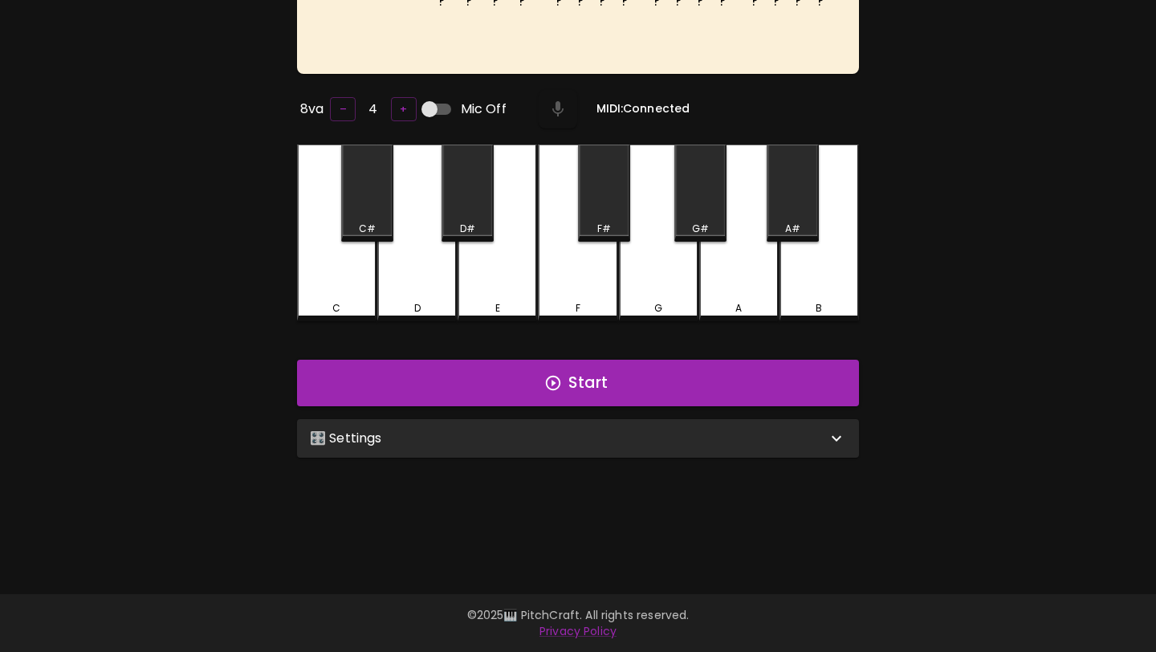
click at [565, 437] on div "🎛️ Settings" at bounding box center [568, 438] width 517 height 19
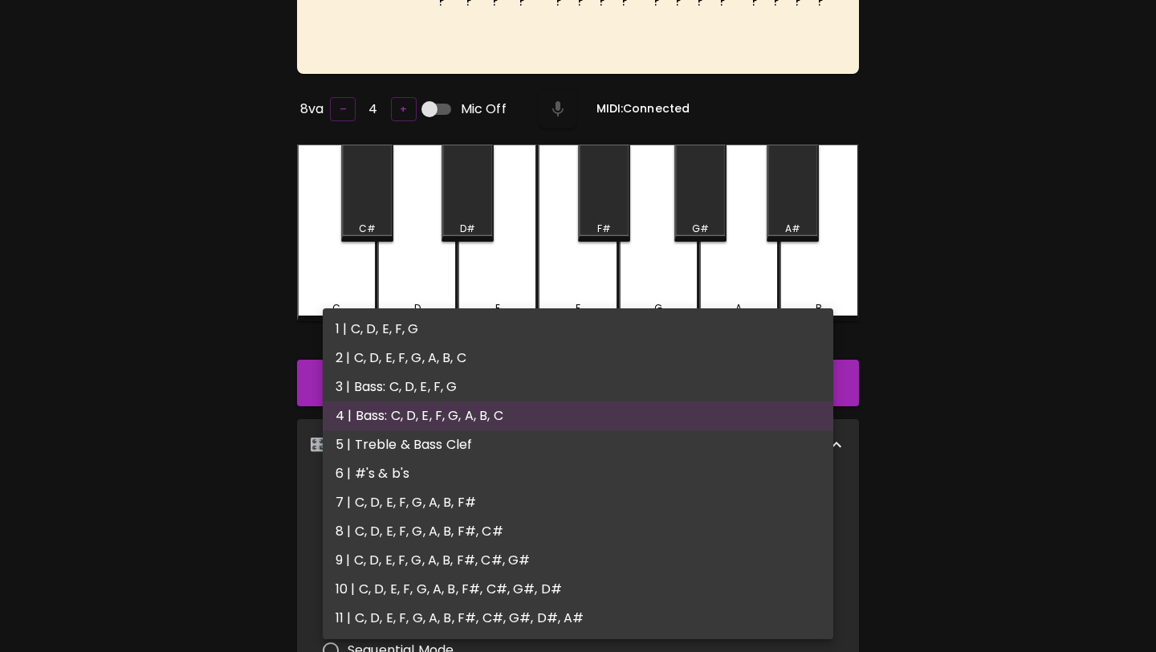
click at [539, 492] on body "🎹 PitchCraft About Badges Wizard Reading Pro Log Out ? ? ? ? ? ? ? ? ? ? ? ? ? …" at bounding box center [578, 418] width 1156 height 1158
click at [540, 438] on li "5 | Treble & Bass Clef" at bounding box center [578, 444] width 511 height 29
type input "9"
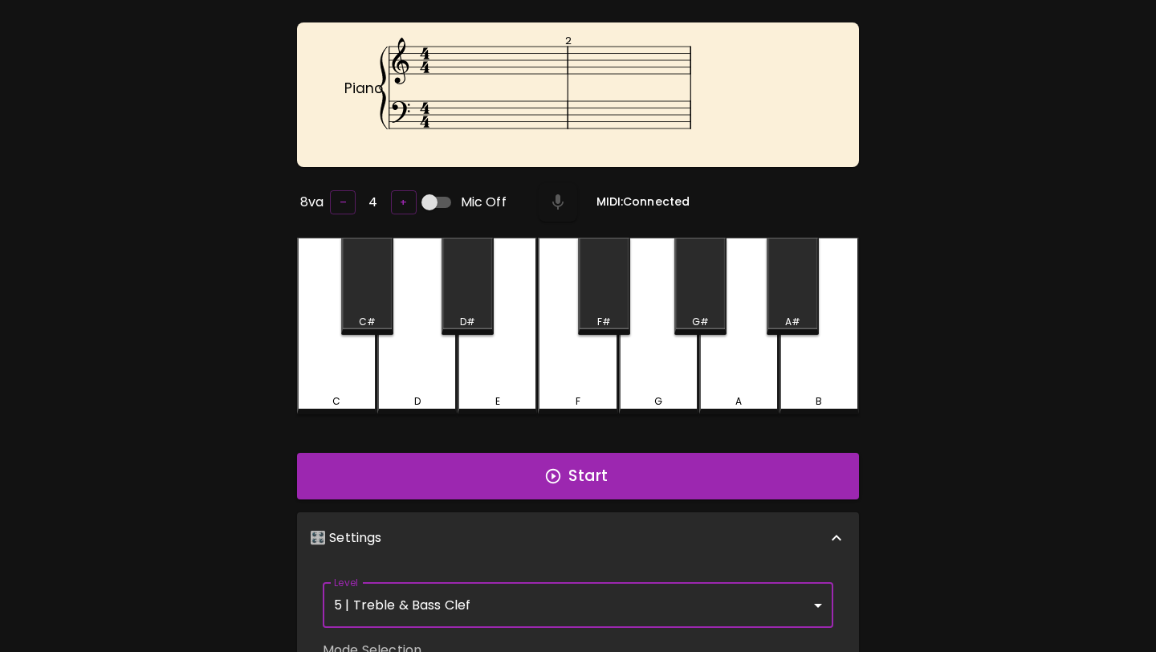
scroll to position [63, 0]
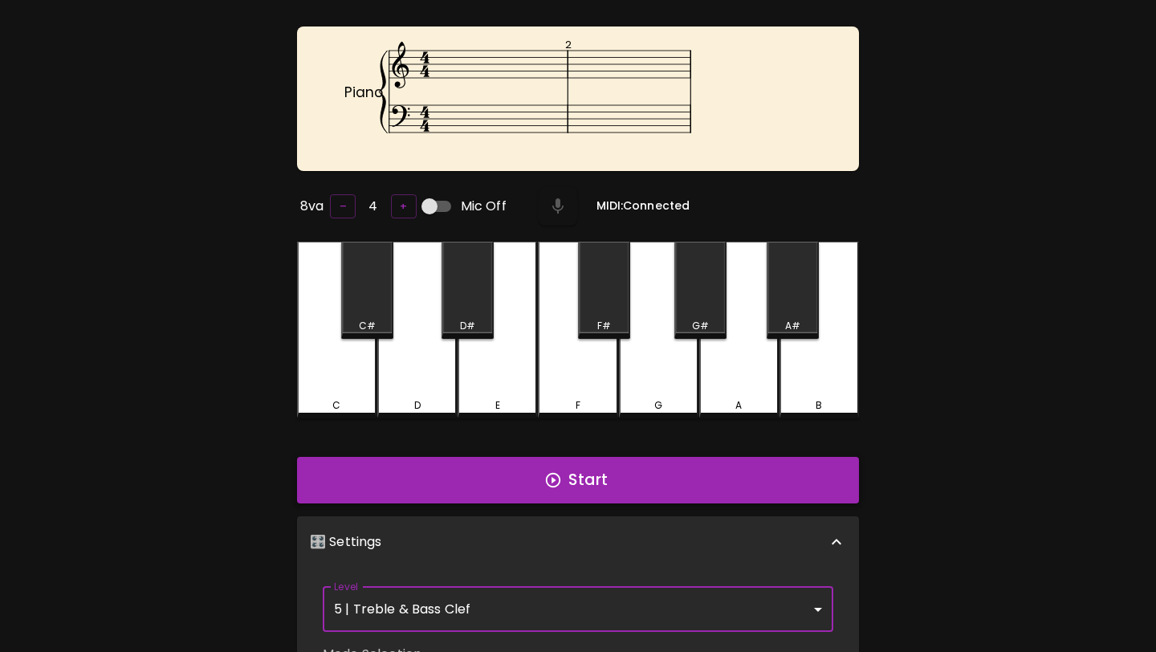
click at [535, 474] on button "Start" at bounding box center [578, 480] width 562 height 47
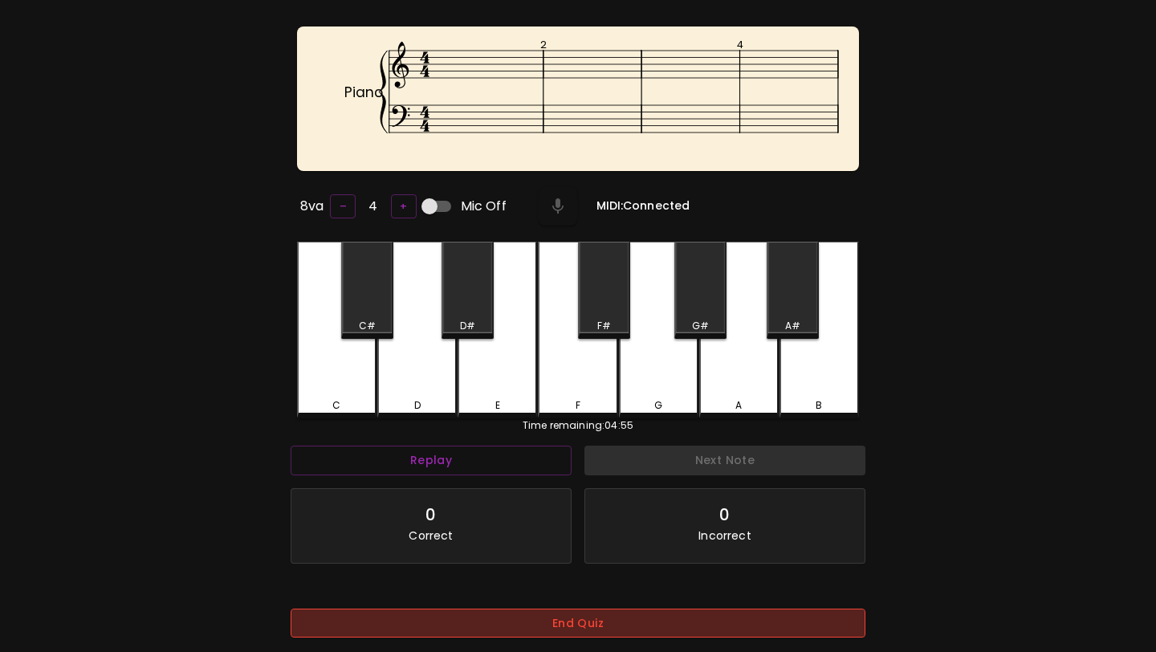
click at [657, 624] on button "End Quiz" at bounding box center [578, 623] width 575 height 30
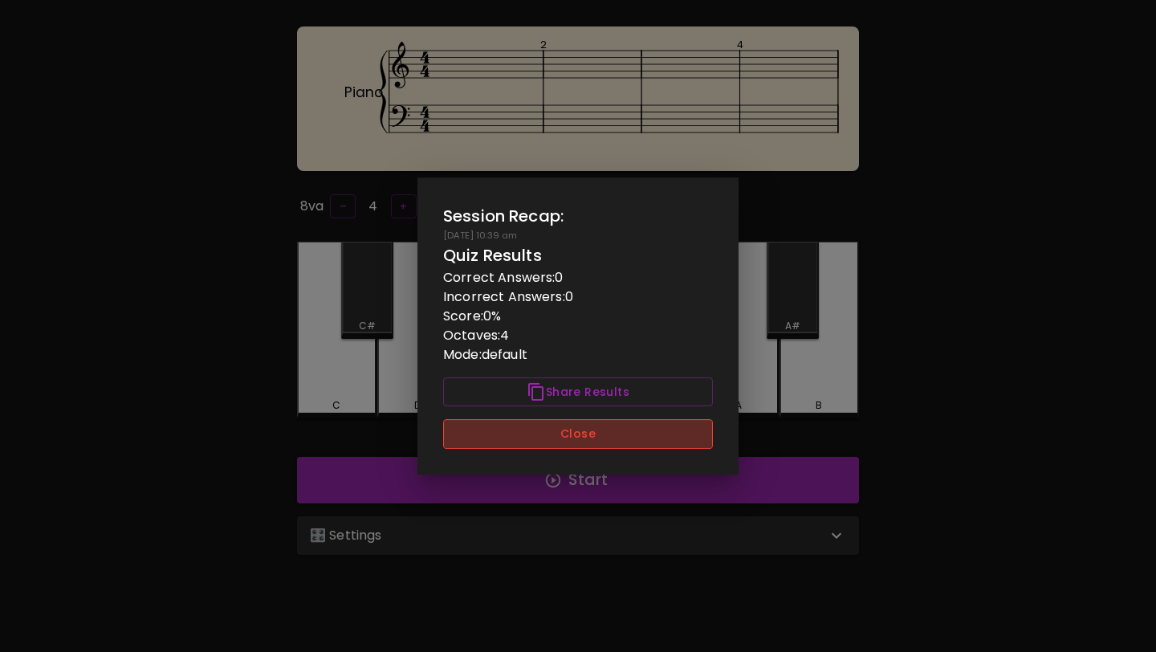
click at [681, 437] on button "Close" at bounding box center [578, 434] width 270 height 30
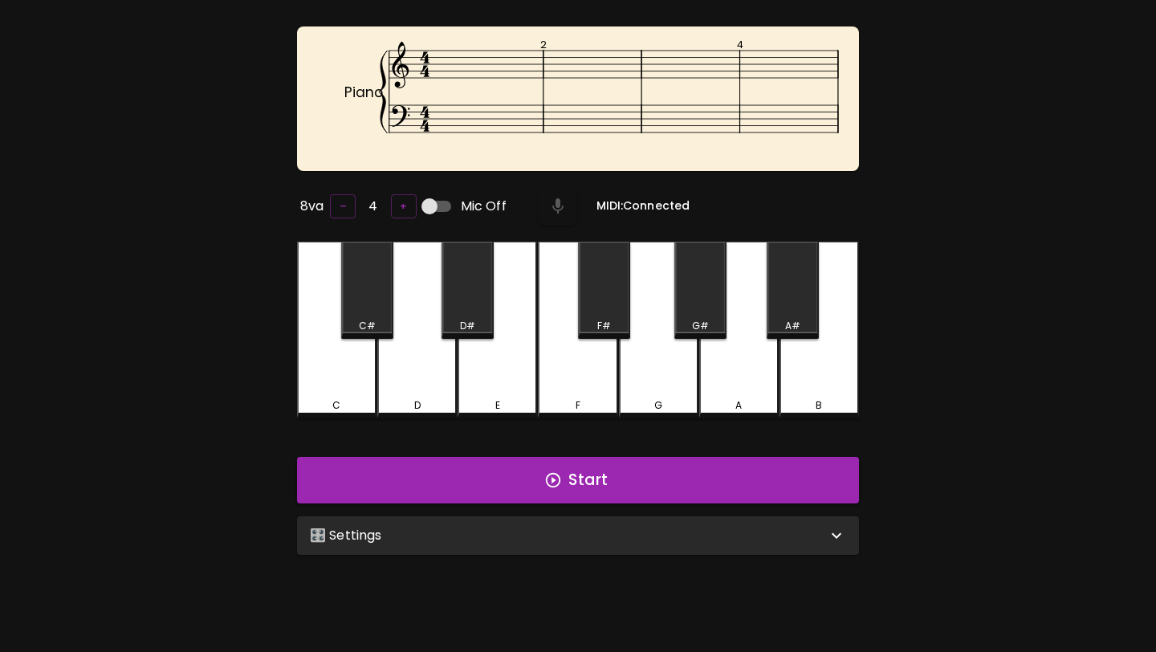
click at [655, 526] on div "🎛️ Settings" at bounding box center [568, 535] width 517 height 19
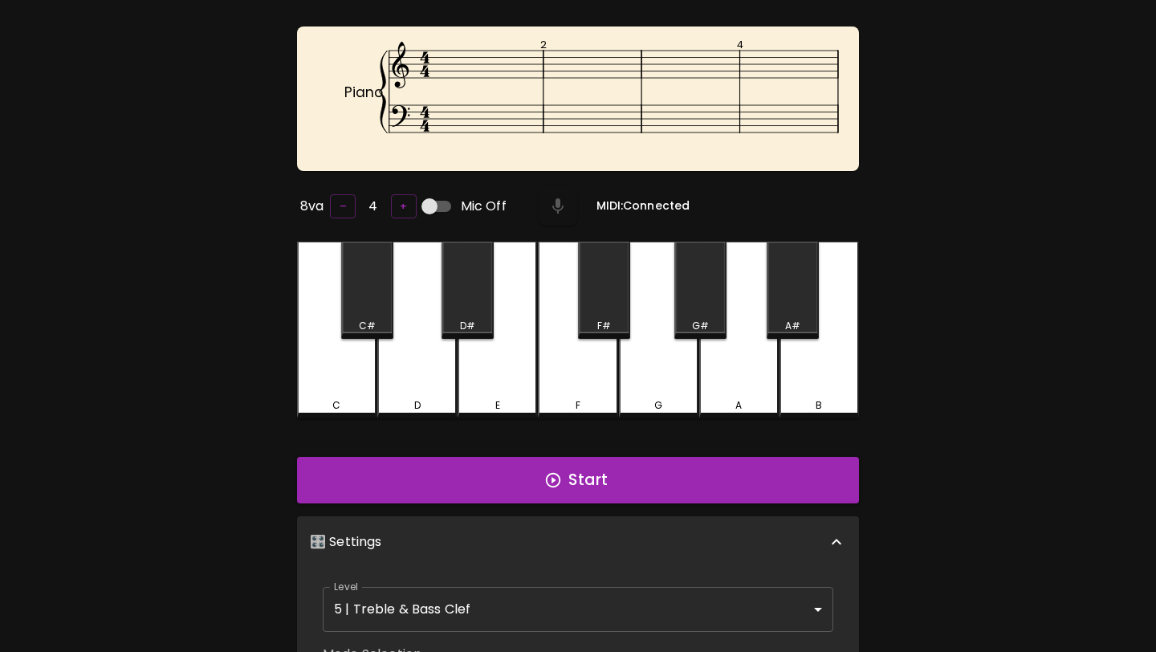
scroll to position [6, 0]
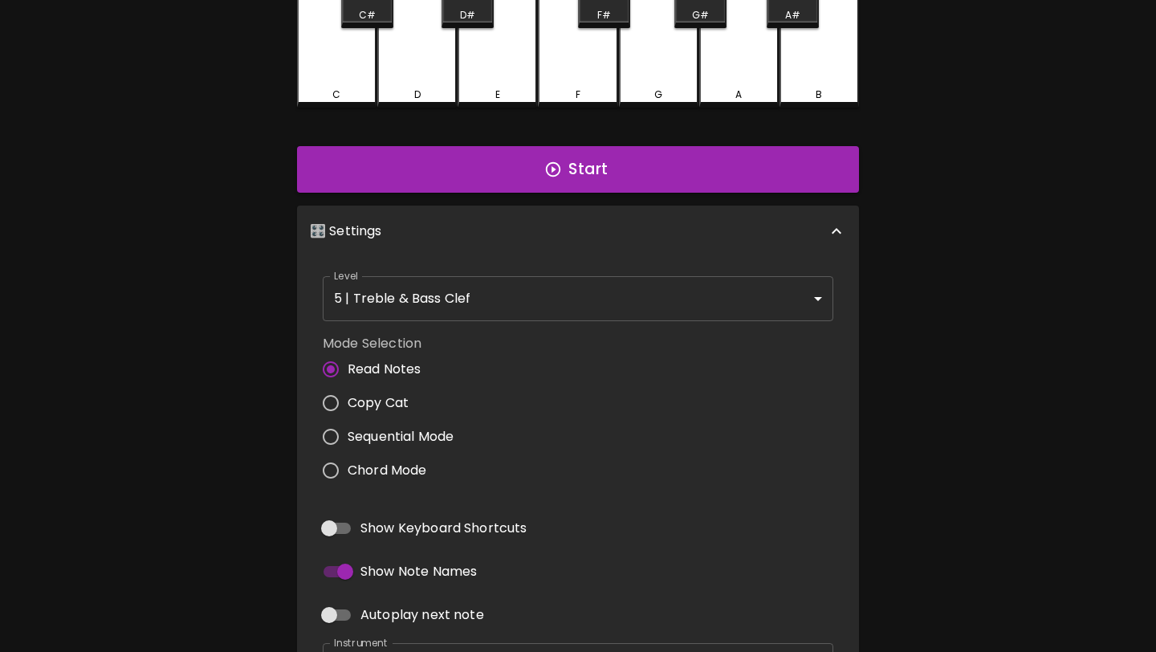
click at [437, 440] on span "Sequential Mode" at bounding box center [401, 436] width 106 height 19
click at [348, 440] on input "Sequential Mode" at bounding box center [331, 437] width 34 height 34
radio input "true"
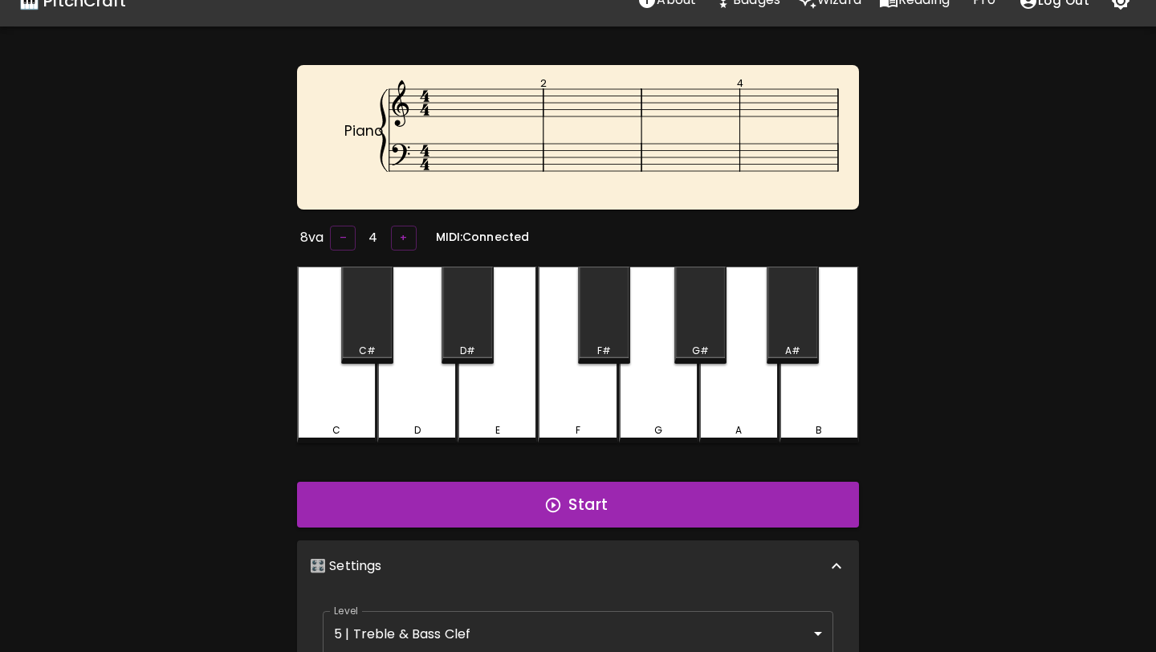
scroll to position [0, 0]
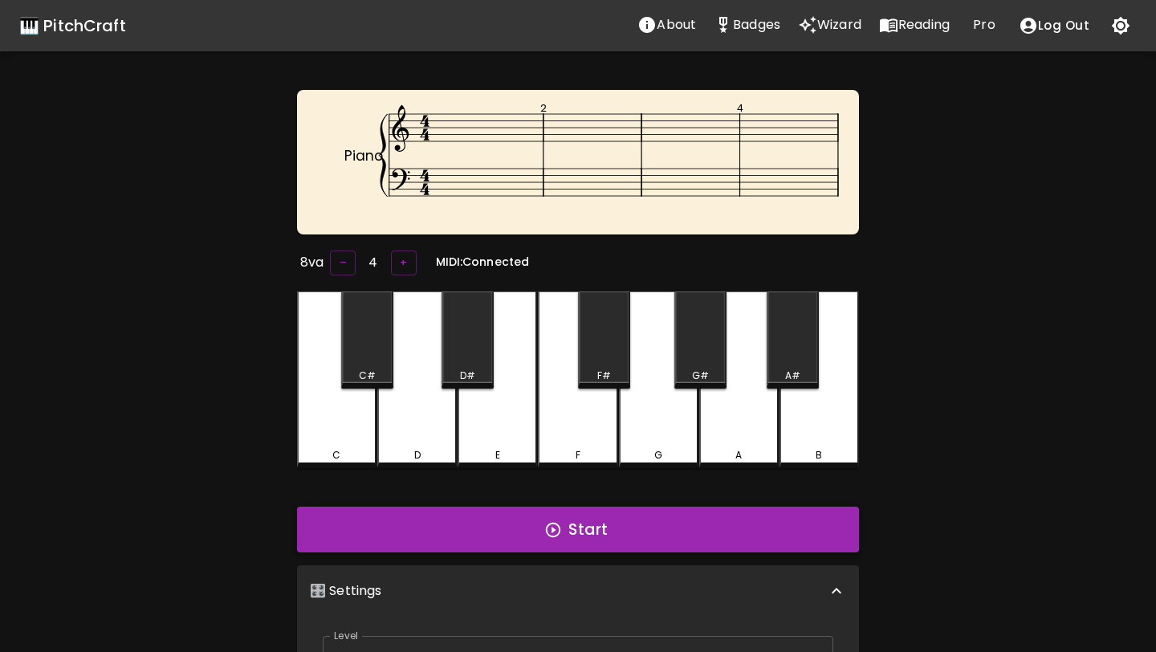
click at [466, 539] on button "Start" at bounding box center [578, 529] width 562 height 47
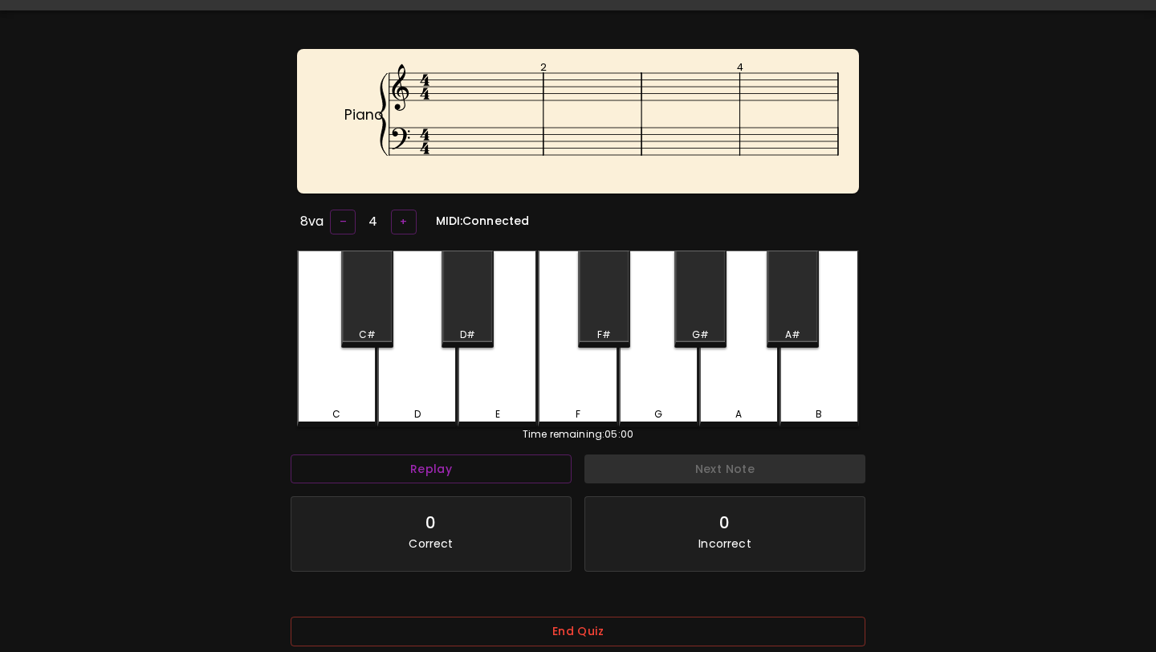
scroll to position [161, 0]
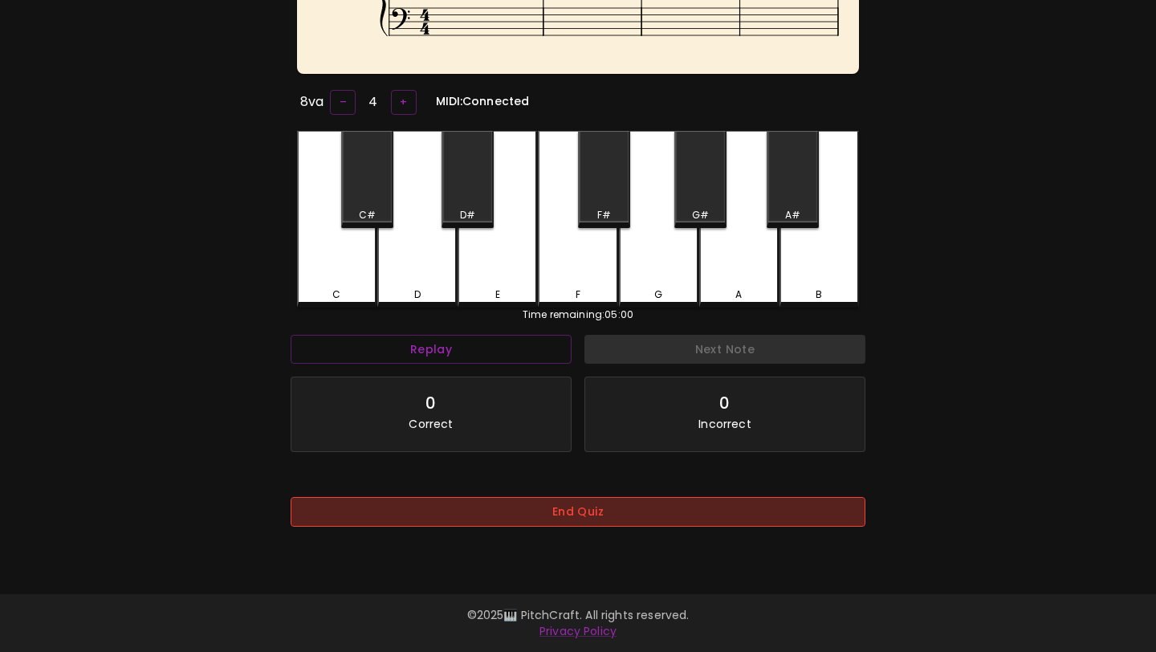
click at [474, 523] on button "End Quiz" at bounding box center [578, 512] width 575 height 30
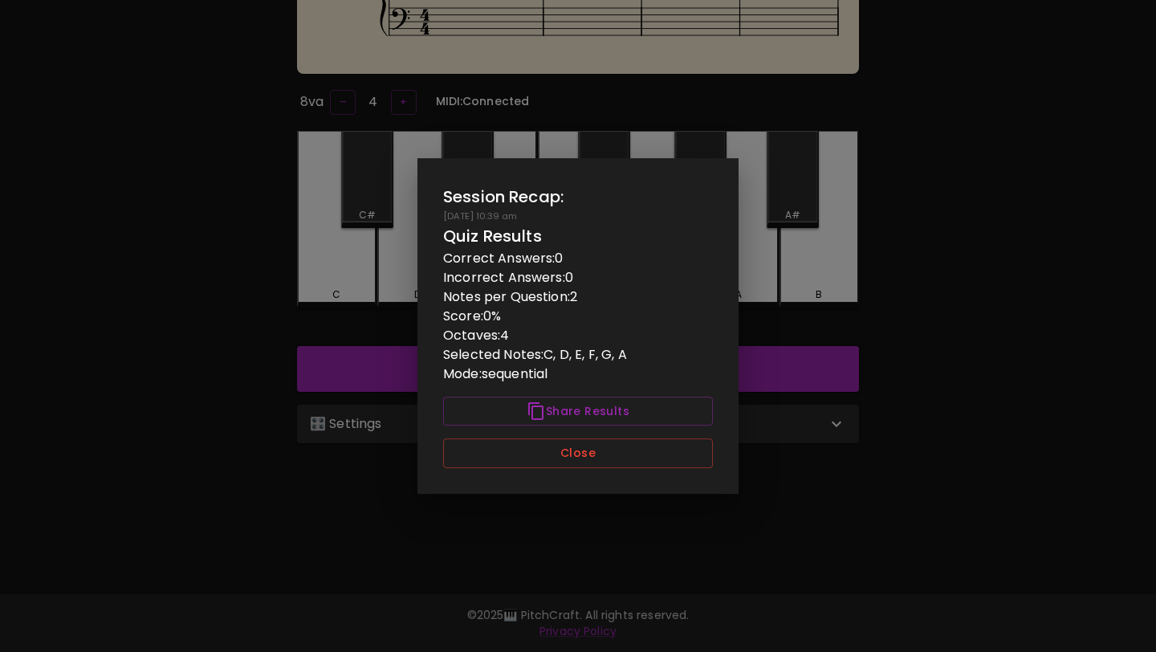
click at [499, 470] on div "Session Recap: [DATE] 10:39 am Quiz Results Correct Answers: 0 Incorrect Answer…" at bounding box center [577, 326] width 321 height 336
click at [507, 456] on button "Close" at bounding box center [578, 453] width 270 height 30
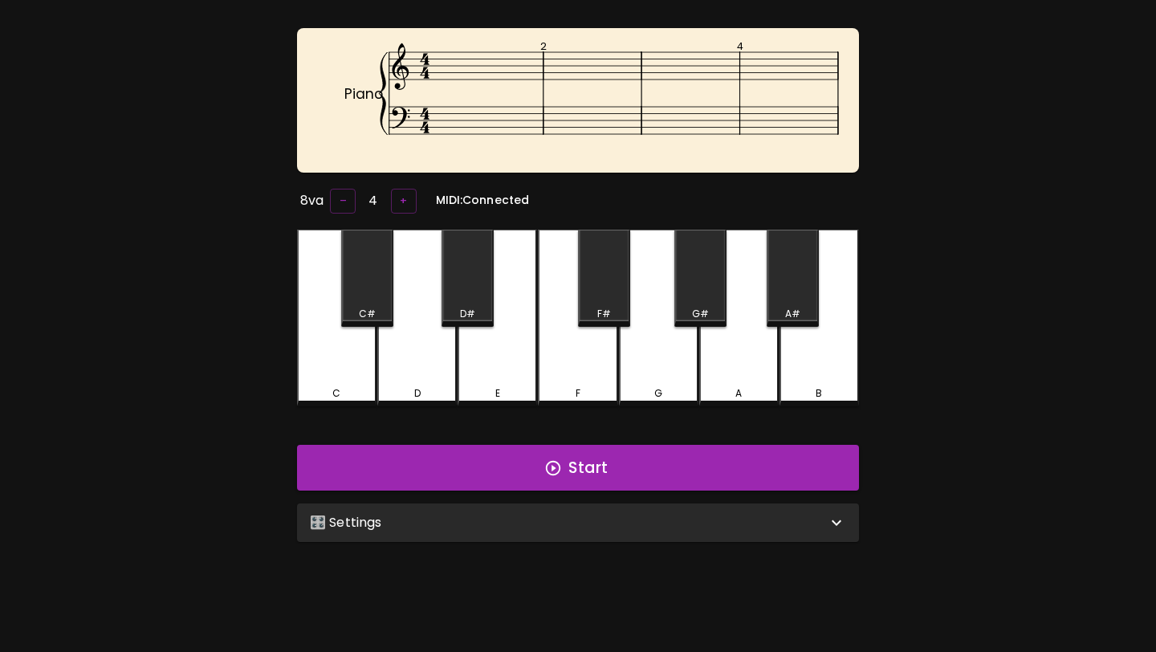
scroll to position [60, 0]
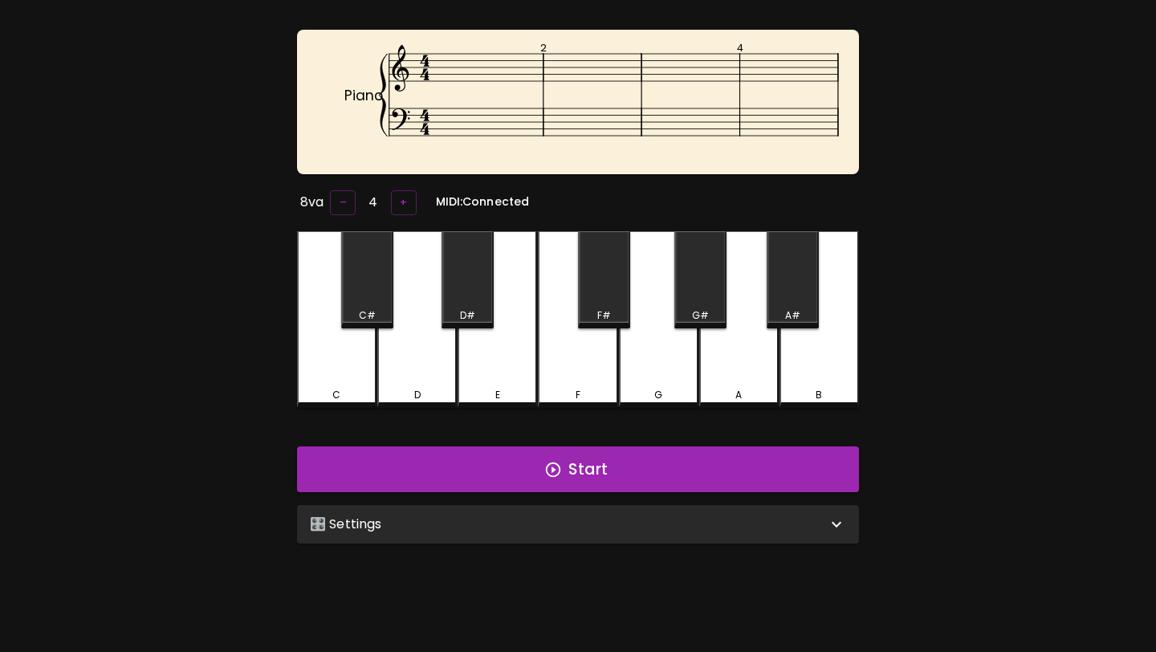
click at [533, 517] on div "🎛️ Settings" at bounding box center [568, 524] width 517 height 19
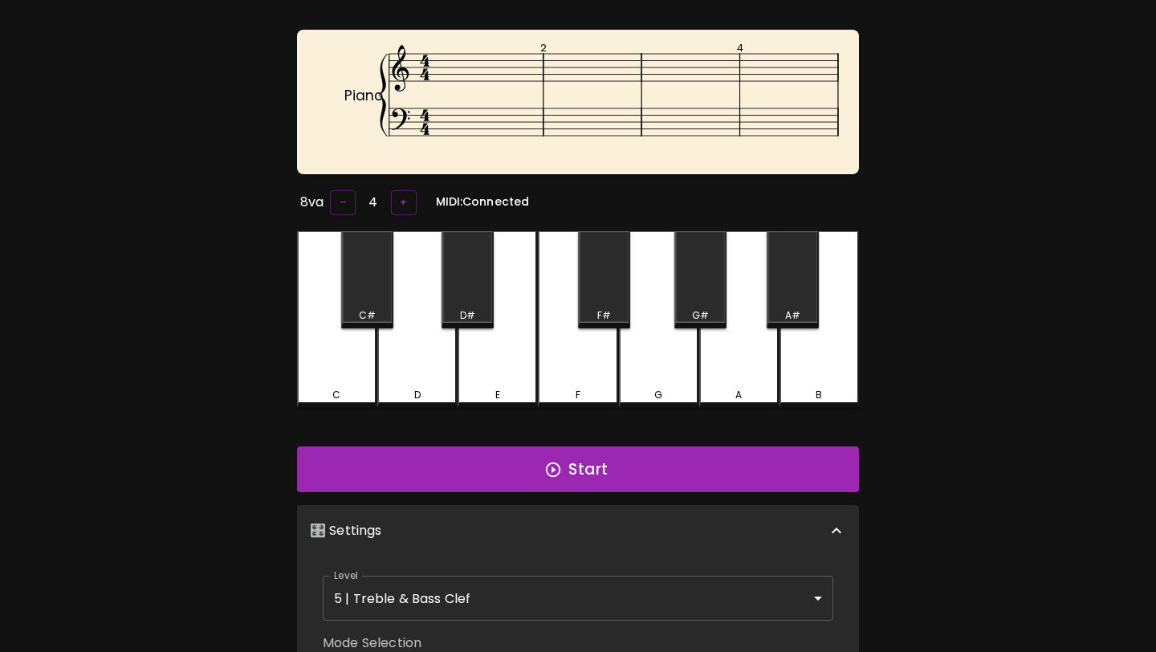
click at [508, 596] on body "🎹 PitchCraft About Badges Wizard Reading Pro Log Out Piano 2 4 8va – 4 + MIDI: …" at bounding box center [578, 571] width 1156 height 1263
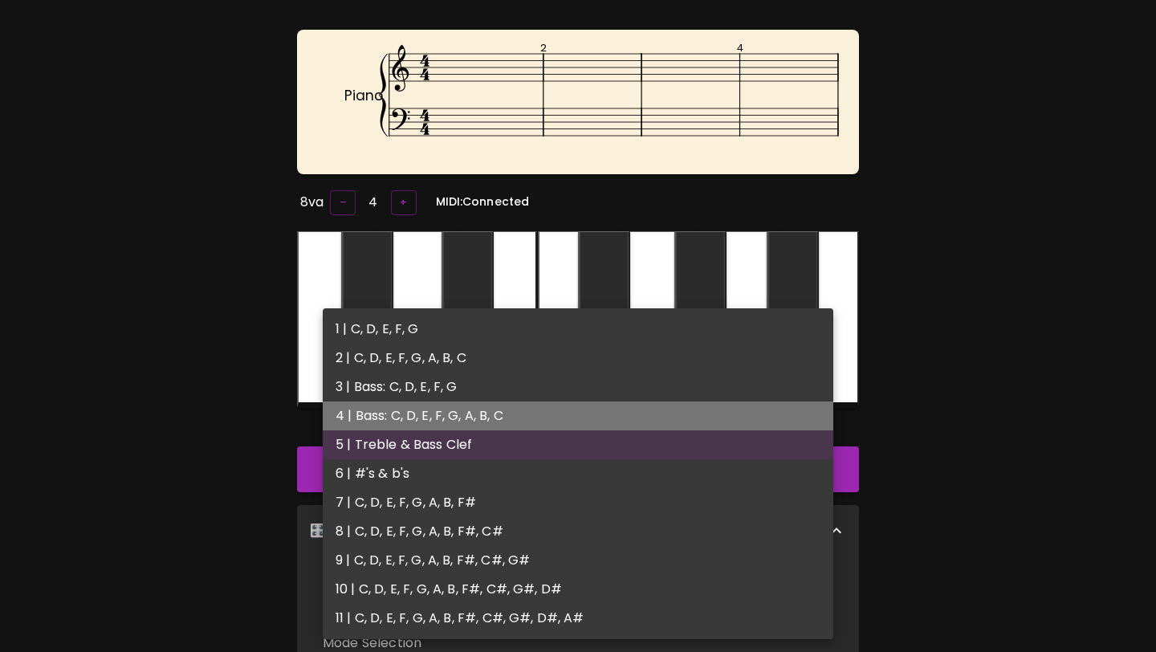
click at [525, 414] on li "4 | Bass: C, D, E, F, G, A, B, C" at bounding box center [578, 415] width 511 height 29
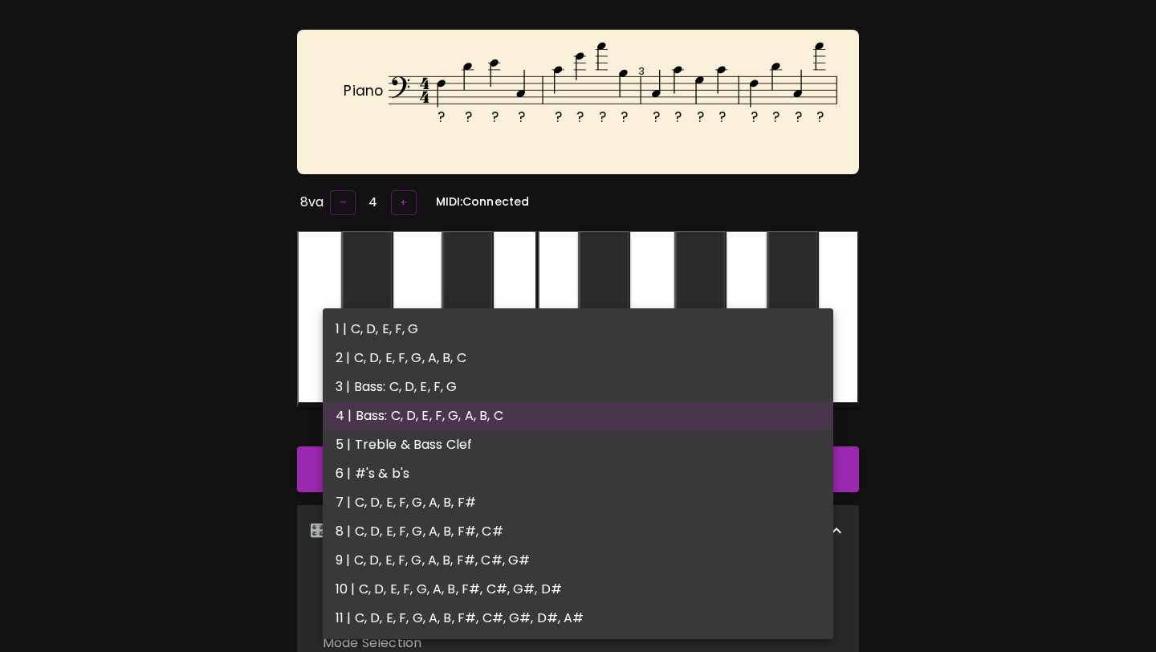
click at [487, 602] on body "🎹 PitchCraft About Badges Wizard Reading Pro Log Out ? ? ? ? ? ? ? ? ? ? ? ? ? …" at bounding box center [578, 571] width 1156 height 1263
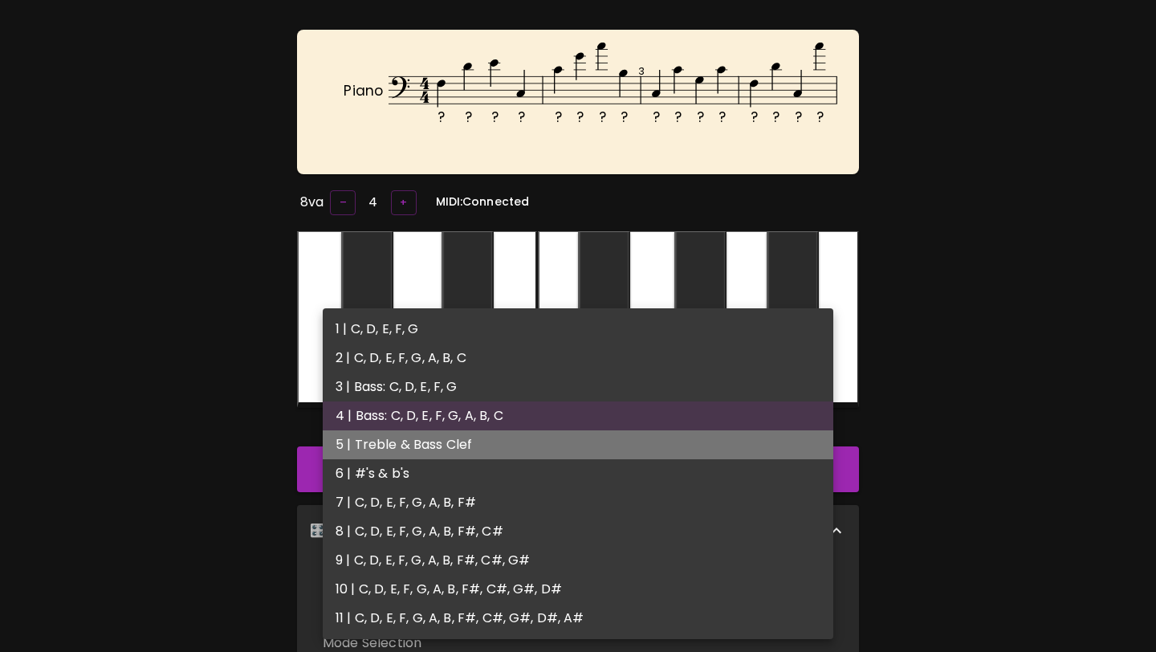
click at [480, 448] on li "5 | Treble & Bass Clef" at bounding box center [578, 444] width 511 height 29
type input "9"
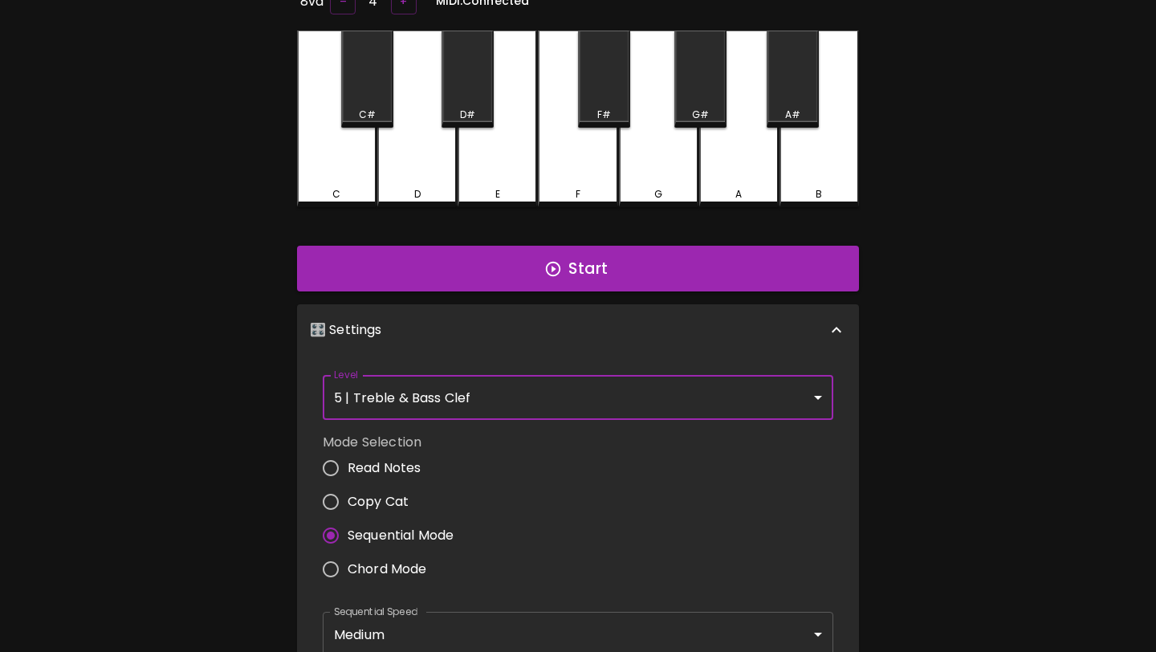
scroll to position [280, 0]
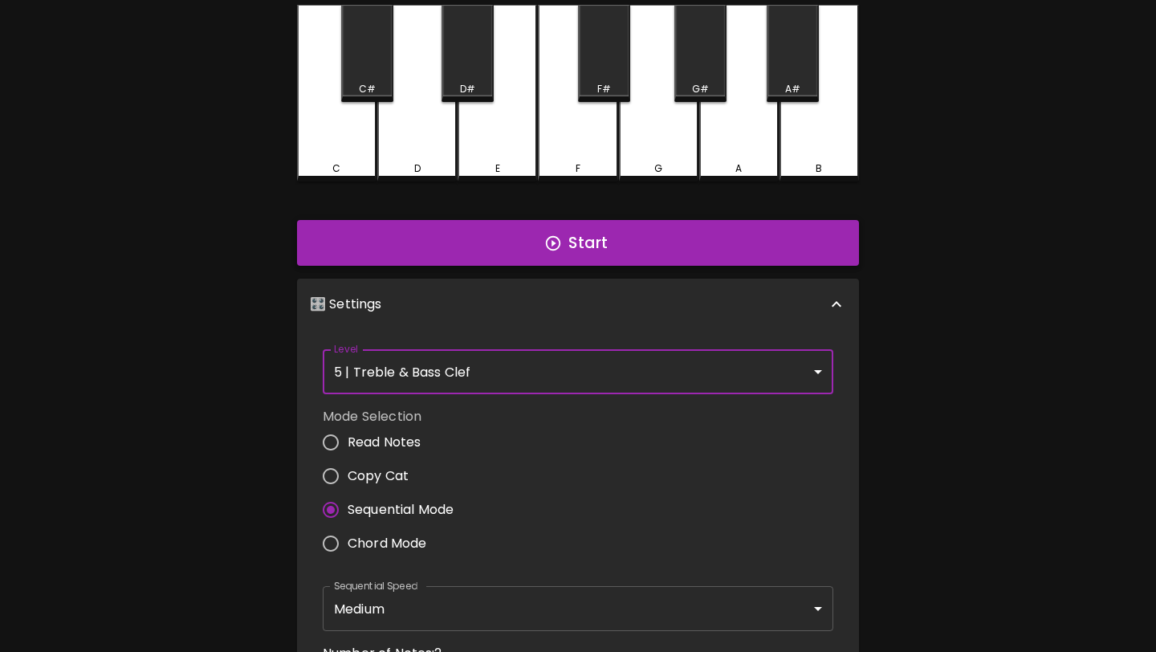
click at [698, 249] on button "Start" at bounding box center [578, 243] width 562 height 47
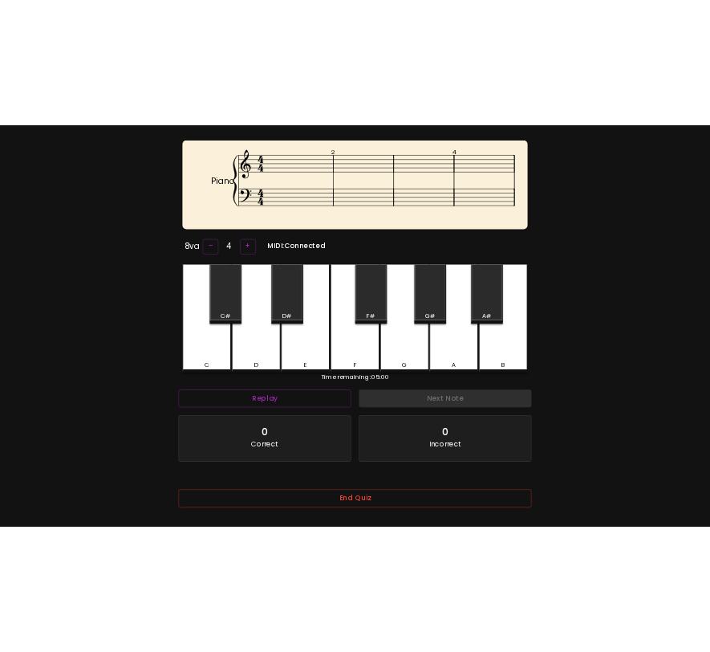
scroll to position [65, 0]
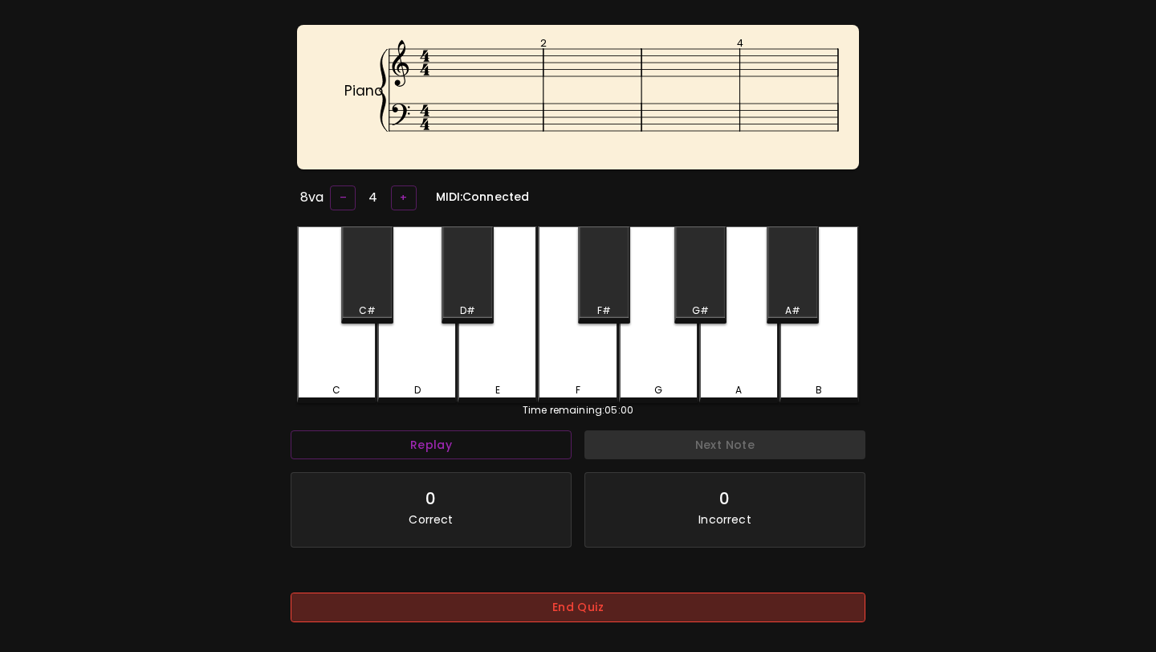
click at [600, 612] on button "End Quiz" at bounding box center [578, 607] width 575 height 30
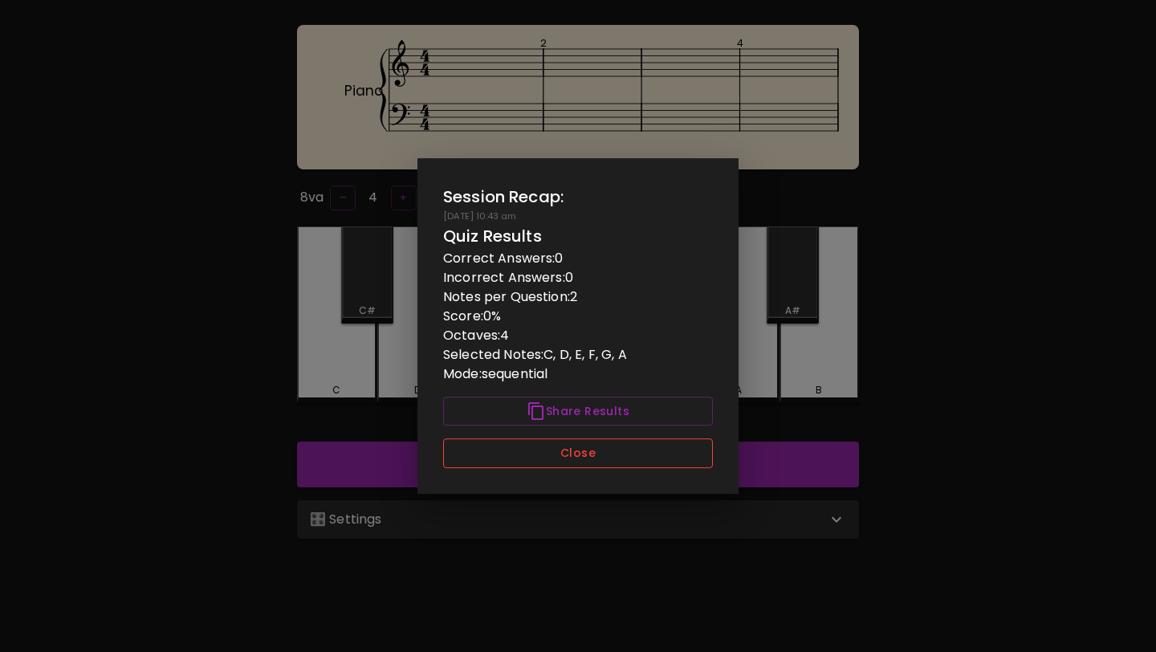
click at [612, 446] on button "Close" at bounding box center [578, 453] width 270 height 30
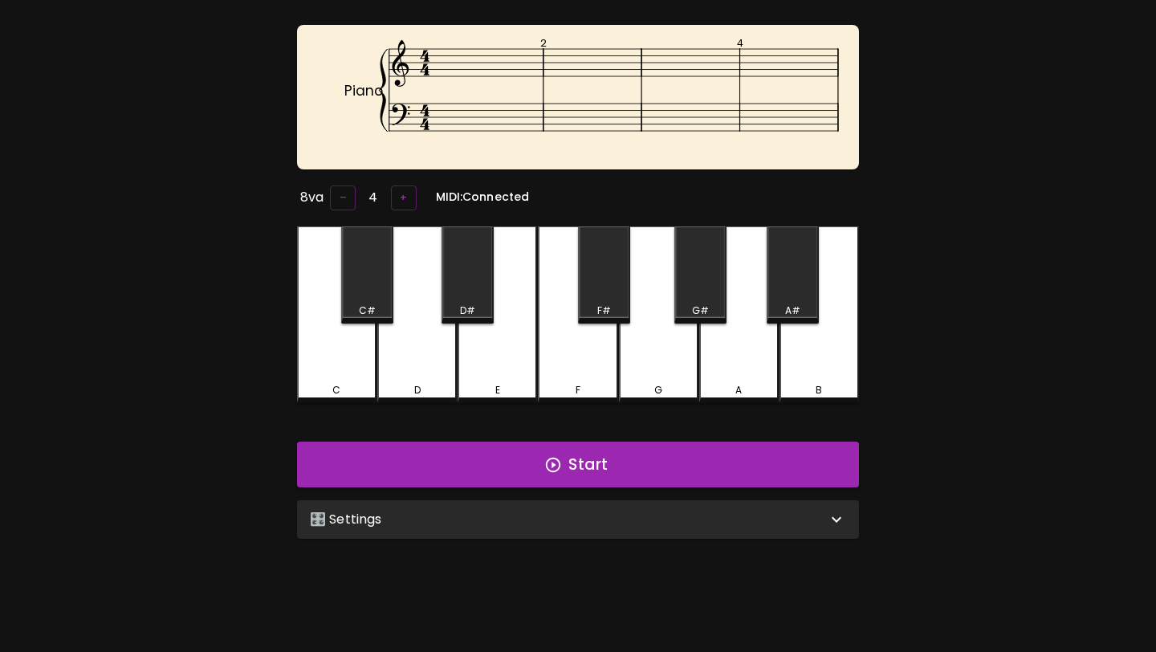
click at [611, 516] on div "🎛️ Settings" at bounding box center [568, 519] width 517 height 19
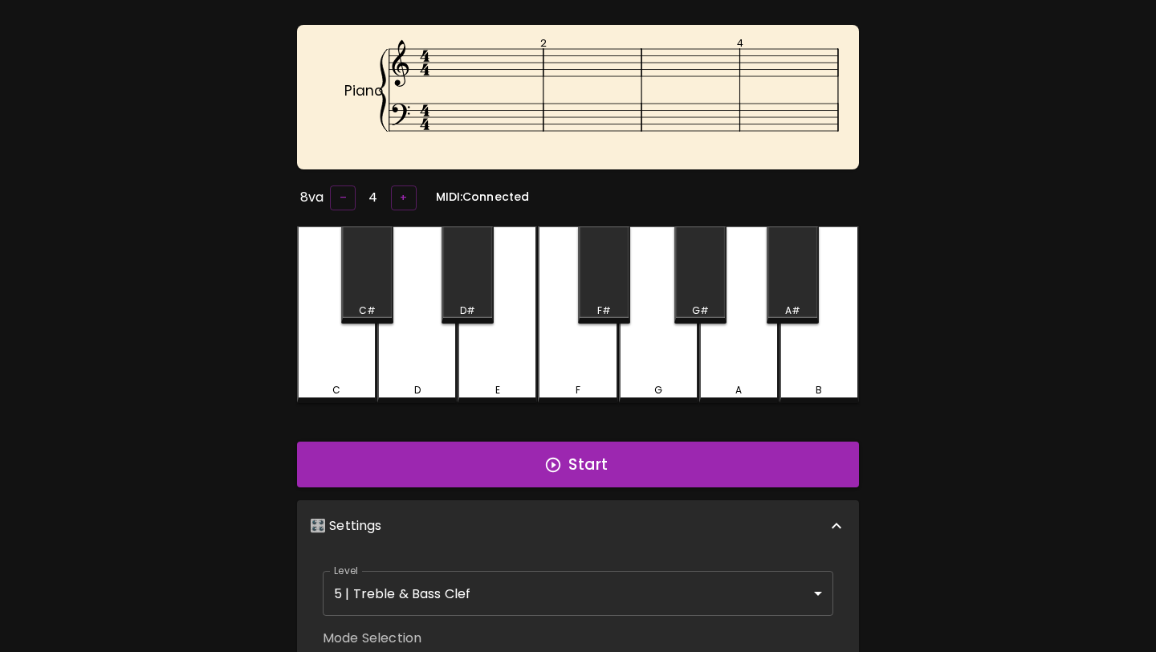
click at [598, 580] on body "🎹 PitchCraft About Badges Wizard Reading Pro Log Out Piano 2 4 8va – 4 + MIDI: …" at bounding box center [578, 566] width 1156 height 1263
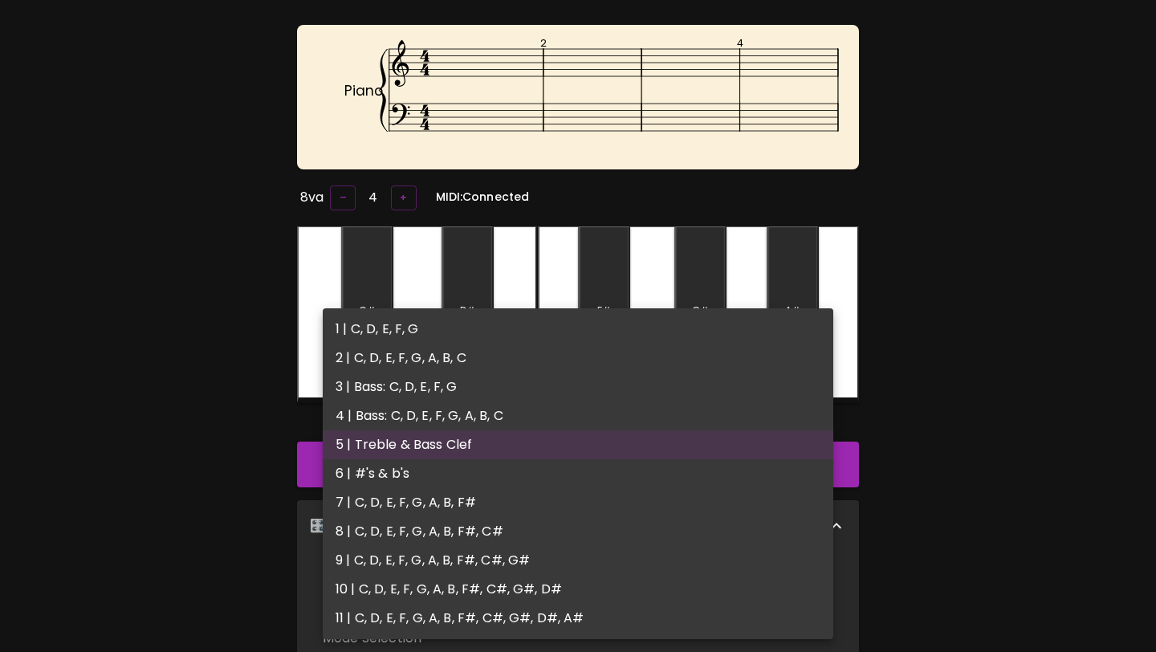
click at [620, 423] on li "4 | Bass: C, D, E, F, G, A, B, C" at bounding box center [578, 415] width 511 height 29
type input "7"
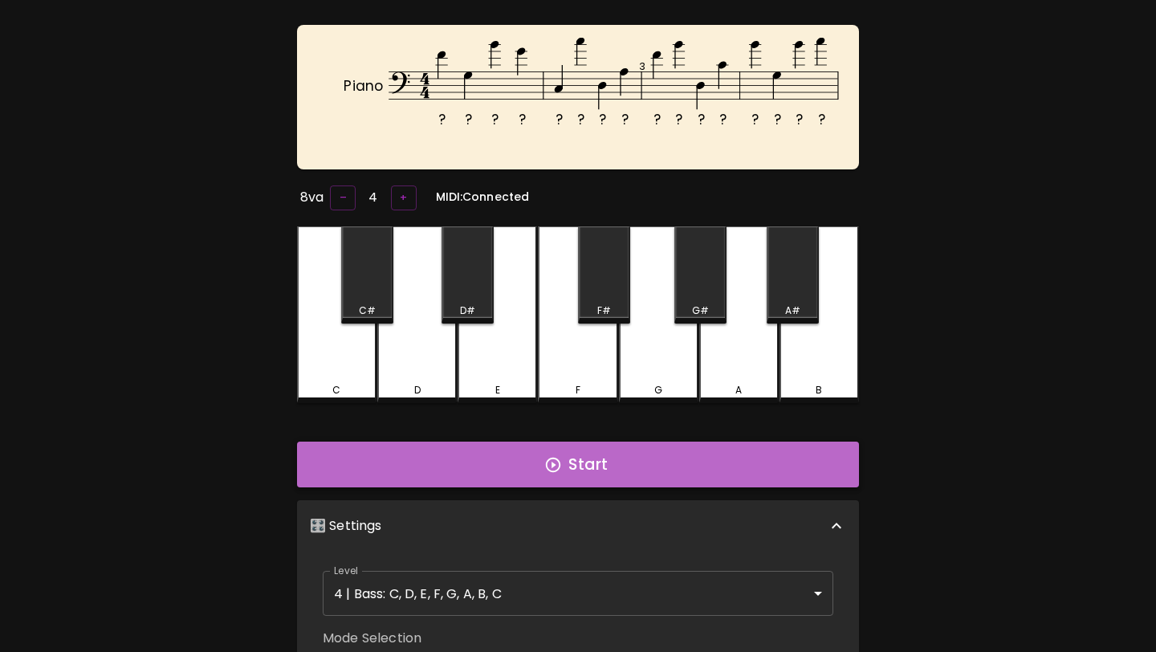
click at [614, 462] on button "Start" at bounding box center [578, 464] width 562 height 47
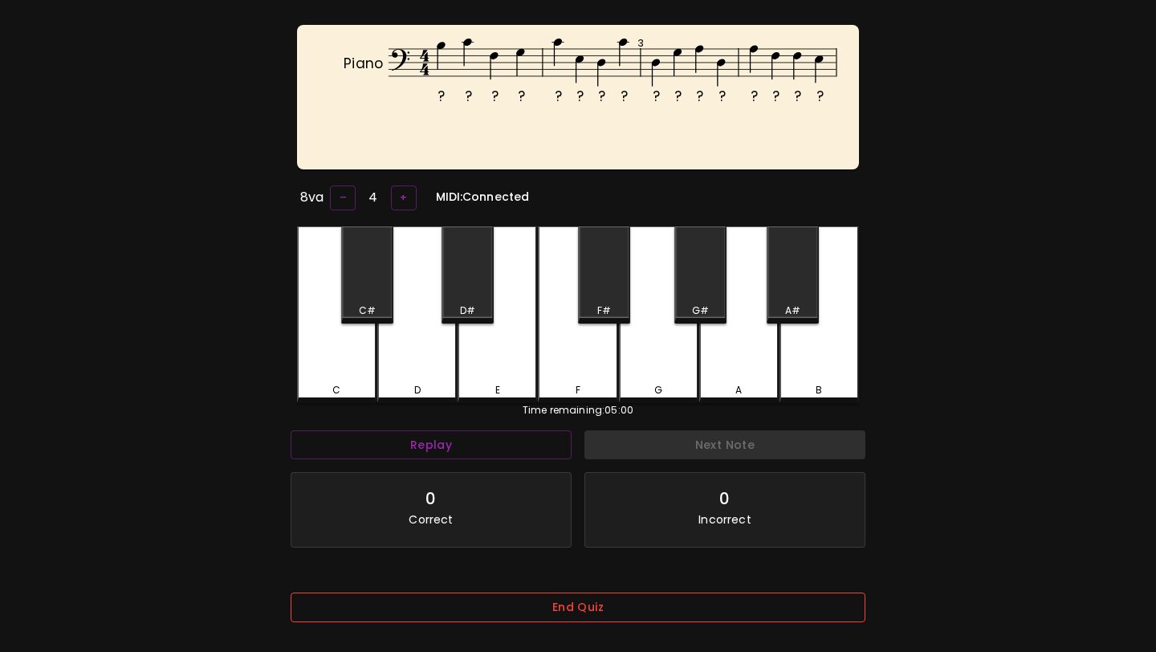
click at [539, 615] on button "End Quiz" at bounding box center [578, 607] width 575 height 30
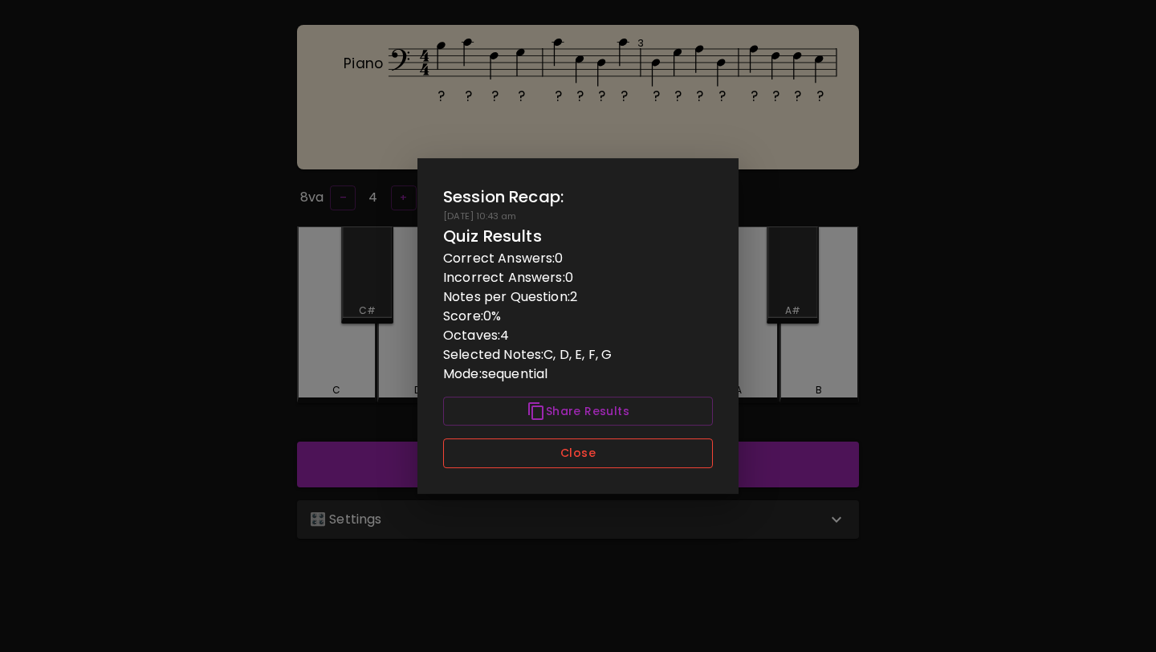
click at [601, 453] on button "Close" at bounding box center [578, 453] width 270 height 30
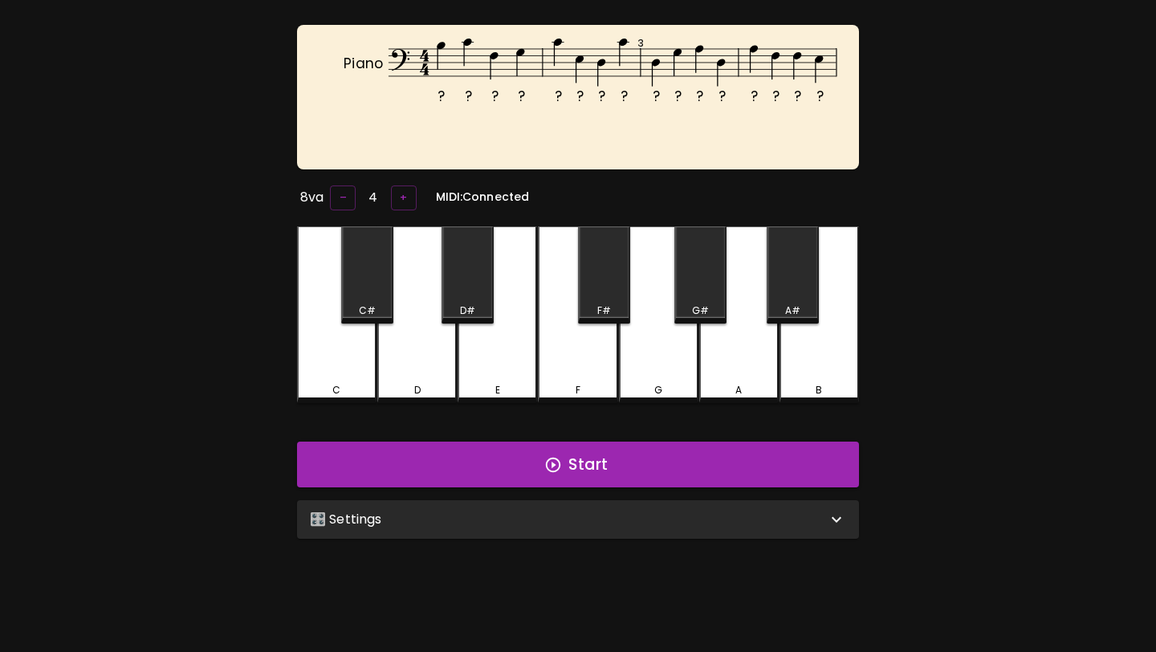
click at [675, 515] on div "🎛️ Settings" at bounding box center [568, 519] width 517 height 19
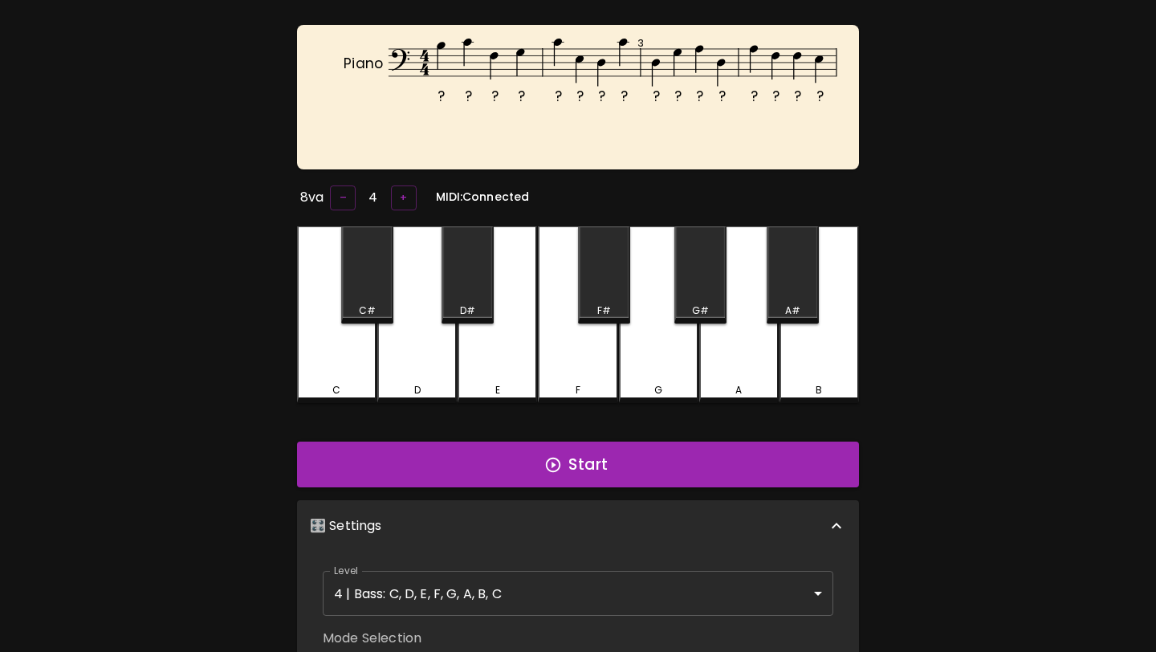
click at [628, 577] on body "🎹 PitchCraft About Badges Wizard Reading Pro Log Out ? ? ? ? ? ? ? ? ? ? ? ? ? …" at bounding box center [578, 566] width 1156 height 1263
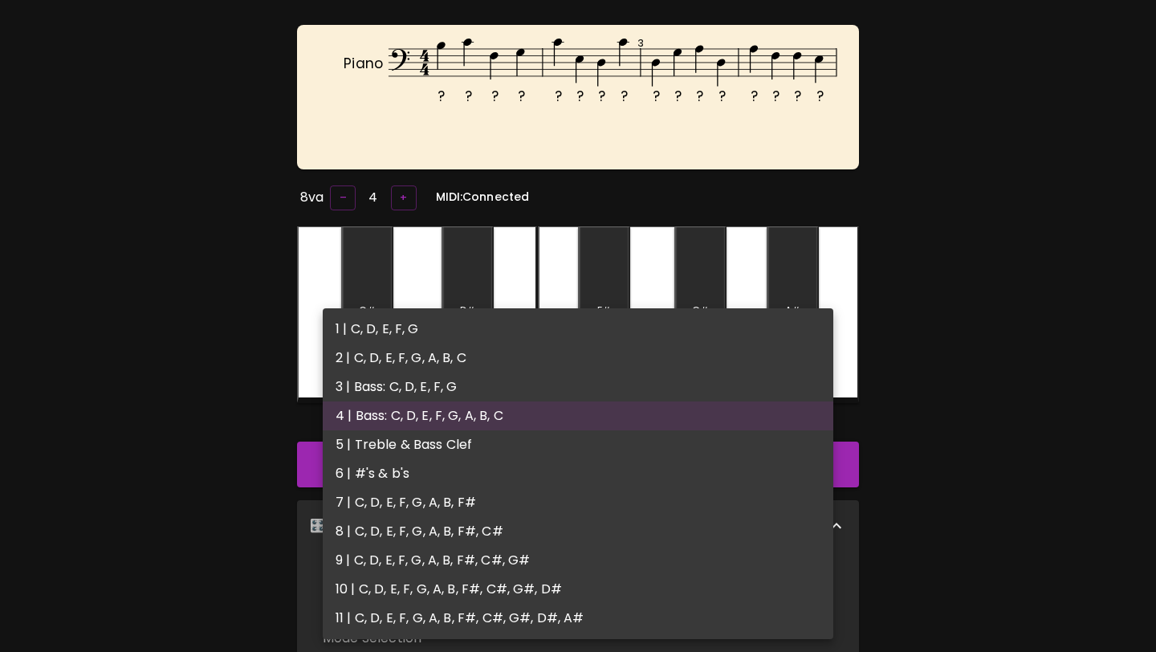
click at [616, 439] on li "5 | Treble & Bass Clef" at bounding box center [578, 444] width 511 height 29
type input "9"
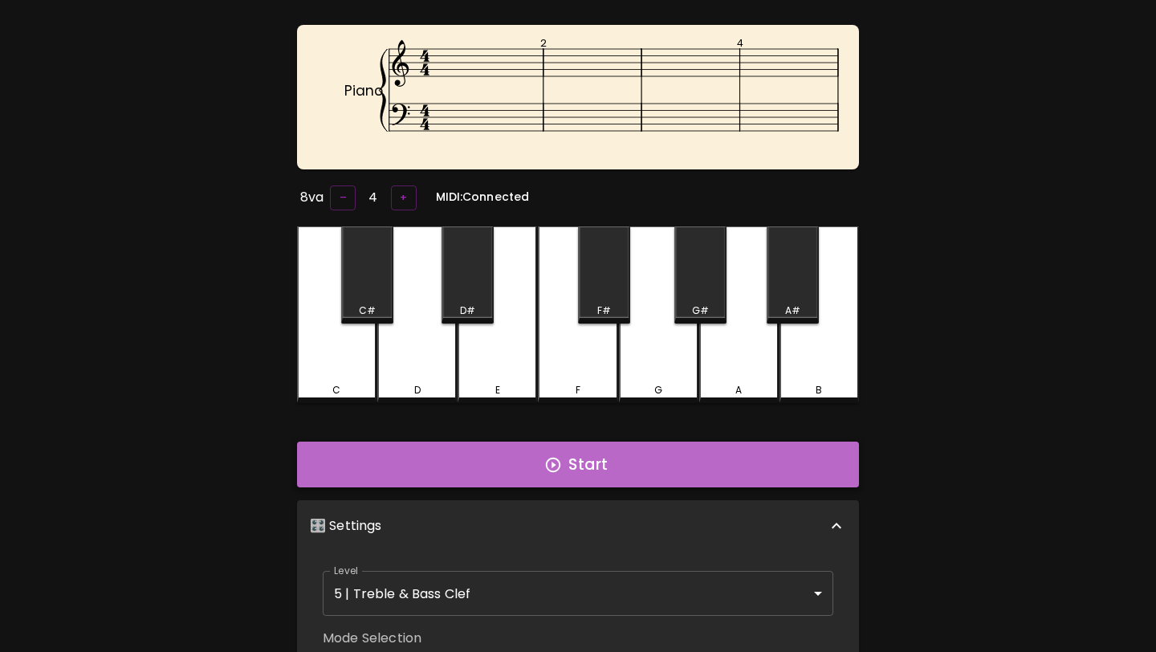
click at [615, 462] on button "Start" at bounding box center [578, 464] width 562 height 47
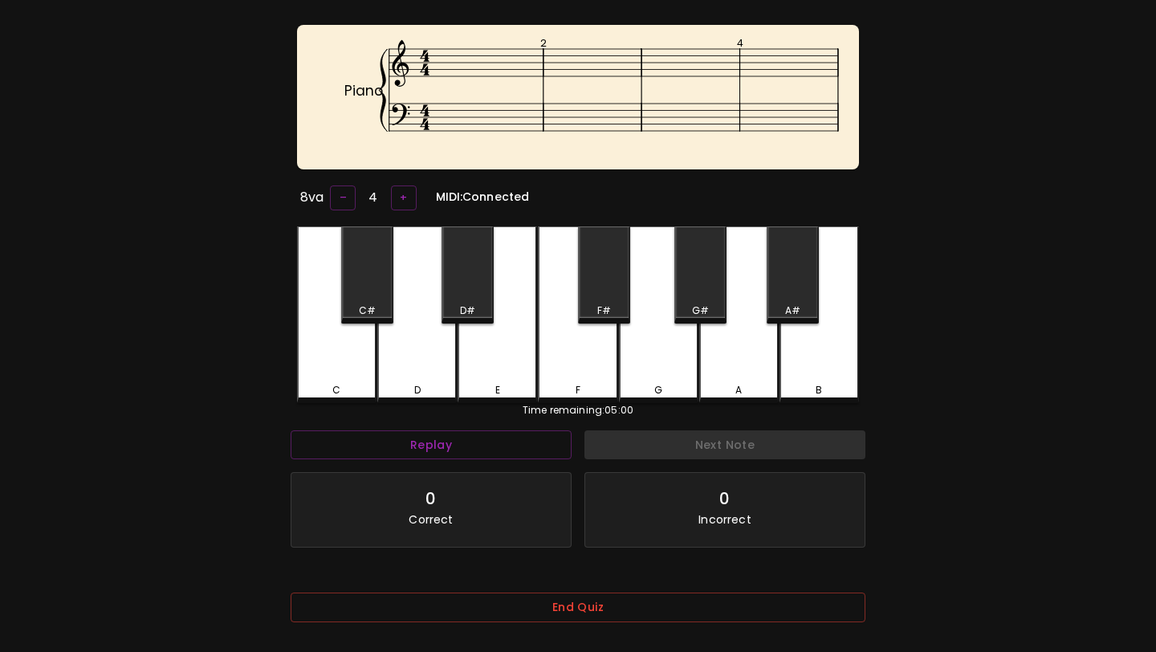
drag, startPoint x: 503, startPoint y: 115, endPoint x: 535, endPoint y: 127, distance: 34.3
click at [535, 127] on icon "Piano 2 4" at bounding box center [591, 102] width 562 height 128
click at [708, 607] on button "End Quiz" at bounding box center [578, 607] width 575 height 30
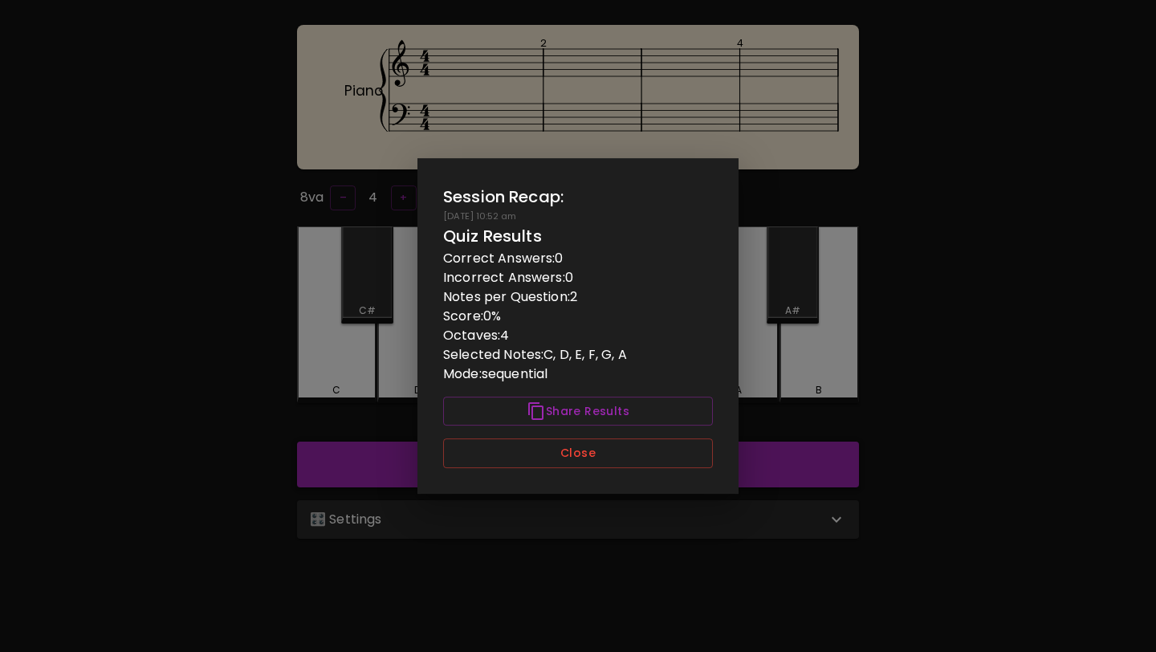
click at [531, 455] on button "Close" at bounding box center [578, 453] width 270 height 30
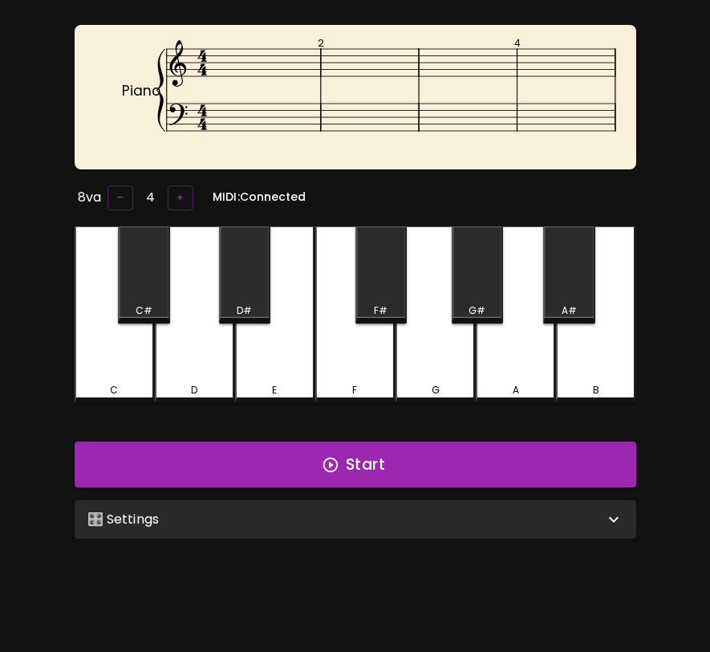
click at [510, 519] on div "🎛️ Settings" at bounding box center [345, 519] width 517 height 19
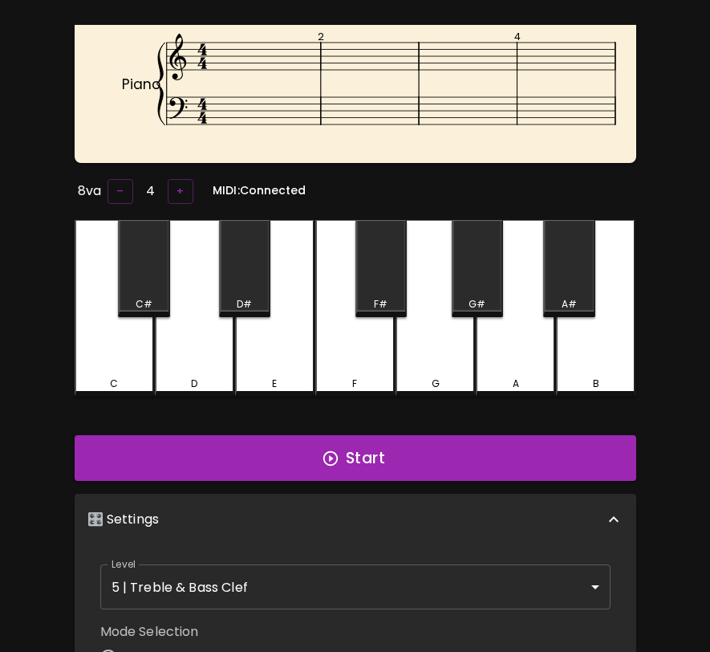
scroll to position [0, 0]
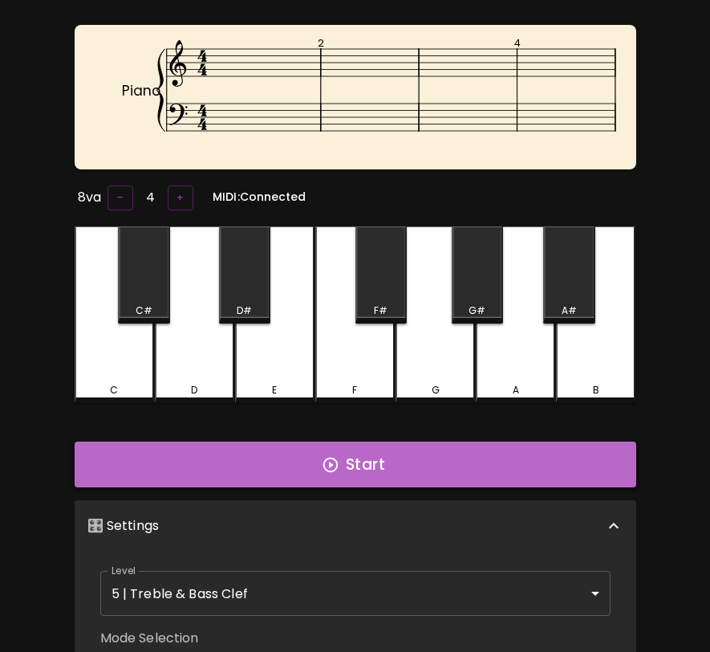
click at [376, 446] on button "Start" at bounding box center [356, 464] width 562 height 47
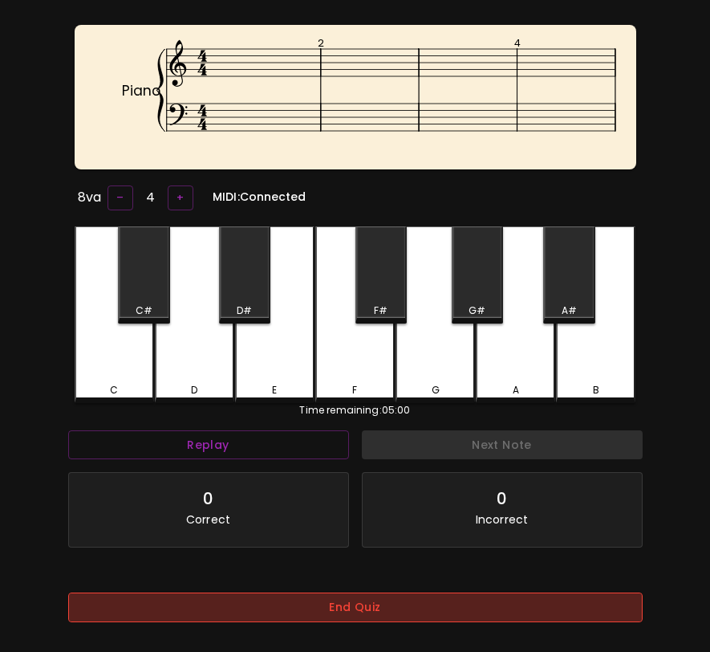
click at [308, 616] on button "End Quiz" at bounding box center [355, 607] width 575 height 30
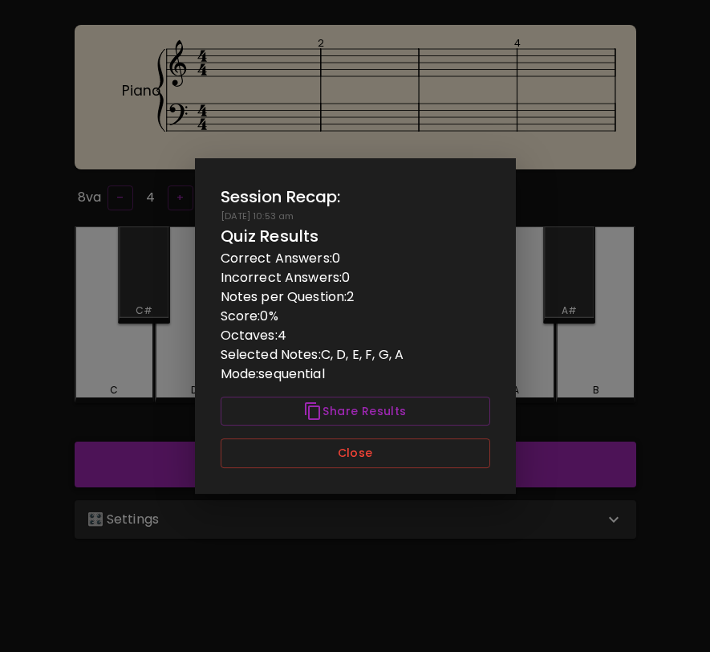
click at [316, 448] on button "Close" at bounding box center [356, 453] width 270 height 30
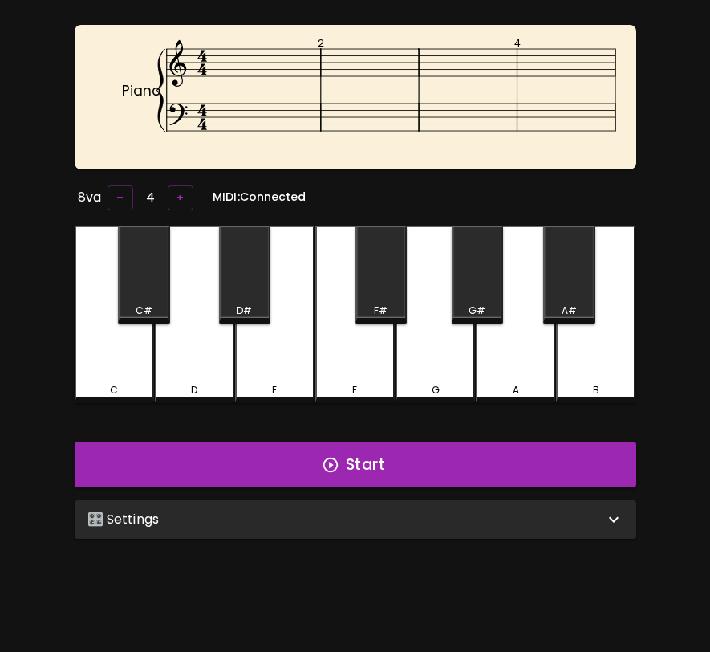
click at [303, 505] on div "🎛️ Settings" at bounding box center [356, 519] width 562 height 39
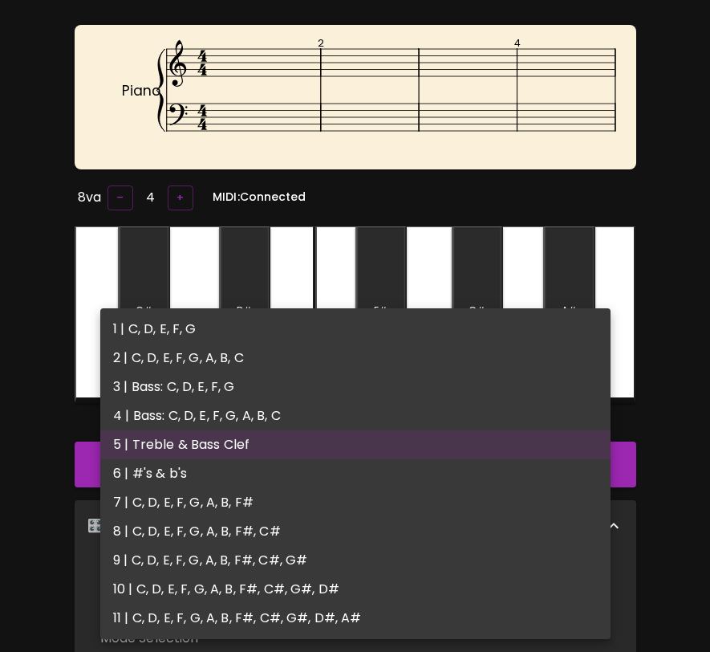
click at [278, 584] on body "🎹 PitchCraft About Badges Wizard Reading Pro Log Out Piano 2 4 8va – 4 + MIDI: …" at bounding box center [355, 566] width 710 height 1263
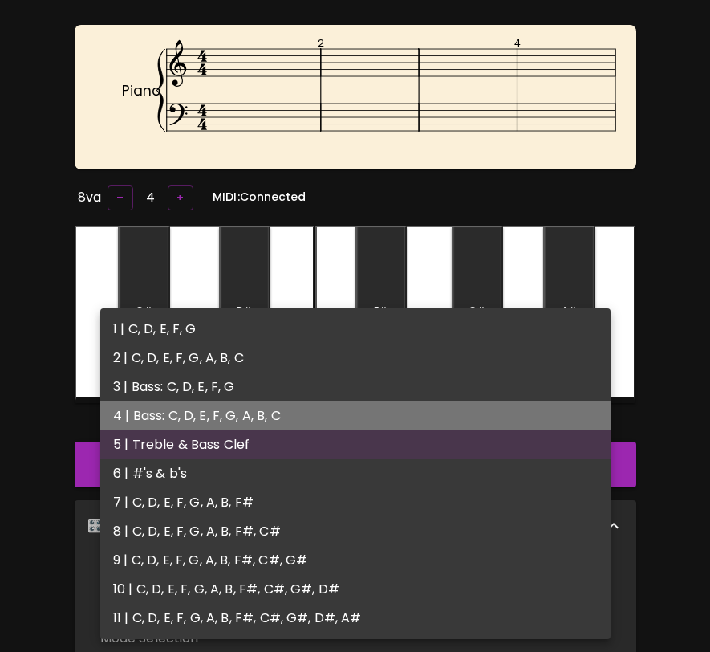
click at [290, 412] on li "4 | Bass: C, D, E, F, G, A, B, C" at bounding box center [355, 415] width 511 height 29
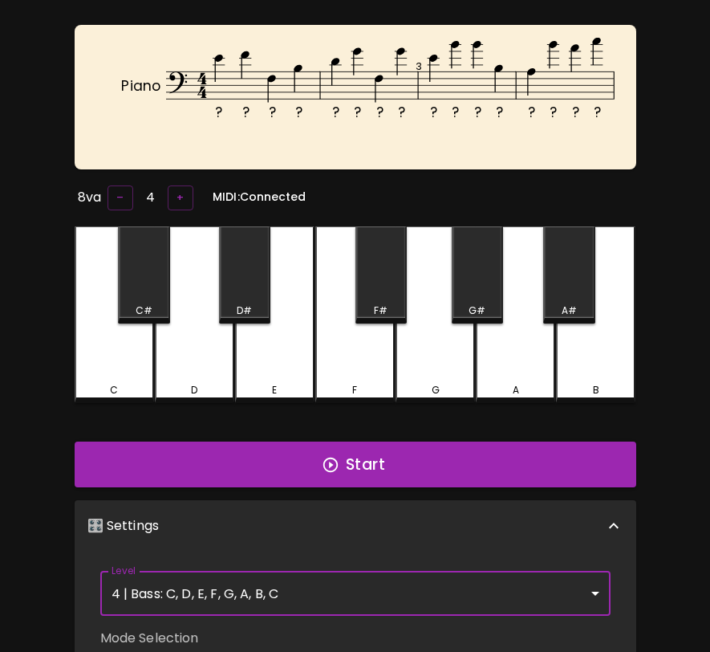
click at [491, 573] on body "🎹 PitchCraft About Badges Wizard Reading Pro Log Out ? ? ? ? ? ? ? ? ? ? ? ? ? …" at bounding box center [355, 566] width 710 height 1263
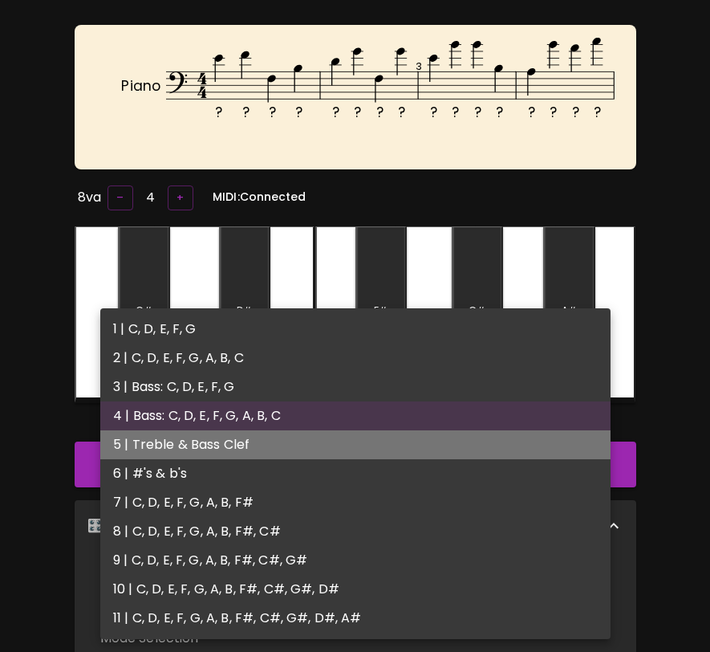
click at [466, 433] on li "5 | Treble & Bass Clef" at bounding box center [355, 444] width 511 height 29
type input "9"
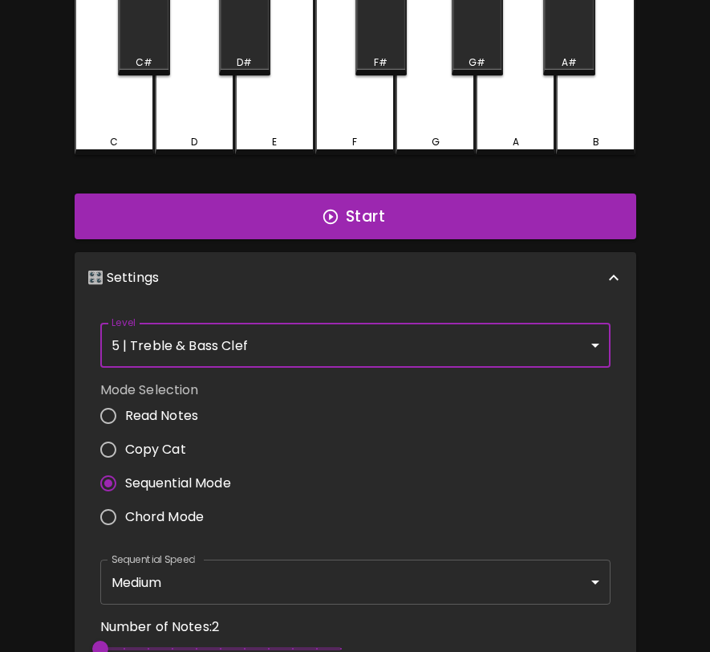
scroll to position [343, 0]
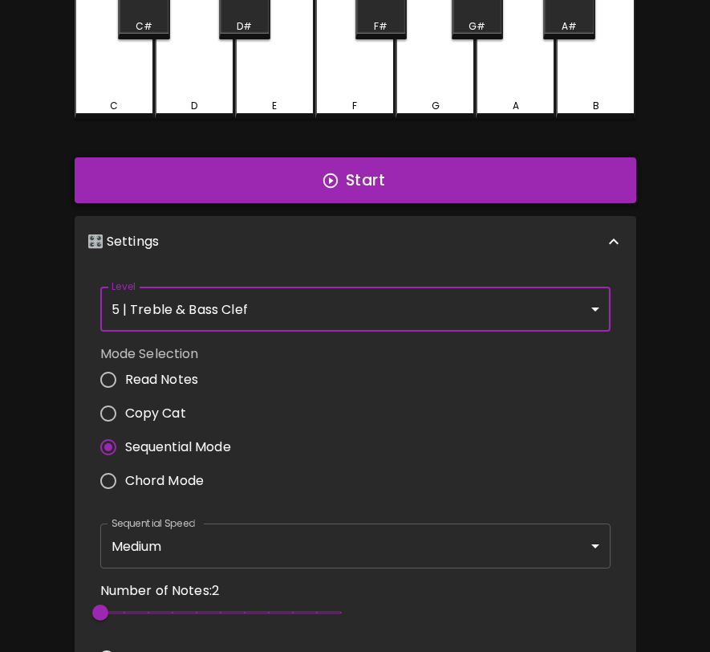
click at [550, 186] on button "Start" at bounding box center [356, 180] width 562 height 47
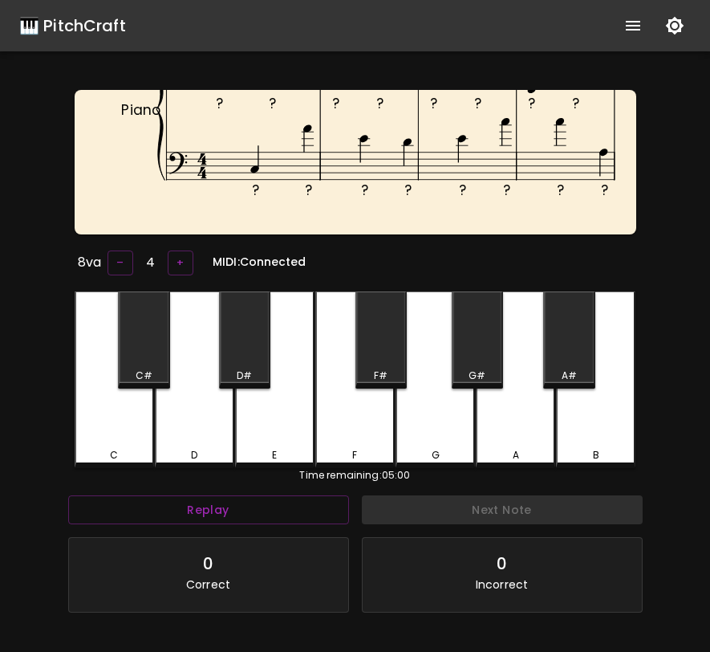
scroll to position [92, 0]
